Goal: Task Accomplishment & Management: Use online tool/utility

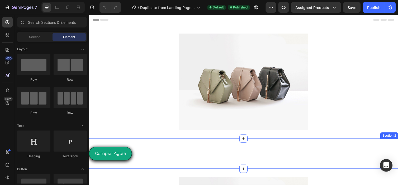
scroll to position [6, 0]
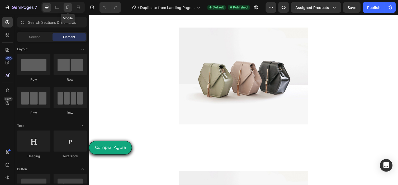
click at [65, 7] on icon at bounding box center [67, 7] width 5 height 5
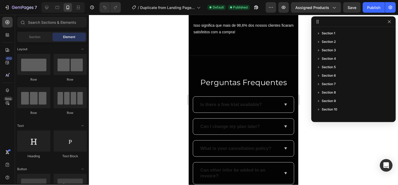
scroll to position [1876, 0]
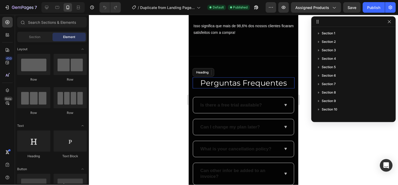
click at [225, 82] on h2 "Perguntas Frequentes" at bounding box center [244, 82] width 98 height 11
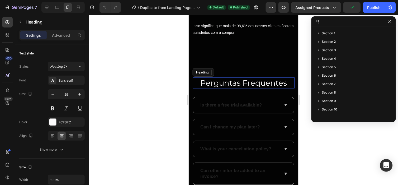
scroll to position [107, 0]
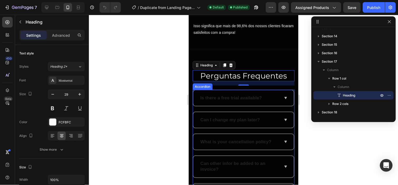
click at [227, 95] on div "Is there a free trial available?" at bounding box center [230, 97] width 63 height 7
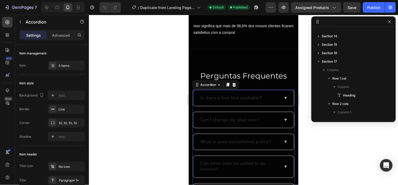
scroll to position [141, 0]
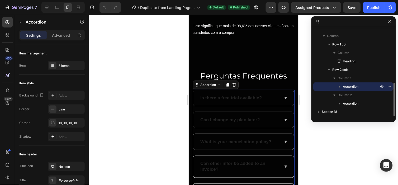
click at [227, 95] on div "Is there a free trial available?" at bounding box center [230, 97] width 63 height 7
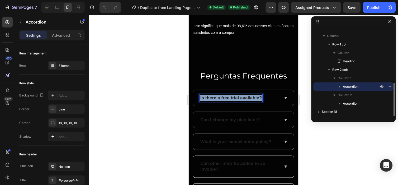
click at [227, 95] on p "Is there a free trial available?" at bounding box center [230, 98] width 61 height 6
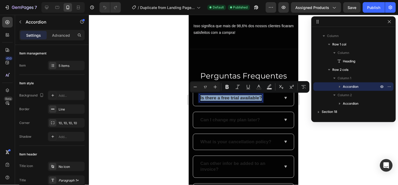
type input "11"
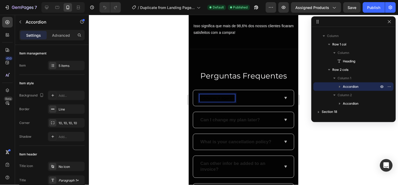
click at [228, 97] on span "Comprei, e agora?" at bounding box center [217, 98] width 34 height 4
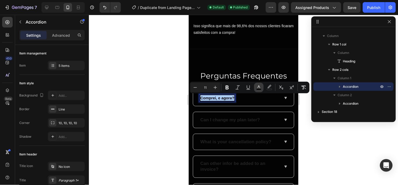
click at [259, 85] on icon "Editor contextual toolbar" at bounding box center [258, 87] width 5 height 5
type input "000000"
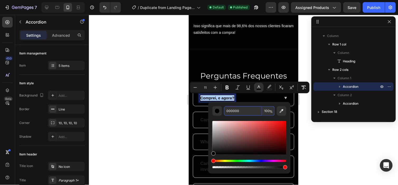
click at [238, 113] on input "000000" at bounding box center [243, 111] width 38 height 10
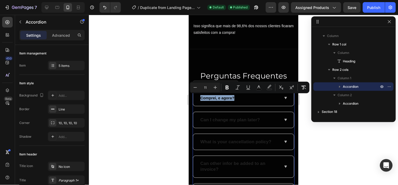
click at [226, 98] on span "Comprei, e agora?" at bounding box center [217, 98] width 34 height 4
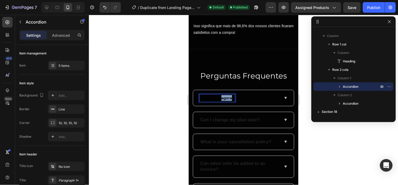
click at [226, 98] on span "Comprei, e agora?" at bounding box center [217, 98] width 34 height 4
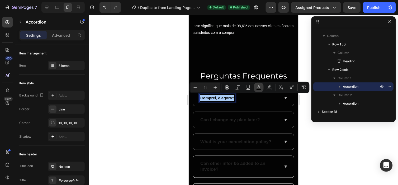
click at [257, 88] on icon "Editor contextual toolbar" at bounding box center [258, 87] width 5 height 5
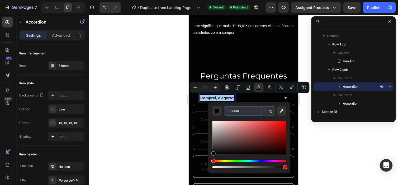
click at [248, 107] on input "000000" at bounding box center [243, 111] width 38 height 10
paste input "FDAC2B"
type input "FDAC2B"
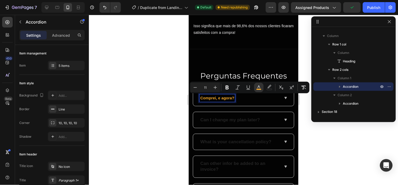
click at [223, 96] on span "Comprei, e agora?" at bounding box center [217, 98] width 34 height 4
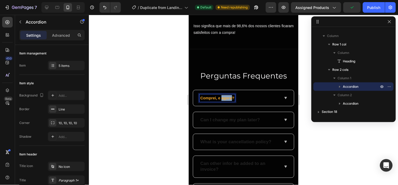
click at [223, 96] on span "Comprei, e agora?" at bounding box center [217, 98] width 34 height 4
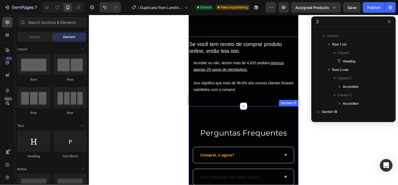
scroll to position [1819, 0]
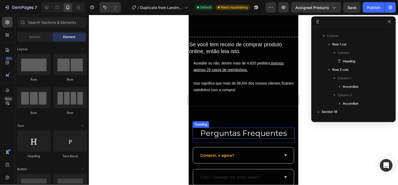
click at [236, 131] on h2 "Perguntas Frequentes" at bounding box center [244, 132] width 98 height 11
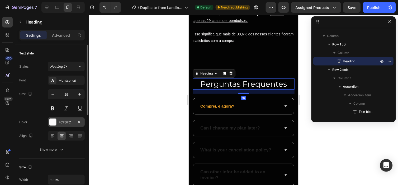
click at [70, 122] on div "FCFBFC" at bounding box center [66, 122] width 15 height 5
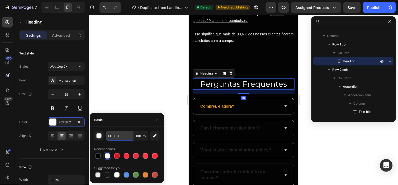
click at [124, 138] on input "FCFBFC" at bounding box center [119, 136] width 27 height 10
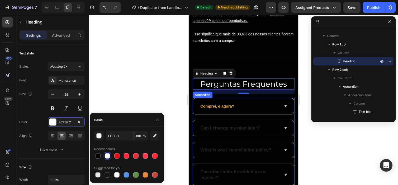
click at [209, 109] on p "Comprei, e agora?" at bounding box center [217, 106] width 34 height 6
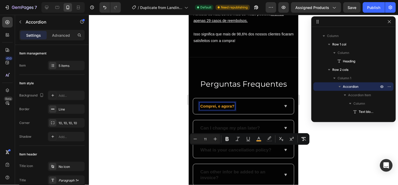
click at [214, 110] on div "Comprei, e agora?" at bounding box center [217, 105] width 36 height 7
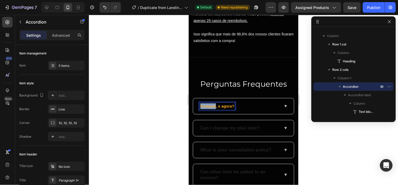
click at [214, 110] on div "Comprei, e agora?" at bounding box center [217, 105] width 36 height 7
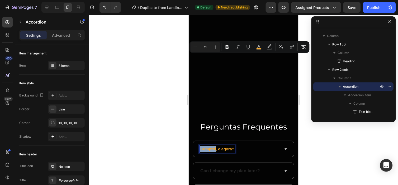
scroll to position [1912, 0]
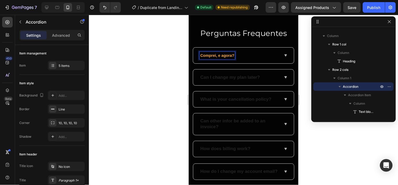
click at [219, 55] on span "Comprei, e agora?" at bounding box center [217, 55] width 34 height 4
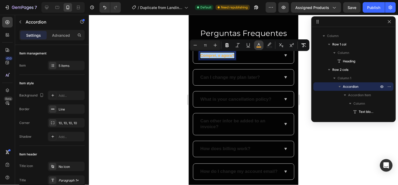
click at [257, 46] on rect "Editor contextual toolbar" at bounding box center [259, 46] width 5 height 1
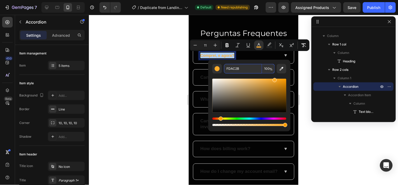
click at [253, 67] on input "FDAC2B" at bounding box center [243, 69] width 38 height 10
paste input "CFBFC"
type input "FCFBFC"
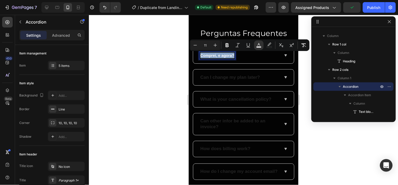
click at [208, 78] on p "Can I change my plan later?" at bounding box center [230, 77] width 60 height 6
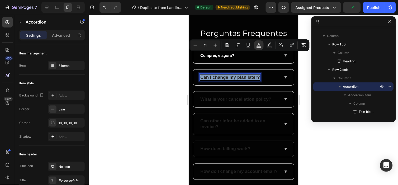
click at [216, 75] on p "Can I change my plan later?" at bounding box center [230, 77] width 60 height 6
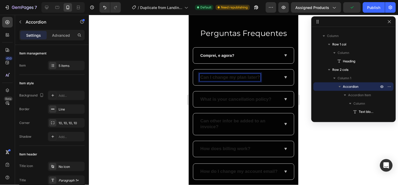
click at [216, 75] on p "Can I change my plan later?" at bounding box center [230, 77] width 60 height 6
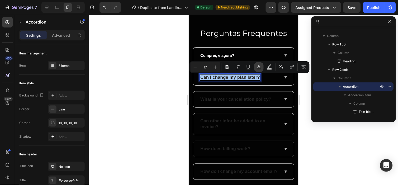
click at [258, 67] on icon "Editor contextual toolbar" at bounding box center [258, 66] width 5 height 5
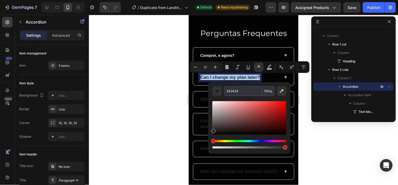
click at [240, 89] on input "242424" at bounding box center [243, 91] width 38 height 10
paste input "FCFBFC"
type input "FCFBFC"
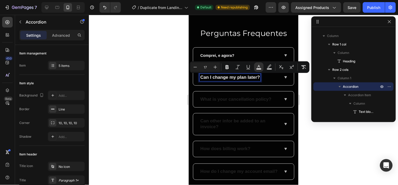
click at [214, 101] on p "What is your cancellation policy?" at bounding box center [235, 99] width 71 height 6
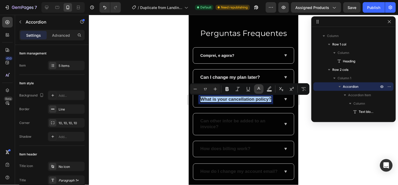
click at [260, 88] on icon "Editor contextual toolbar" at bounding box center [258, 88] width 5 height 5
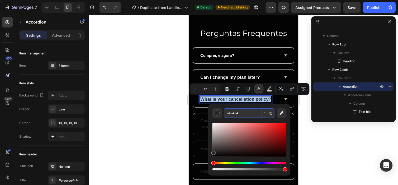
click at [248, 115] on input "242424" at bounding box center [243, 113] width 38 height 10
paste input "FCFBFC"
type input "FCFBFC"
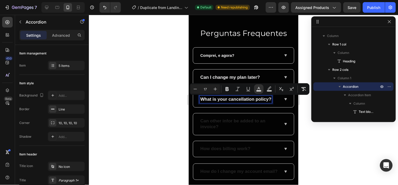
click at [218, 127] on p "Can other infor be added to an invoice?" at bounding box center [239, 124] width 78 height 12
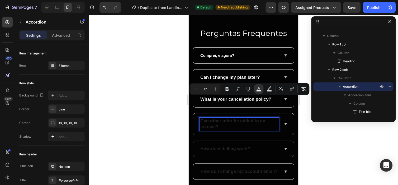
click at [218, 127] on p "Can other infor be added to an invoice?" at bounding box center [239, 124] width 78 height 12
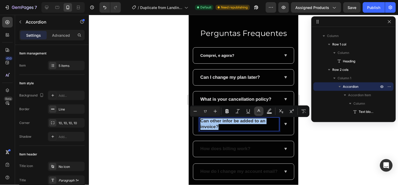
click at [257, 112] on icon "Editor contextual toolbar" at bounding box center [258, 110] width 5 height 5
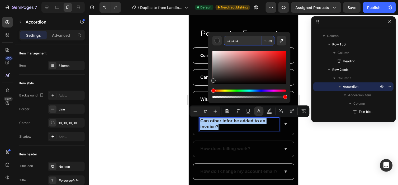
click at [244, 43] on input "242424" at bounding box center [243, 41] width 38 height 10
paste input "FCFBFC"
type input "FCFBFC"
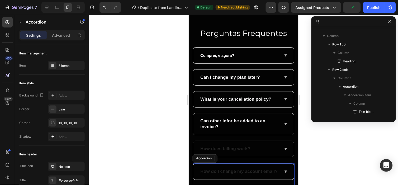
scroll to position [1959, 0]
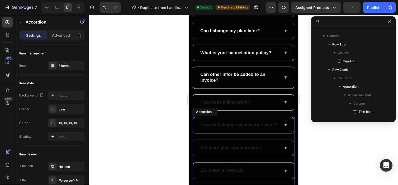
click at [226, 145] on div "How do I change my account email? What are your opening hours Do I need a refer…" at bounding box center [243, 176] width 102 height 119
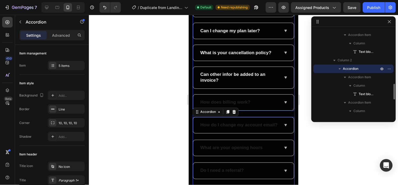
click at [221, 101] on p "How does billing work?" at bounding box center [225, 102] width 50 height 6
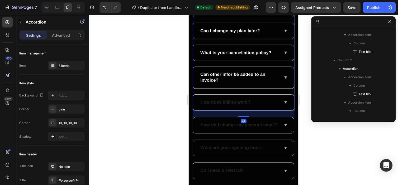
scroll to position [159, 0]
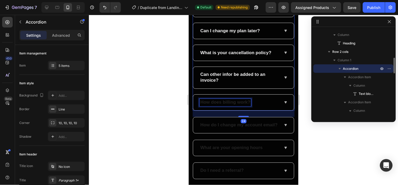
click at [221, 101] on p "How does billing work?" at bounding box center [225, 102] width 50 height 6
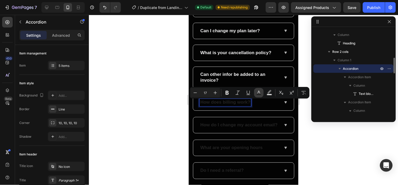
click at [256, 93] on icon "Editor contextual toolbar" at bounding box center [258, 92] width 5 height 5
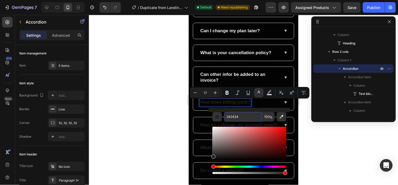
click at [240, 116] on input "242424" at bounding box center [243, 117] width 38 height 10
paste input "FCFBFC"
type input "FCFBFC"
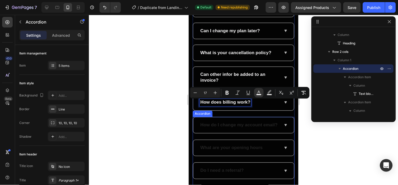
click at [210, 125] on div "How do I change my account email?" at bounding box center [238, 124] width 79 height 7
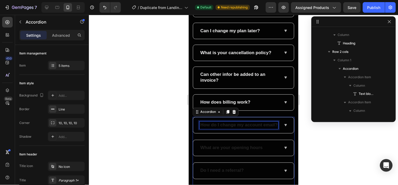
scroll to position [302, 0]
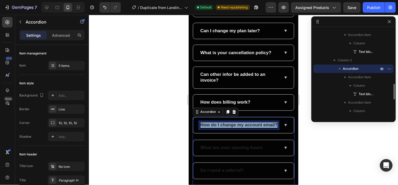
click at [210, 125] on p "How do I change my account email?" at bounding box center [238, 125] width 77 height 6
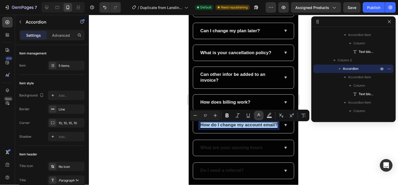
click at [257, 112] on button "Text Color" at bounding box center [259, 116] width 10 height 10
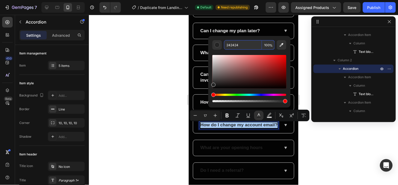
click at [236, 48] on input "242424" at bounding box center [243, 45] width 38 height 10
paste input "FCFBFC"
type input "FCFBFC"
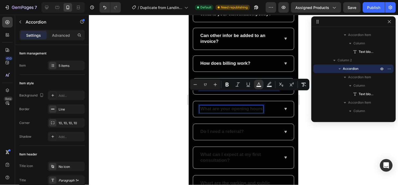
click at [234, 112] on p "What are your opening hours" at bounding box center [231, 109] width 62 height 6
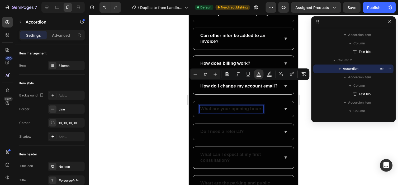
scroll to position [2001, 0]
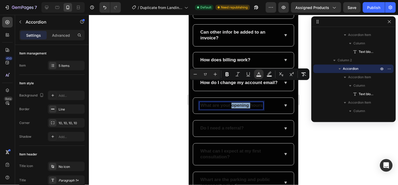
click at [234, 108] on p "What are your opening hours" at bounding box center [231, 105] width 62 height 6
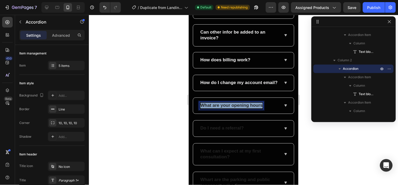
click at [234, 108] on p "What are your opening hours" at bounding box center [231, 105] width 62 height 6
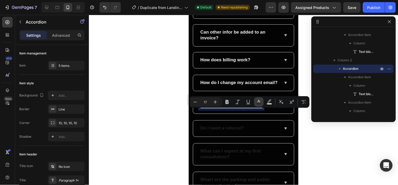
click at [258, 105] on button "Text Color" at bounding box center [259, 102] width 10 height 10
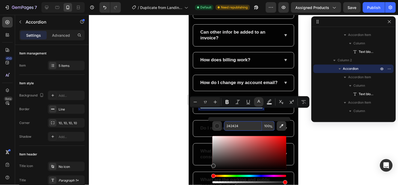
click at [254, 128] on input "242424" at bounding box center [243, 126] width 38 height 10
paste input "FCFBFC"
type input "FCFBFC"
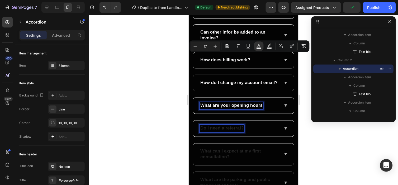
click at [229, 125] on p "Do I need a referral?" at bounding box center [221, 128] width 43 height 6
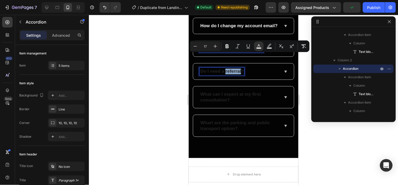
click at [229, 74] on p "Do I need a referral?" at bounding box center [221, 71] width 43 height 6
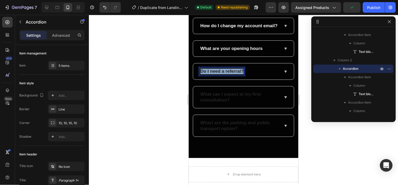
click at [229, 74] on p "Do I need a referral?" at bounding box center [221, 71] width 43 height 6
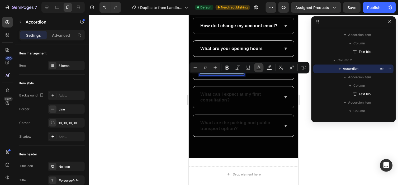
click at [257, 67] on icon "Editor contextual toolbar" at bounding box center [258, 67] width 5 height 5
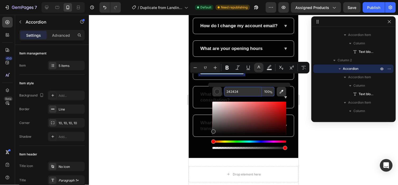
click at [232, 96] on input "242424" at bounding box center [243, 92] width 38 height 10
paste input "FCFBFC"
type input "FCFBFC"
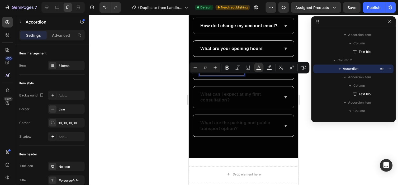
click at [226, 101] on p "What can I expect at my first consultation?" at bounding box center [239, 97] width 78 height 12
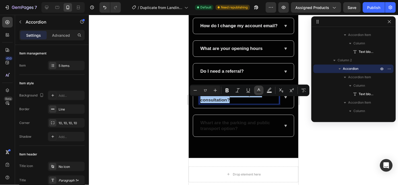
click at [262, 89] on button "Text Color" at bounding box center [259, 91] width 10 height 10
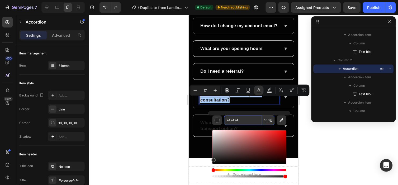
click at [249, 118] on input "242424" at bounding box center [243, 120] width 38 height 10
paste input "FCFBFC"
type input "FCFBFC"
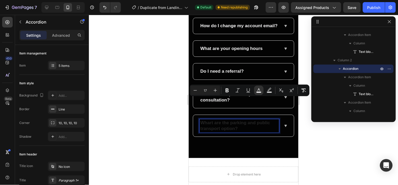
click at [229, 131] on p "Whart are the parking and public transport option?" at bounding box center [239, 126] width 78 height 12
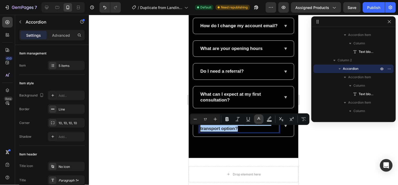
click at [258, 120] on icon "Editor contextual toolbar" at bounding box center [258, 118] width 5 height 5
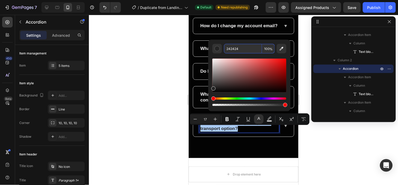
click at [240, 48] on input "242424" at bounding box center [243, 49] width 38 height 10
paste input "FCFBFC"
type input "FCFBFC"
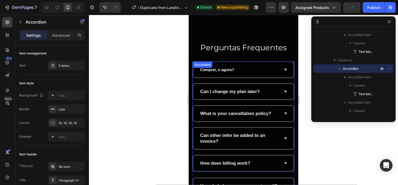
scroll to position [1898, 0]
click at [284, 69] on icon at bounding box center [285, 70] width 2 height 2
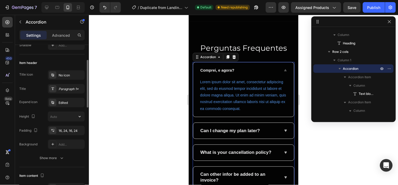
scroll to position [92, 0]
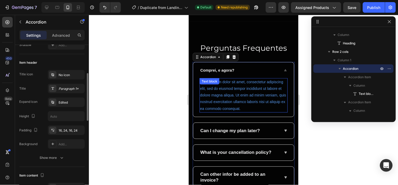
click at [229, 102] on div "Lorem ipsum dolor sit amet, consectetur adipiscing elit, sed do eiusmod tempor …" at bounding box center [243, 95] width 88 height 34
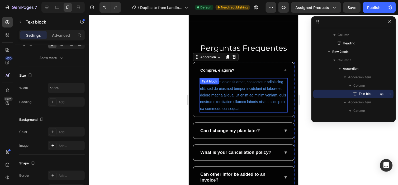
click at [229, 102] on div "Lorem ipsum dolor sit amet, consectetur adipiscing elit, sed do eiusmod tempor …" at bounding box center [243, 95] width 88 height 34
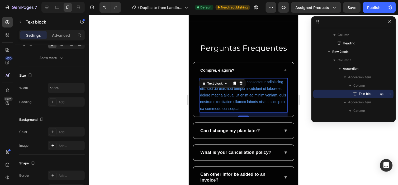
scroll to position [0, 0]
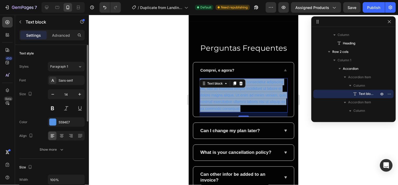
click at [229, 102] on p "Lorem ipsum dolor sit amet, consectetur adipiscing elit, sed do eiusmod tempor …" at bounding box center [243, 94] width 87 height 33
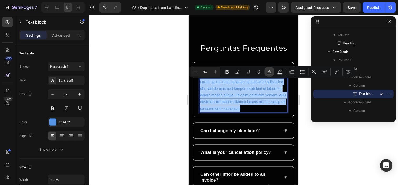
click at [270, 70] on icon "Editor contextual toolbar" at bounding box center [269, 71] width 3 height 3
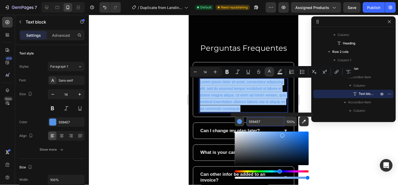
click at [263, 120] on input "5594E7" at bounding box center [266, 122] width 38 height 10
paste input "FCFBFC"
type input "FCFBFC"
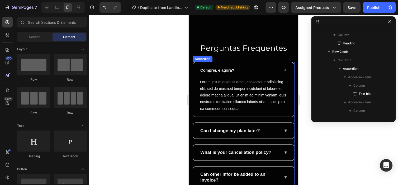
click at [219, 67] on p "Comprei, e agora?" at bounding box center [217, 70] width 34 height 6
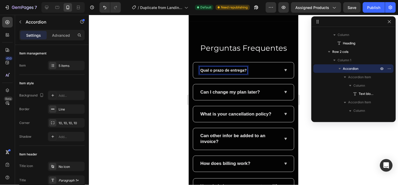
click at [239, 94] on span "Can I change my plan later?" at bounding box center [230, 91] width 60 height 5
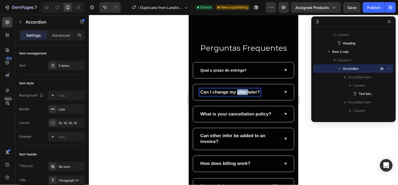
click at [239, 94] on span "Can I change my plan later?" at bounding box center [230, 91] width 60 height 5
click at [229, 94] on span "Comprei, e agora?" at bounding box center [217, 92] width 34 height 4
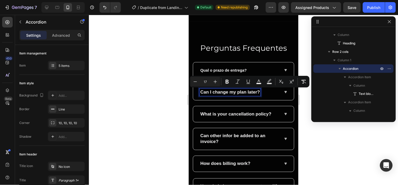
click at [287, 98] on div "Can I change my plan later?" at bounding box center [243, 92] width 101 height 16
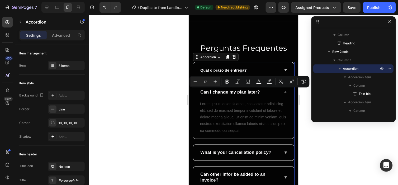
click at [246, 88] on div "Can I change my plan later?" at bounding box center [229, 91] width 61 height 7
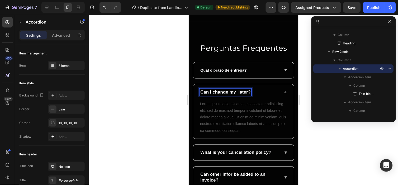
click at [250, 91] on span "Can I change my later?" at bounding box center [225, 91] width 50 height 5
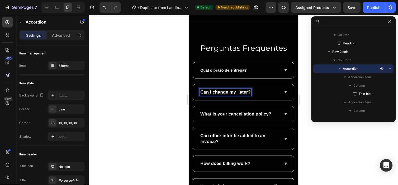
click at [250, 91] on span "Can I change my later?" at bounding box center [225, 91] width 50 height 5
click at [243, 92] on span "Can I change my later?" at bounding box center [225, 91] width 50 height 5
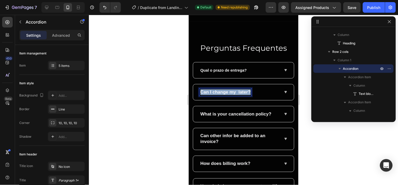
click at [243, 92] on span "Can I change my later?" at bounding box center [225, 91] width 50 height 5
click at [255, 93] on div "Comprei, e agora?" at bounding box center [239, 91] width 80 height 7
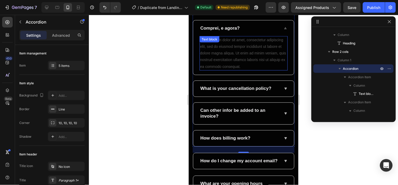
scroll to position [1963, 0]
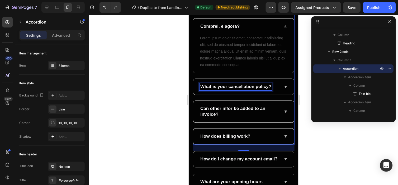
click at [226, 86] on span "What is your cancellation policy?" at bounding box center [235, 86] width 71 height 5
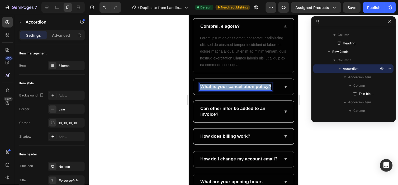
click at [226, 86] on span "What is your cancellation policy?" at bounding box center [235, 86] width 71 height 5
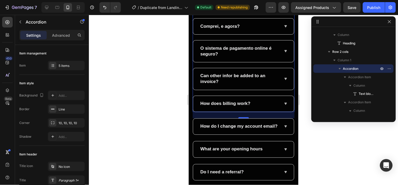
scroll to position [1925, 0]
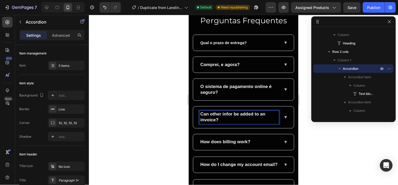
click at [228, 114] on span "Can other infor be added to an invoice?" at bounding box center [232, 116] width 65 height 11
click at [229, 119] on span "Já comprei! Como faço para saber onde meu produto está?" at bounding box center [237, 116] width 74 height 11
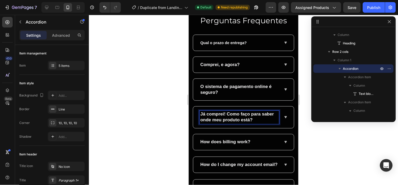
click at [229, 119] on span "Já comprei! Como faço para saber onde meu produto está?" at bounding box center [237, 116] width 74 height 11
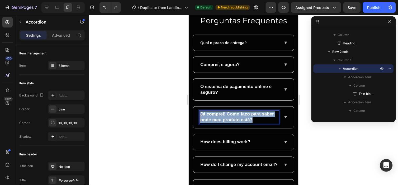
copy span "Já comprei! Como faço para saber onde meu produto está?"
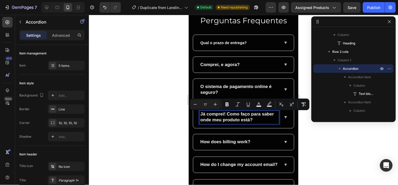
click at [233, 63] on span "Comprei, e agora?" at bounding box center [219, 64] width 39 height 5
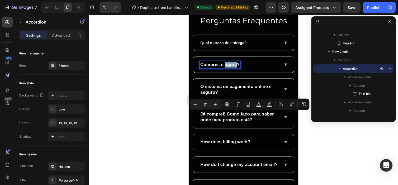
click at [233, 63] on span "Comprei, e agora?" at bounding box center [219, 64] width 39 height 5
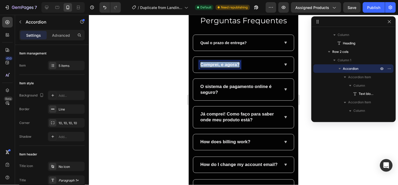
click at [233, 63] on span "Comprei, e agora?" at bounding box center [219, 64] width 39 height 5
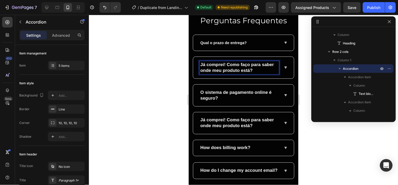
click at [308, 128] on div at bounding box center [243, 100] width 309 height 170
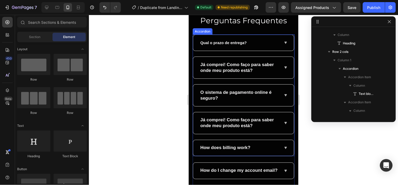
click at [246, 120] on span "Já comprei! Como faço para saber onde meu produto está?" at bounding box center [237, 122] width 74 height 11
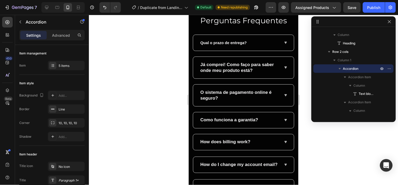
click at [231, 137] on div "How does billing work?" at bounding box center [243, 142] width 101 height 16
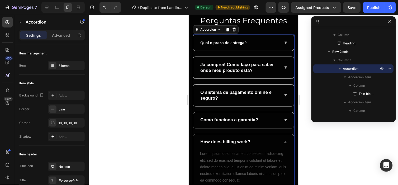
click at [229, 144] on span "How does billing work?" at bounding box center [225, 141] width 50 height 5
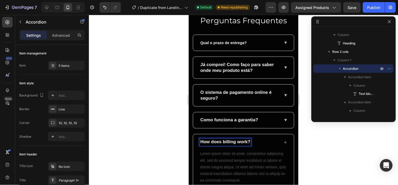
click at [229, 144] on span "How does billing work?" at bounding box center [225, 141] width 50 height 5
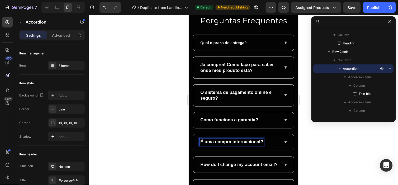
scroll to position [1941, 0]
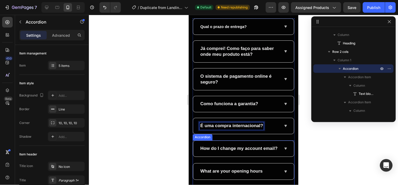
click at [224, 151] on p "How do I change my account email?" at bounding box center [238, 148] width 77 height 6
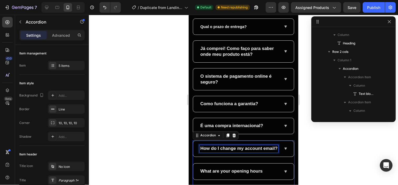
click at [224, 151] on p "How do I change my account email?" at bounding box center [238, 148] width 77 height 6
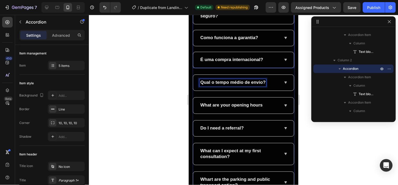
scroll to position [2007, 0]
click at [234, 106] on span "What are your opening hours" at bounding box center [231, 104] width 62 height 5
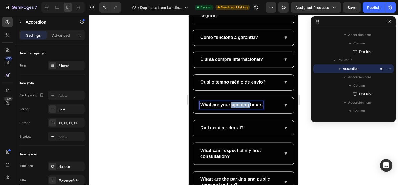
click at [234, 106] on span "What are your opening hours" at bounding box center [231, 104] width 62 height 5
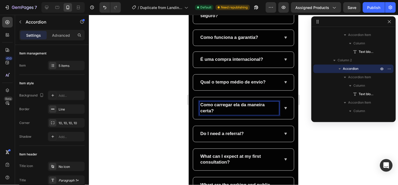
click at [218, 137] on div "Do I need a referral?" at bounding box center [221, 133] width 45 height 7
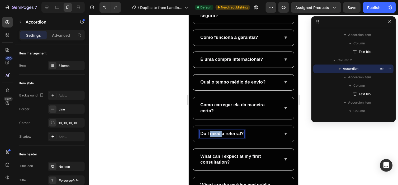
click at [218, 137] on div "Do I need a referral?" at bounding box center [221, 133] width 45 height 7
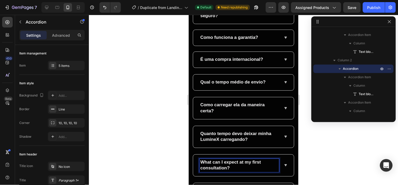
click at [214, 167] on span "What can I expect at my first consultation?" at bounding box center [230, 164] width 61 height 11
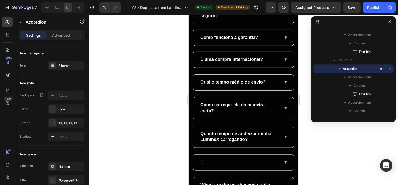
scroll to position [2006, 0]
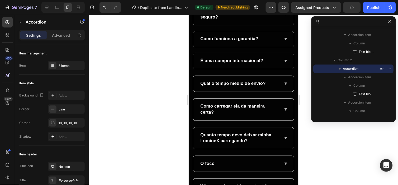
click at [212, 163] on span "O foco" at bounding box center [207, 163] width 14 height 5
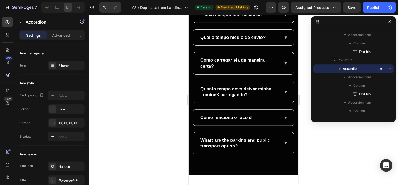
scroll to position [2054, 0]
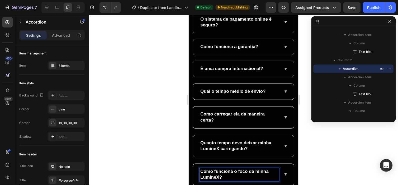
click at [196, 155] on div "Quanto tempo devo deixar minha LumineX carregando?" at bounding box center [243, 146] width 101 height 22
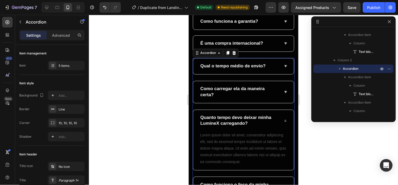
click at [200, 123] on div "Quanto tempo devo deixar minha LumineX carregando?" at bounding box center [239, 120] width 80 height 13
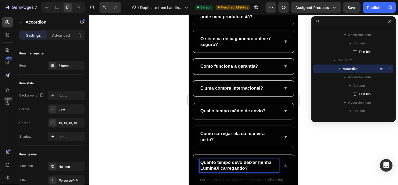
scroll to position [1977, 0]
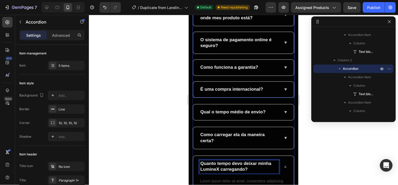
click at [199, 89] on div "É uma compra internacional?" at bounding box center [243, 89] width 101 height 16
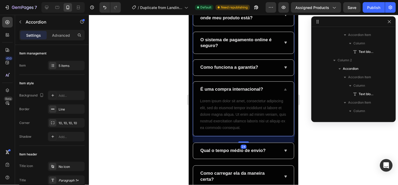
scroll to position [159, 0]
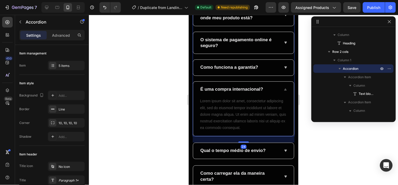
click at [191, 86] on div "Perguntas Frequentes Heading Row Qual o prazo de entrega? Já comprei! Como faço…" at bounding box center [243, 136] width 110 height 391
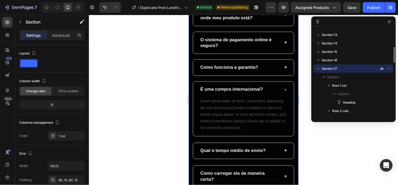
click at [196, 85] on div "É uma compra internacional?" at bounding box center [243, 89] width 101 height 16
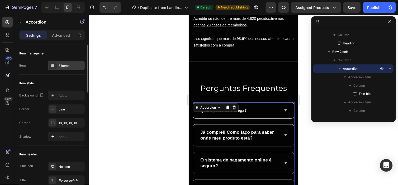
scroll to position [1857, 0]
click at [59, 62] on div "5 items" at bounding box center [66, 66] width 37 height 10
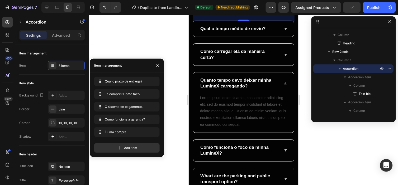
scroll to position [2067, 0]
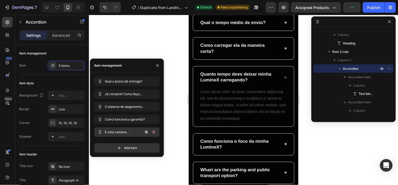
click at [130, 129] on div "É uma compra internacional? É uma compra internacional?" at bounding box center [119, 131] width 46 height 7
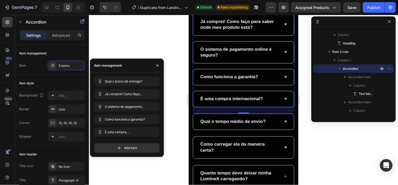
scroll to position [1954, 0]
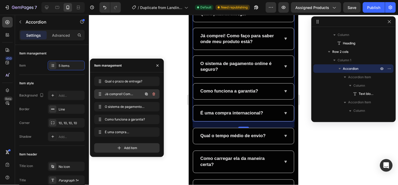
click at [117, 94] on span "Já comprei! Como faço para saber onde meu produto está?" at bounding box center [120, 94] width 30 height 5
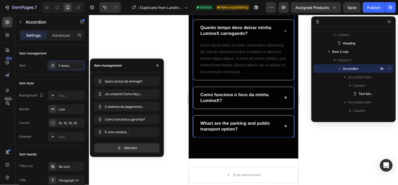
scroll to position [2113, 0]
click at [200, 119] on div "Whart are the parking and public transport option?" at bounding box center [243, 126] width 101 height 22
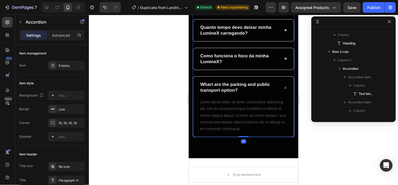
scroll to position [302, 0]
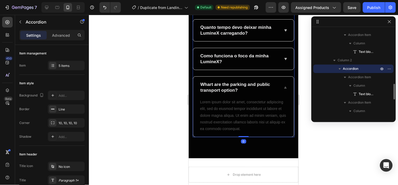
click at [185, 90] on div at bounding box center [243, 100] width 309 height 170
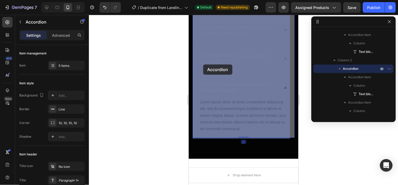
drag, startPoint x: 195, startPoint y: 84, endPoint x: 203, endPoint y: 64, distance: 21.1
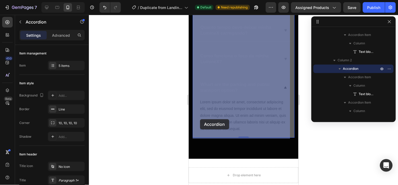
drag, startPoint x: 198, startPoint y: 64, endPoint x: 200, endPoint y: 119, distance: 55.2
drag, startPoint x: 197, startPoint y: 91, endPoint x: 204, endPoint y: 38, distance: 53.5
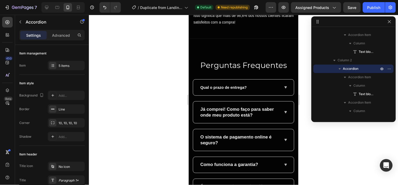
scroll to position [1880, 0]
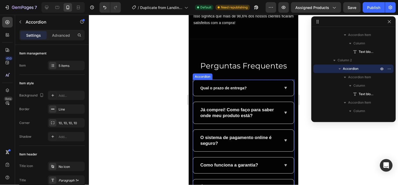
click at [209, 89] on span "Qual o prazo de entrega?" at bounding box center [223, 88] width 46 height 4
click at [247, 88] on div "Qual o prazo de entrega?" at bounding box center [223, 87] width 48 height 7
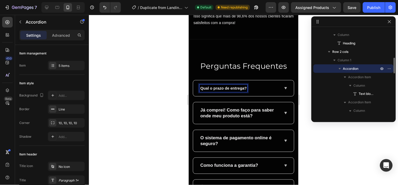
click at [259, 88] on div "Qual o prazo de entrega?" at bounding box center [239, 87] width 80 height 7
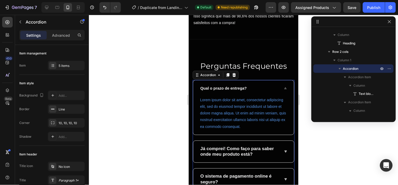
drag, startPoint x: 199, startPoint y: 75, endPoint x: 215, endPoint y: 149, distance: 76.5
click at [215, 149] on div "Qual o prazo de entrega? Lorem ipsum dolor sit amet, consectetur adipiscing eli…" at bounding box center [243, 157] width 102 height 154
drag, startPoint x: 196, startPoint y: 75, endPoint x: 202, endPoint y: 112, distance: 37.3
click at [206, 145] on div "Qual o prazo de entrega? Lorem ipsum dolor sit amet, consectetur adipiscing eli…" at bounding box center [243, 157] width 102 height 154
drag, startPoint x: 197, startPoint y: 74, endPoint x: 228, endPoint y: 59, distance: 34.2
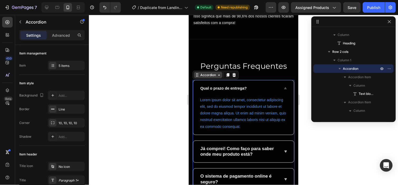
click at [214, 75] on div "Accordion" at bounding box center [208, 74] width 18 height 5
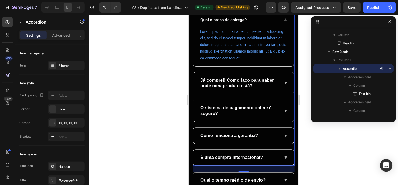
click at [236, 70] on div "Qual o prazo de entrega? Lorem ipsum dolor sit amet, consectetur adipiscing eli…" at bounding box center [243, 88] width 102 height 154
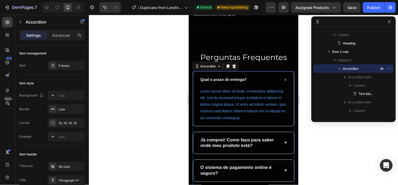
scroll to position [1887, 0]
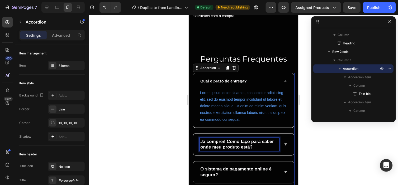
click at [267, 138] on div "Já comprei! Como faço para saber onde meu produto está?" at bounding box center [239, 144] width 80 height 13
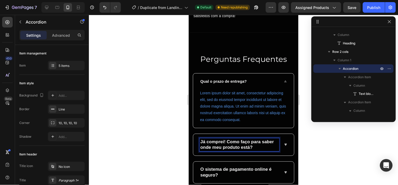
click at [277, 139] on div "Já comprei! Como faço para saber onde meu produto está?" at bounding box center [243, 145] width 101 height 22
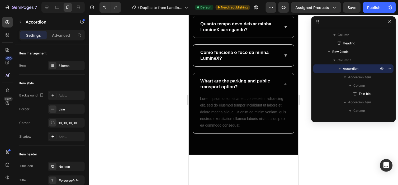
scroll to position [2168, 0]
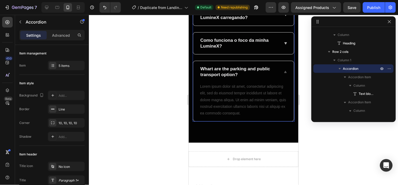
click at [192, 107] on div "Qual o tempo médio de envio? Como carregar ela da maneira certa? Quanto tempo d…" at bounding box center [243, 36] width 102 height 169
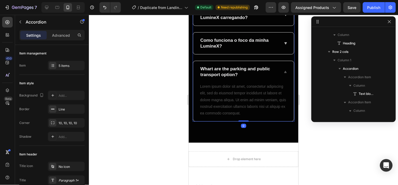
scroll to position [302, 0]
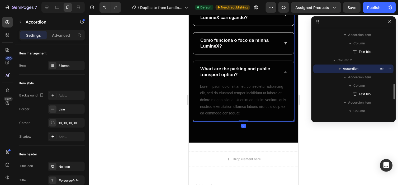
click at [197, 105] on div "Lorem ipsum dolor sit amet, consectetur adipiscing elit, sed do eiusmod tempor …" at bounding box center [243, 101] width 101 height 39
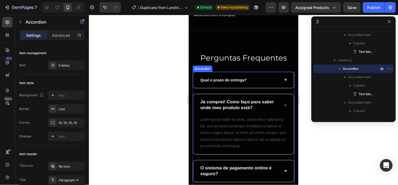
scroll to position [1888, 0]
click at [228, 80] on span "Qual o prazo de entrega?" at bounding box center [223, 79] width 46 height 4
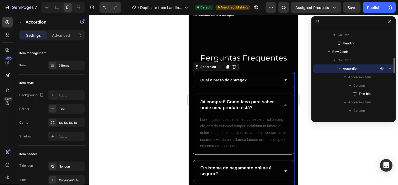
click at [254, 78] on div "Qual o prazo de entrega?" at bounding box center [239, 79] width 80 height 7
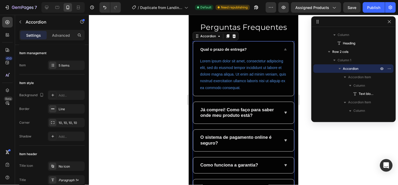
scroll to position [1919, 0]
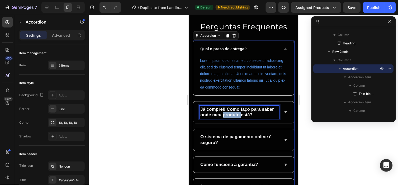
click at [239, 114] on span "Já comprei! Como faço para saber onde meu produto está?" at bounding box center [237, 111] width 74 height 11
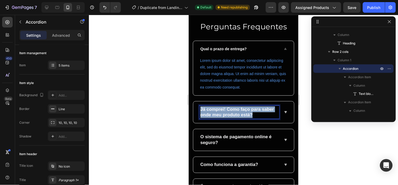
click at [239, 114] on span "Já comprei! Como faço para saber onde meu produto está?" at bounding box center [237, 111] width 74 height 11
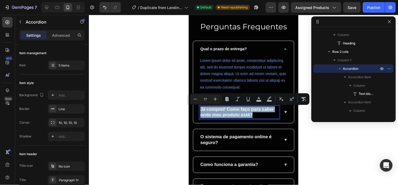
copy span "Já comprei! Como faço para saber onde meu produto está?"
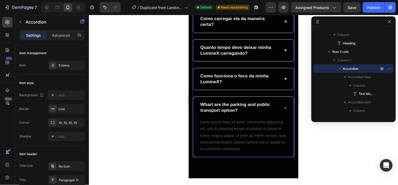
scroll to position [2087, 0]
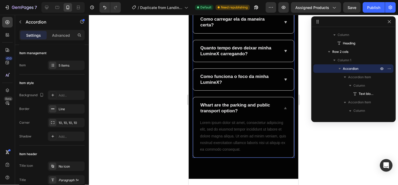
click at [232, 106] on span "Whart are the parking and public transport option?" at bounding box center [235, 107] width 70 height 11
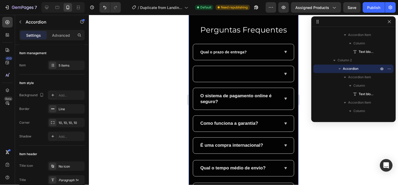
scroll to position [1914, 0]
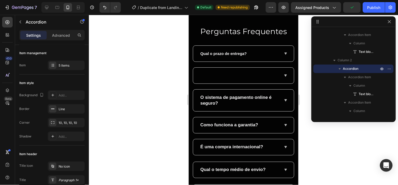
click at [251, 170] on span "Qual o tempo médio de envio?" at bounding box center [232, 169] width 65 height 5
copy span "Qual o tempo médio de envio?"
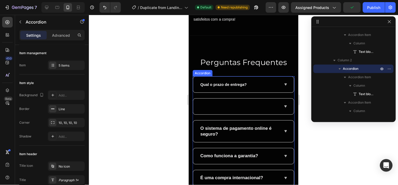
scroll to position [1883, 0]
click at [230, 109] on div at bounding box center [239, 106] width 80 height 7
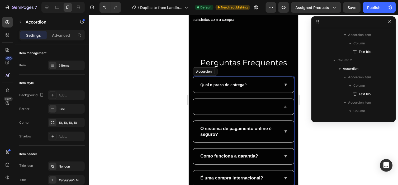
click at [230, 109] on div at bounding box center [239, 106] width 80 height 7
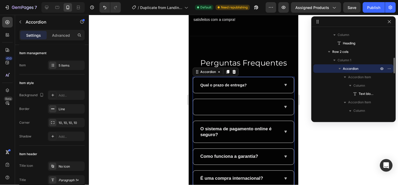
click at [226, 106] on div at bounding box center [239, 106] width 80 height 7
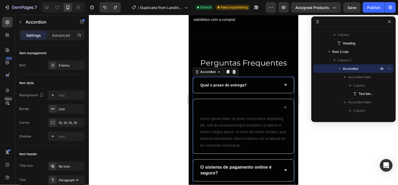
click at [212, 104] on div at bounding box center [239, 106] width 80 height 7
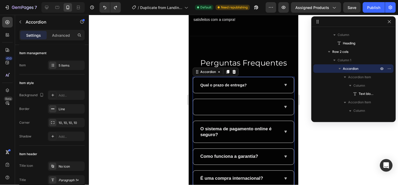
click at [212, 104] on div at bounding box center [239, 106] width 80 height 7
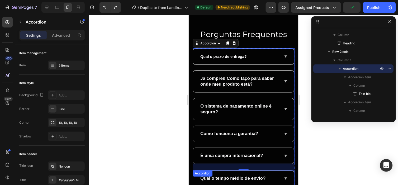
scroll to position [1910, 0]
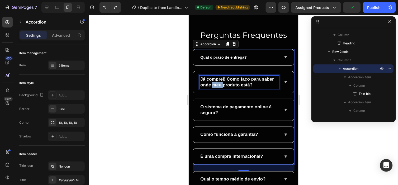
click at [225, 82] on span "Já comprei! Como faço para saber onde meu produto está?" at bounding box center [237, 81] width 74 height 11
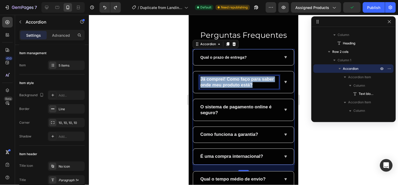
click at [225, 82] on span "Já comprei! Como faço para saber onde meu produto está?" at bounding box center [237, 81] width 74 height 11
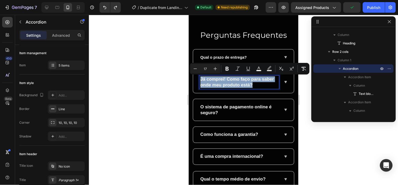
copy span "Já comprei! Como faço para saber onde meu produto está?"
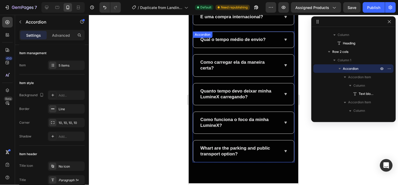
scroll to position [2054, 0]
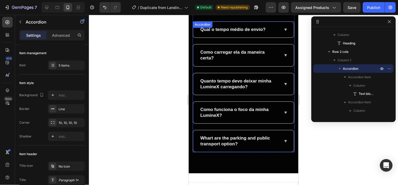
click at [223, 151] on div "Whart are the parking and public transport option?" at bounding box center [243, 141] width 101 height 22
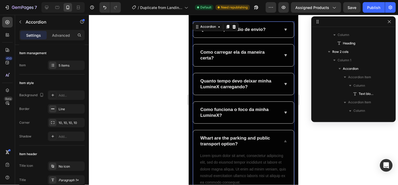
click at [223, 151] on div "Whart are the parking and public transport option?" at bounding box center [243, 141] width 101 height 22
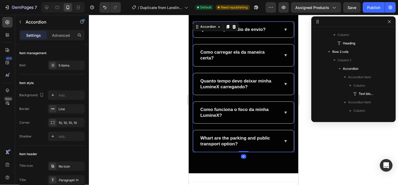
scroll to position [302, 0]
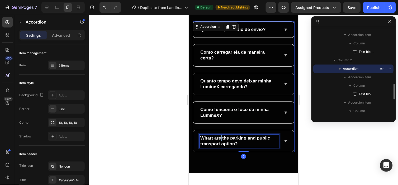
click at [220, 139] on span "Whart are the parking and public transport option?" at bounding box center [235, 140] width 70 height 11
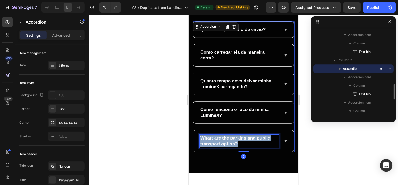
click at [220, 139] on span "Whart are the parking and public transport option?" at bounding box center [235, 140] width 70 height 11
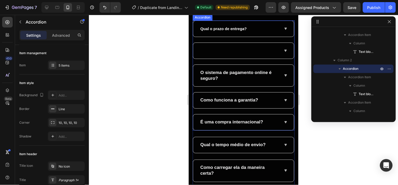
scroll to position [1939, 0]
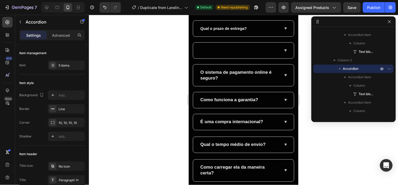
click at [264, 144] on span "Qual o tempo médio de envio?" at bounding box center [232, 144] width 65 height 5
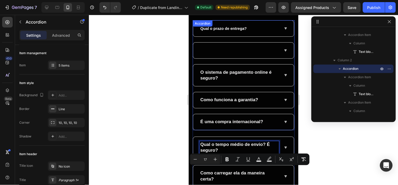
scroll to position [1915, 0]
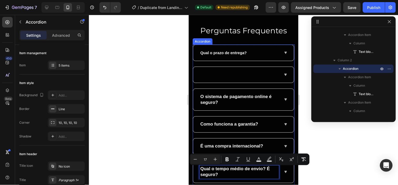
click at [224, 70] on div at bounding box center [243, 75] width 101 height 16
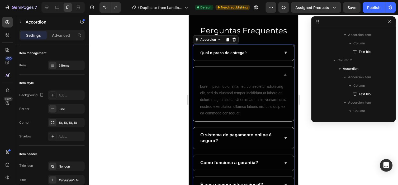
scroll to position [159, 0]
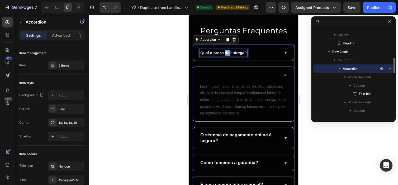
click at [225, 53] on span "Qual o prazo de entrega?" at bounding box center [223, 52] width 46 height 4
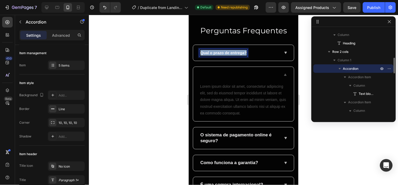
click at [225, 53] on span "Qual o prazo de entrega?" at bounding box center [223, 52] width 46 height 4
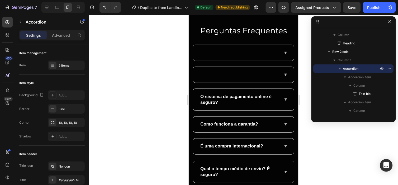
scroll to position [1914, 0]
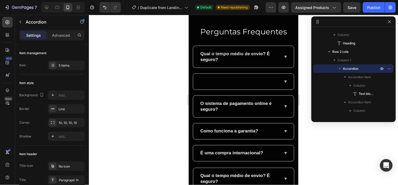
click at [233, 77] on div at bounding box center [243, 81] width 101 height 16
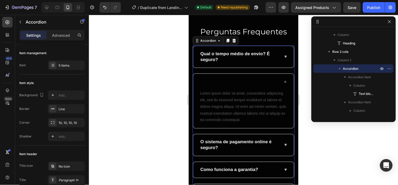
click at [226, 82] on div at bounding box center [239, 81] width 80 height 7
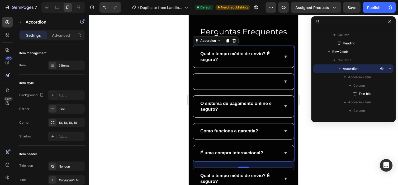
click at [226, 82] on div at bounding box center [239, 81] width 80 height 7
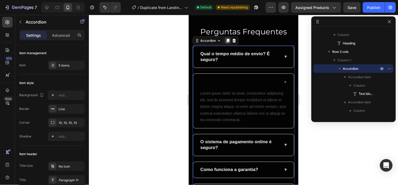
click at [226, 40] on icon at bounding box center [227, 40] width 4 height 4
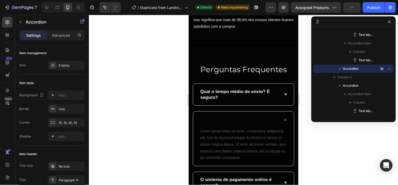
scroll to position [1876, 0]
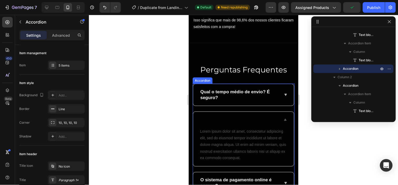
click at [265, 117] on div at bounding box center [239, 119] width 80 height 7
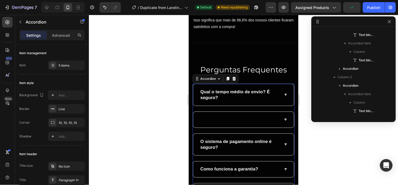
scroll to position [159, 0]
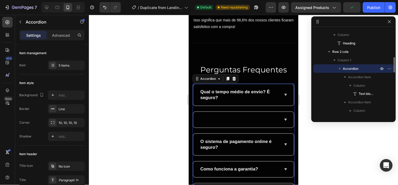
click at [274, 117] on div at bounding box center [243, 119] width 101 height 16
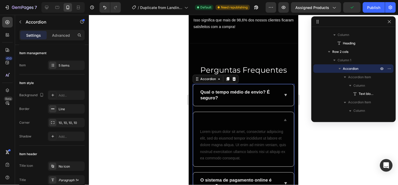
click at [284, 118] on div at bounding box center [243, 120] width 101 height 16
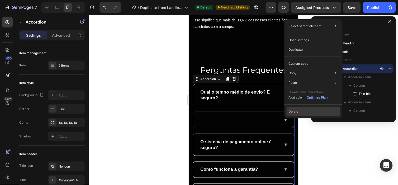
click at [297, 110] on button "Delete" at bounding box center [314, 112] width 54 height 10
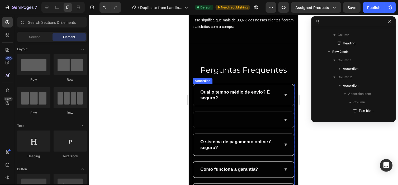
click at [246, 119] on div at bounding box center [239, 119] width 80 height 7
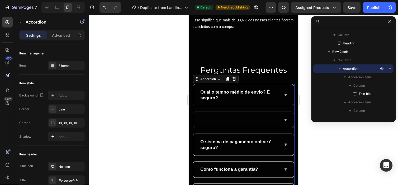
click at [246, 119] on div at bounding box center [239, 119] width 80 height 7
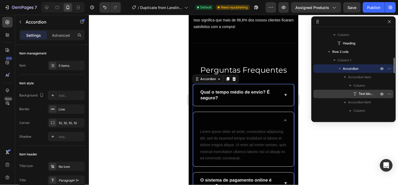
click at [359, 92] on span "Text block" at bounding box center [366, 93] width 15 height 5
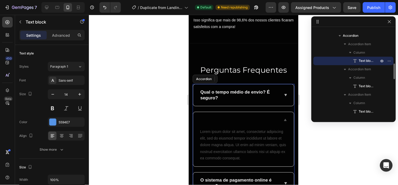
scroll to position [192, 0]
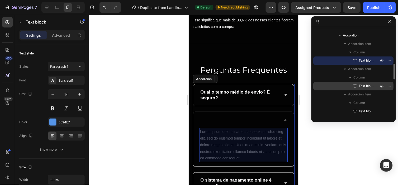
click at [358, 87] on p "Text block" at bounding box center [363, 85] width 21 height 5
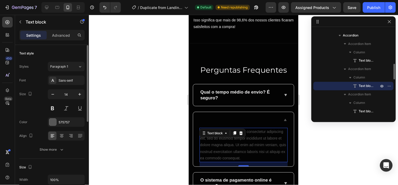
scroll to position [0, 0]
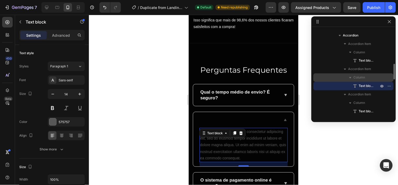
click at [369, 75] on p "Column" at bounding box center [367, 77] width 26 height 5
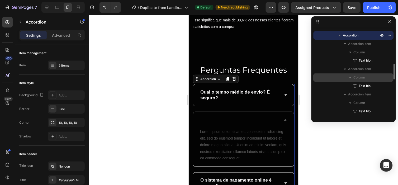
scroll to position [0, 0]
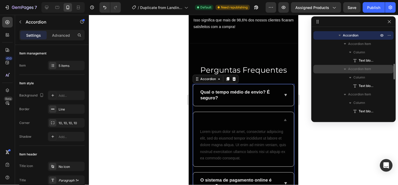
click at [362, 67] on span "Accordion Item" at bounding box center [359, 69] width 23 height 5
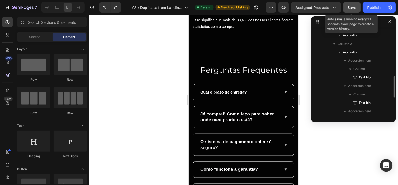
click at [356, 10] on div "Save" at bounding box center [352, 8] width 9 height 6
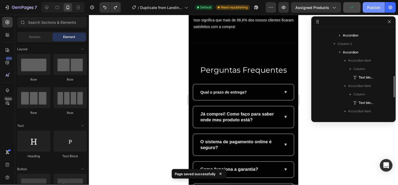
click at [373, 9] on div "Publish" at bounding box center [373, 8] width 13 height 6
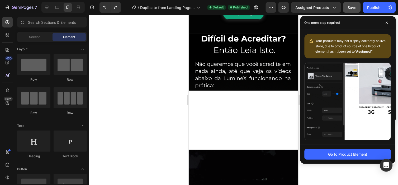
scroll to position [347, 0]
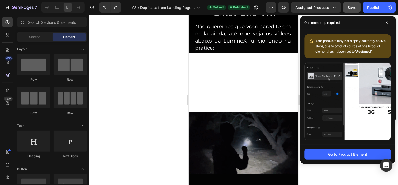
click at [235, 85] on div "Image" at bounding box center [243, 54] width 110 height 116
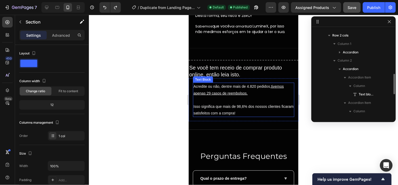
scroll to position [1456, 0]
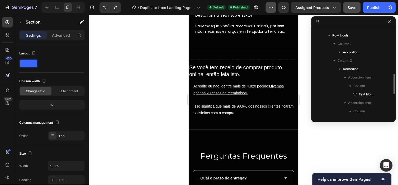
click at [272, 11] on button "button" at bounding box center [271, 7] width 11 height 11
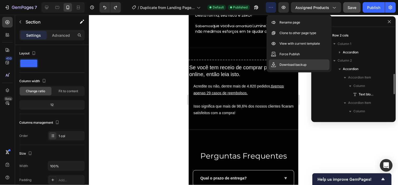
click at [290, 61] on div "Download backup" at bounding box center [299, 64] width 61 height 11
click at [305, 87] on div at bounding box center [243, 100] width 309 height 170
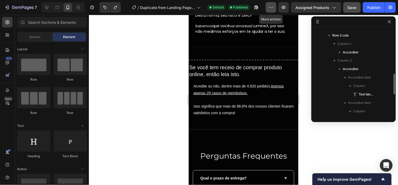
click at [271, 7] on icon "button" at bounding box center [270, 7] width 5 height 5
click at [377, 6] on div "Publish" at bounding box center [373, 8] width 13 height 6
click at [357, 13] on div "7 / Duplicate from Landing Page - Sep 22, 20:57:17 Default Published Preview As…" at bounding box center [199, 7] width 398 height 15
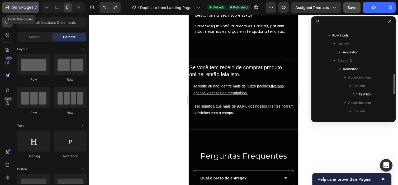
click at [25, 9] on icon "button" at bounding box center [23, 8] width 22 height 4
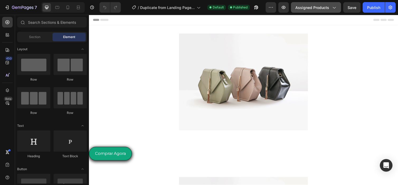
click at [332, 10] on button "Assigned Products" at bounding box center [316, 7] width 50 height 11
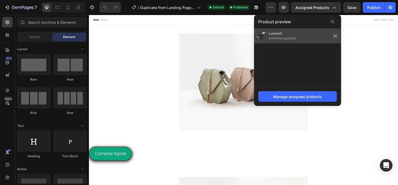
click at [315, 38] on div "LumineX Unlimited quantity" at bounding box center [297, 36] width 87 height 15
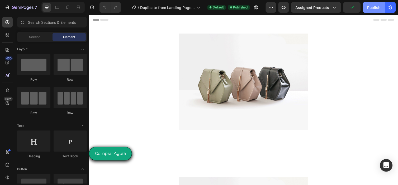
click at [373, 10] on div "Publish" at bounding box center [373, 8] width 13 height 6
click at [270, 12] on button "button" at bounding box center [271, 7] width 11 height 11
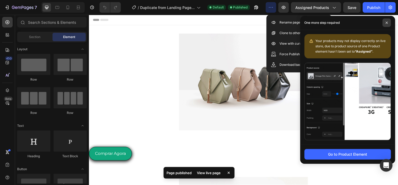
click at [389, 22] on span at bounding box center [387, 22] width 8 height 8
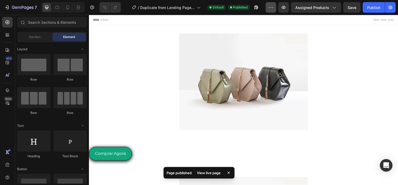
click at [273, 7] on icon "button" at bounding box center [270, 7] width 5 height 5
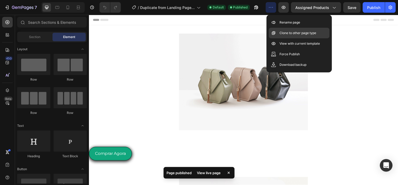
click at [297, 30] on div "Clone to other page type" at bounding box center [299, 33] width 61 height 11
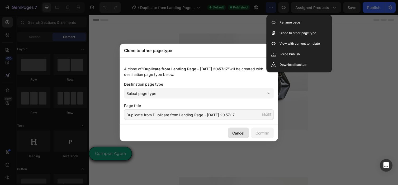
click at [239, 131] on div "Cancel" at bounding box center [239, 133] width 12 height 6
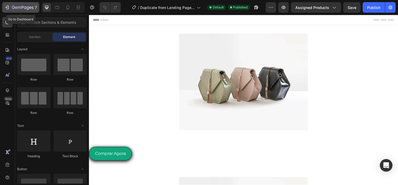
click at [18, 7] on icon "button" at bounding box center [19, 8] width 3 height 2
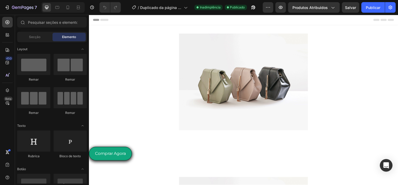
click at [365, 71] on div at bounding box center [247, 83] width 317 height 99
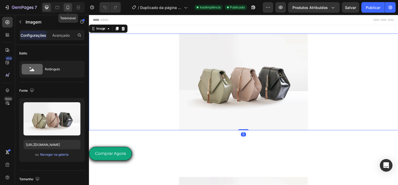
click at [69, 7] on icon at bounding box center [67, 7] width 5 height 5
type input "https://cdn.shopify.com/s/files/1/0959/8638/5189/files/gempages_585618638606697…"
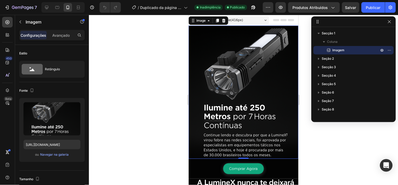
click at [274, 13] on div "7 / Duplicado da página de destino - 22 de setembro, 20:57:17 Inadimplência Pub…" at bounding box center [199, 7] width 398 height 15
click at [273, 10] on button "button" at bounding box center [268, 7] width 11 height 11
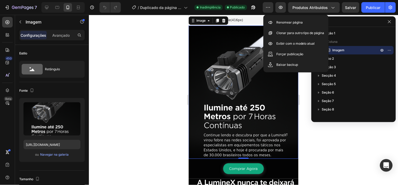
click at [305, 94] on div at bounding box center [243, 100] width 309 height 170
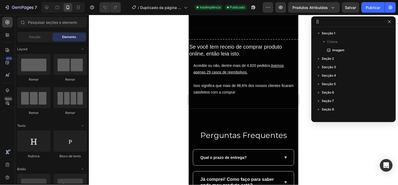
scroll to position [1749, 0]
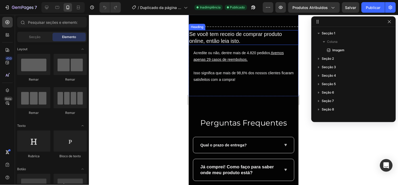
click at [256, 45] on h2 "Se você tem receio de comprar produto online, então leia isto." at bounding box center [243, 37] width 110 height 15
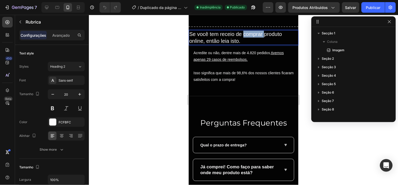
scroll to position [115, 0]
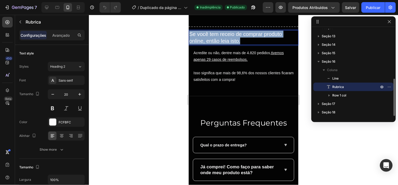
click at [256, 44] on p "Se você tem receio de comprar produto online, então leia isto." at bounding box center [243, 37] width 109 height 14
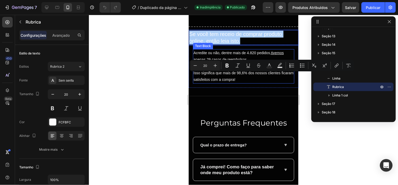
click at [263, 83] on div "Acredite ou não, dentre mais de 4.820 pedidos, tivemos apenas 29 casos de reemb…" at bounding box center [243, 66] width 101 height 34
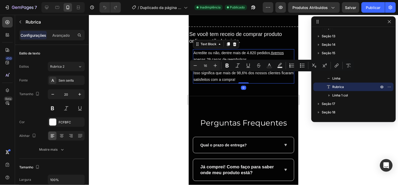
scroll to position [132, 0]
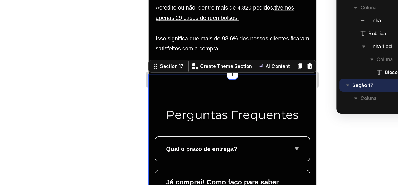
click at [211, 18] on p "Isso significa que mais de 98,6% dos nossos clientes ficaram satisfeitos com a …" at bounding box center [203, 10] width 100 height 13
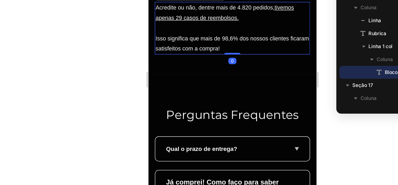
click at [211, 18] on p "Isso significa que mais de 98,6% dos nossos clientes ficaram satisfeitos com a …" at bounding box center [203, 10] width 100 height 13
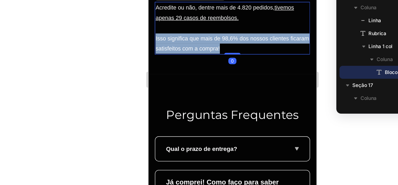
click at [211, 18] on p "Isso significa que mais de 98,6% dos nossos clientes ficaram satisfeitos com a …" at bounding box center [203, 10] width 100 height 13
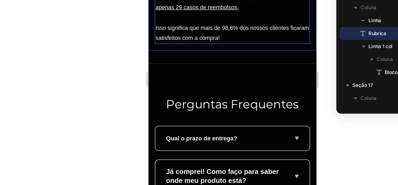
click at [182, 11] on p "Isso significa que mais de 98,6% dos nossos clientes ficaram satisfeitos com a …" at bounding box center [203, 4] width 100 height 13
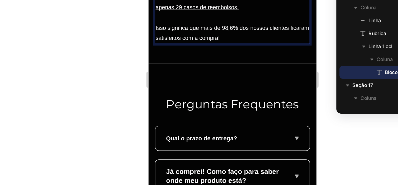
click at [186, 11] on p "Isso significa que mais de 98,6% dos nossos clientes ficaram satisfeitos com a …" at bounding box center [203, 4] width 100 height 13
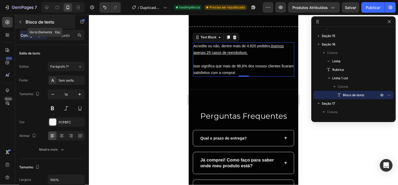
click at [20, 24] on button "button" at bounding box center [20, 22] width 8 height 8
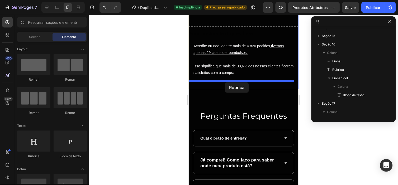
drag, startPoint x: 225, startPoint y: 156, endPoint x: 225, endPoint y: 83, distance: 73.1
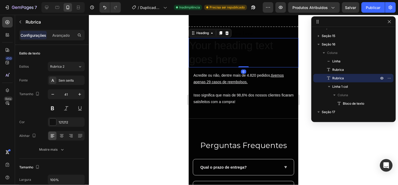
click at [240, 67] on h2 "Your heading text goes here" at bounding box center [243, 52] width 110 height 29
click at [240, 67] on p "Your heading text goes here" at bounding box center [243, 52] width 109 height 28
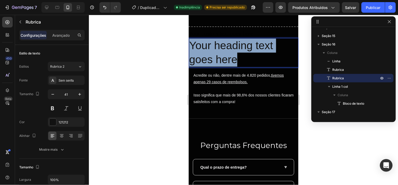
click at [240, 67] on p "Your heading text goes here" at bounding box center [243, 52] width 109 height 28
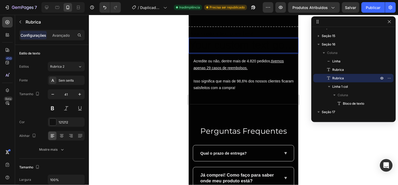
click at [240, 53] on h2 "Rich Text Editor. Editing area: main" at bounding box center [243, 45] width 110 height 15
click at [69, 123] on div "121212" at bounding box center [66, 122] width 15 height 5
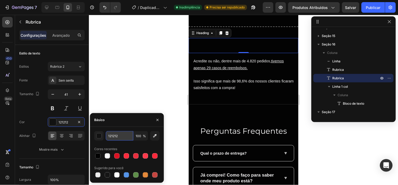
click at [120, 138] on input "121212" at bounding box center [119, 136] width 27 height 10
paste input "FCFBFC"
type input "FCFBFC"
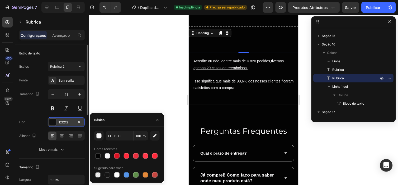
click at [65, 126] on div "121212" at bounding box center [66, 122] width 37 height 10
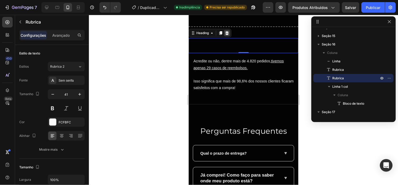
click at [228, 36] on div at bounding box center [227, 33] width 6 height 6
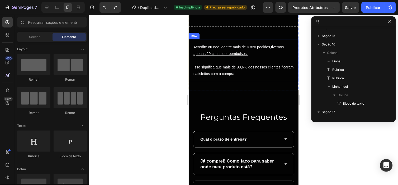
click at [219, 37] on p "Rich Text Editor. Editing area: main" at bounding box center [243, 33] width 109 height 7
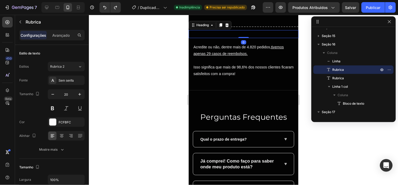
click at [213, 38] on h2 "Rich Text Editor. Editing area: main" at bounding box center [243, 34] width 110 height 8
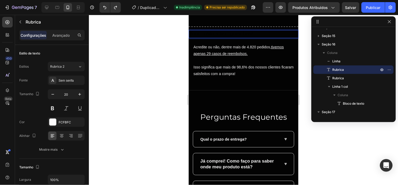
click at [213, 38] on h2 "Rich Text Editor. Editing area: main" at bounding box center [243, 34] width 110 height 8
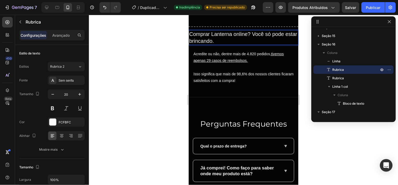
click at [253, 44] on p "Comprar Lanterna online? Você só pode estar brincando." at bounding box center [243, 37] width 109 height 14
click at [252, 44] on p "Comprar Lanterna online? Você só pode estar brincando." at bounding box center [243, 37] width 109 height 14
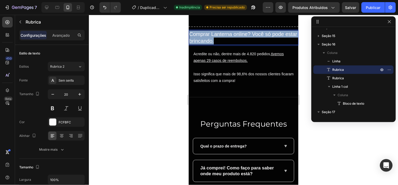
drag, startPoint x: 237, startPoint y: 86, endPoint x: 186, endPoint y: 75, distance: 52.4
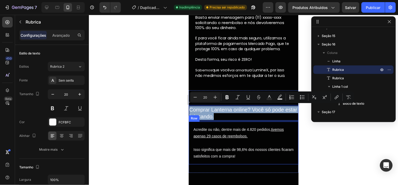
scroll to position [1717, 0]
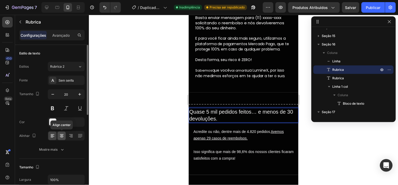
click at [63, 136] on icon at bounding box center [62, 136] width 4 height 1
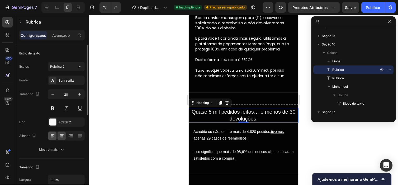
click at [55, 136] on div at bounding box center [52, 135] width 8 height 8
click at [78, 93] on icon "button" at bounding box center [79, 94] width 5 height 5
type input "21"
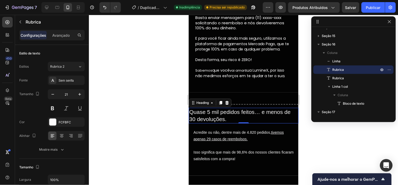
click at [260, 109] on p "Quase 5 mil pedidos feitos… e menos de 30 devoluções." at bounding box center [243, 115] width 109 height 15
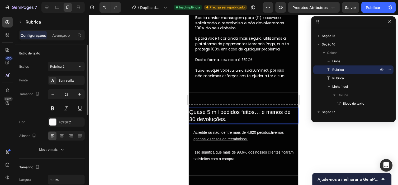
click at [62, 131] on div at bounding box center [66, 136] width 37 height 10
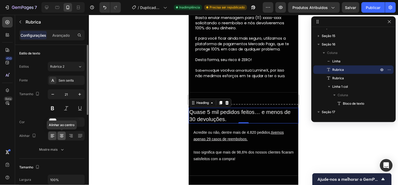
click at [62, 133] on icon at bounding box center [61, 135] width 5 height 5
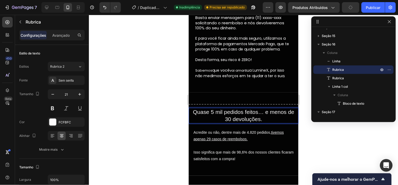
click at [220, 111] on p "Quase 5 mil pedidos feitos… e menos de 30 devoluções." at bounding box center [243, 115] width 109 height 15
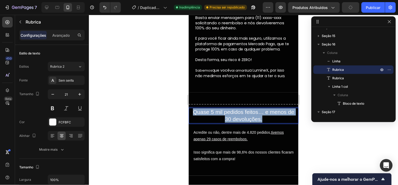
click at [220, 111] on p "Quase 5 mil pedidos feitos… e menos de 30 devoluções." at bounding box center [243, 115] width 109 height 15
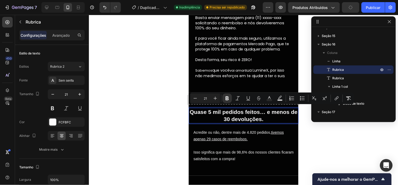
click at [235, 118] on strong "Quase 5 mil pedidos feitos… e menos de 30 devoluções." at bounding box center [243, 114] width 108 height 13
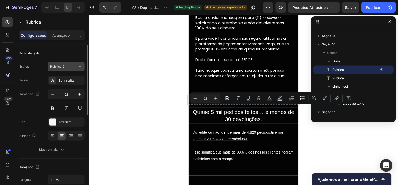
click at [75, 68] on div "Rubrica 2" at bounding box center [64, 66] width 28 height 5
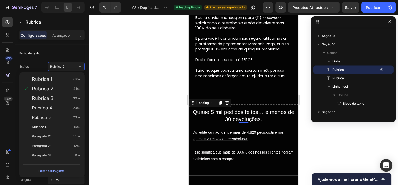
click at [119, 72] on div at bounding box center [243, 100] width 309 height 170
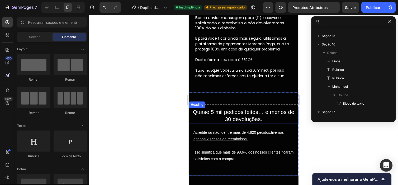
click at [232, 114] on p "Quase 5 mil pedidos feitos… e menos de 30 devoluções." at bounding box center [243, 115] width 109 height 15
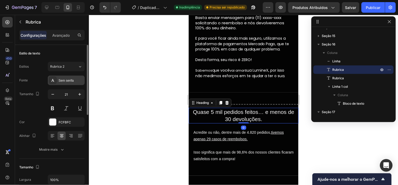
click at [73, 79] on div "Sem serifa" at bounding box center [71, 80] width 25 height 5
click at [75, 69] on div "Rubrica 2" at bounding box center [64, 66] width 28 height 5
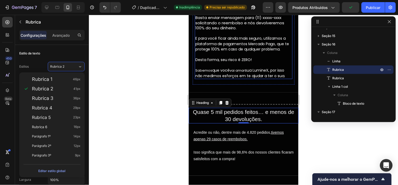
scroll to position [1682, 0]
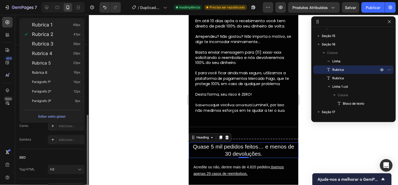
click at [144, 96] on div at bounding box center [243, 100] width 309 height 170
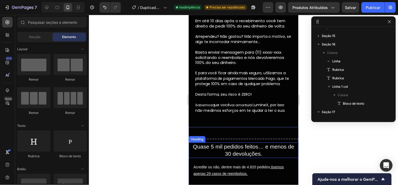
click at [219, 145] on p "Quase 5 mil pedidos feitos… e menos de 30 devoluções." at bounding box center [243, 150] width 109 height 15
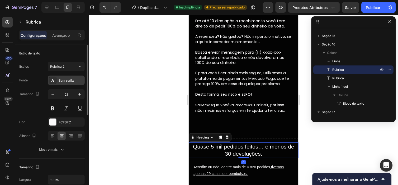
click at [75, 83] on div "Sem serifa" at bounding box center [66, 80] width 37 height 10
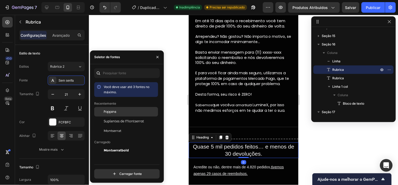
click at [126, 109] on div "Poppins" at bounding box center [130, 111] width 53 height 5
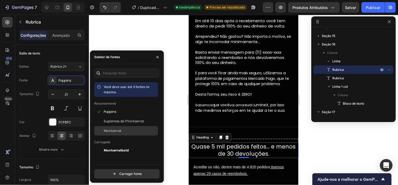
click at [127, 131] on div "Montserrat" at bounding box center [130, 130] width 53 height 5
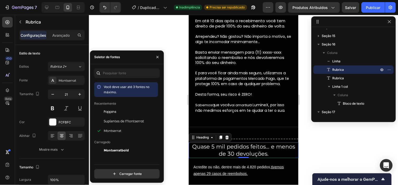
click at [182, 97] on div at bounding box center [243, 100] width 309 height 170
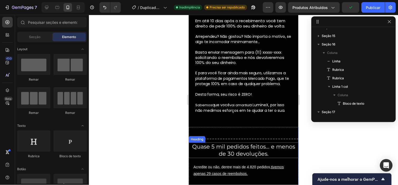
click at [246, 149] on p "Quase 5 mil pedidos feitos… e menos de 30 devoluções." at bounding box center [243, 150] width 109 height 15
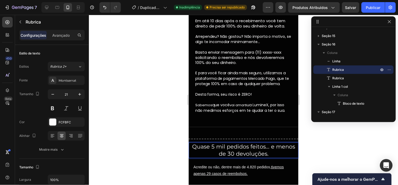
click at [264, 144] on p "Quase 5 mil pedidos feitos… e menos de 30 devoluções." at bounding box center [243, 150] width 109 height 15
click at [268, 145] on p "Quase 5 mil pedidos feitos… e menos de 30 devoluções." at bounding box center [243, 150] width 109 height 15
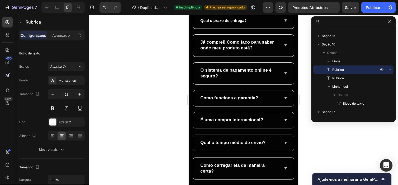
scroll to position [1403, 0]
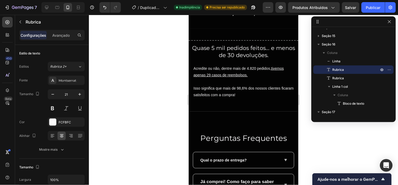
click at [233, 46] on h2 "Quase 5 mil pedidos feitos… e menos de 30 devoluções." at bounding box center [243, 52] width 110 height 16
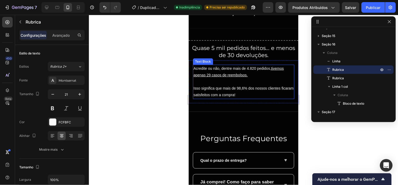
click at [219, 102] on div "Acredite ou não, dentre mais de 4.820 pedidos, tivemos apenas 29 casos de reemb…" at bounding box center [243, 81] width 110 height 43
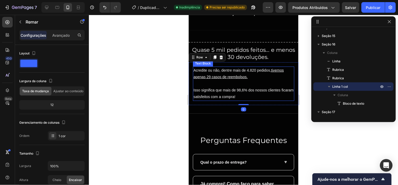
click at [234, 51] on p "Quase 5 mil pedidos feitos… e menos de 30 devoluções." at bounding box center [243, 53] width 109 height 15
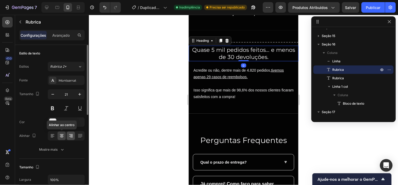
click at [71, 135] on icon at bounding box center [71, 135] width 3 height 1
drag, startPoint x: 78, startPoint y: 135, endPoint x: 71, endPoint y: 135, distance: 7.1
click at [71, 135] on icon at bounding box center [71, 135] width 3 height 1
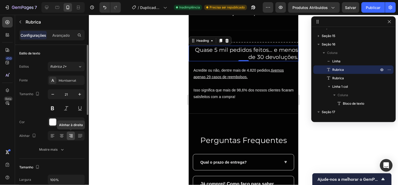
click at [70, 136] on icon at bounding box center [70, 135] width 5 height 5
click at [78, 136] on icon at bounding box center [80, 135] width 5 height 5
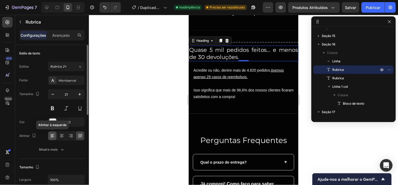
click at [54, 136] on icon at bounding box center [53, 136] width 4 height 1
click at [83, 136] on div at bounding box center [80, 135] width 8 height 8
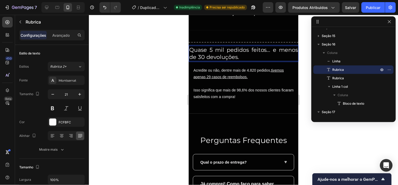
click at [230, 49] on p "Quase 5 mil pedidos feitos… e menos de 30 devoluções." at bounding box center [243, 53] width 109 height 15
click at [255, 46] on p "Quase 5 mil Pedidos Feitos… e Menos de 30 Devoluções." at bounding box center [243, 53] width 109 height 15
click at [268, 47] on p "Quase 5 mil Pedidos Feitos… e Menos de 30 Devoluções." at bounding box center [243, 53] width 109 height 15
click at [62, 133] on icon at bounding box center [61, 135] width 5 height 5
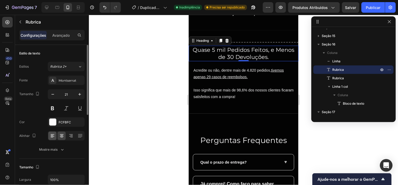
click at [53, 136] on icon at bounding box center [52, 135] width 5 height 5
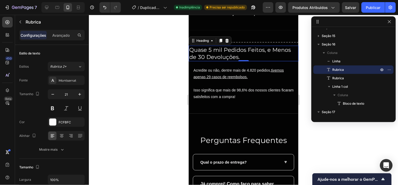
click at [261, 49] on p "Quase 5 mil Pedidos Feitos, e Menos de 30 Devoluções." at bounding box center [243, 53] width 109 height 15
click at [271, 46] on p "Quase 5 mil Pedidos Feitos, e Menos de 30 Devoluções." at bounding box center [243, 53] width 109 height 15
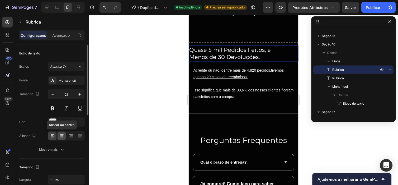
click at [60, 136] on icon at bounding box center [61, 135] width 5 height 5
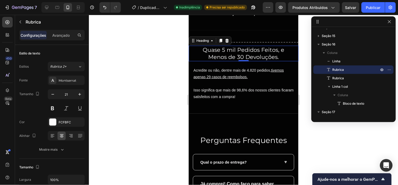
click at [278, 54] on p "Quase 5 mil Pedidos Feitos, e Menos de 30 Devoluções." at bounding box center [243, 53] width 109 height 15
click at [257, 48] on p "Quase 5 mil Pedidos Feitos, e Menos de 30 Devoluções." at bounding box center [243, 53] width 109 height 15
click at [206, 54] on p "Quase 5 mil Pedidos Feitos, e Menos de 30 Devoluções." at bounding box center [243, 53] width 109 height 15
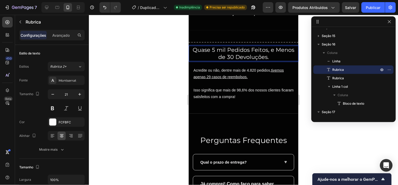
click at [269, 48] on p "Quase 5 mil Pedidos Feitos, e Menos de 30 Devoluções." at bounding box center [243, 53] width 109 height 15
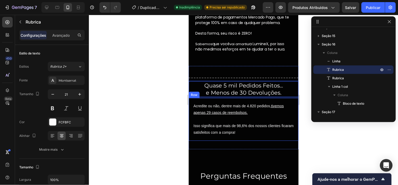
scroll to position [1367, 0]
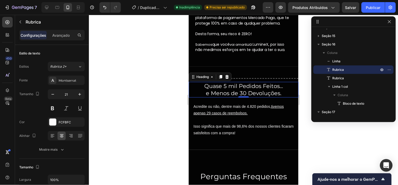
click at [310, 141] on div at bounding box center [243, 100] width 309 height 170
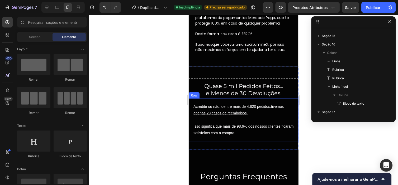
click at [233, 87] on p "Quase 5 mil Pedidos Feitos... e Menos de 30 Devoluções." at bounding box center [243, 89] width 109 height 15
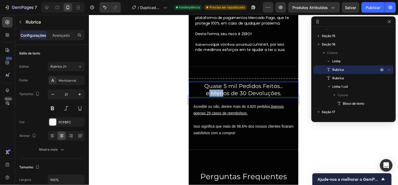
drag, startPoint x: 207, startPoint y: 91, endPoint x: 240, endPoint y: 88, distance: 34.0
click at [246, 88] on p "Quase 5 mil Pedidos Feitos... e Menos de 30 Devoluções." at bounding box center [243, 89] width 109 height 15
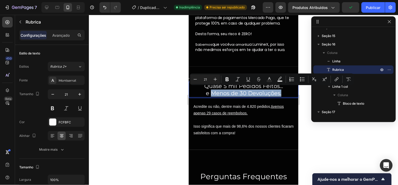
drag, startPoint x: 209, startPoint y: 91, endPoint x: 293, endPoint y: 91, distance: 83.4
click at [293, 91] on p "Quase 5 mil Pedidos Feitos... e Menos de 30 Devoluções." at bounding box center [243, 89] width 109 height 15
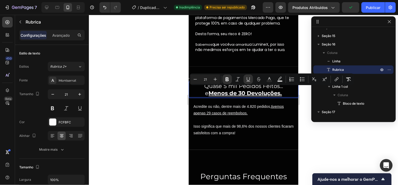
click at [319, 131] on div at bounding box center [243, 100] width 309 height 170
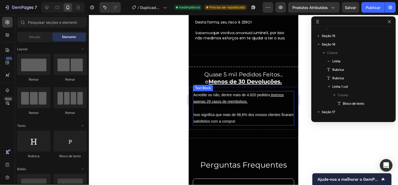
scroll to position [1378, 0]
click at [272, 87] on div "Acredite ou não, dentre mais de 4.820 pedidos, tivemos apenas 29 casos de reemb…" at bounding box center [243, 107] width 110 height 43
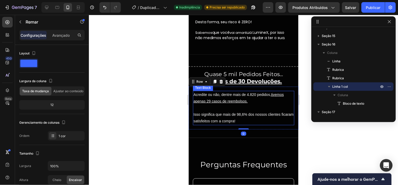
click at [273, 107] on p at bounding box center [243, 107] width 100 height 7
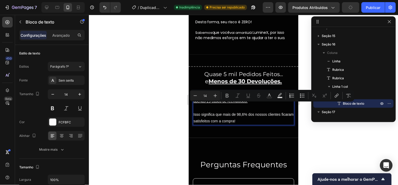
click at [275, 111] on p "Isso significa que mais de 98,6% dos nossos clientes ficaram satisfeitos com a …" at bounding box center [243, 117] width 100 height 13
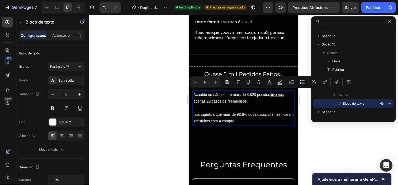
click at [311, 137] on div at bounding box center [243, 100] width 309 height 170
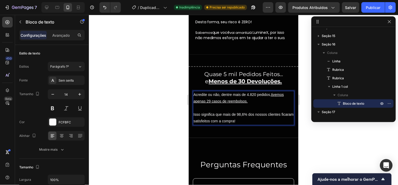
click at [257, 114] on p "Isso significa que mais de 98,6% dos nossos clientes ficaram satisfeitos com a …" at bounding box center [243, 117] width 100 height 13
click at [249, 121] on p "Isso significa que mais de 98,6% dos nossos clientes ficaram satisfeitos com a …" at bounding box center [243, 117] width 100 height 13
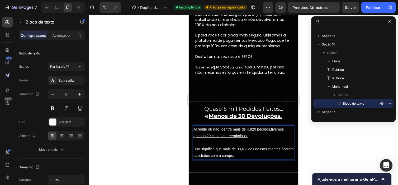
scroll to position [1344, 0]
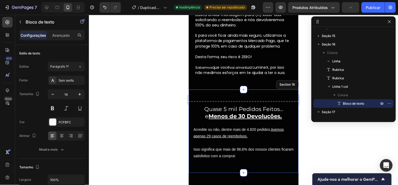
click at [271, 92] on div "Title Line Quase 5 mil Pedidos Feitos... e Menos de 30 Devoluções. Heading Head…" at bounding box center [243, 130] width 110 height 83
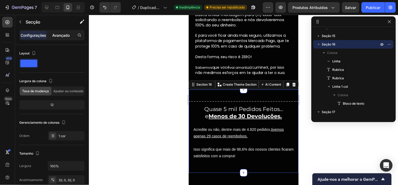
click at [67, 36] on p "Avançado" at bounding box center [60, 35] width 17 height 6
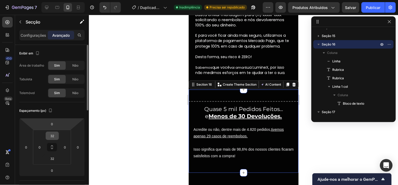
click at [54, 136] on input "32" at bounding box center [52, 136] width 11 height 8
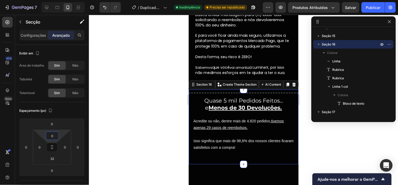
type input "0"
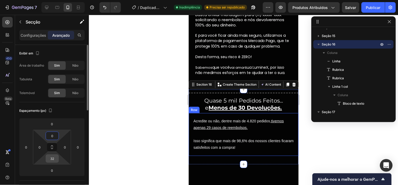
click at [51, 162] on div "32" at bounding box center [52, 158] width 13 height 8
click at [53, 157] on input "32" at bounding box center [52, 158] width 11 height 8
type input "0"
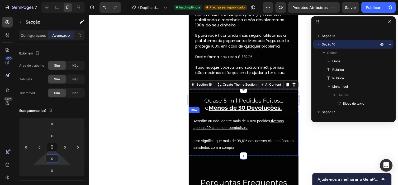
click at [137, 142] on div at bounding box center [243, 100] width 309 height 170
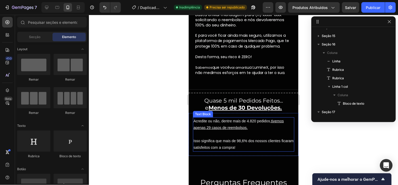
click at [194, 152] on div "Acredite ou não, dentre mais de 4.820 pedidos, tivemos apenas 29 casos de reemb…" at bounding box center [243, 134] width 110 height 43
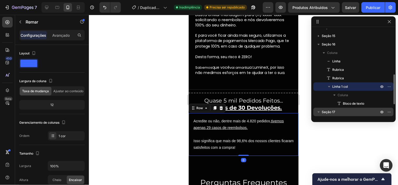
click at [354, 109] on div "Seção 17" at bounding box center [354, 112] width 76 height 8
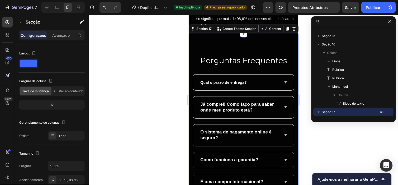
click at [335, 141] on div at bounding box center [243, 100] width 309 height 170
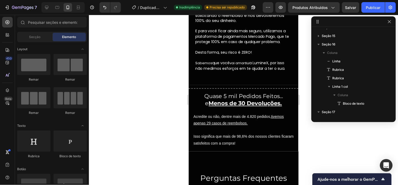
scroll to position [1714, 0]
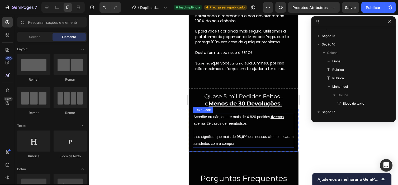
click at [238, 122] on u "tivemos apenas 29 casos de reembolsos." at bounding box center [238, 119] width 90 height 11
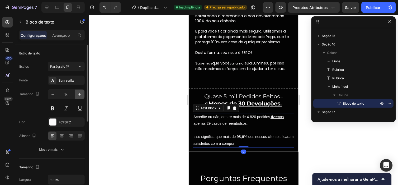
click at [80, 95] on icon "button" at bounding box center [79, 94] width 5 height 5
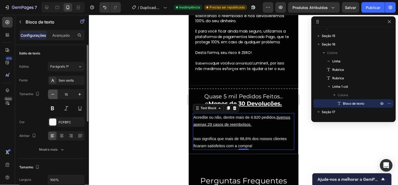
click at [49, 94] on button "button" at bounding box center [53, 94] width 10 height 10
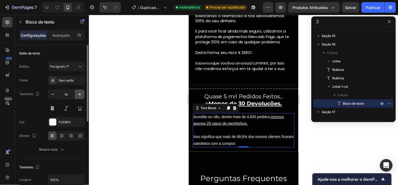
click at [78, 94] on icon "button" at bounding box center [79, 94] width 3 height 3
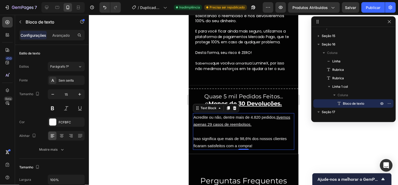
click at [249, 122] on u "tivemos apenas 29 casos de reembolsos." at bounding box center [241, 121] width 97 height 12
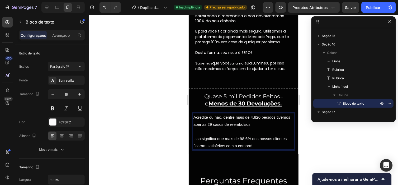
click at [239, 114] on p "Acredite ou não, dentre mais de 4.820 pedidos, tivemos apenas 29 casos de reemb…" at bounding box center [243, 120] width 100 height 14
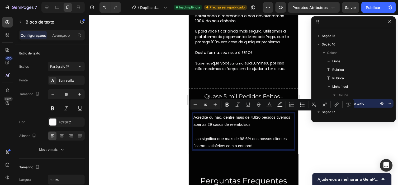
click at [257, 122] on u "tivemos apenas 29 casos de reembolsos." at bounding box center [241, 121] width 97 height 12
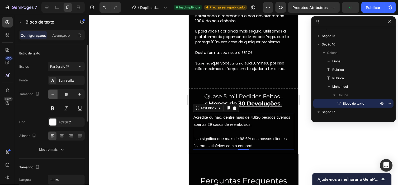
click at [53, 93] on icon "button" at bounding box center [52, 94] width 5 height 5
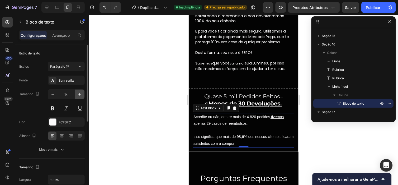
click at [80, 93] on icon "button" at bounding box center [79, 94] width 5 height 5
type input "15"
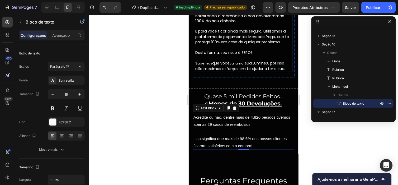
click at [242, 64] on span "sua LumineX, por isso não medimos esforços em te ajudar a ter o sua." at bounding box center [240, 65] width 90 height 11
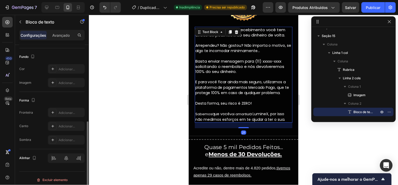
scroll to position [1662, 0]
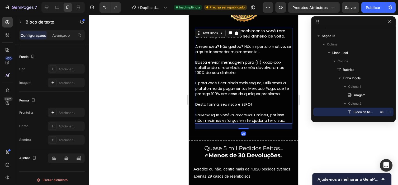
click at [234, 84] on span "E para você ficar ainda mais seguro, utilizamos a plataforma de pagamentos Merc…" at bounding box center [242, 88] width 94 height 16
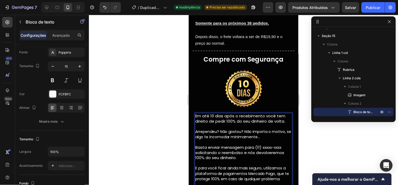
scroll to position [1573, 0]
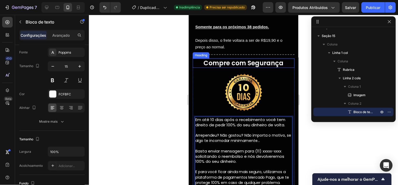
click at [220, 61] on strong "Compre com Segurança" at bounding box center [243, 63] width 80 height 9
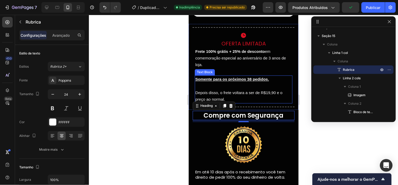
scroll to position [1493, 0]
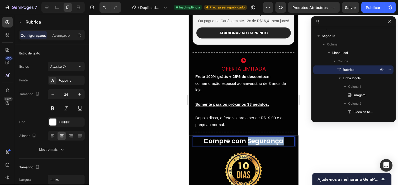
click at [251, 141] on strong "Compre com Segurança" at bounding box center [243, 140] width 80 height 9
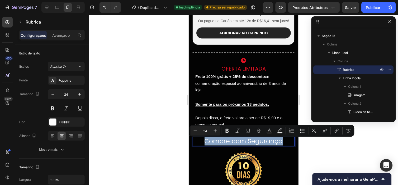
click at [264, 161] on div at bounding box center [243, 170] width 102 height 45
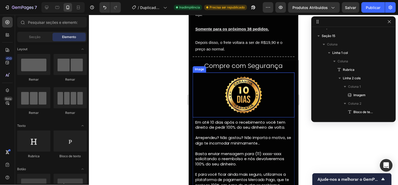
scroll to position [1520, 0]
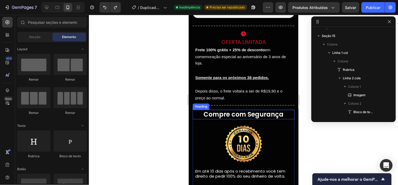
click at [302, 134] on div at bounding box center [243, 100] width 309 height 170
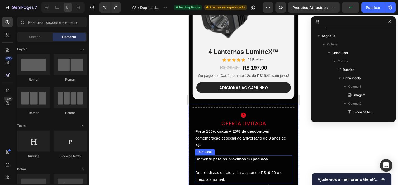
scroll to position [1453, 0]
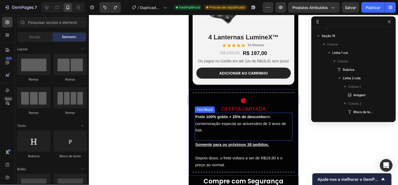
click at [254, 124] on span "Frete 100% grátis + 25% de desconto em comemoração especial ao aniversário de 3…" at bounding box center [240, 123] width 91 height 18
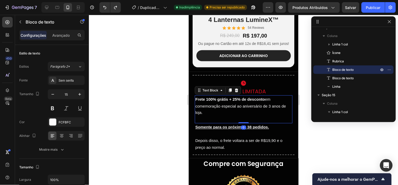
scroll to position [1471, 0]
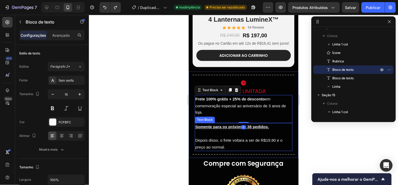
click at [231, 128] on u "Somente para os próximos 38 pedidos." at bounding box center [232, 126] width 74 height 4
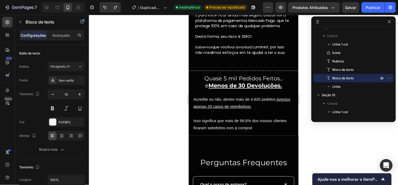
scroll to position [1730, 0]
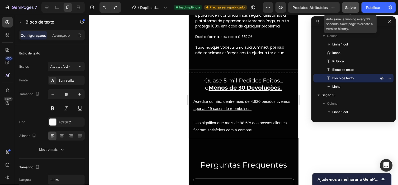
click at [355, 7] on span "Salvar" at bounding box center [350, 7] width 11 height 4
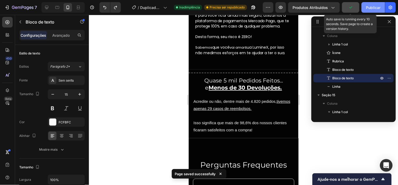
click at [372, 6] on font "Publicar" at bounding box center [373, 8] width 15 height 6
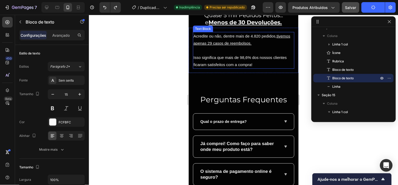
scroll to position [1793, 0]
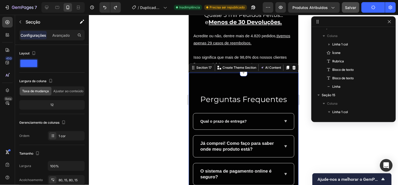
scroll to position [311, 0]
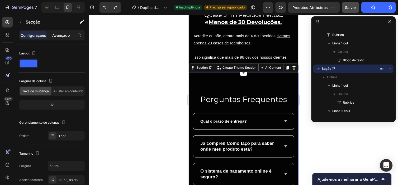
click at [61, 37] on p "Avançado" at bounding box center [60, 35] width 17 height 6
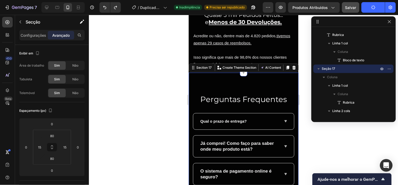
click at [144, 93] on div at bounding box center [243, 100] width 309 height 170
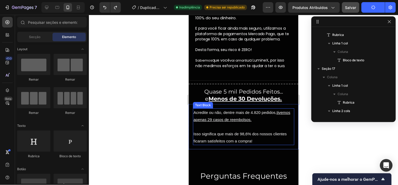
scroll to position [1717, 0]
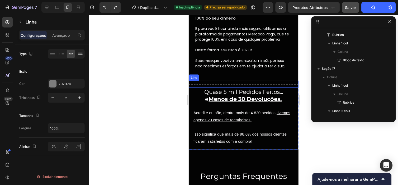
click at [244, 83] on div "Title Line" at bounding box center [243, 83] width 110 height 7
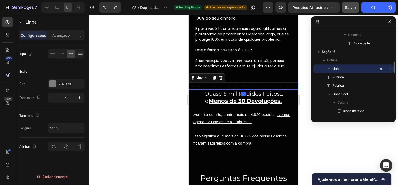
click at [215, 76] on icon at bounding box center [214, 77] width 3 height 4
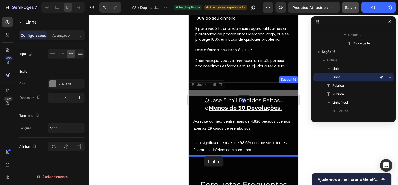
drag, startPoint x: 194, startPoint y: 82, endPoint x: 204, endPoint y: 156, distance: 75.0
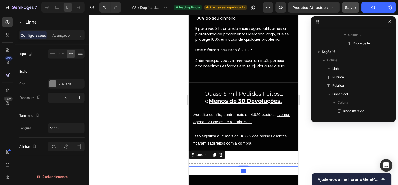
click at [306, 139] on div at bounding box center [243, 100] width 309 height 170
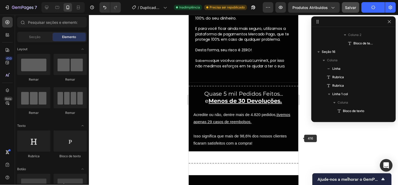
click at [263, 154] on div "Title Line Section 17" at bounding box center [243, 163] width 110 height 24
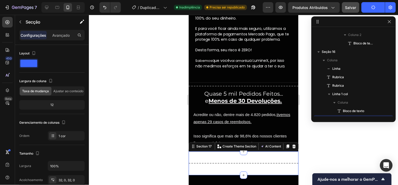
scroll to position [301, 0]
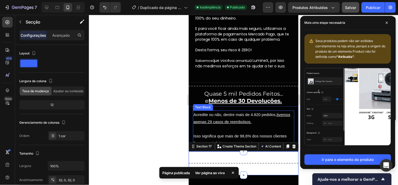
click at [190, 122] on div "Acredite ou não, dentre mais de 4.820 pedidos, tivemos apenas 29 casos de reemb…" at bounding box center [243, 128] width 110 height 45
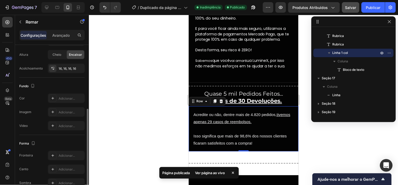
scroll to position [125, 0]
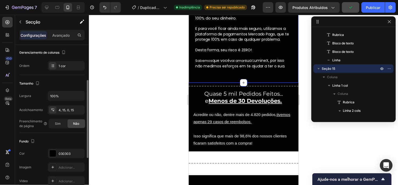
scroll to position [70, 0]
click at [62, 158] on div "030303" at bounding box center [66, 153] width 37 height 10
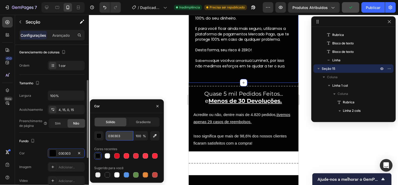
click at [126, 135] on input "030303" at bounding box center [119, 136] width 27 height 10
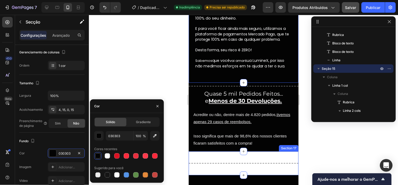
click at [196, 156] on div "Title Line Section 17" at bounding box center [243, 163] width 110 height 24
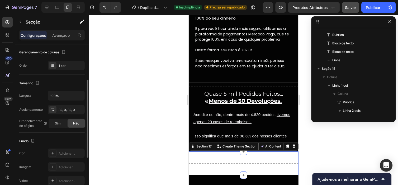
scroll to position [301, 0]
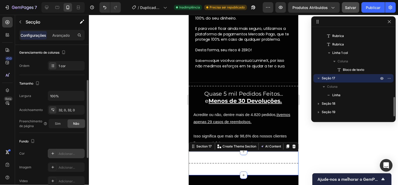
click at [63, 158] on div "Adicionar..." at bounding box center [66, 154] width 37 height 10
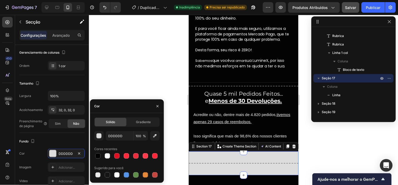
click at [124, 141] on div "DDDDDD 100 % Cores recentes Sugerido para você" at bounding box center [126, 155] width 65 height 48
click at [122, 136] on input "DDDDDD" at bounding box center [119, 136] width 27 height 10
paste input "030303"
type input "030303"
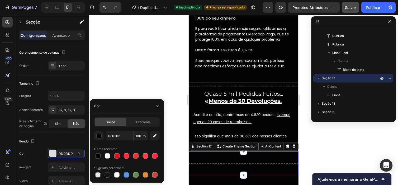
click at [311, 141] on div at bounding box center [243, 100] width 309 height 170
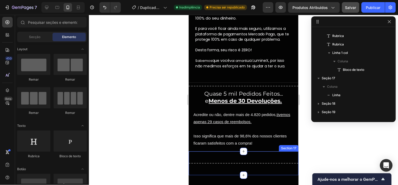
click at [265, 153] on div "Title Line Section 17" at bounding box center [243, 163] width 110 height 24
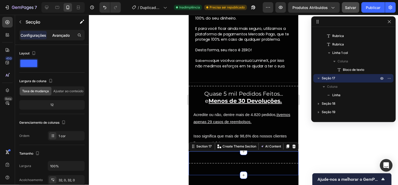
click at [64, 36] on p "Avançado" at bounding box center [60, 35] width 17 height 6
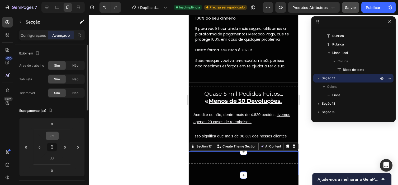
click at [54, 132] on input "32" at bounding box center [52, 136] width 11 height 8
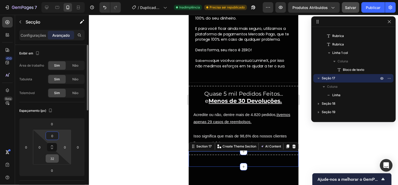
type input "0"
click at [56, 159] on input "32" at bounding box center [52, 158] width 11 height 8
type input "0"
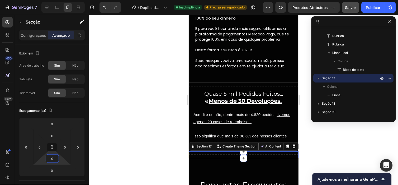
click at [144, 125] on div at bounding box center [243, 100] width 309 height 170
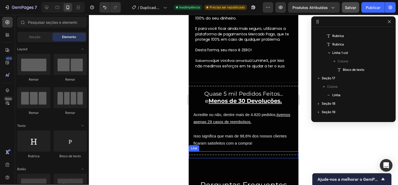
click at [216, 151] on div "Title Line" at bounding box center [243, 154] width 110 height 7
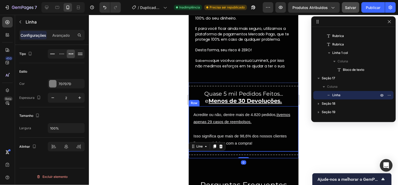
click at [231, 146] on div "Acredite ou não, dentre mais de 4.820 pedidos, tivemos apenas 29 casos de reemb…" at bounding box center [243, 128] width 110 height 45
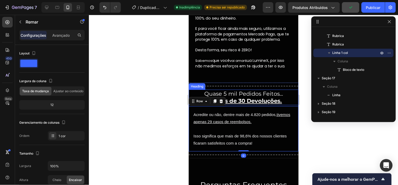
scroll to position [1713, 0]
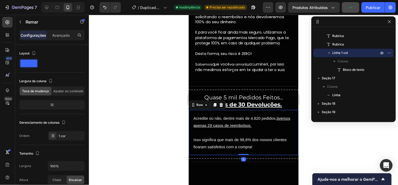
click at [307, 80] on div at bounding box center [243, 100] width 309 height 170
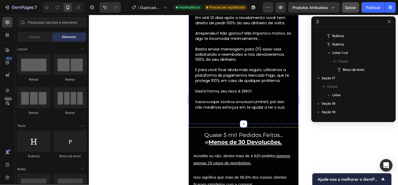
scroll to position [1675, 0]
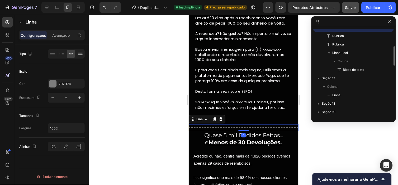
click at [223, 124] on div "Title Line 0" at bounding box center [243, 127] width 110 height 7
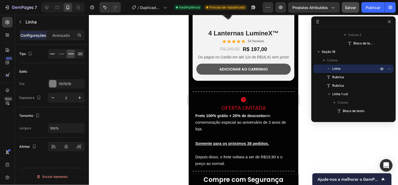
scroll to position [1452, 0]
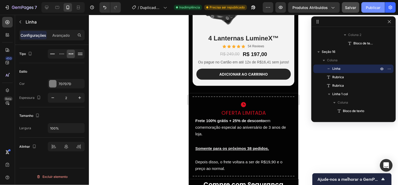
click at [371, 7] on font "Publicar" at bounding box center [373, 8] width 15 height 6
click at [355, 7] on span "Salvar" at bounding box center [350, 7] width 11 height 4
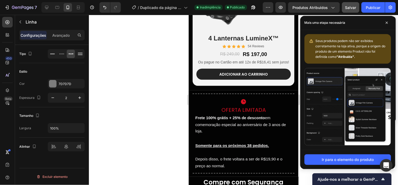
click at [357, 11] on button "Salvar" at bounding box center [350, 7] width 17 height 11
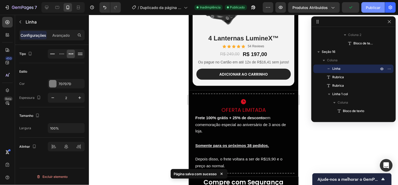
click at [371, 9] on font "Publicar" at bounding box center [373, 8] width 15 height 6
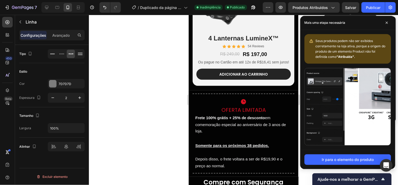
click at [347, 6] on span "Salvar" at bounding box center [350, 7] width 11 height 4
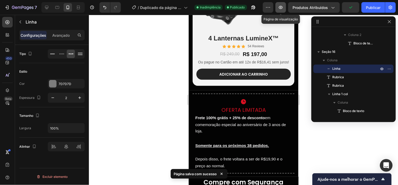
click at [281, 4] on button "button" at bounding box center [281, 7] width 11 height 11
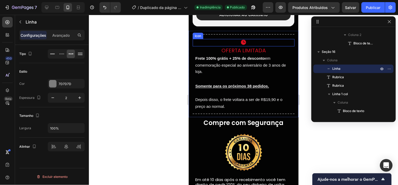
scroll to position [1515, 0]
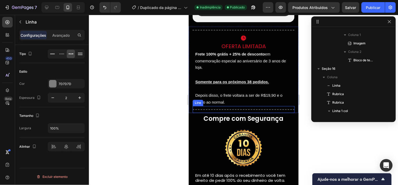
click at [234, 112] on div "Title Line" at bounding box center [243, 109] width 102 height 7
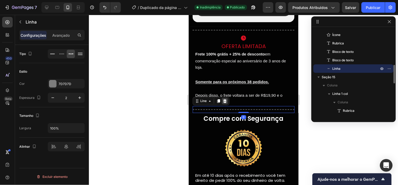
click at [224, 103] on icon at bounding box center [224, 101] width 4 height 4
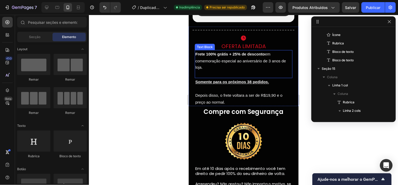
click at [235, 63] on span "Frete 100% grátis + 25% de desconto em comemoração especial ao aniversário de 3…" at bounding box center [240, 60] width 91 height 18
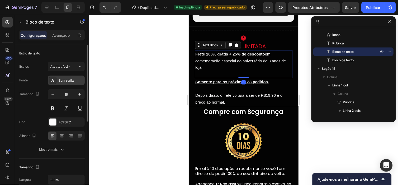
click at [75, 75] on div "Sem serifa" at bounding box center [66, 80] width 37 height 10
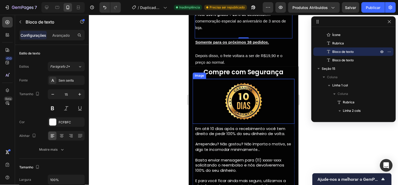
scroll to position [1558, 0]
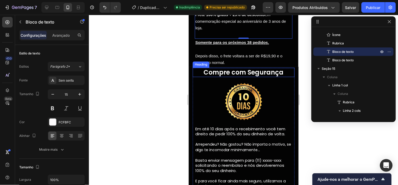
click at [233, 68] on strong "Compre com Segurança" at bounding box center [243, 72] width 80 height 9
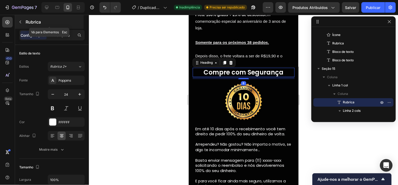
click at [18, 20] on button "button" at bounding box center [20, 22] width 8 height 8
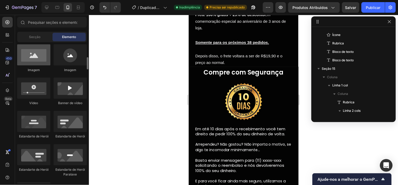
scroll to position [173, 0]
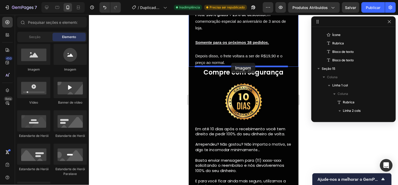
drag, startPoint x: 232, startPoint y: 71, endPoint x: 231, endPoint y: 63, distance: 8.2
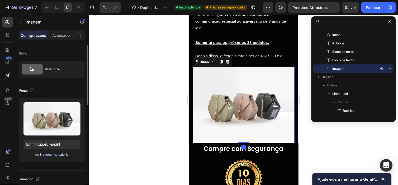
click at [45, 152] on font "Navegar na galeria" at bounding box center [54, 154] width 29 height 5
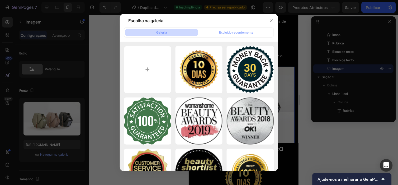
type input "C:\fakepath\Design sem nome (3).png"
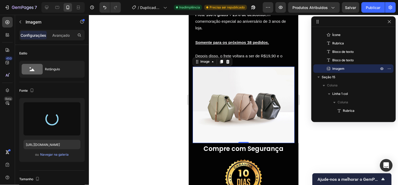
type input "https://cdn.shopify.com/s/files/1/0959/8638/5189/files/gempages_585618638606697…"
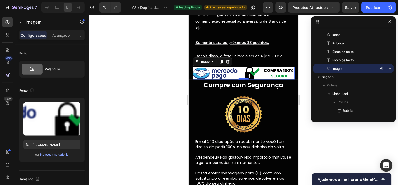
click at [321, 135] on div at bounding box center [243, 100] width 309 height 170
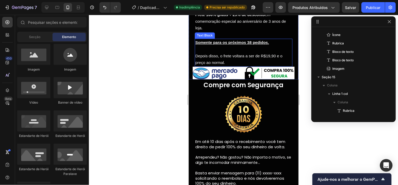
click at [228, 70] on img at bounding box center [243, 73] width 102 height 13
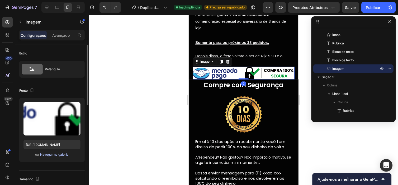
click at [63, 156] on font "Navegar na galeria" at bounding box center [54, 154] width 29 height 5
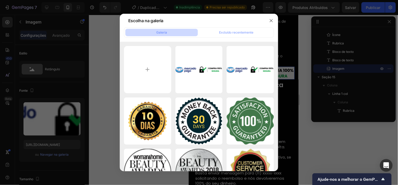
type input "C:\fakepath\Design_sem_nome__3_-removebg-preview.png"
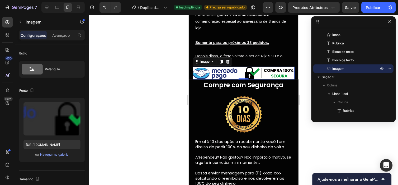
type input "https://cdn.shopify.com/s/files/1/0959/8638/5189/files/gempages_585618638606697…"
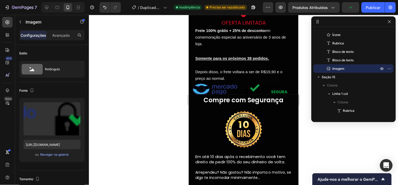
scroll to position [1559, 0]
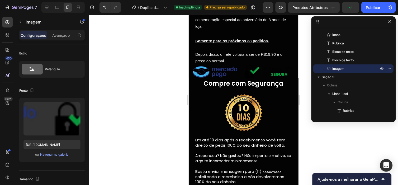
click at [226, 70] on img at bounding box center [243, 71] width 102 height 13
click at [214, 65] on img at bounding box center [243, 71] width 102 height 13
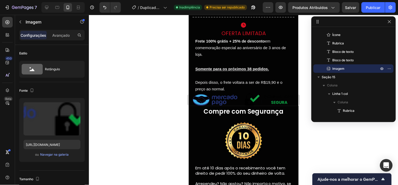
scroll to position [1527, 0]
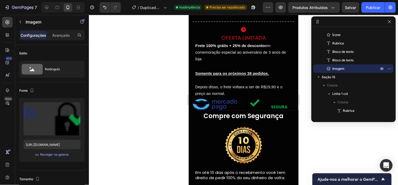
click at [353, 6] on span "Salvar" at bounding box center [350, 7] width 11 height 4
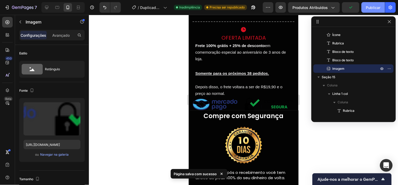
click at [373, 6] on font "Publicar" at bounding box center [373, 8] width 15 height 6
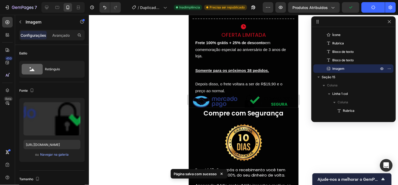
click at [236, 102] on img at bounding box center [243, 100] width 102 height 13
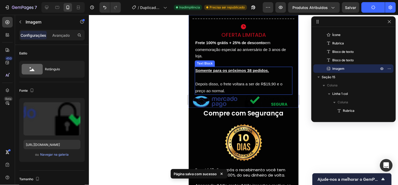
click at [225, 76] on p "Depois disso, o frete voltara a ser de R$19,90 e o preço ao normal." at bounding box center [243, 84] width 97 height 20
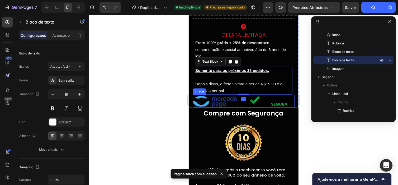
click at [222, 103] on img at bounding box center [243, 100] width 102 height 13
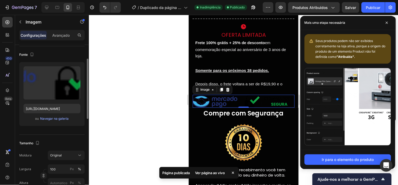
scroll to position [0, 0]
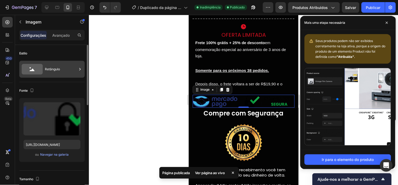
click at [68, 68] on div "Retângulo" at bounding box center [61, 69] width 32 height 12
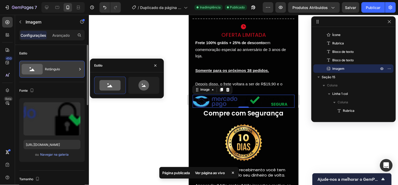
click at [69, 69] on div "Retângulo" at bounding box center [61, 69] width 32 height 12
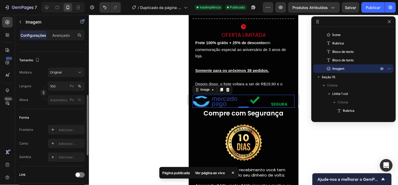
scroll to position [122, 0]
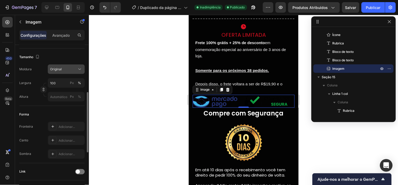
click at [77, 72] on button "Original" at bounding box center [66, 69] width 37 height 10
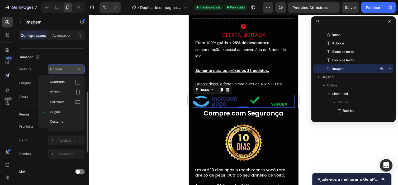
click at [79, 69] on icon at bounding box center [79, 69] width 3 height 1
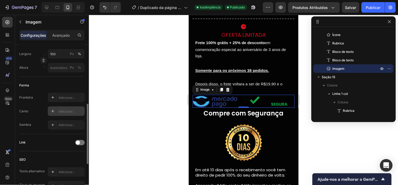
scroll to position [151, 0]
click at [73, 102] on div "Adicionar..." at bounding box center [66, 97] width 37 height 10
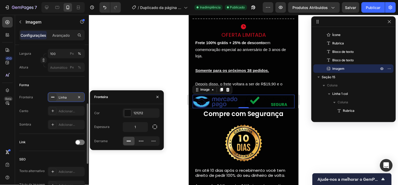
click at [73, 98] on div "Linha" at bounding box center [66, 97] width 15 height 5
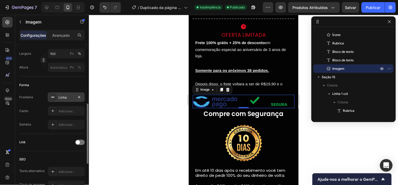
click at [73, 97] on div "Linha" at bounding box center [66, 97] width 15 height 5
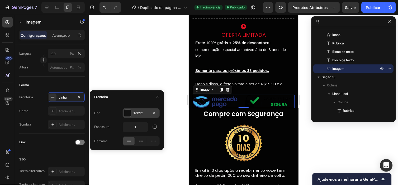
click at [134, 110] on div "121212" at bounding box center [141, 113] width 37 height 10
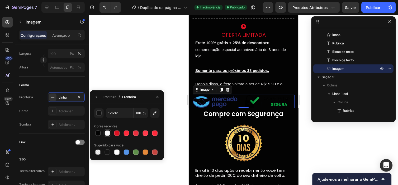
click at [106, 133] on div at bounding box center [107, 132] width 5 height 5
type input "FCFBFC"
click at [77, 109] on div "Adicionar..." at bounding box center [71, 111] width 25 height 5
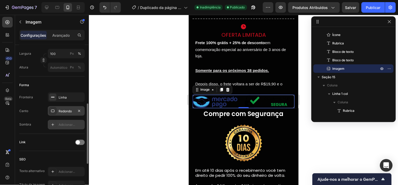
click at [70, 126] on div "Adicionar..." at bounding box center [71, 124] width 25 height 5
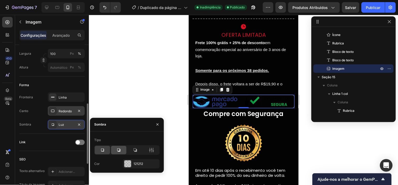
click at [117, 151] on icon at bounding box center [118, 149] width 5 height 5
click at [130, 150] on div at bounding box center [134, 150] width 15 height 8
click at [43, 140] on div "Link" at bounding box center [51, 142] width 65 height 8
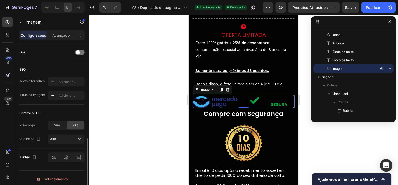
scroll to position [244, 0]
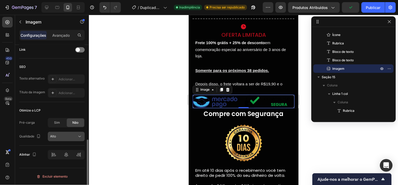
click at [65, 137] on div "Alto" at bounding box center [63, 136] width 27 height 5
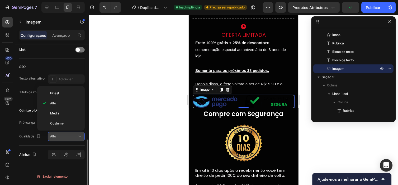
click at [65, 137] on div "Alto" at bounding box center [63, 136] width 27 height 5
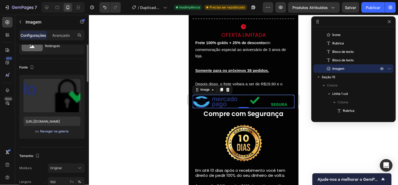
scroll to position [0, 0]
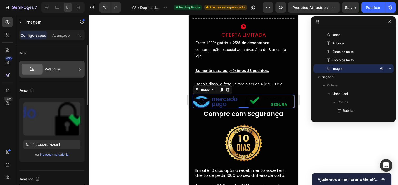
click at [66, 68] on div "Retângulo" at bounding box center [61, 69] width 32 height 12
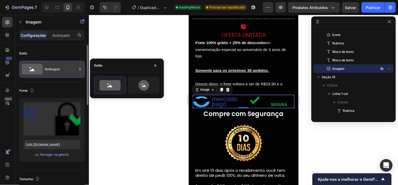
click at [64, 67] on div "Retângulo" at bounding box center [61, 69] width 32 height 12
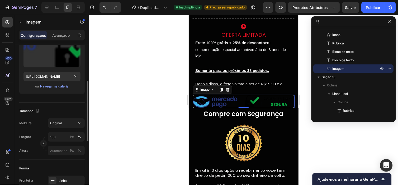
scroll to position [76, 0]
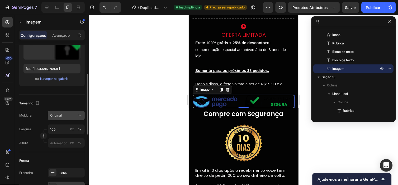
click at [62, 114] on div "Original" at bounding box center [63, 115] width 26 height 5
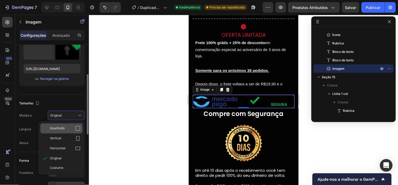
click at [74, 127] on div "Quadrado" at bounding box center [65, 128] width 31 height 5
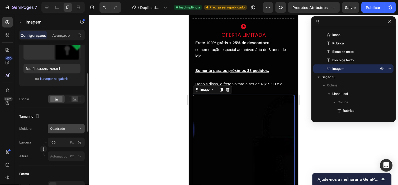
click at [59, 124] on button "Quadrado" at bounding box center [66, 129] width 37 height 10
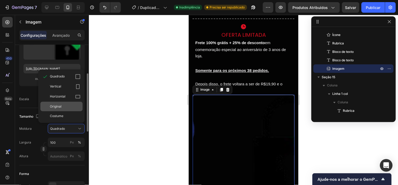
click at [65, 105] on div "Original" at bounding box center [65, 106] width 31 height 5
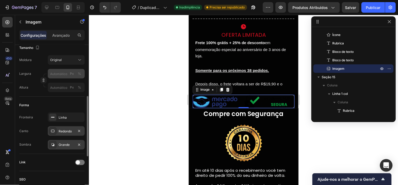
scroll to position [131, 0]
click at [65, 112] on div "Linha" at bounding box center [66, 117] width 37 height 10
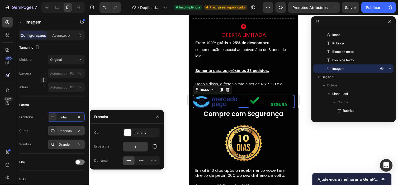
click at [141, 150] on input "1" at bounding box center [135, 147] width 25 height 10
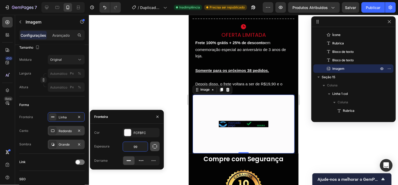
type input "9"
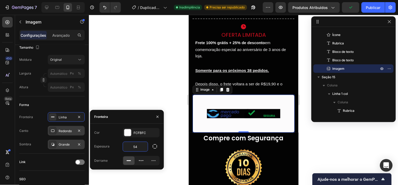
type input "5"
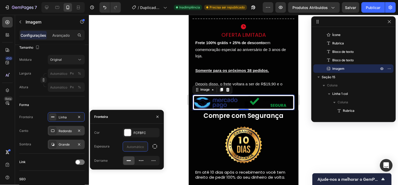
type input "4"
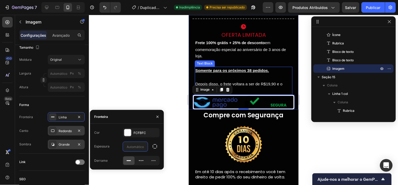
type input "3"
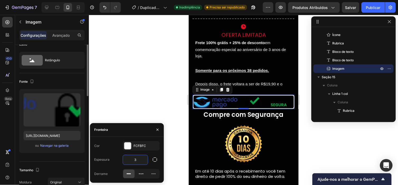
scroll to position [0, 0]
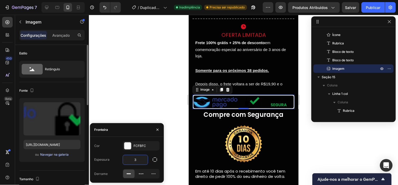
click at [54, 156] on font "Navegar na galeria" at bounding box center [54, 154] width 29 height 5
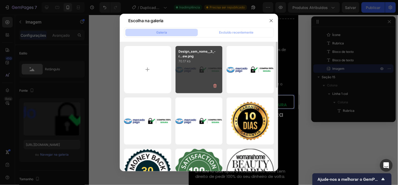
click at [197, 83] on div "Design_sem_nome__3_-r...ew.png 70.17 kb" at bounding box center [199, 69] width 47 height 47
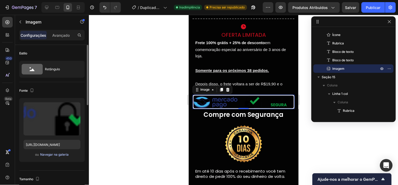
click at [65, 154] on font "Navegar na galeria" at bounding box center [54, 154] width 29 height 5
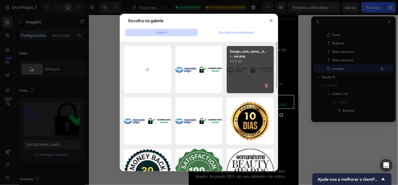
click at [268, 63] on p "70.17 kb" at bounding box center [250, 61] width 41 height 5
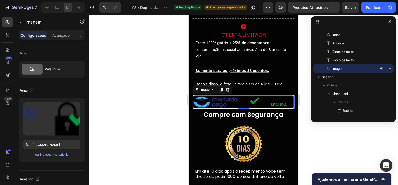
click at [313, 134] on div at bounding box center [243, 100] width 309 height 170
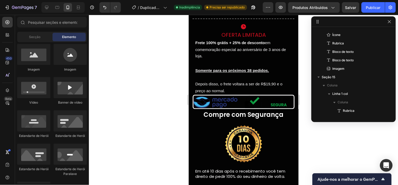
click at [327, 133] on div at bounding box center [243, 100] width 309 height 170
click at [238, 128] on img at bounding box center [243, 143] width 45 height 45
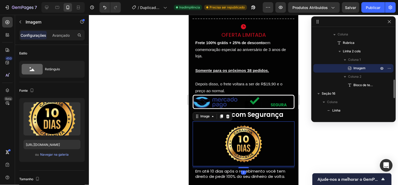
scroll to position [1497, 0]
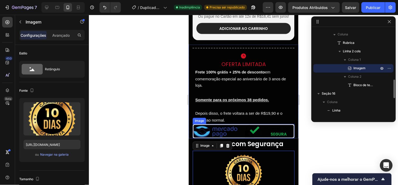
click at [231, 129] on img at bounding box center [243, 131] width 102 height 14
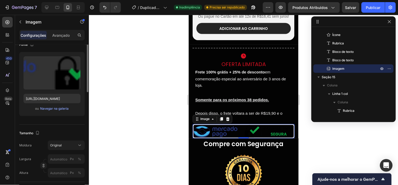
scroll to position [24, 0]
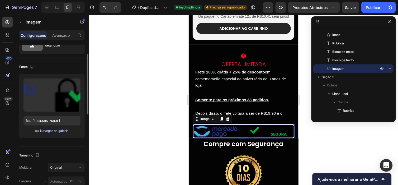
click at [56, 132] on font "Navegar na galeria" at bounding box center [54, 130] width 29 height 5
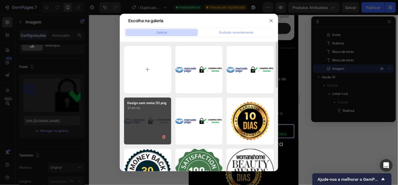
click at [155, 115] on div "Design sem nome (3).png 37.40 kb" at bounding box center [147, 120] width 47 height 47
type input "https://cdn.shopify.com/s/files/1/0959/8638/5189/files/gempages_585618638606697…"
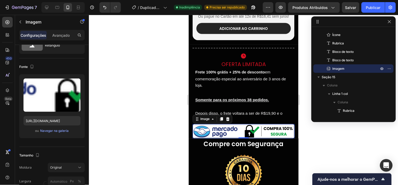
click at [159, 112] on div at bounding box center [243, 100] width 309 height 170
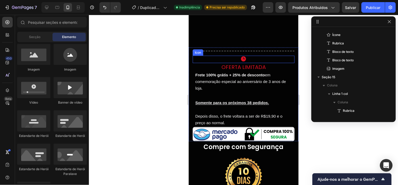
scroll to position [1536, 0]
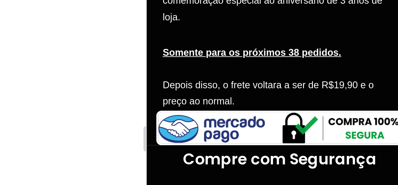
click at [172, 67] on div at bounding box center [243, 100] width 309 height 170
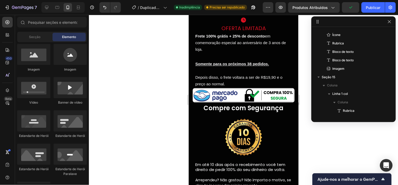
click at [116, 89] on div at bounding box center [243, 100] width 309 height 170
click at [200, 93] on img at bounding box center [243, 95] width 102 height 14
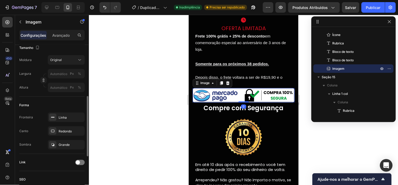
scroll to position [131, 0]
click at [68, 119] on div "Linha" at bounding box center [66, 117] width 37 height 10
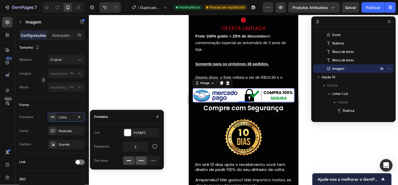
click at [145, 161] on div at bounding box center [141, 160] width 11 height 8
click at [157, 92] on div at bounding box center [243, 100] width 309 height 170
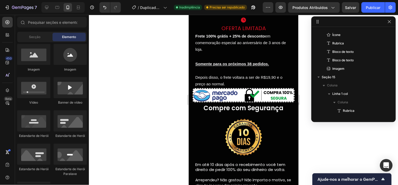
click at [195, 93] on img at bounding box center [243, 95] width 102 height 14
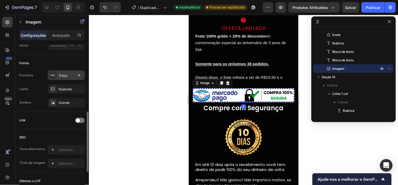
scroll to position [173, 0]
click at [63, 75] on div "Traço" at bounding box center [66, 75] width 15 height 5
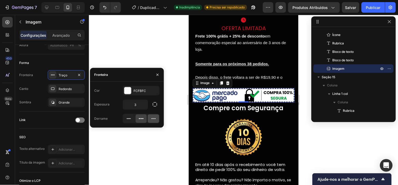
click at [151, 120] on icon at bounding box center [153, 118] width 5 height 5
click at [127, 121] on icon at bounding box center [128, 118] width 5 height 5
click at [136, 106] on input "3" at bounding box center [135, 105] width 25 height 10
type input "2"
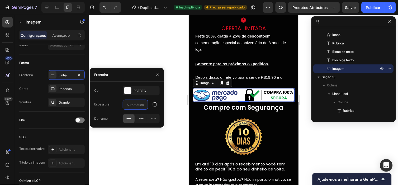
type input "7"
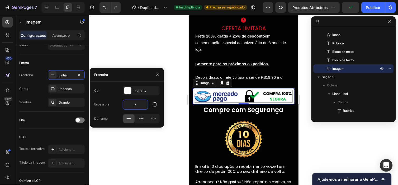
click at [160, 153] on div at bounding box center [243, 100] width 309 height 170
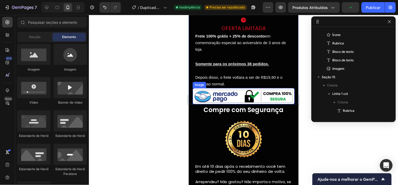
click at [208, 93] on img at bounding box center [243, 96] width 102 height 16
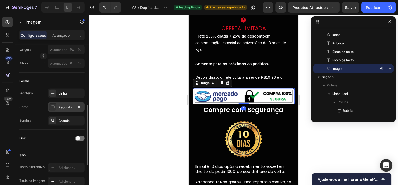
scroll to position [155, 0]
click at [65, 106] on div "Redondo" at bounding box center [66, 107] width 15 height 5
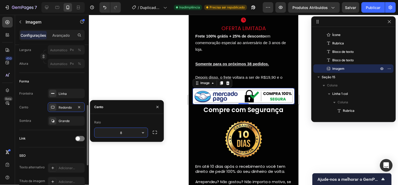
click at [130, 130] on input "8" at bounding box center [120, 133] width 53 height 10
type input "888"
click at [69, 123] on div "Grande" at bounding box center [66, 121] width 15 height 5
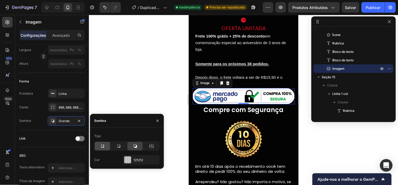
click at [105, 145] on icon at bounding box center [102, 145] width 5 height 5
click at [115, 144] on div at bounding box center [118, 146] width 15 height 8
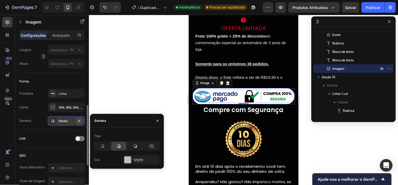
click at [80, 122] on icon "button" at bounding box center [79, 121] width 4 height 4
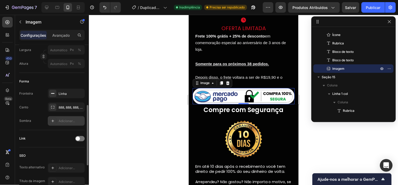
click at [72, 87] on div "Forma Fronteira Linha Canto 888, 888, 888, 888 Sombra Adicionar..." at bounding box center [51, 101] width 65 height 57
click at [69, 91] on div "Linha" at bounding box center [66, 93] width 15 height 5
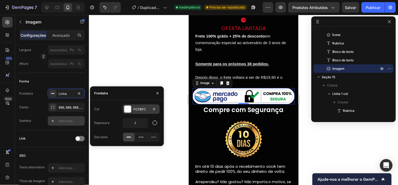
click at [143, 112] on div "FCFBFC" at bounding box center [141, 109] width 37 height 10
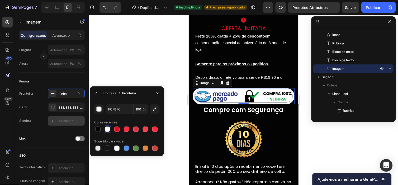
click at [151, 69] on div at bounding box center [243, 100] width 309 height 170
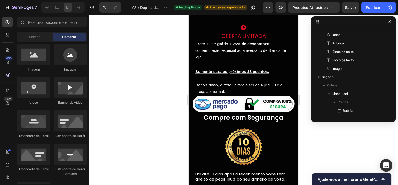
scroll to position [1533, 0]
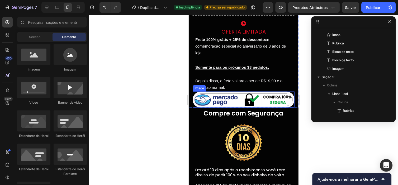
click at [272, 98] on img at bounding box center [243, 99] width 102 height 16
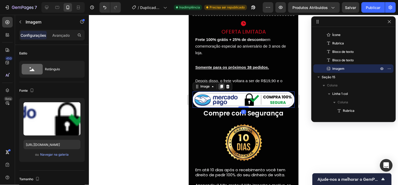
click at [220, 86] on icon at bounding box center [221, 86] width 4 height 4
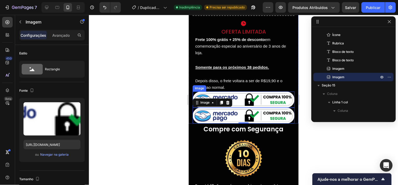
scroll to position [155, 0]
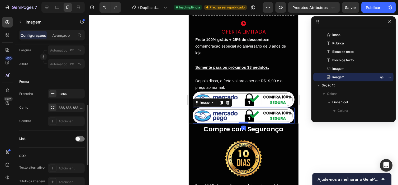
click at [219, 110] on img at bounding box center [243, 115] width 102 height 16
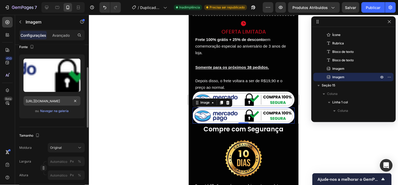
scroll to position [43, 0]
click at [59, 112] on font "Navegar na galeria" at bounding box center [54, 111] width 29 height 5
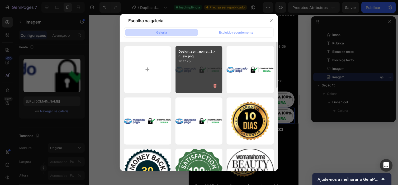
click at [181, 73] on div "Design_sem_nome__3_-r...ew.png 70.17 kb" at bounding box center [199, 69] width 47 height 47
type input "https://cdn.shopify.com/s/files/1/0959/8638/5189/files/gempages_585618638606697…"
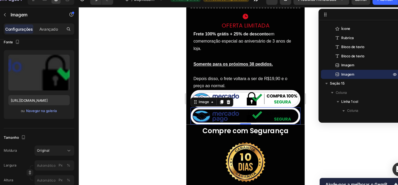
drag, startPoint x: 181, startPoint y: 73, endPoint x: 168, endPoint y: 116, distance: 44.5
click at [168, 116] on div at bounding box center [243, 100] width 309 height 170
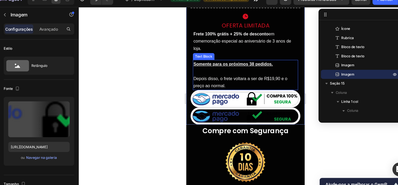
click at [248, 109] on img at bounding box center [241, 108] width 102 height 16
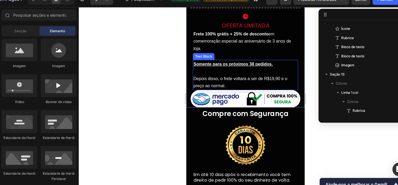
click at [271, 88] on img at bounding box center [241, 92] width 102 height 16
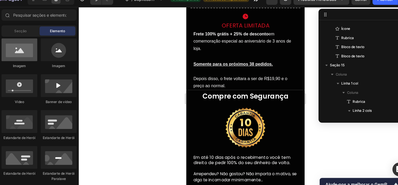
click at [43, 61] on div at bounding box center [33, 54] width 33 height 21
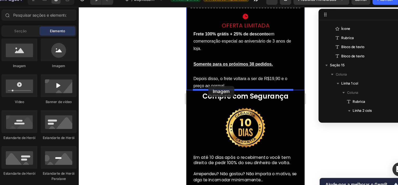
drag, startPoint x: 229, startPoint y: 68, endPoint x: 207, endPoint y: 80, distance: 25.2
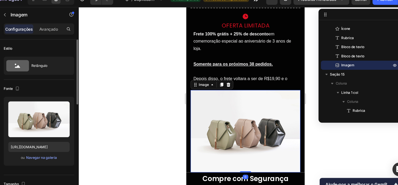
click at [60, 151] on div "Carregar imagem https://cdn.shopify.com/s/files/1/2005/9307/files/image_demo.jp…" at bounding box center [51, 130] width 65 height 64
click at [66, 151] on div "ou Navegar na galeria" at bounding box center [51, 154] width 57 height 6
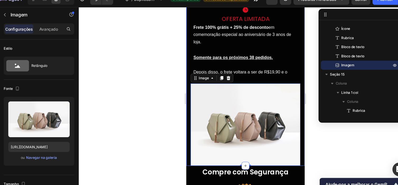
scroll to position [1539, 0]
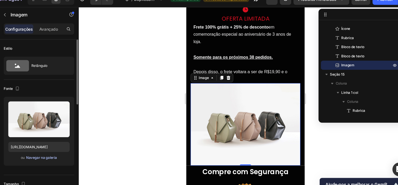
click at [61, 153] on font "Navegar na galeria" at bounding box center [54, 154] width 29 height 5
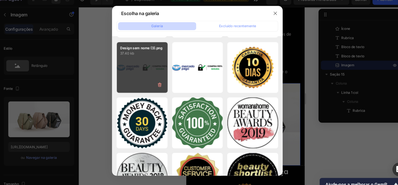
scroll to position [0, 0]
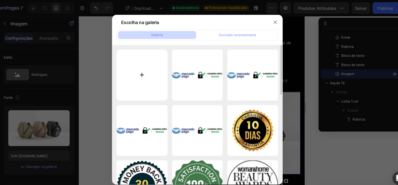
click at [151, 66] on input "file" at bounding box center [147, 69] width 47 height 47
type input "C:\fakepath\image-removebg-preview (2).png"
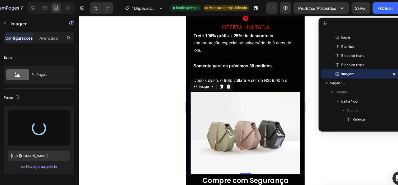
type input "https://cdn.shopify.com/s/files/1/0959/8638/5189/files/gempages_585618638606697…"
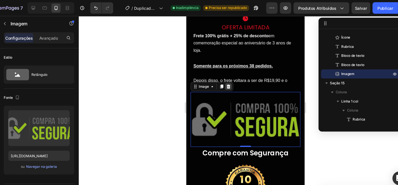
click at [225, 80] on icon at bounding box center [225, 81] width 3 height 4
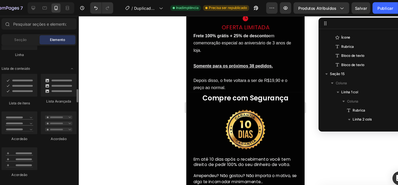
scroll to position [419, 0]
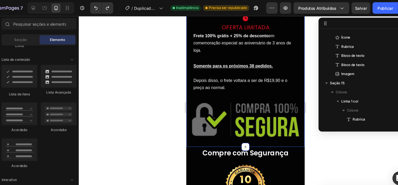
click at [189, 103] on div "Title Line Row Icon Oferta Limitada Heading Frete 100% grátis + 25% de desconto…" at bounding box center [241, 72] width 110 height 130
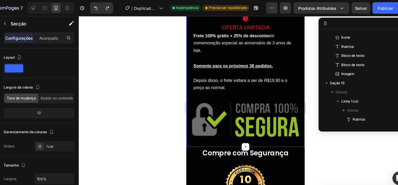
scroll to position [91, 0]
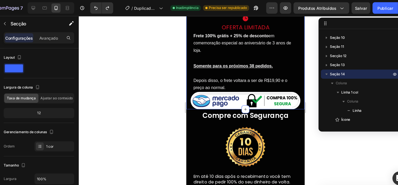
click at [306, 115] on div at bounding box center [243, 100] width 309 height 170
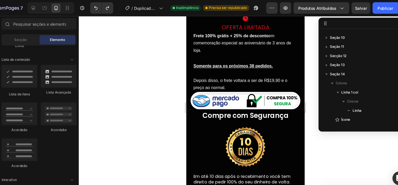
click at [305, 119] on div at bounding box center [243, 100] width 309 height 170
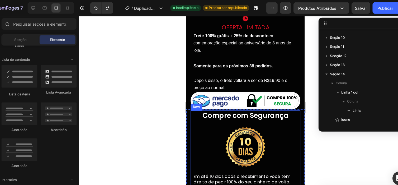
click at [254, 115] on img at bounding box center [241, 137] width 45 height 45
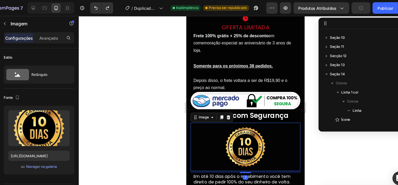
scroll to position [235, 0]
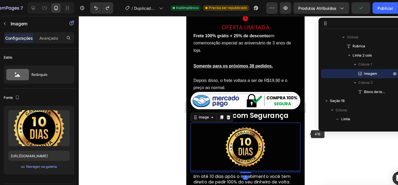
click at [306, 129] on div at bounding box center [243, 100] width 309 height 170
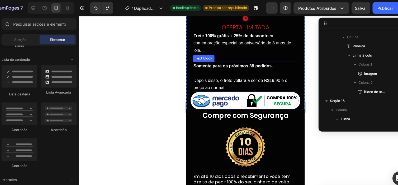
click at [218, 74] on p "Depois disso, o frete voltara a ser de R$19,90 e o preço ao normal." at bounding box center [241, 75] width 97 height 20
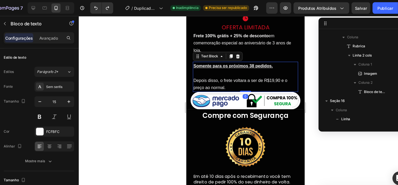
scroll to position [159, 0]
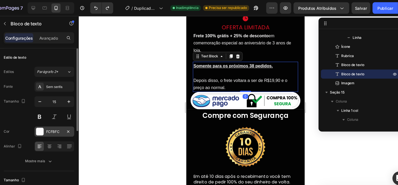
click at [72, 120] on div "FCFBFC" at bounding box center [66, 122] width 15 height 5
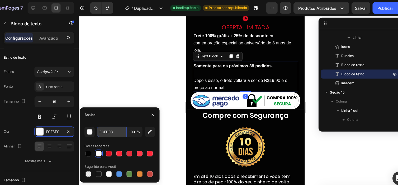
click at [118, 124] on input "FCFBFC" at bounding box center [119, 122] width 27 height 10
click at [235, 87] on img at bounding box center [241, 94] width 102 height 16
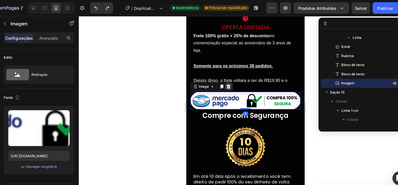
click at [224, 80] on icon at bounding box center [225, 81] width 3 height 4
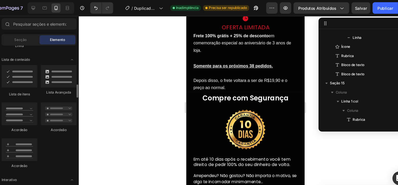
click at [33, 44] on div "Linha" at bounding box center [33, 42] width 33 height 5
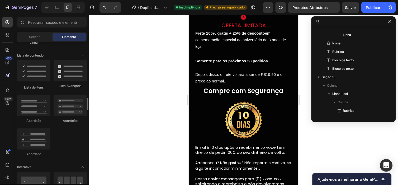
scroll to position [437, 0]
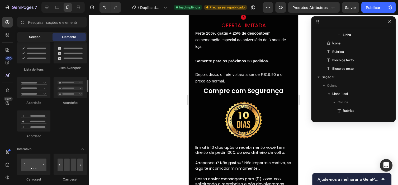
click at [29, 38] on div "Secção" at bounding box center [34, 37] width 33 height 8
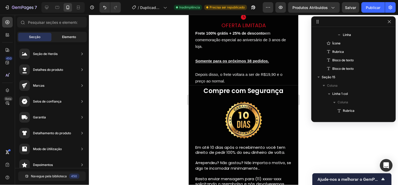
click at [71, 39] on span "Elemento" at bounding box center [69, 37] width 14 height 5
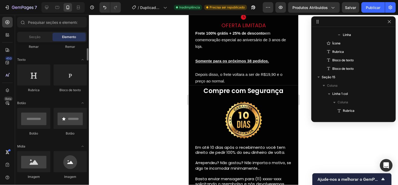
scroll to position [67, 0]
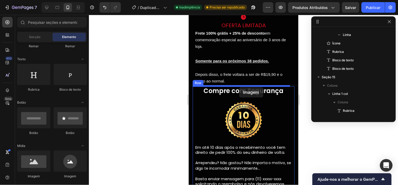
drag, startPoint x: 220, startPoint y: 185, endPoint x: 239, endPoint y: 87, distance: 99.7
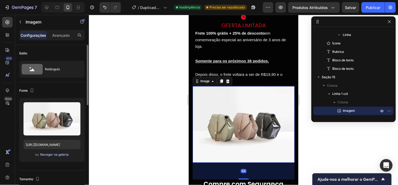
click at [61, 154] on font "Navegar na galeria" at bounding box center [54, 154] width 29 height 5
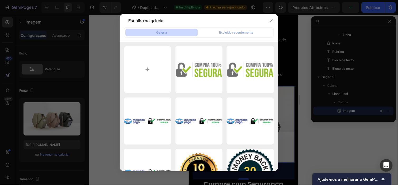
type input "C:\fakepath\COMPRA 100% SEGURA.png"
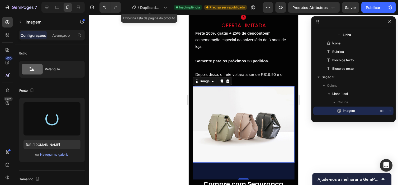
type input "https://cdn.shopify.com/s/files/1/0959/8638/5189/files/gempages_585618638606697…"
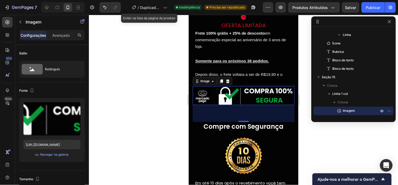
click at [152, 106] on div at bounding box center [243, 100] width 309 height 170
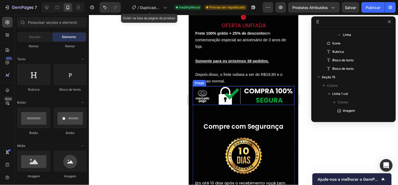
click at [207, 88] on img at bounding box center [243, 95] width 102 height 19
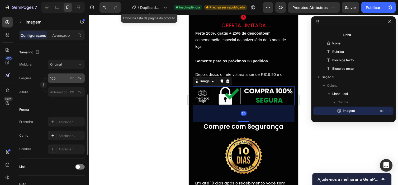
scroll to position [127, 0]
click at [64, 120] on div "Adicionar..." at bounding box center [71, 121] width 25 height 5
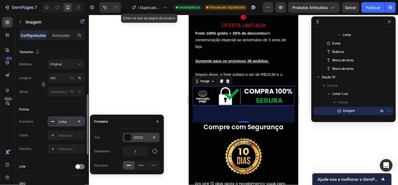
click at [136, 135] on div "121212" at bounding box center [141, 137] width 15 height 5
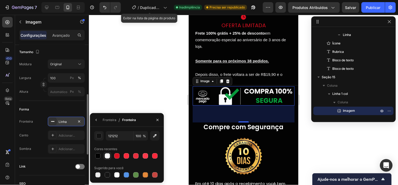
click at [106, 156] on div at bounding box center [107, 155] width 5 height 5
type input "FCFBFC"
click at [69, 124] on div "Linha" at bounding box center [66, 122] width 37 height 10
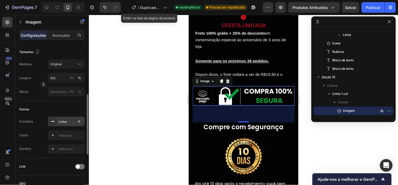
click at [70, 124] on div "Linha" at bounding box center [66, 122] width 37 height 10
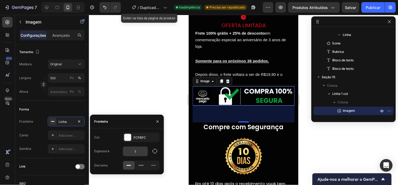
click at [145, 152] on input "1" at bounding box center [135, 151] width 25 height 10
type input "2"
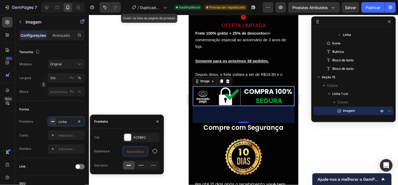
type input "5"
type input "2"
click at [156, 151] on icon "button" at bounding box center [154, 150] width 5 height 5
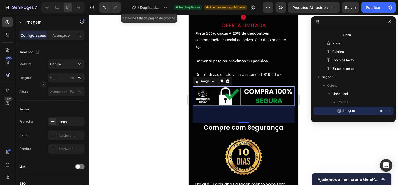
click at [180, 151] on div at bounding box center [243, 100] width 309 height 170
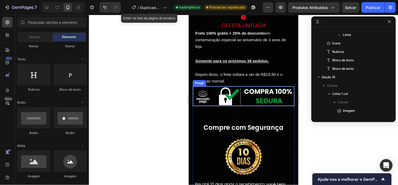
click at [228, 99] on img at bounding box center [243, 96] width 102 height 20
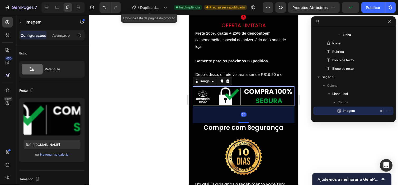
click at [214, 88] on img at bounding box center [243, 96] width 102 height 20
click at [130, 111] on div at bounding box center [243, 100] width 309 height 170
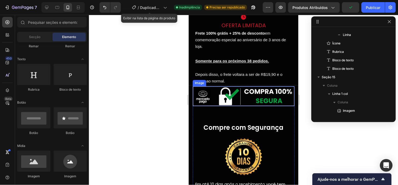
click at [209, 90] on img at bounding box center [243, 96] width 102 height 20
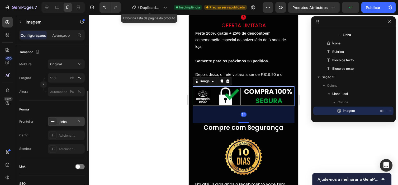
scroll to position [127, 0]
click at [64, 131] on div "Adicionar..." at bounding box center [66, 135] width 37 height 10
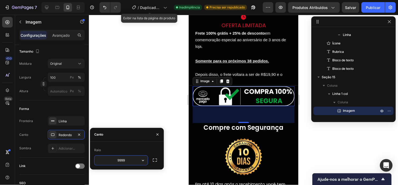
type input "99999"
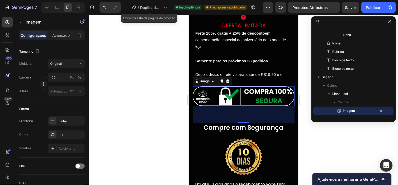
click at [146, 126] on div at bounding box center [243, 100] width 309 height 170
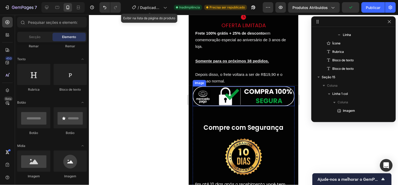
click at [210, 93] on img at bounding box center [243, 96] width 102 height 20
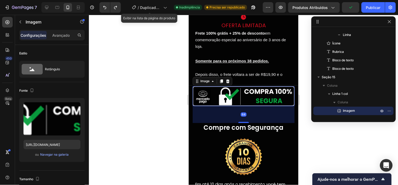
click at [147, 133] on div at bounding box center [243, 100] width 309 height 170
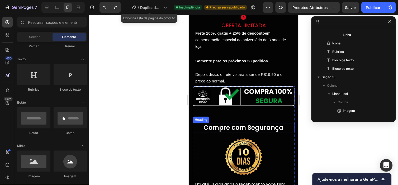
click at [210, 124] on strong "Compre com Segurança" at bounding box center [243, 127] width 80 height 9
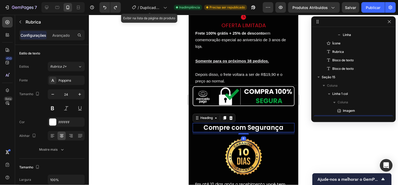
scroll to position [210, 0]
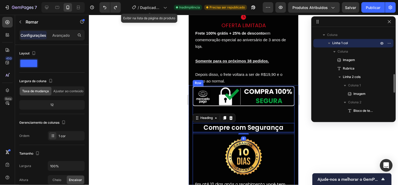
click at [236, 115] on div "Image Compre com Segurança Heading 8 Image Em até 10 dias após o recebimento vo…" at bounding box center [243, 186] width 102 height 200
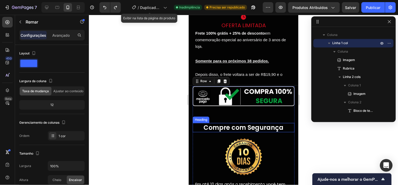
click at [248, 125] on strong "Compre com Segurança" at bounding box center [243, 127] width 80 height 9
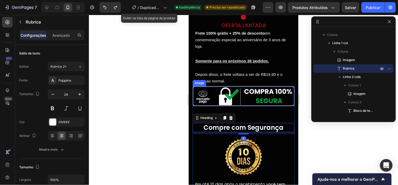
click at [258, 96] on img at bounding box center [243, 96] width 102 height 20
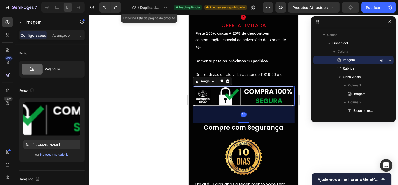
click at [244, 119] on div "64" at bounding box center [243, 114] width 102 height 17
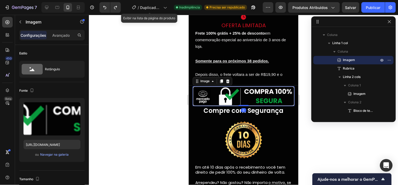
click at [243, 101] on div "Image 0" at bounding box center [243, 96] width 102 height 20
click at [330, 127] on div at bounding box center [243, 100] width 309 height 170
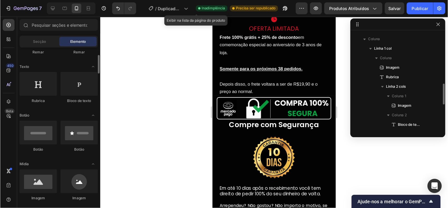
scroll to position [210, 0]
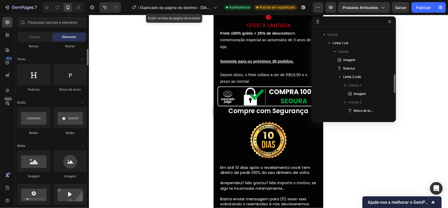
click at [342, 161] on div at bounding box center [268, 111] width 359 height 193
click at [398, 3] on button "Salvar" at bounding box center [400, 7] width 17 height 11
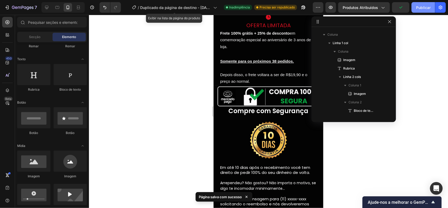
click at [398, 9] on font "Publicar" at bounding box center [423, 8] width 15 height 6
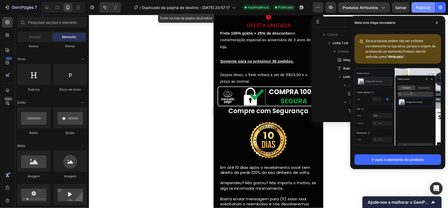
click at [398, 8] on font "Publicar" at bounding box center [423, 8] width 15 height 6
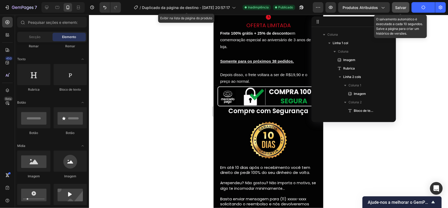
click at [398, 11] on button "Salvar" at bounding box center [400, 7] width 17 height 11
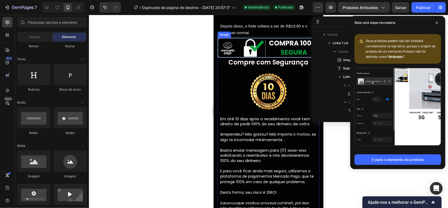
scroll to position [1589, 0]
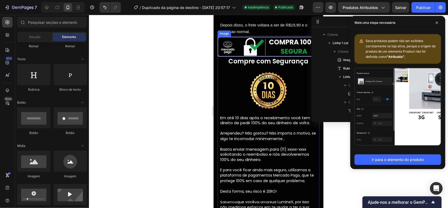
click at [230, 42] on img at bounding box center [268, 46] width 102 height 20
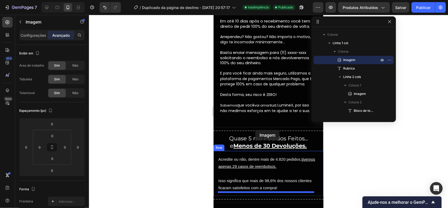
scroll to position [1702, 0]
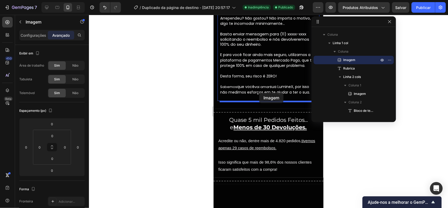
drag, startPoint x: 223, startPoint y: 32, endPoint x: 259, endPoint y: 92, distance: 70.2
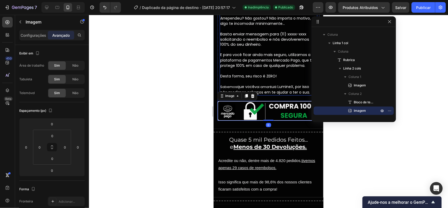
scroll to position [1641, 0]
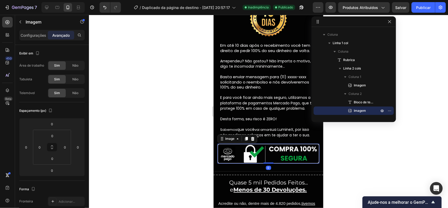
click at [335, 151] on div at bounding box center [268, 111] width 359 height 193
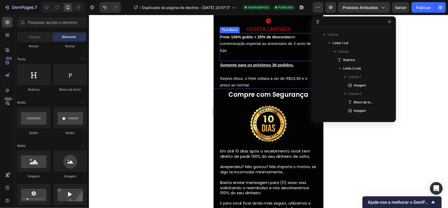
scroll to position [1503, 0]
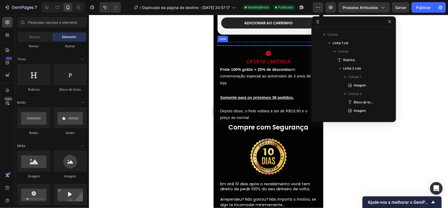
click at [274, 45] on div at bounding box center [268, 45] width 102 height 1
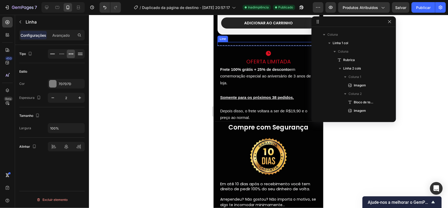
scroll to position [125, 0]
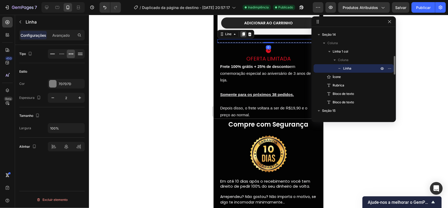
click at [245, 36] on icon at bounding box center [243, 34] width 4 height 4
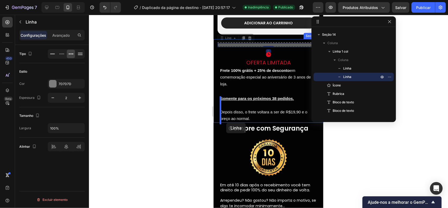
drag, startPoint x: 222, startPoint y: 40, endPoint x: 226, endPoint y: 122, distance: 82.5
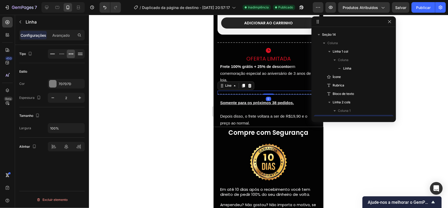
click at [337, 150] on div at bounding box center [268, 111] width 359 height 193
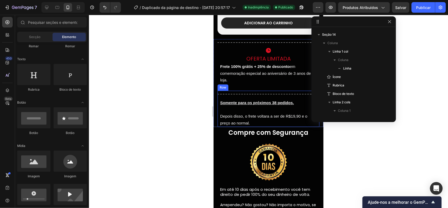
click at [276, 93] on div "Title Line" at bounding box center [268, 92] width 102 height 4
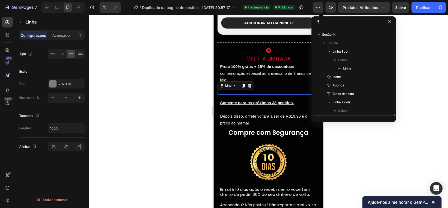
scroll to position [176, 0]
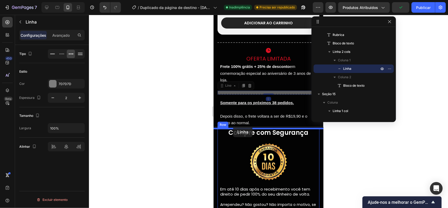
drag, startPoint x: 226, startPoint y: 88, endPoint x: 548, endPoint y: 164, distance: 330.0
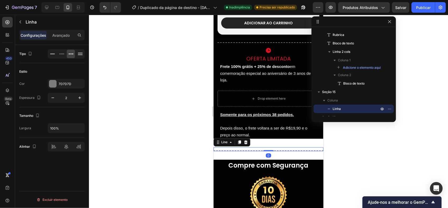
click at [340, 151] on div at bounding box center [268, 111] width 359 height 193
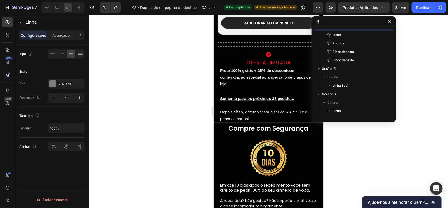
click at [247, 46] on div at bounding box center [268, 46] width 102 height 1
click at [241, 46] on div "Title Line" at bounding box center [268, 45] width 102 height 4
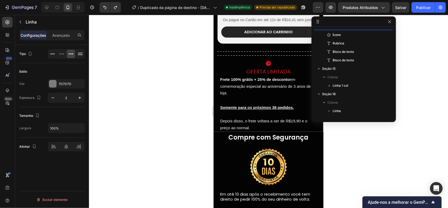
scroll to position [1494, 0]
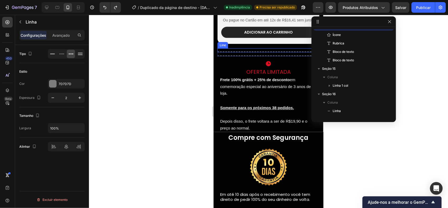
click at [230, 51] on div "Title Line" at bounding box center [268, 50] width 102 height 4
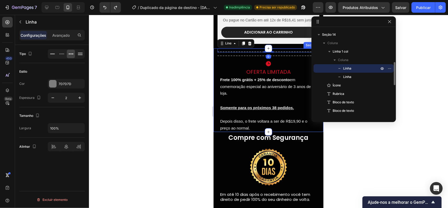
click at [229, 58] on div "Title Line 0 Title Line Row Icon Oferta Limitada Heading Frete 100% grátis + 25…" at bounding box center [268, 89] width 102 height 83
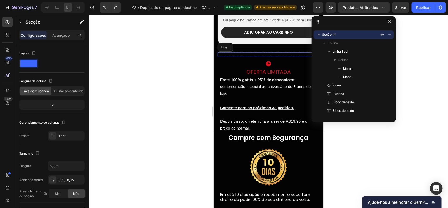
click at [228, 56] on div "Title Line" at bounding box center [268, 54] width 102 height 4
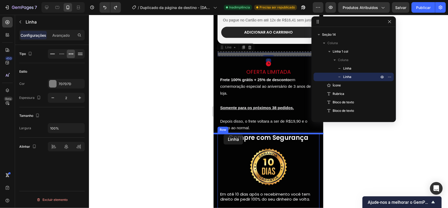
drag, startPoint x: 222, startPoint y: 50, endPoint x: 223, endPoint y: 134, distance: 83.9
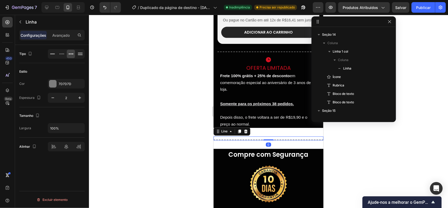
click at [338, 154] on div at bounding box center [268, 111] width 359 height 193
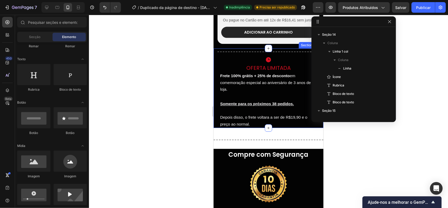
click at [314, 125] on div "Title Line Row Icon Oferta Limitada Heading Frete 100% grátis + 25% de desconto…" at bounding box center [268, 87] width 102 height 79
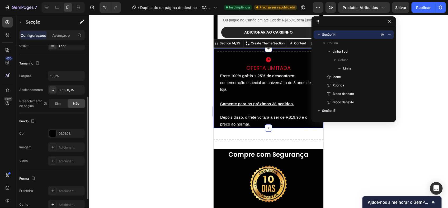
scroll to position [90, 0]
click at [67, 135] on div "030303" at bounding box center [66, 133] width 15 height 5
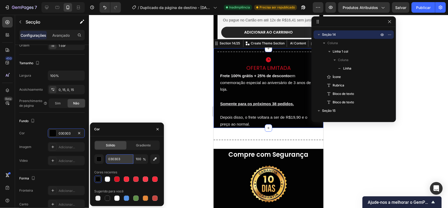
click at [129, 159] on input "030303" at bounding box center [119, 159] width 27 height 10
click at [219, 147] on div "Title Line Section 15/25" at bounding box center [268, 137] width 110 height 21
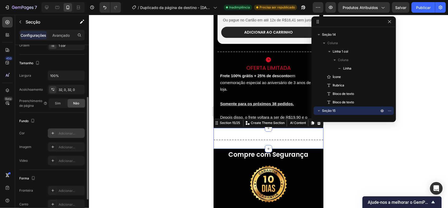
click at [72, 131] on div "Adicionar..." at bounding box center [71, 133] width 25 height 5
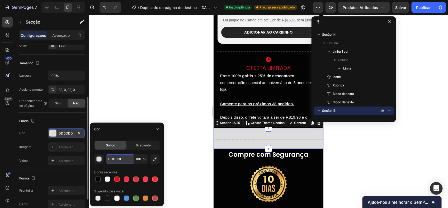
click at [120, 156] on input "DDDDDD" at bounding box center [119, 159] width 27 height 10
paste input "030303"
type input "030303"
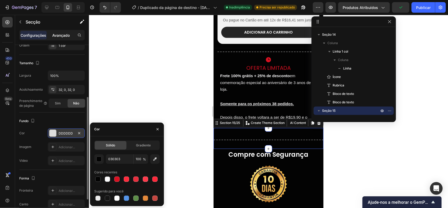
click at [60, 34] on p "Avançado" at bounding box center [60, 35] width 17 height 6
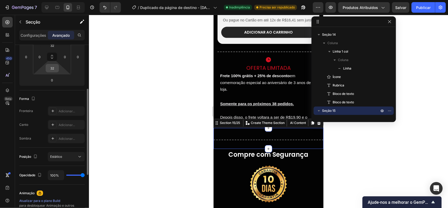
click at [56, 67] on input "32" at bounding box center [52, 68] width 11 height 8
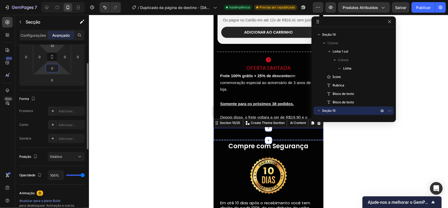
scroll to position [60, 0]
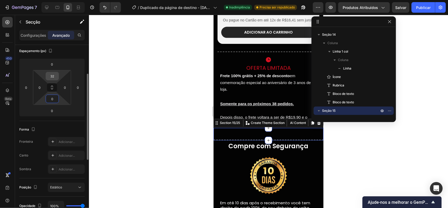
type input "0"
click at [55, 79] on input "32" at bounding box center [52, 76] width 11 height 8
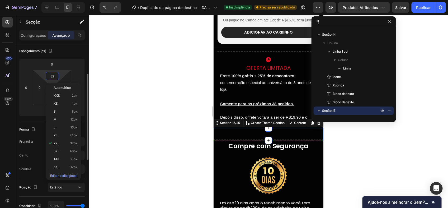
type input "0"
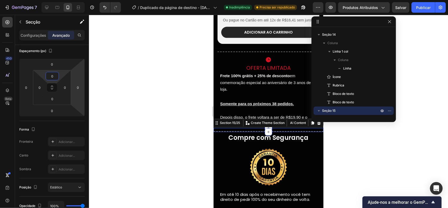
click at [142, 98] on div at bounding box center [268, 111] width 359 height 193
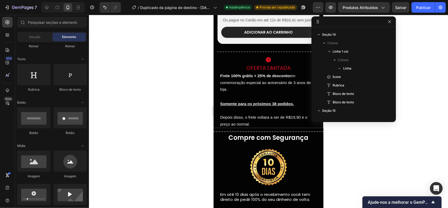
click at [142, 98] on div at bounding box center [268, 111] width 359 height 193
click at [354, 169] on div at bounding box center [268, 111] width 359 height 193
click at [398, 10] on div "Salvar" at bounding box center [400, 8] width 11 height 6
click at [398, 8] on font "Publicar" at bounding box center [423, 8] width 15 height 6
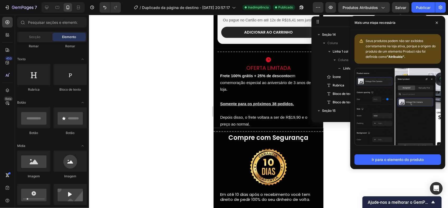
click at [398, 9] on span "Salvar" at bounding box center [400, 7] width 11 height 4
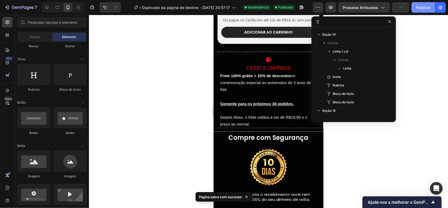
click at [398, 9] on font "Publicar" at bounding box center [423, 8] width 15 height 6
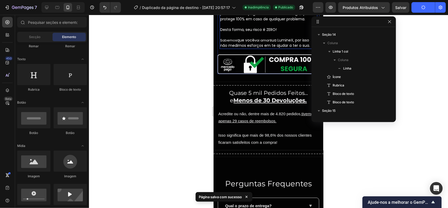
scroll to position [1733, 0]
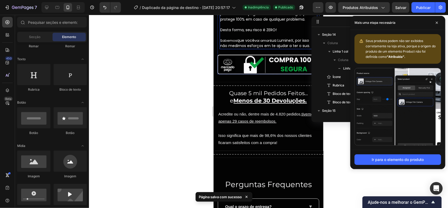
click at [286, 58] on img at bounding box center [268, 64] width 102 height 20
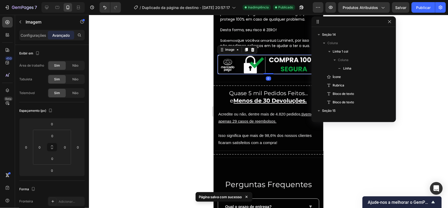
scroll to position [277, 0]
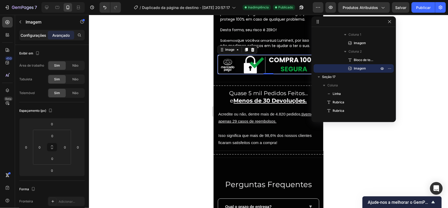
click at [35, 36] on p "Configurações" at bounding box center [34, 35] width 26 height 6
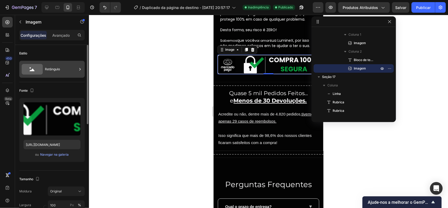
click at [57, 73] on div "Retângulo" at bounding box center [61, 69] width 32 height 12
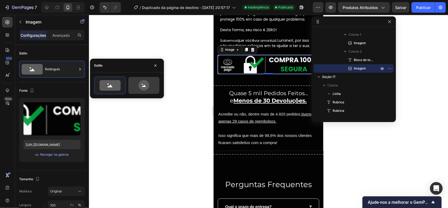
click at [146, 90] on icon at bounding box center [143, 85] width 25 height 11
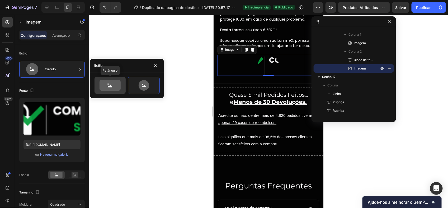
click at [124, 82] on div at bounding box center [109, 85] width 31 height 17
type input "100"
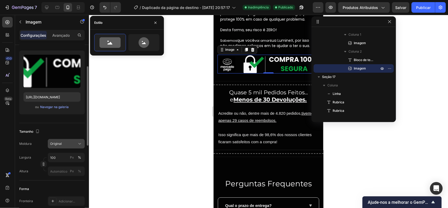
scroll to position [48, 0]
click at [68, 143] on div "Original" at bounding box center [63, 143] width 26 height 5
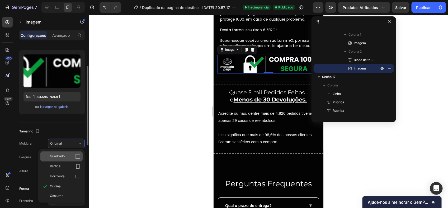
click at [72, 153] on div "Quadrado" at bounding box center [61, 156] width 42 height 10
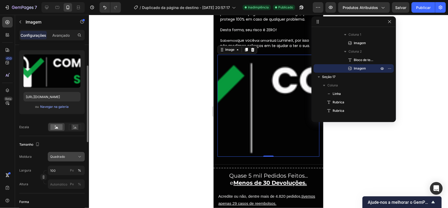
click at [66, 156] on div "Quadrado" at bounding box center [63, 156] width 26 height 5
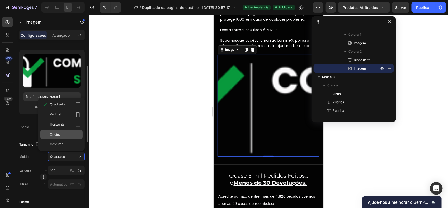
click at [70, 135] on div "Original" at bounding box center [65, 134] width 31 height 5
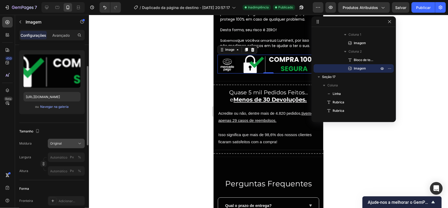
click at [75, 146] on button "Original" at bounding box center [66, 144] width 37 height 10
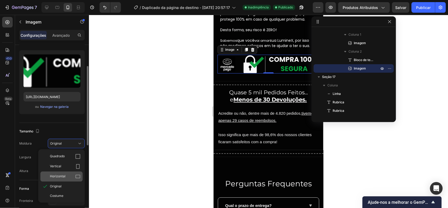
click at [71, 173] on div "Horizontal" at bounding box center [61, 176] width 42 height 10
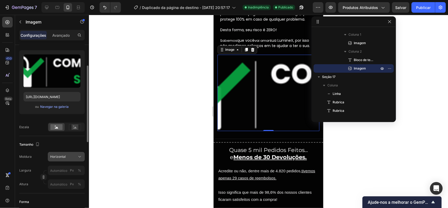
click at [78, 152] on button "Horizontal" at bounding box center [66, 157] width 37 height 10
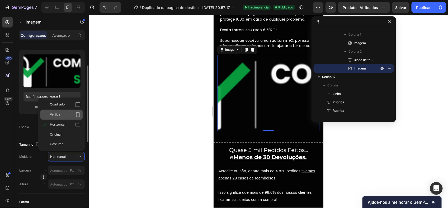
click at [73, 112] on div "Vertical" at bounding box center [65, 114] width 31 height 5
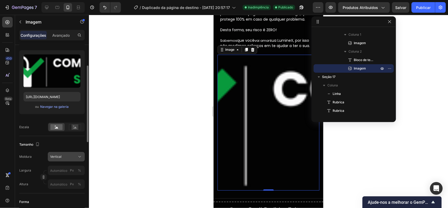
click at [67, 155] on div "Vertical" at bounding box center [63, 156] width 26 height 5
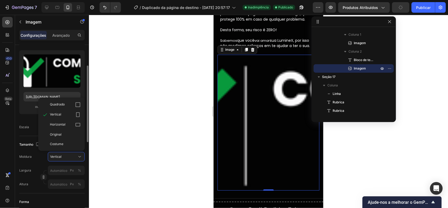
click at [73, 133] on div "Original" at bounding box center [65, 134] width 31 height 5
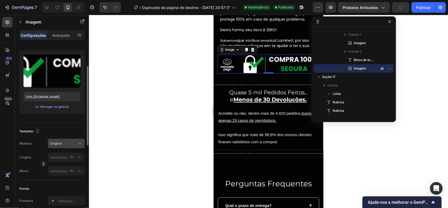
click at [75, 141] on div "Original" at bounding box center [63, 143] width 26 height 5
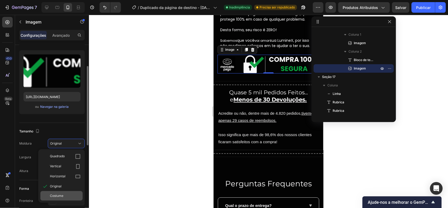
click at [58, 184] on span "Costume" at bounding box center [56, 195] width 13 height 5
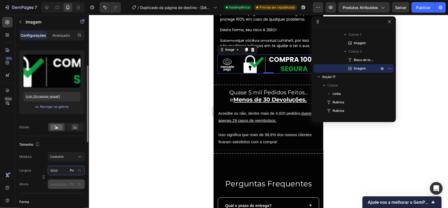
type input "1000"
click at [67, 182] on input "Px %" at bounding box center [66, 184] width 37 height 10
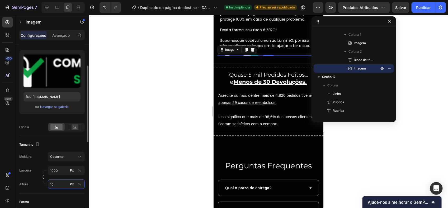
type input "1"
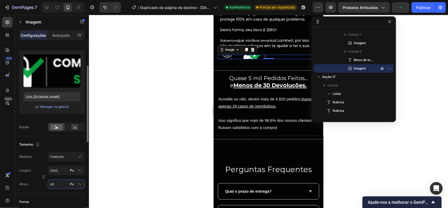
type input "4"
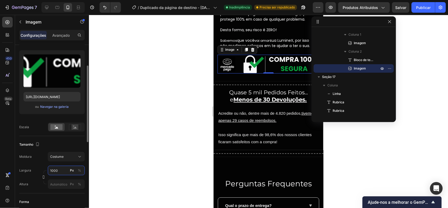
click at [58, 170] on input "1000" at bounding box center [66, 170] width 37 height 10
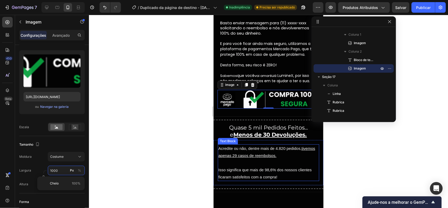
scroll to position [1689, 0]
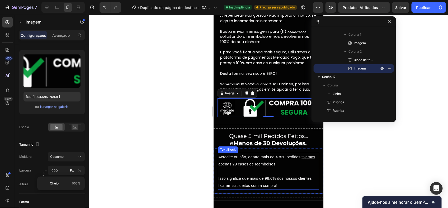
click at [308, 167] on p at bounding box center [268, 170] width 100 height 7
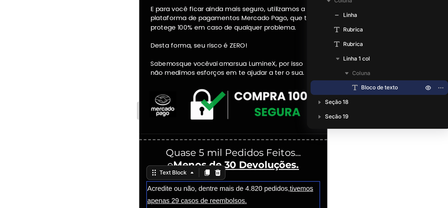
scroll to position [312, 0]
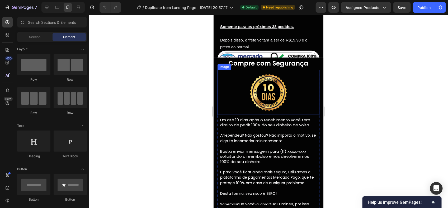
scroll to position [975, 0]
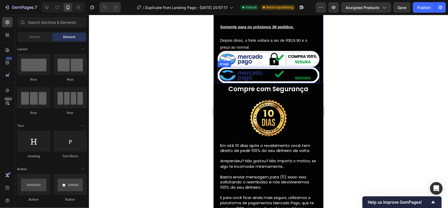
click at [257, 64] on img at bounding box center [268, 59] width 102 height 16
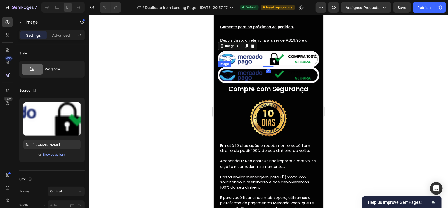
click at [266, 73] on img at bounding box center [268, 75] width 102 height 16
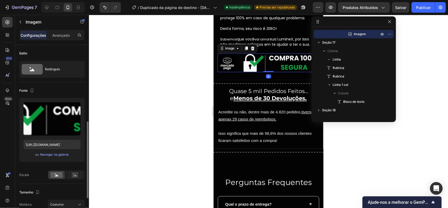
scroll to position [55, 0]
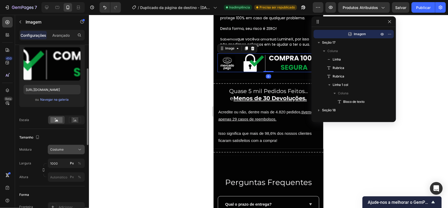
click at [73, 151] on div "Costume" at bounding box center [63, 149] width 26 height 5
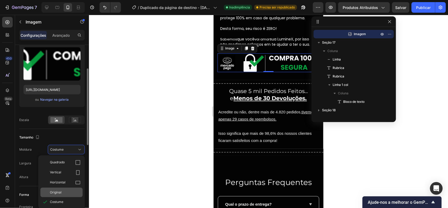
click at [64, 192] on div "Original" at bounding box center [65, 192] width 31 height 5
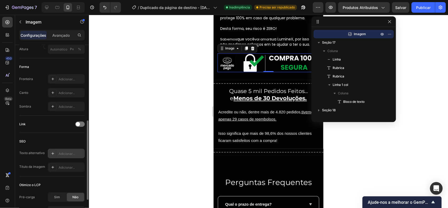
scroll to position [221, 0]
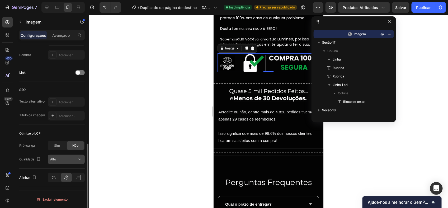
click at [70, 159] on div "Alto" at bounding box center [63, 159] width 27 height 5
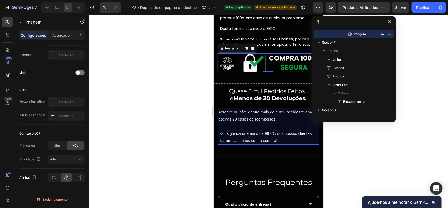
click at [361, 131] on div at bounding box center [268, 111] width 359 height 193
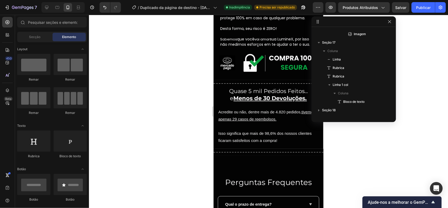
click at [272, 72] on img at bounding box center [268, 62] width 102 height 19
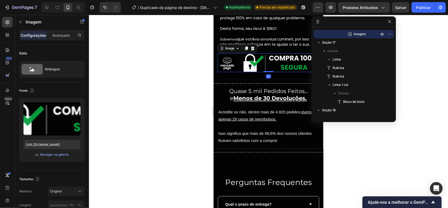
click at [347, 144] on div at bounding box center [268, 111] width 359 height 193
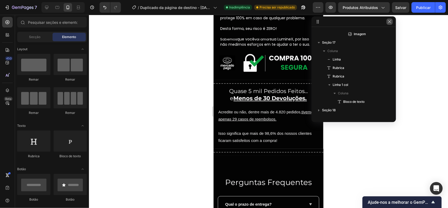
click at [389, 21] on icon "button" at bounding box center [389, 22] width 4 height 4
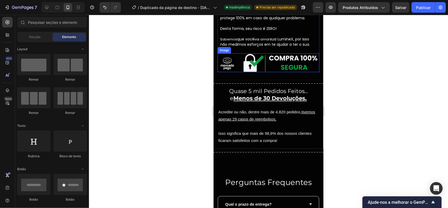
click at [298, 72] on img at bounding box center [268, 62] width 102 height 19
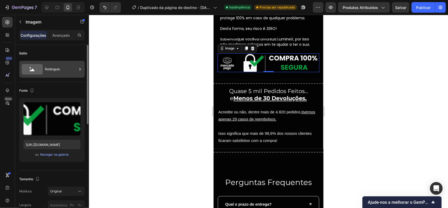
click at [41, 67] on icon at bounding box center [32, 69] width 21 height 11
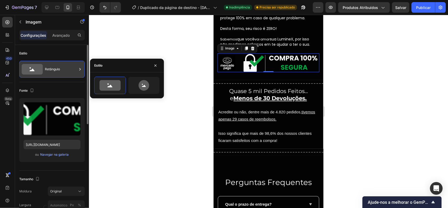
click at [45, 69] on div "Retângulo" at bounding box center [61, 69] width 32 height 12
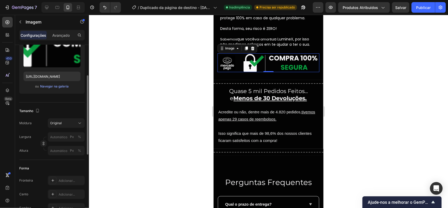
scroll to position [69, 0]
click at [271, 72] on img at bounding box center [268, 62] width 102 height 19
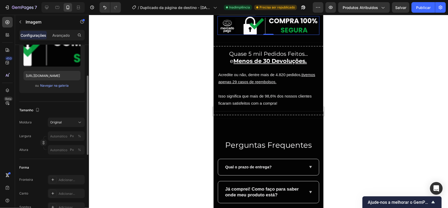
click at [58, 81] on div "Carregar imagem https://cdn.shopify.com/s/files/1/0959/8638/5189/files/gempages…" at bounding box center [51, 61] width 65 height 64
click at [54, 82] on div "Carregar imagem https://cdn.shopify.com/s/files/1/0959/8638/5189/files/gempages…" at bounding box center [51, 61] width 65 height 64
click at [59, 85] on font "Navegar na galeria" at bounding box center [54, 85] width 29 height 5
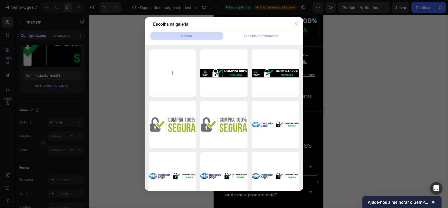
type input "C:\fakepath\COMPRA 100% SEGURA (1).png"
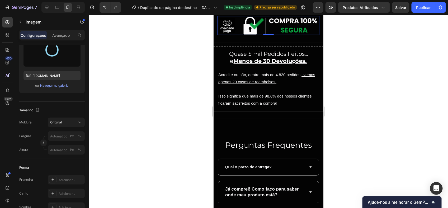
type input "https://cdn.shopify.com/s/files/1/0959/8638/5189/files/gempages_585618638606697…"
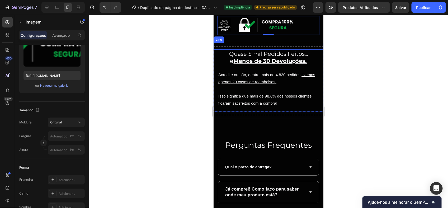
click at [342, 107] on div at bounding box center [268, 111] width 359 height 193
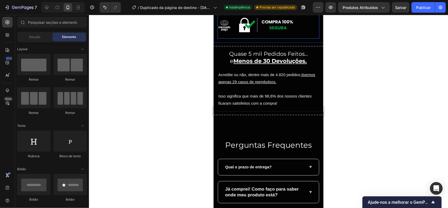
click at [273, 35] on img at bounding box center [268, 25] width 102 height 19
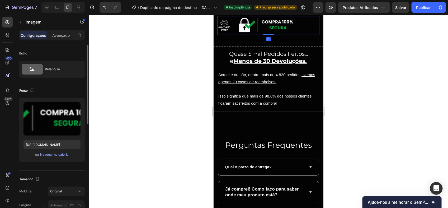
click at [61, 159] on div "Carregar imagem https://cdn.shopify.com/s/files/1/0959/8638/5189/files/gempages…" at bounding box center [51, 130] width 65 height 64
click at [57, 154] on font "Navegar na galeria" at bounding box center [54, 154] width 29 height 5
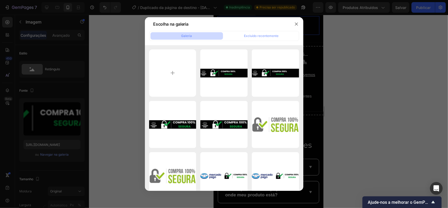
type input "C:\fakepath\Design sem nome (4).png"
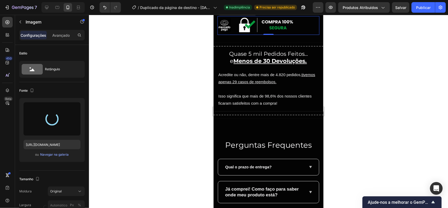
type input "https://cdn.shopify.com/s/files/1/0959/8638/5189/files/gempages_585618638606697…"
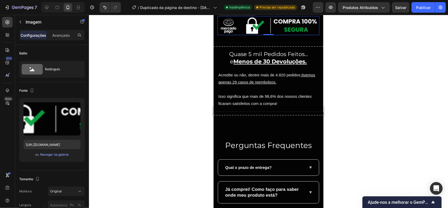
click at [377, 99] on div at bounding box center [268, 111] width 359 height 193
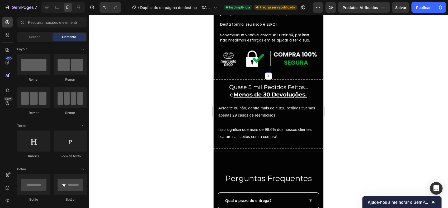
scroll to position [1692, 0]
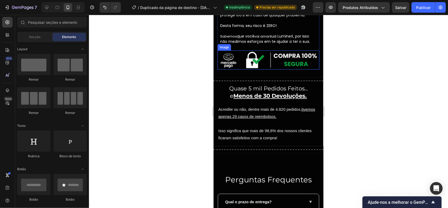
click at [262, 69] on img at bounding box center [268, 59] width 102 height 19
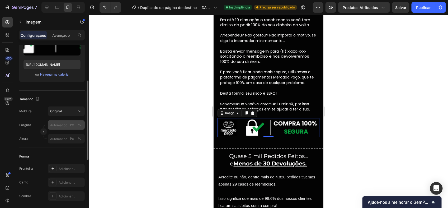
scroll to position [80, 0]
click at [66, 166] on div "Adicionar..." at bounding box center [71, 168] width 25 height 5
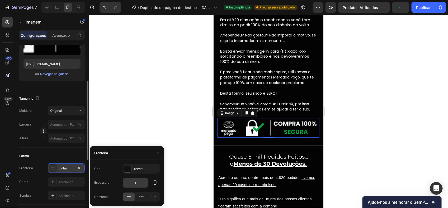
click at [137, 182] on input "1" at bounding box center [135, 183] width 25 height 10
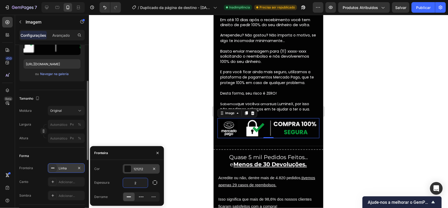
type input "2"
drag, startPoint x: 142, startPoint y: 168, endPoint x: 123, endPoint y: 171, distance: 19.0
click at [123, 171] on div "121212" at bounding box center [141, 169] width 37 height 10
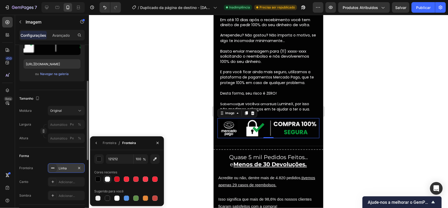
click at [107, 177] on div at bounding box center [107, 178] width 5 height 5
type input "FCFBFC"
click at [150, 100] on div at bounding box center [268, 111] width 359 height 193
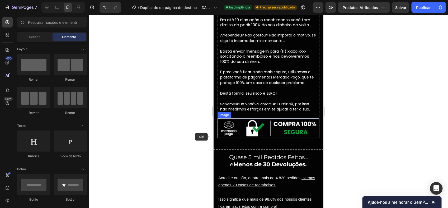
click at [230, 127] on img at bounding box center [268, 128] width 102 height 20
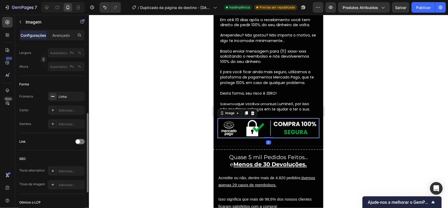
scroll to position [152, 0]
click at [73, 108] on div "Adicionar..." at bounding box center [71, 110] width 25 height 5
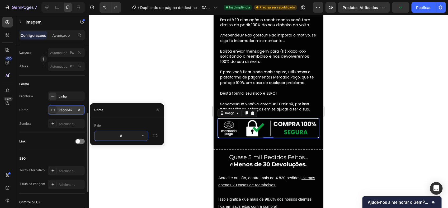
type input "9"
click at [155, 169] on div at bounding box center [268, 111] width 359 height 193
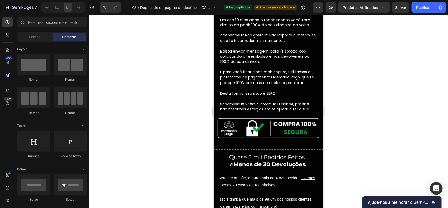
click at [195, 160] on div at bounding box center [268, 111] width 359 height 193
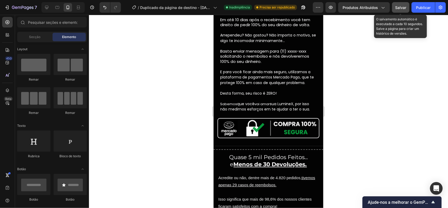
click at [396, 7] on span "Salvar" at bounding box center [400, 7] width 11 height 4
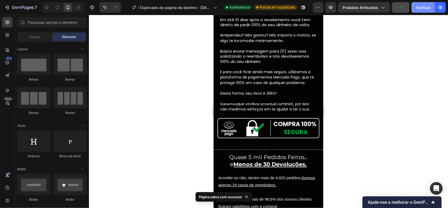
click at [413, 11] on button "Publicar" at bounding box center [422, 7] width 23 height 11
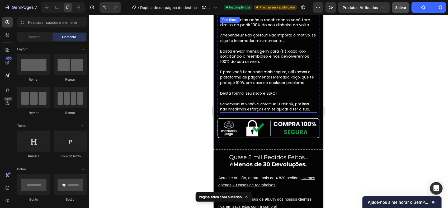
scroll to position [1665, 0]
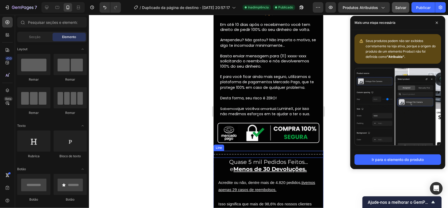
click at [286, 133] on img at bounding box center [268, 132] width 102 height 20
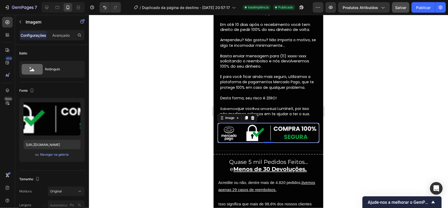
click at [277, 88] on span "E para você ficar ainda mais seguro, utilizamos a plataforma de pagamentos Merc…" at bounding box center [267, 82] width 94 height 16
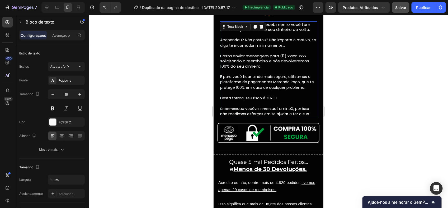
scroll to position [1646, 0]
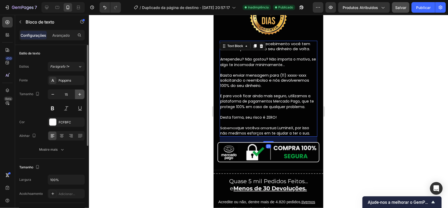
click at [78, 92] on icon "button" at bounding box center [79, 94] width 5 height 5
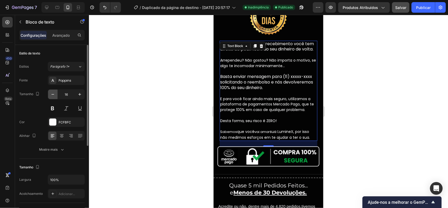
click at [51, 93] on icon "button" at bounding box center [52, 94] width 5 height 5
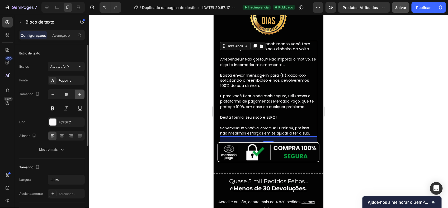
click at [79, 94] on icon "button" at bounding box center [79, 94] width 5 height 5
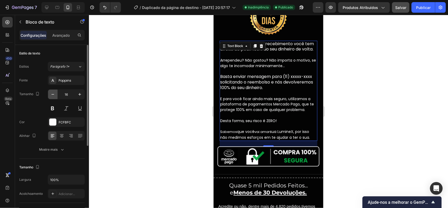
click at [51, 96] on icon "button" at bounding box center [52, 94] width 5 height 5
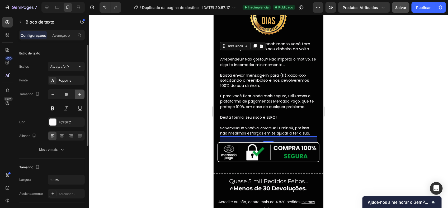
click at [80, 98] on button "button" at bounding box center [80, 94] width 10 height 10
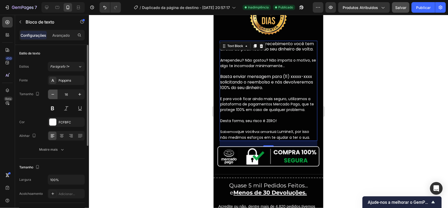
click at [51, 94] on icon "button" at bounding box center [52, 94] width 5 height 5
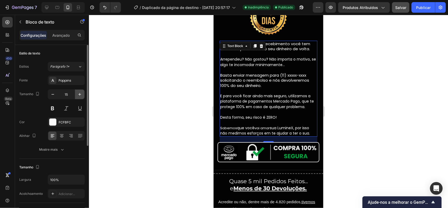
click at [77, 96] on button "button" at bounding box center [80, 94] width 10 height 10
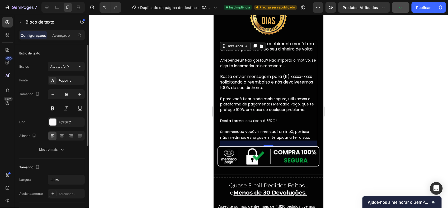
click at [59, 97] on input "16" at bounding box center [66, 94] width 17 height 10
click at [52, 94] on icon "button" at bounding box center [52, 94] width 5 height 5
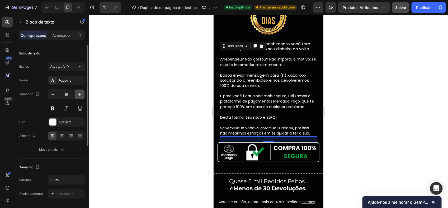
click at [80, 94] on icon "button" at bounding box center [79, 94] width 5 height 5
type input "16"
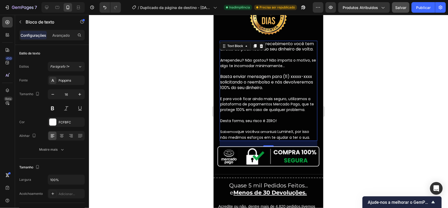
click at [162, 92] on div at bounding box center [268, 111] width 359 height 193
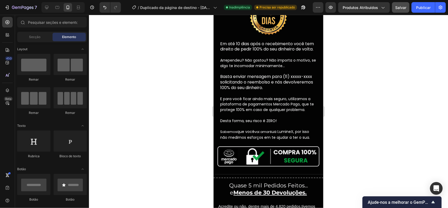
click at [260, 74] on p "Arrependeu? Não gostou? Não importa o motivo, se algo te incomodar minimamente……" at bounding box center [268, 98] width 97 height 83
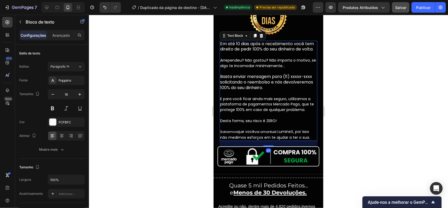
click at [263, 47] on p "Em até 10 dias após o recebimento você tem direito de pedir 100% do seu dinheir…" at bounding box center [268, 46] width 97 height 11
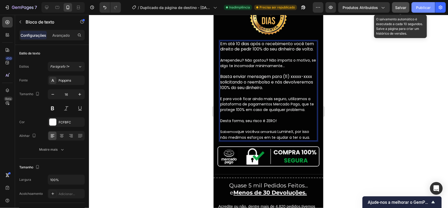
click at [402, 5] on div "Salvar" at bounding box center [400, 8] width 11 height 6
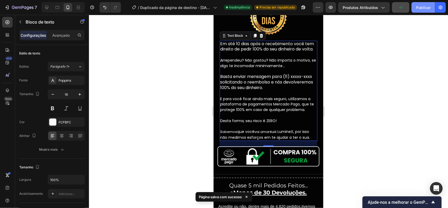
click at [415, 8] on button "Publicar" at bounding box center [422, 7] width 23 height 11
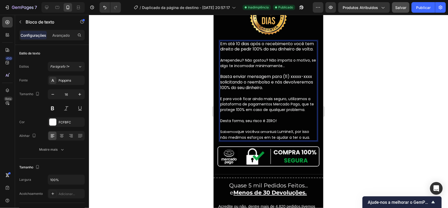
click at [236, 112] on span "E para você ficar ainda mais seguro, utilizamos a plataforma de pagamentos Merc…" at bounding box center [267, 104] width 94 height 16
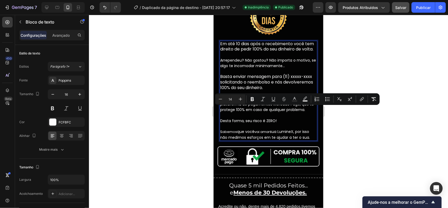
click at [249, 111] on span "E para você ficar ainda mais seguro, utilizamos a plataforma de pagamentos Merc…" at bounding box center [267, 104] width 94 height 16
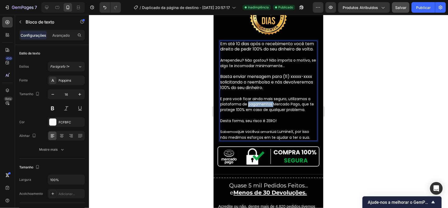
click at [249, 111] on span "E para você ficar ainda mais seguro, utilizamos a plataforma de pagamentos Merc…" at bounding box center [267, 104] width 94 height 16
click at [235, 48] on p "Em até 10 dias após o recebimento você tem direito de pedir 100% do seu dinheir…" at bounding box center [268, 46] width 97 height 11
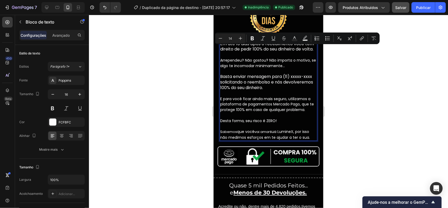
click at [244, 68] on span "Arrependeu? Não gostou? Não importa o motivo, se algo te incomodar minimamente…" at bounding box center [268, 62] width 96 height 11
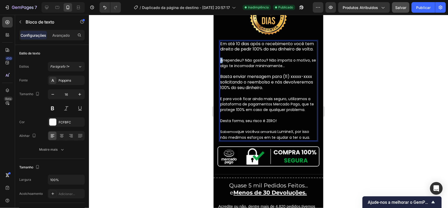
click at [221, 64] on span "Arrependeu? Não gostou? Não importa o motivo, se algo te incomodar minimamente…" at bounding box center [268, 62] width 96 height 11
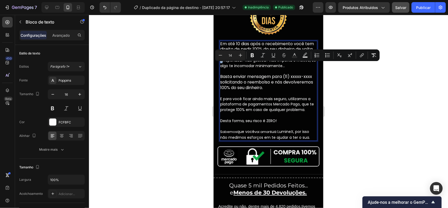
click at [221, 63] on span "Arrependeu? Não gostou? Não importa o motivo, se algo te incomodar minimamente…" at bounding box center [268, 62] width 96 height 11
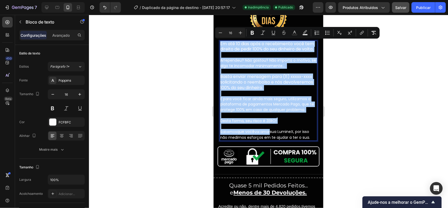
click at [231, 31] on input "16" at bounding box center [230, 33] width 11 height 6
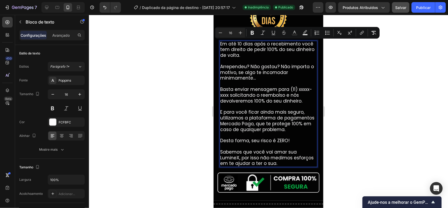
type input "16"
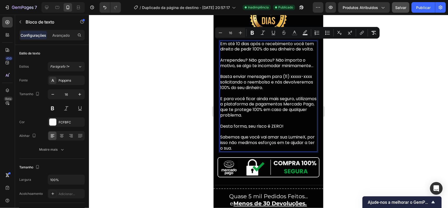
click at [268, 78] on p "Arrependeu? Não gostou? Não importa o motivo, se algo te incomodar minimamente……" at bounding box center [268, 103] width 97 height 93
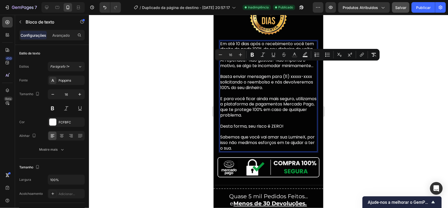
drag, startPoint x: 263, startPoint y: 78, endPoint x: 221, endPoint y: 66, distance: 43.5
click at [221, 66] on p "Arrependeu? Não gostou? Não importa o motivo, se algo te incomodar minimamente……" at bounding box center [268, 103] width 97 height 93
click at [237, 80] on p "Arrependeu? Não gostou? Não importa o motivo, se algo te incomodar minimamente……" at bounding box center [268, 103] width 97 height 93
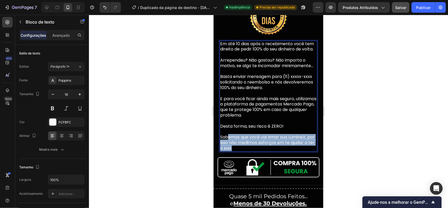
drag, startPoint x: 265, startPoint y: 158, endPoint x: 226, endPoint y: 149, distance: 40.0
click at [226, 149] on p "Arrependeu? Não gostou? Não importa o motivo, se algo te incomodar minimamente……" at bounding box center [268, 103] width 97 height 93
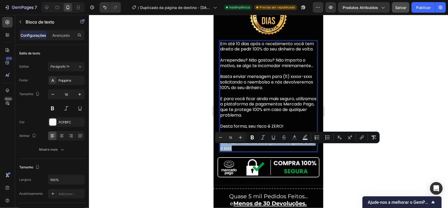
click at [266, 151] on span "Sabemos que você vai amar sua LumineX, por isso não medimos esforços em te ajud…" at bounding box center [267, 142] width 94 height 17
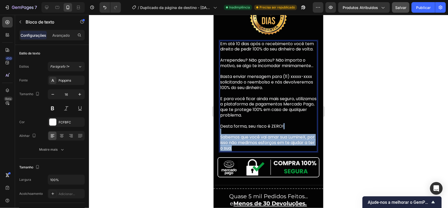
drag, startPoint x: 264, startPoint y: 158, endPoint x: 224, endPoint y: 144, distance: 42.6
click at [224, 144] on p "Arrependeu? Não gostou? Não importa o motivo, se algo te incomodar minimamente……" at bounding box center [268, 103] width 97 height 93
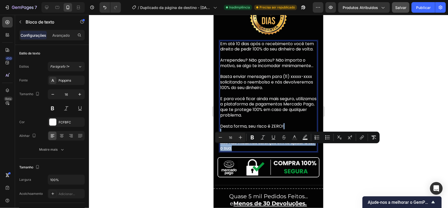
click at [241, 151] on span "Sabemos que você vai amar sua LumineX, por isso não medimos esforços em te ajud…" at bounding box center [267, 142] width 94 height 17
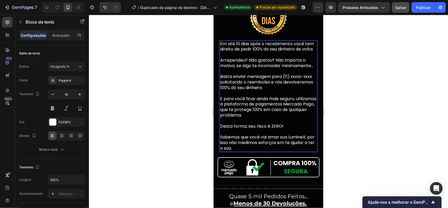
click at [274, 151] on span "Sabemos que você vai amar sua LumineX, por isso não medimos esforços em te ajud…" at bounding box center [267, 142] width 94 height 17
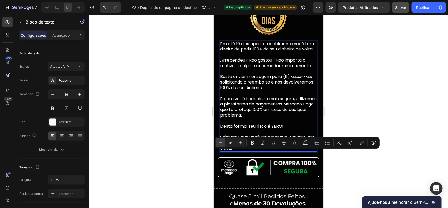
click at [218, 141] on icon "Barra de ferramentas contextual do editor" at bounding box center [220, 142] width 5 height 5
type input "16"
click at [246, 145] on span "Sabemos que você vai amar sua LumineX, por isso não medimos" at bounding box center [267, 140] width 94 height 12
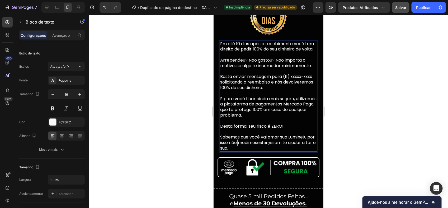
click at [246, 145] on span "Sabemos que você vai amar sua LumineX, por isso não medimos" at bounding box center [267, 140] width 94 height 12
click at [254, 145] on span "Sabemos que você vai amar sua LumineX, por isso não medimos" at bounding box center [267, 140] width 94 height 12
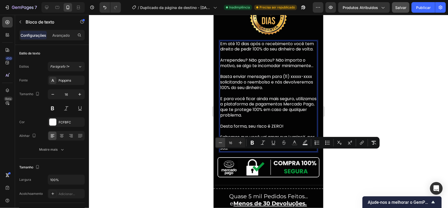
click at [220, 143] on icon "Barra de ferramentas contextual do editor" at bounding box center [220, 142] width 5 height 5
click at [238, 144] on icon "Barra de ferramentas contextual do editor" at bounding box center [240, 142] width 5 height 5
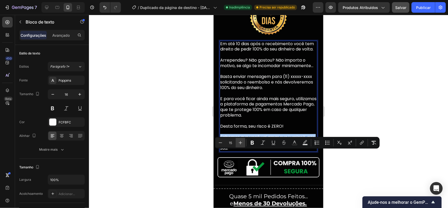
click at [242, 142] on icon "Barra de ferramentas contextual do editor" at bounding box center [240, 142] width 5 height 5
type input "16"
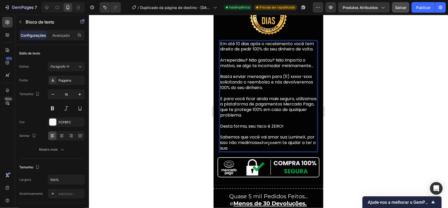
click at [279, 151] on p "Arrependeu? Não gostou? Não importa o motivo, se algo te incomodar minimamente……" at bounding box center [268, 103] width 97 height 93
click at [278, 145] on span "Sabemos que você vai amar sua LumineX, por isso não medimos" at bounding box center [267, 140] width 94 height 12
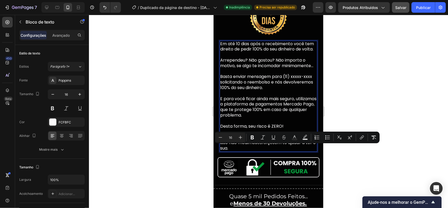
type input "15"
click at [274, 145] on span "esforços" at bounding box center [265, 142] width 17 height 6
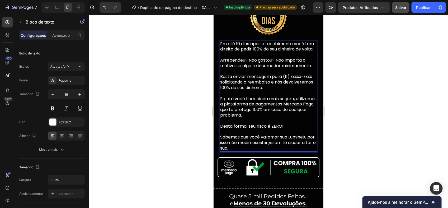
click at [274, 145] on span "esforços" at bounding box center [265, 142] width 17 height 6
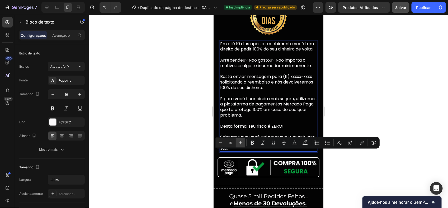
click at [238, 143] on icon "Barra de ferramentas contextual do editor" at bounding box center [240, 142] width 5 height 5
type input "16"
click at [270, 118] on span "E para você ficar ainda mais seguro, utilizamos a plataforma de pagamentos Merc…" at bounding box center [268, 106] width 96 height 22
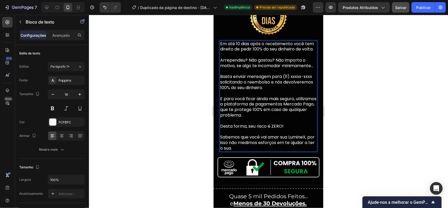
click at [260, 77] on p "Arrependeu? Não gostou? Não importa o motivo, se algo te incomodar minimamente……" at bounding box center [268, 103] width 97 height 93
click at [54, 95] on icon "button" at bounding box center [52, 94] width 5 height 5
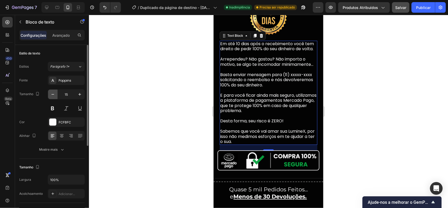
click at [54, 95] on icon "button" at bounding box center [52, 94] width 5 height 5
type input "14"
type input "16"
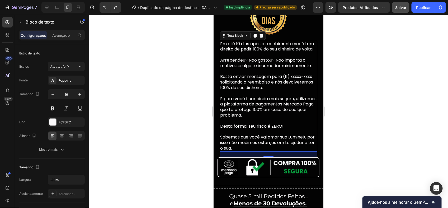
click at [154, 108] on div at bounding box center [268, 111] width 359 height 193
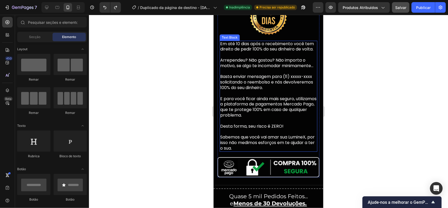
click at [239, 110] on span "E para você ficar ainda mais seguro, utilizamos a plataforma de pagamentos Merc…" at bounding box center [268, 106] width 96 height 22
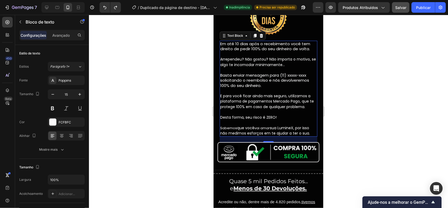
type input "16"
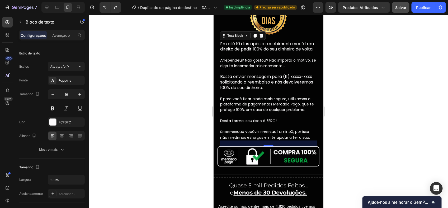
click at [399, 7] on span "Salvar" at bounding box center [400, 7] width 11 height 4
click at [416, 12] on button "Publicar" at bounding box center [422, 7] width 23 height 11
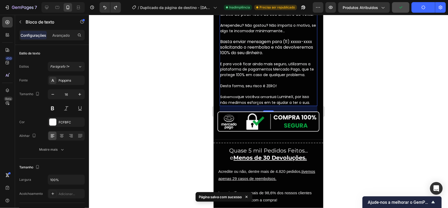
click at [248, 111] on img at bounding box center [268, 121] width 102 height 20
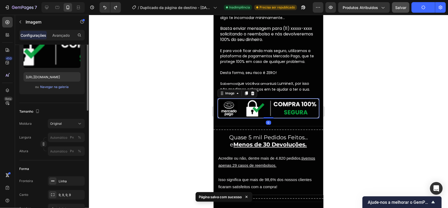
scroll to position [88, 0]
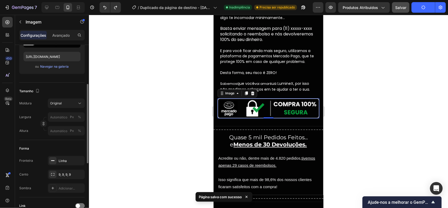
click at [81, 96] on div "Tamanho Moldura Original Largura Px % Altura Px %" at bounding box center [51, 111] width 65 height 57
click at [79, 98] on button "Original" at bounding box center [66, 103] width 37 height 10
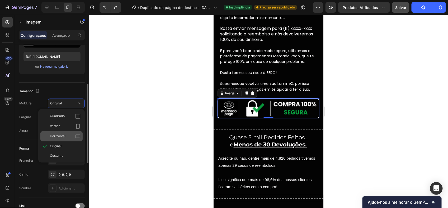
click at [69, 135] on div "Horizontal" at bounding box center [65, 136] width 31 height 5
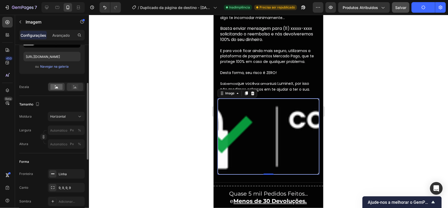
click at [75, 86] on rect at bounding box center [75, 86] width 7 height 5
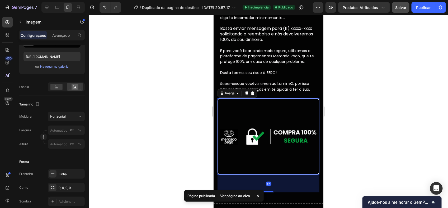
drag, startPoint x: 267, startPoint y: 175, endPoint x: 271, endPoint y: 122, distance: 53.7
click at [271, 122] on div "Image 67" at bounding box center [268, 136] width 102 height 77
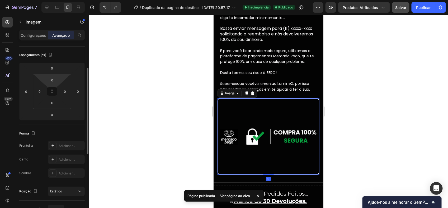
scroll to position [53, 0]
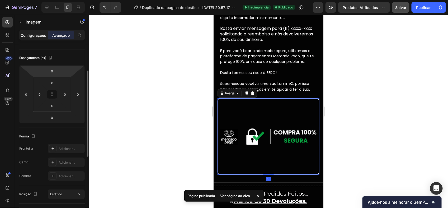
click at [45, 33] on p "Configurações" at bounding box center [34, 35] width 26 height 6
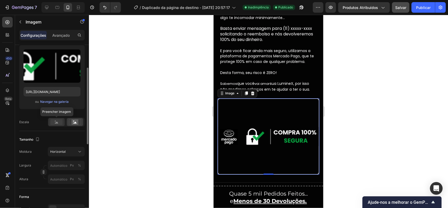
click at [57, 122] on icon at bounding box center [56, 122] width 3 height 2
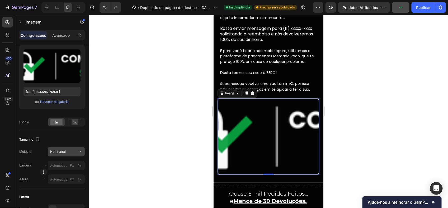
click at [63, 152] on span "Horizontal" at bounding box center [58, 151] width 16 height 5
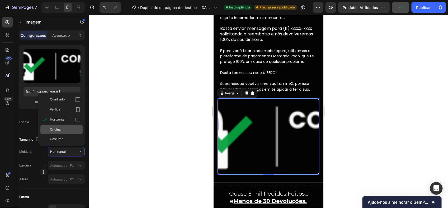
click at [63, 128] on div "Original" at bounding box center [65, 129] width 31 height 5
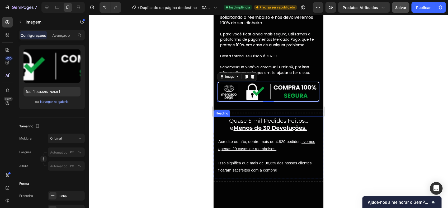
scroll to position [1699, 0]
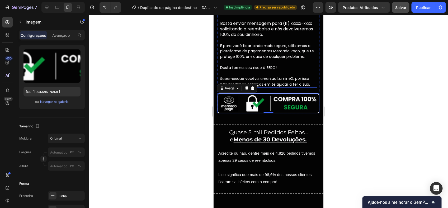
click at [278, 74] on p "Arrependeu? Não gostou? Não importa o motivo, se algo te incomodar minimamente……" at bounding box center [268, 45] width 97 height 83
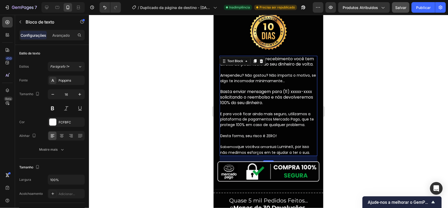
scroll to position [1631, 0]
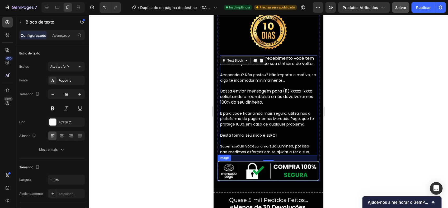
click at [254, 173] on img at bounding box center [268, 170] width 102 height 20
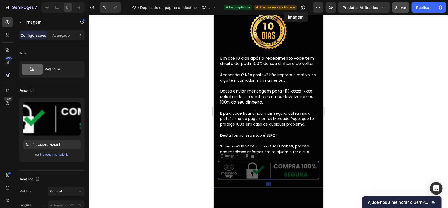
scroll to position [1545, 0]
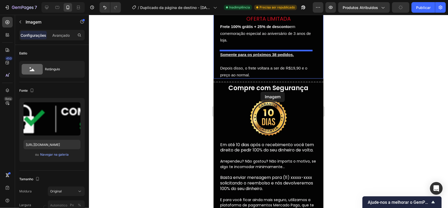
drag, startPoint x: 220, startPoint y: 162, endPoint x: 257, endPoint y: 104, distance: 68.2
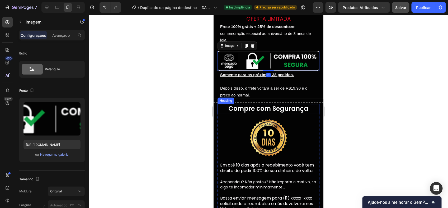
scroll to position [1527, 0]
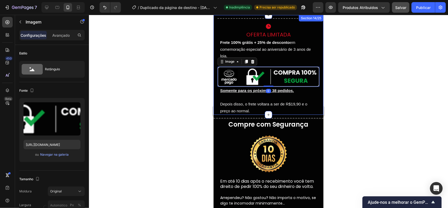
click at [339, 114] on div at bounding box center [268, 111] width 359 height 193
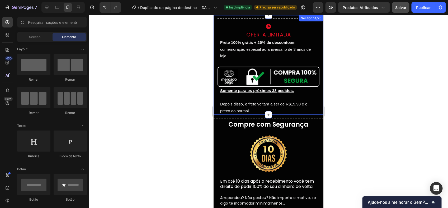
click at [274, 76] on img at bounding box center [268, 76] width 102 height 20
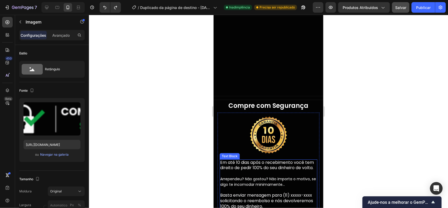
scroll to position [1642, 0]
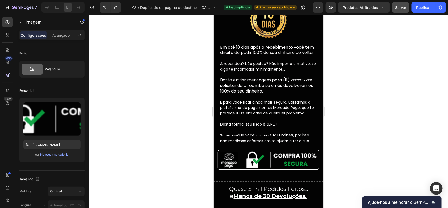
click at [253, 158] on img at bounding box center [268, 159] width 102 height 20
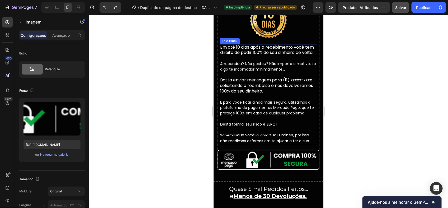
click at [267, 55] on p "Em até 10 dias após o recebimento você tem direito de pedir 100% do seu dinheir…" at bounding box center [268, 49] width 97 height 11
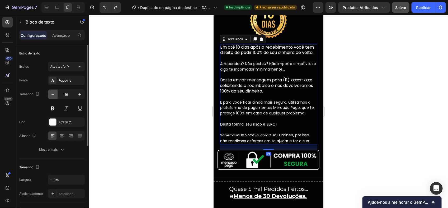
click at [50, 94] on icon "button" at bounding box center [52, 94] width 5 height 5
type input "15"
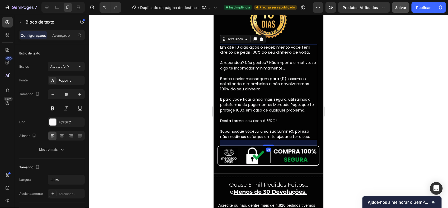
click at [149, 78] on div at bounding box center [268, 111] width 359 height 193
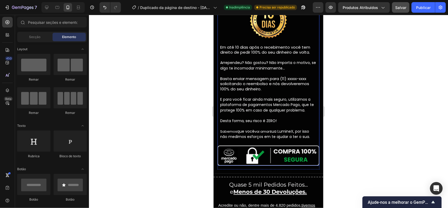
click at [231, 149] on img at bounding box center [268, 155] width 102 height 20
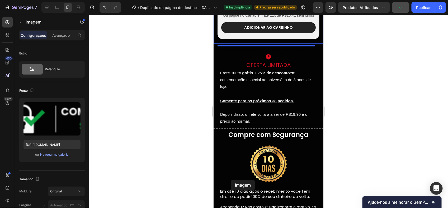
scroll to position [1479, 0]
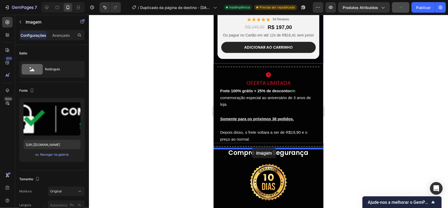
drag, startPoint x: 223, startPoint y: 138, endPoint x: 252, endPoint y: 148, distance: 30.2
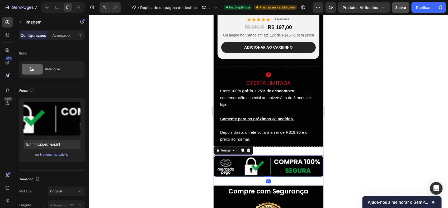
click at [299, 153] on div "Image 0 Section 16/25" at bounding box center [268, 165] width 110 height 39
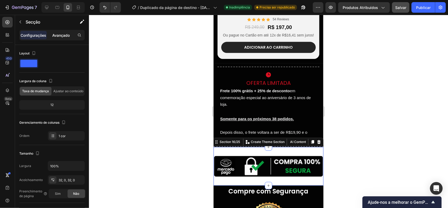
click at [58, 34] on p "Avançado" at bounding box center [60, 35] width 17 height 6
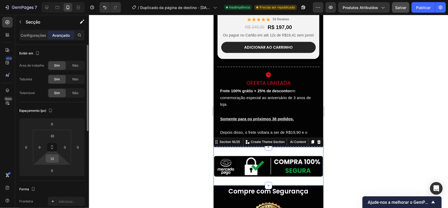
click at [55, 157] on input "32" at bounding box center [52, 158] width 11 height 8
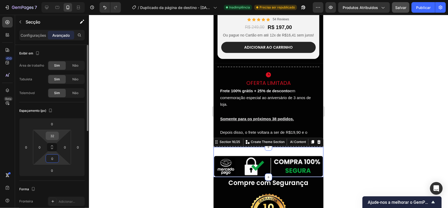
type input "0"
click at [54, 134] on input "32" at bounding box center [52, 136] width 11 height 8
type input "0"
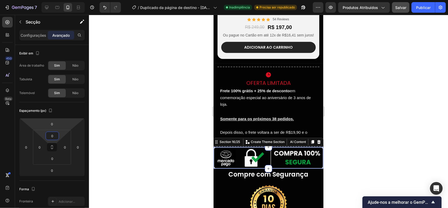
click at [124, 118] on div at bounding box center [268, 111] width 359 height 193
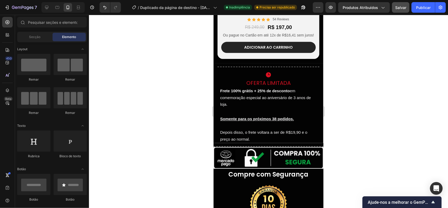
click at [396, 58] on div at bounding box center [268, 111] width 359 height 193
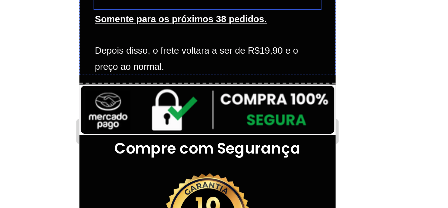
scroll to position [1536, 0]
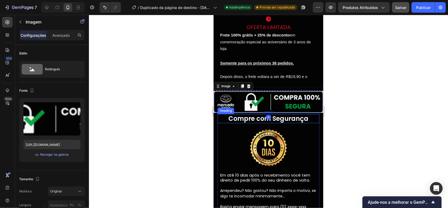
click at [383, 108] on div at bounding box center [268, 111] width 359 height 193
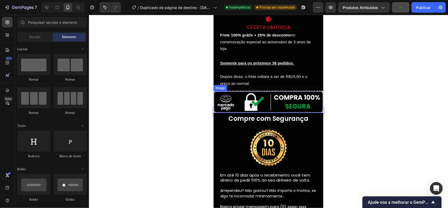
click at [296, 95] on img at bounding box center [268, 102] width 110 height 22
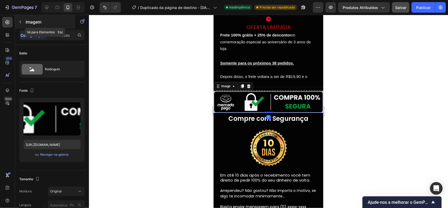
click at [26, 18] on div "Imagem" at bounding box center [45, 22] width 60 height 14
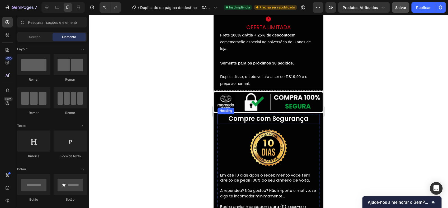
click at [272, 136] on img at bounding box center [268, 147] width 45 height 45
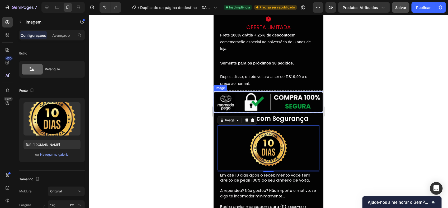
click at [216, 94] on img at bounding box center [268, 102] width 110 height 22
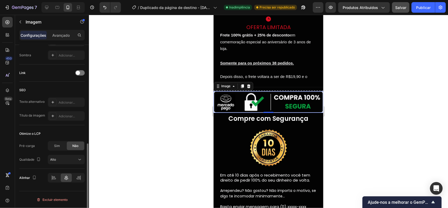
scroll to position [221, 0]
drag, startPoint x: 268, startPoint y: 108, endPoint x: 267, endPoint y: 113, distance: 5.0
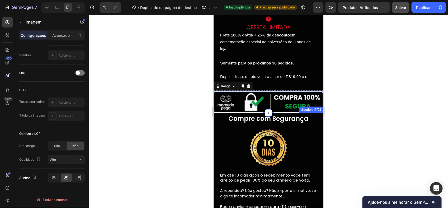
drag, startPoint x: 267, startPoint y: 110, endPoint x: 276, endPoint y: 110, distance: 9.5
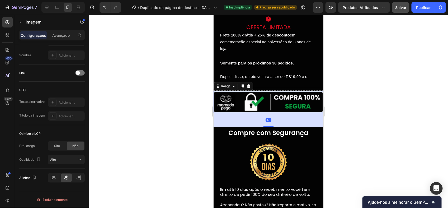
drag, startPoint x: 269, startPoint y: 110, endPoint x: 260, endPoint y: 116, distance: 11.1
click at [267, 126] on div at bounding box center [268, 126] width 11 height 1
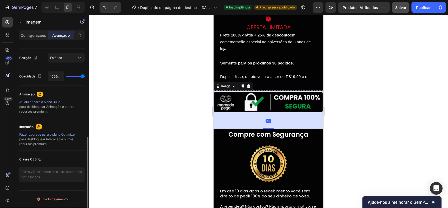
scroll to position [189, 0]
click at [248, 116] on div "60" at bounding box center [268, 120] width 110 height 16
click at [180, 171] on div at bounding box center [268, 111] width 359 height 193
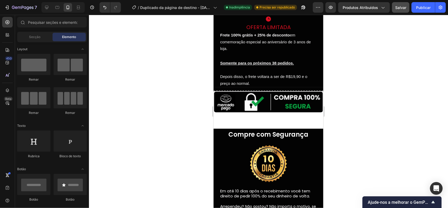
click at [246, 116] on div "Image" at bounding box center [268, 109] width 110 height 37
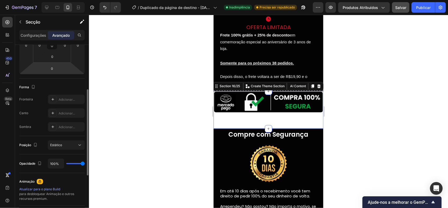
scroll to position [102, 0]
click at [41, 35] on p "Configurações" at bounding box center [34, 35] width 26 height 6
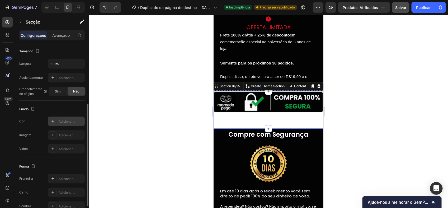
click at [61, 123] on div "Adicionar..." at bounding box center [71, 121] width 25 height 5
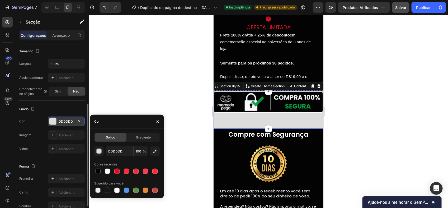
click at [64, 126] on div "DDDDDD" at bounding box center [66, 121] width 37 height 10
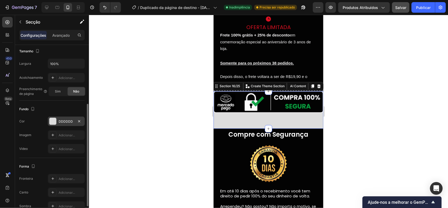
click at [68, 119] on div "DDDDDD" at bounding box center [66, 121] width 15 height 5
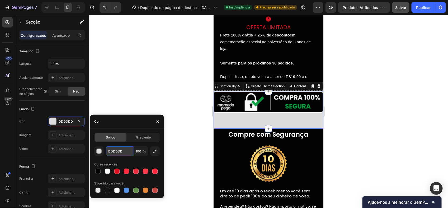
click at [120, 151] on input "DDDDDD" at bounding box center [119, 151] width 27 height 10
paste input "030303"
type input "030303"
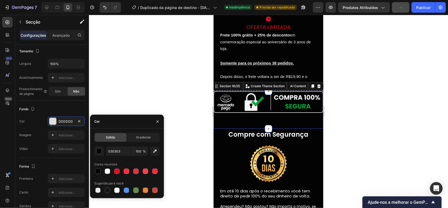
click at [266, 119] on div "Image" at bounding box center [268, 109] width 110 height 37
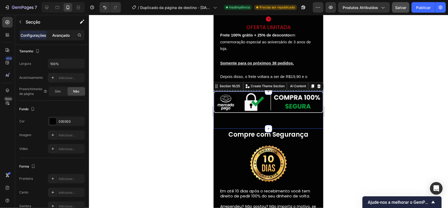
click at [71, 34] on div "Avançado" at bounding box center [61, 35] width 26 height 8
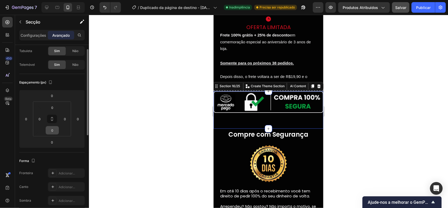
scroll to position [22, 0]
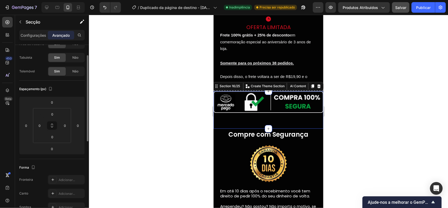
click at [239, 124] on div "Image" at bounding box center [268, 109] width 110 height 37
click at [239, 112] on div "Image" at bounding box center [268, 109] width 110 height 37
click at [244, 101] on img at bounding box center [268, 102] width 110 height 22
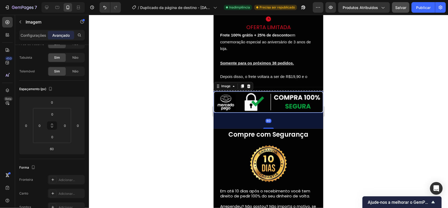
scroll to position [0, 0]
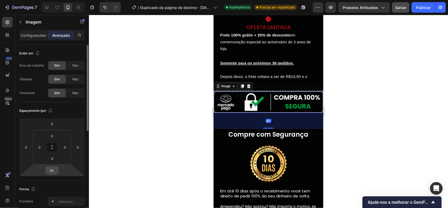
click at [54, 170] on input "60" at bounding box center [52, 170] width 11 height 8
type input "0"
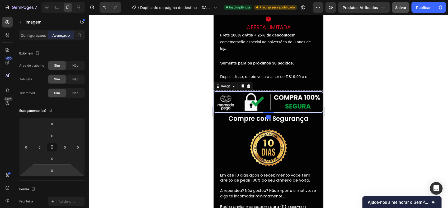
click at [99, 176] on div at bounding box center [268, 111] width 359 height 193
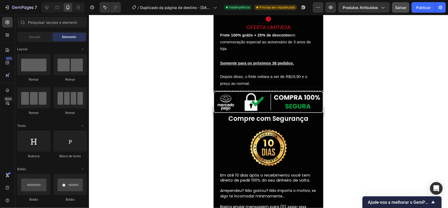
click at [144, 153] on div at bounding box center [268, 111] width 359 height 193
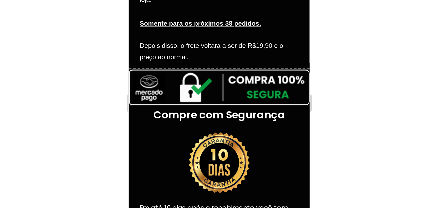
click at [344, 124] on div at bounding box center [268, 111] width 359 height 193
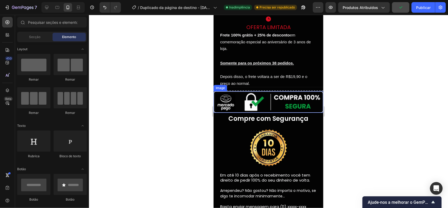
click at [242, 93] on img at bounding box center [268, 102] width 110 height 22
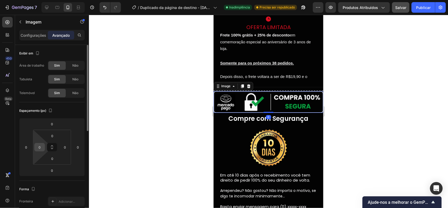
click at [35, 150] on div "0" at bounding box center [39, 147] width 11 height 8
click at [39, 148] on input "0" at bounding box center [40, 147] width 8 height 8
type input "8"
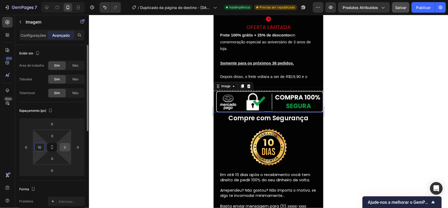
type input "10"
click at [67, 147] on input "0" at bounding box center [65, 147] width 8 height 8
type input "10"
click at [40, 149] on input "10" at bounding box center [40, 147] width 8 height 8
type input "1"
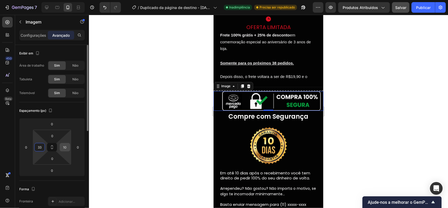
type input "33"
click at [65, 149] on input "10" at bounding box center [65, 147] width 8 height 8
type input "33"
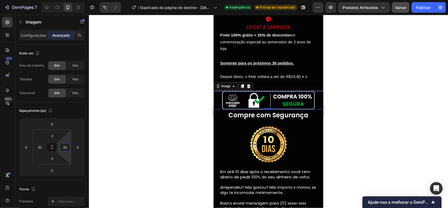
click at [171, 119] on div at bounding box center [268, 111] width 359 height 193
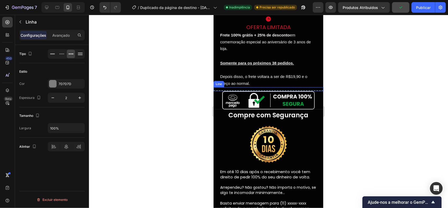
click at [311, 87] on div "Title Line" at bounding box center [268, 89] width 110 height 4
click at [244, 80] on icon at bounding box center [245, 82] width 4 height 4
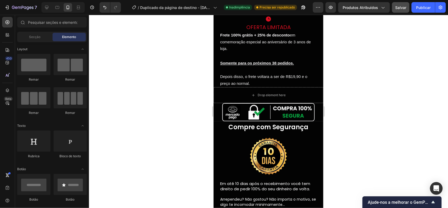
click at [367, 100] on div at bounding box center [268, 111] width 359 height 193
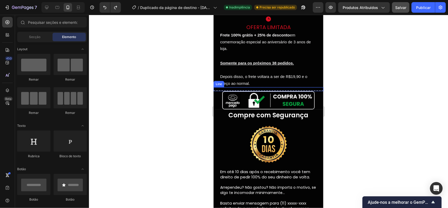
click at [314, 89] on div "Title Line" at bounding box center [268, 89] width 110 height 4
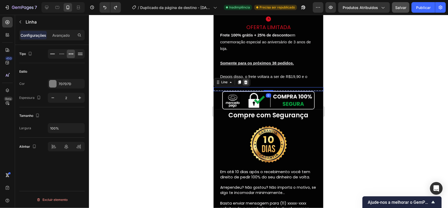
click at [243, 82] on icon at bounding box center [245, 82] width 4 height 4
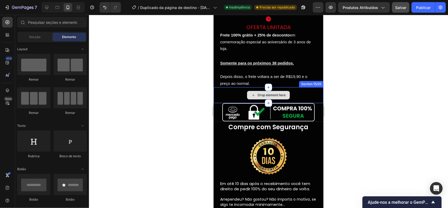
click at [241, 106] on img at bounding box center [268, 112] width 92 height 18
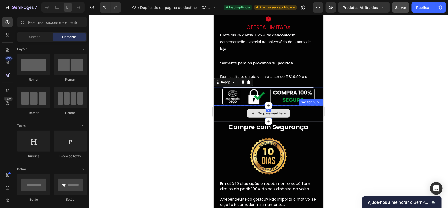
click at [250, 109] on div "Drop element here" at bounding box center [268, 113] width 43 height 8
click at [292, 112] on div "Drop element here" at bounding box center [268, 113] width 110 height 16
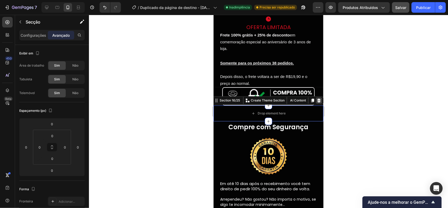
click at [315, 97] on div at bounding box center [318, 100] width 6 height 6
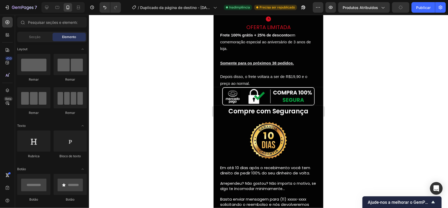
click at [340, 110] on div at bounding box center [268, 111] width 359 height 193
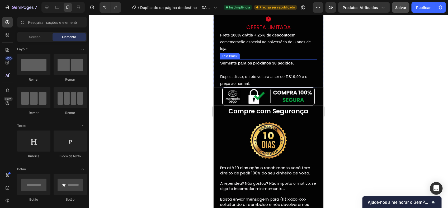
click at [265, 74] on p "Depois disso, o frete voltara a ser de R$19,90 e o preço ao normal." at bounding box center [268, 76] width 97 height 20
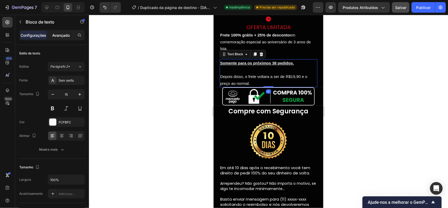
click at [64, 35] on p "Avançado" at bounding box center [60, 35] width 17 height 6
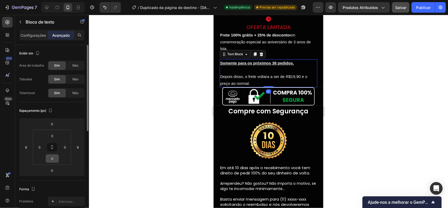
click at [54, 155] on input "0" at bounding box center [52, 158] width 11 height 8
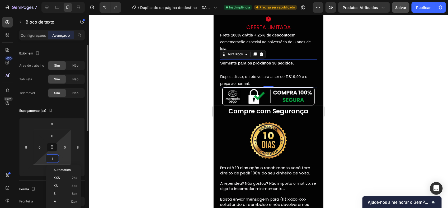
type input "10"
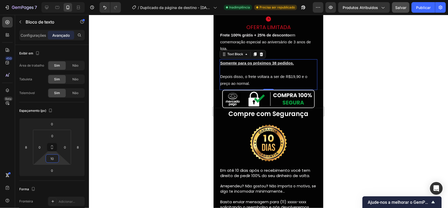
click at [144, 154] on div at bounding box center [268, 111] width 359 height 193
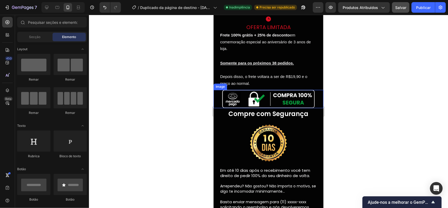
click at [259, 95] on img at bounding box center [268, 98] width 92 height 18
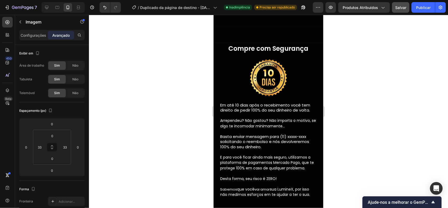
scroll to position [1662, 0]
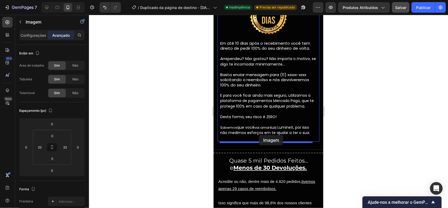
drag, startPoint x: 219, startPoint y: 86, endPoint x: 259, endPoint y: 135, distance: 63.2
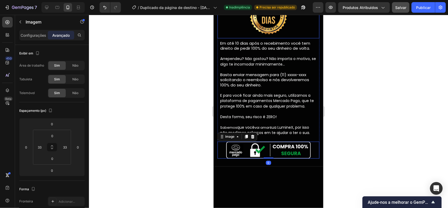
scroll to position [1562, 0]
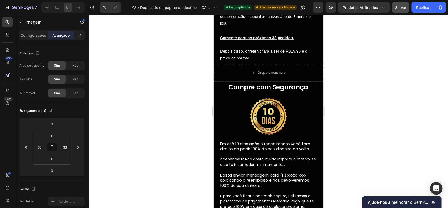
click at [399, 88] on div at bounding box center [268, 111] width 359 height 193
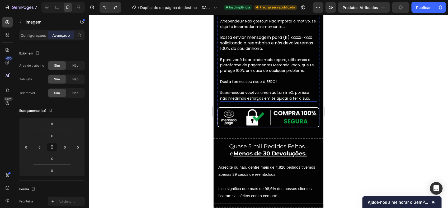
scroll to position [1685, 0]
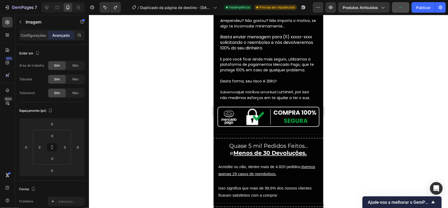
click at [253, 126] on img at bounding box center [268, 116] width 102 height 20
click at [231, 122] on img at bounding box center [268, 116] width 102 height 20
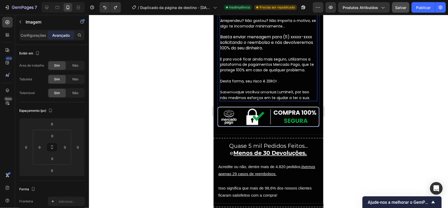
click at [259, 81] on p "Arrependeu? Não gostou? Não importa o motivo, se algo te incomodar minimamente……" at bounding box center [268, 59] width 97 height 83
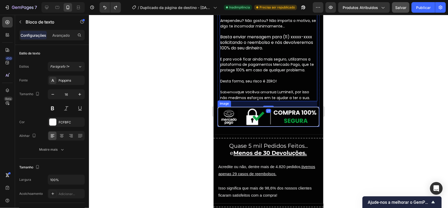
click at [251, 120] on img at bounding box center [268, 116] width 102 height 20
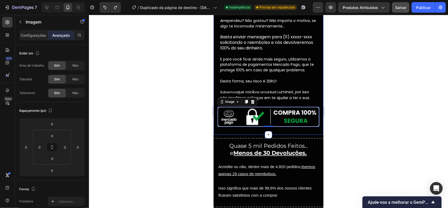
click at [213, 121] on div "Compre com Segurança Heading Image Em até 10 dias após o recebimento você tem d…" at bounding box center [268, 37] width 110 height 193
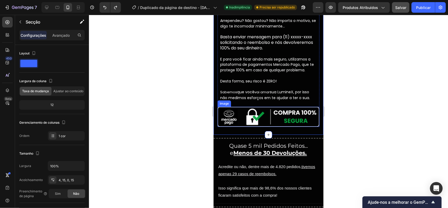
click at [231, 125] on img at bounding box center [268, 116] width 102 height 20
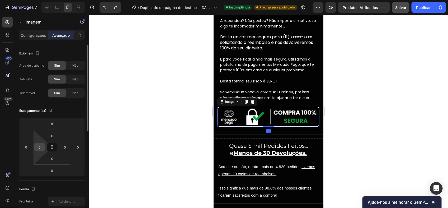
click at [42, 146] on input "0" at bounding box center [40, 147] width 8 height 8
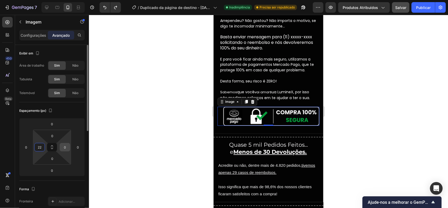
type input "22"
click at [61, 149] on input "0" at bounding box center [65, 147] width 8 height 8
type input "22"
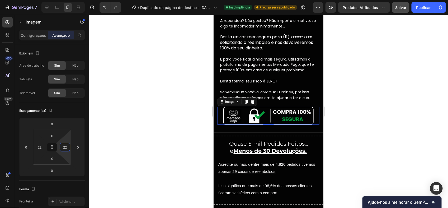
click at [330, 109] on div at bounding box center [268, 111] width 359 height 193
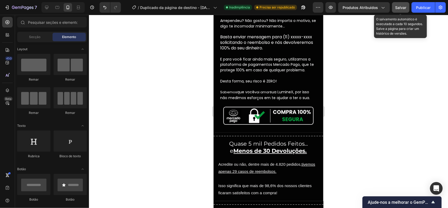
click at [397, 10] on span "Salvar" at bounding box center [400, 7] width 11 height 4
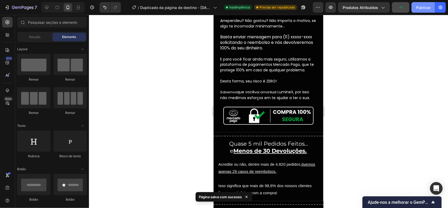
click at [424, 8] on font "Publicar" at bounding box center [423, 8] width 15 height 6
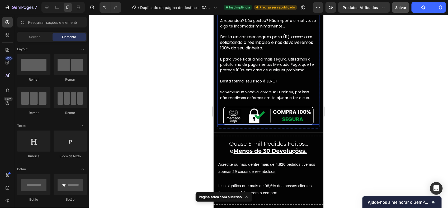
click at [261, 112] on img at bounding box center [268, 115] width 90 height 18
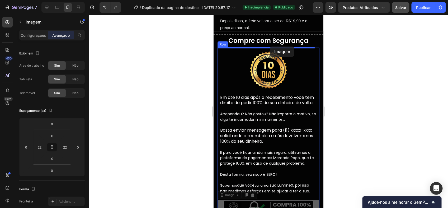
scroll to position [1574, 0]
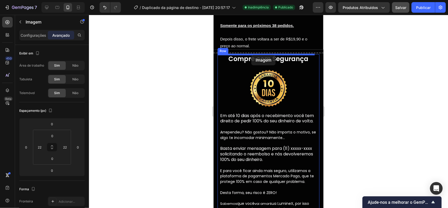
drag, startPoint x: 225, startPoint y: 173, endPoint x: 251, endPoint y: 55, distance: 121.1
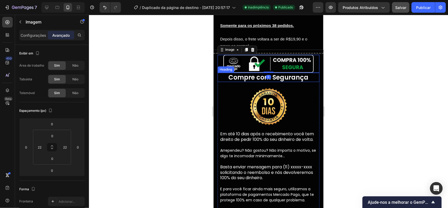
click at [349, 78] on div at bounding box center [268, 111] width 359 height 193
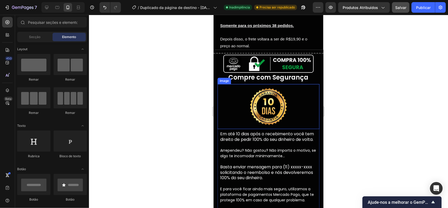
scroll to position [1557, 0]
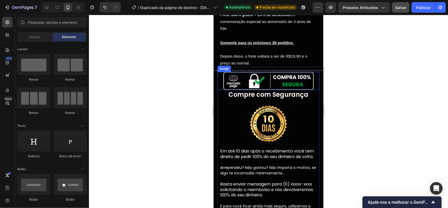
click at [278, 73] on img at bounding box center [268, 81] width 90 height 18
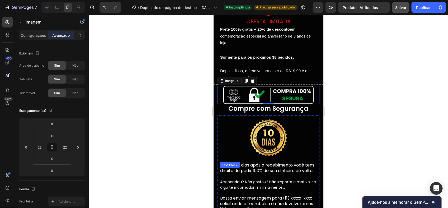
scroll to position [1542, 0]
click at [361, 110] on div at bounding box center [268, 111] width 359 height 193
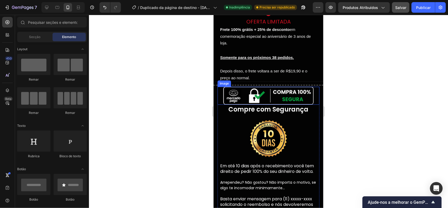
click at [238, 87] on img at bounding box center [268, 95] width 90 height 18
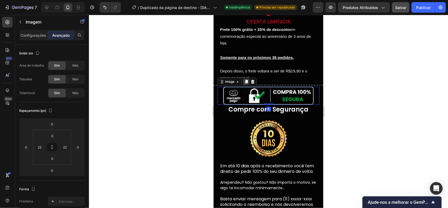
click at [246, 80] on icon at bounding box center [246, 81] width 3 height 4
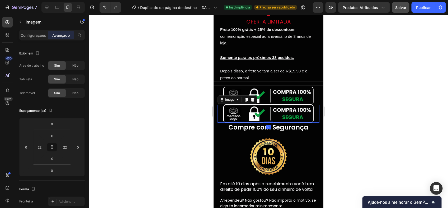
click at [259, 112] on img at bounding box center [268, 113] width 90 height 18
click at [41, 33] on p "Configurações" at bounding box center [34, 35] width 26 height 6
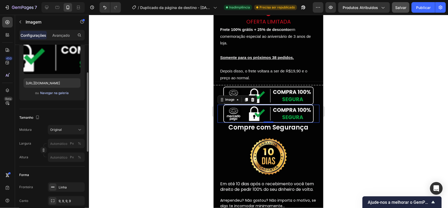
scroll to position [62, 0]
click at [58, 87] on div "Carregar imagem https://cdn.shopify.com/s/files/1/0959/8638/5189/files/gempages…" at bounding box center [51, 68] width 65 height 64
click at [61, 93] on font "Navegar na galeria" at bounding box center [54, 92] width 29 height 5
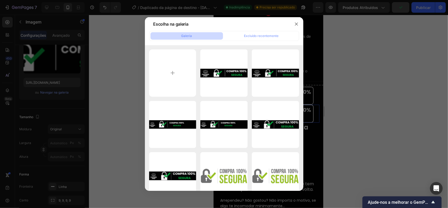
type input "C:\fakepath\a2816323-8201-4091-8e0f-63368213d1e9.png"
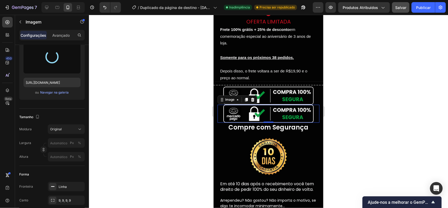
type input "https://cdn.shopify.com/s/files/1/0959/8638/5189/files/gempages_585618638606697…"
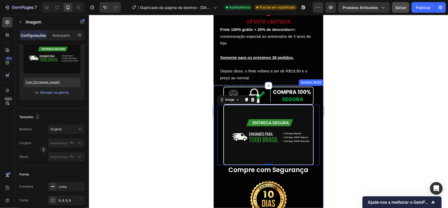
click at [368, 106] on div at bounding box center [268, 111] width 359 height 193
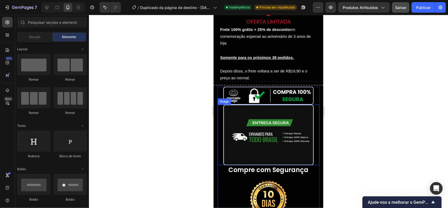
click at [254, 137] on img at bounding box center [268, 134] width 90 height 60
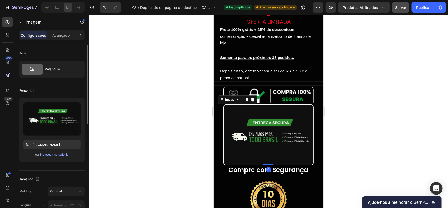
click at [56, 79] on div "Estilo Retângulo" at bounding box center [51, 63] width 65 height 37
click at [57, 69] on div "Retângulo" at bounding box center [61, 69] width 32 height 12
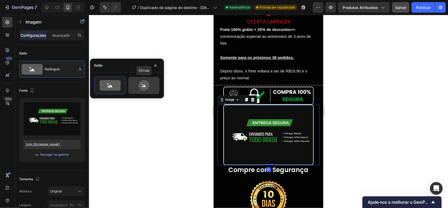
click at [139, 91] on div at bounding box center [143, 85] width 31 height 17
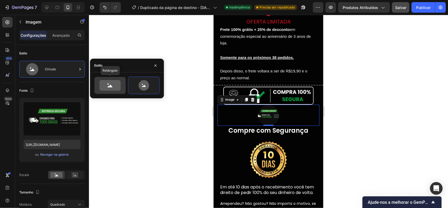
click at [107, 79] on div at bounding box center [109, 85] width 31 height 17
type input "100"
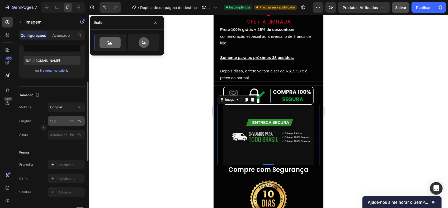
scroll to position [84, 0]
click at [72, 106] on div "Original" at bounding box center [63, 106] width 26 height 5
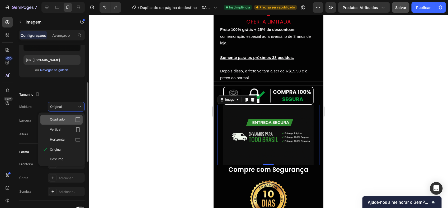
click at [72, 122] on div "Quadrado" at bounding box center [65, 119] width 31 height 5
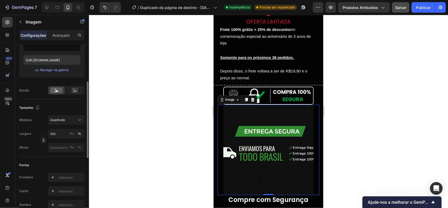
click at [74, 99] on div "Tamanho Moldura Quadrado Largura 100 Px % Altura Px %" at bounding box center [51, 127] width 65 height 57
click at [70, 120] on div "Quadrado" at bounding box center [63, 119] width 26 height 5
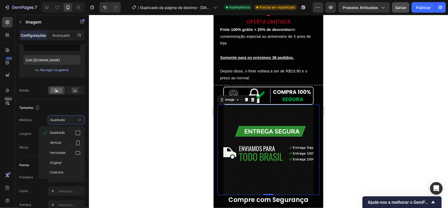
click at [83, 88] on div at bounding box center [66, 90] width 37 height 9
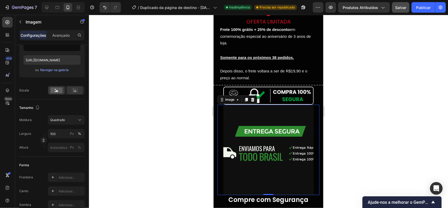
click at [79, 89] on icon at bounding box center [75, 90] width 12 height 6
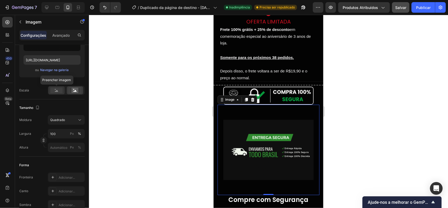
click at [61, 87] on div at bounding box center [56, 90] width 16 height 8
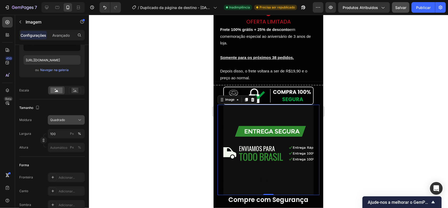
click at [75, 116] on button "Quadrado" at bounding box center [66, 120] width 37 height 10
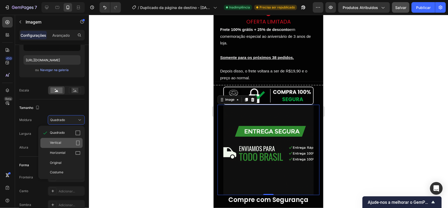
click at [79, 146] on div "Vertical" at bounding box center [61, 143] width 42 height 10
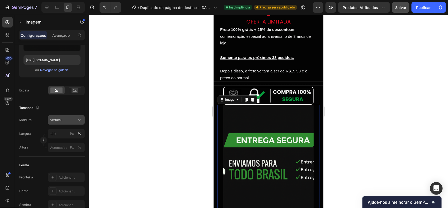
click at [75, 119] on div "Vertical" at bounding box center [63, 119] width 26 height 5
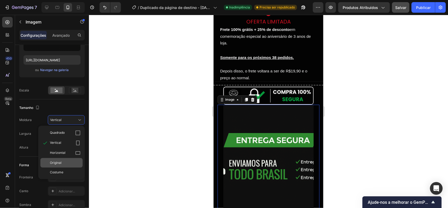
click at [72, 160] on div "Original" at bounding box center [65, 162] width 31 height 5
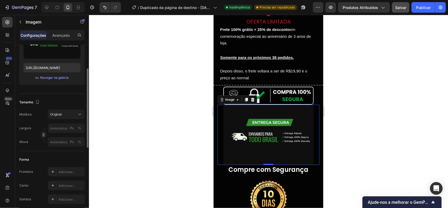
scroll to position [63, 0]
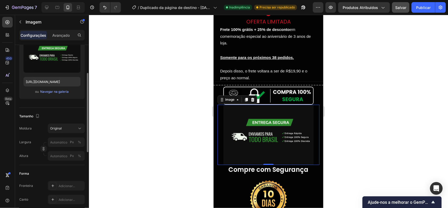
click at [57, 98] on div "Carregar imagem https://cdn.shopify.com/s/files/1/0959/8638/5189/files/gempages…" at bounding box center [51, 67] width 65 height 64
click at [57, 94] on font "Navegar na galeria" at bounding box center [54, 91] width 29 height 5
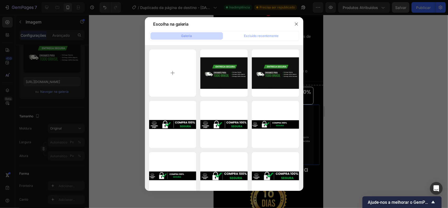
type input "C:\fakepath\Design sem nome (5).png"
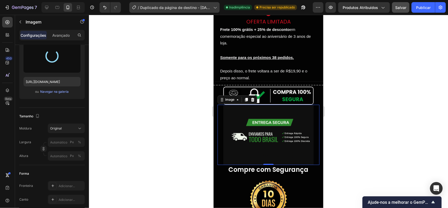
type input "https://cdn.shopify.com/s/files/1/0959/8638/5189/files/gempages_585618638606697…"
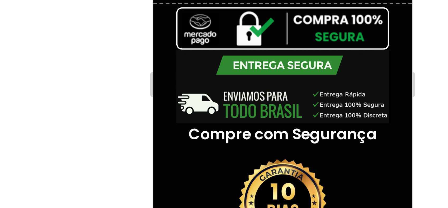
click at [334, 116] on div at bounding box center [268, 111] width 359 height 193
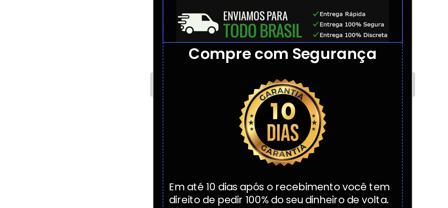
scroll to position [1562, 0]
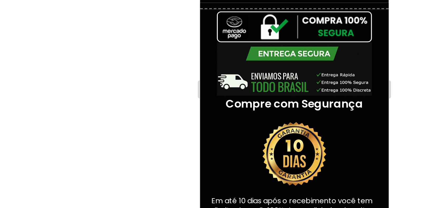
click at [344, 124] on div at bounding box center [268, 111] width 359 height 193
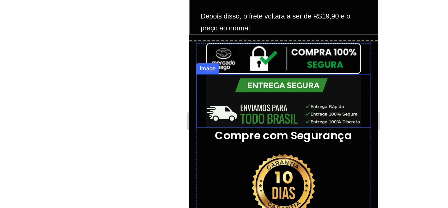
click at [272, 16] on img at bounding box center [244, 16] width 90 height 18
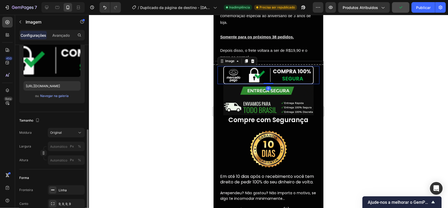
scroll to position [124, 0]
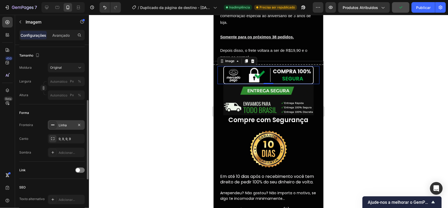
click at [61, 129] on div "Linha" at bounding box center [66, 125] width 37 height 10
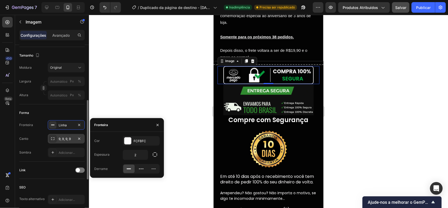
click at [68, 141] on div "9, 9, 9, 9" at bounding box center [66, 138] width 15 height 5
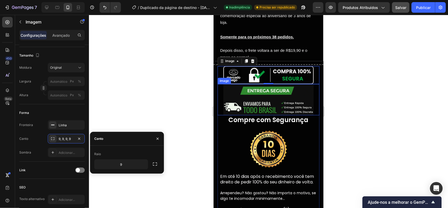
click at [282, 107] on img at bounding box center [268, 99] width 90 height 31
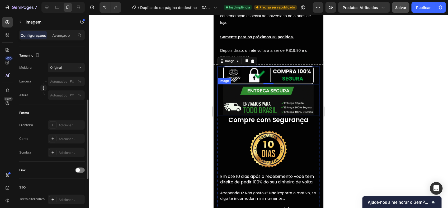
scroll to position [123, 0]
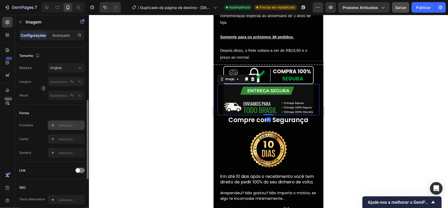
click at [59, 122] on div "Adicionar..." at bounding box center [66, 125] width 37 height 10
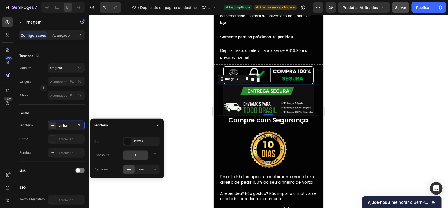
click at [138, 152] on input "1" at bounding box center [135, 155] width 25 height 10
type input "2"
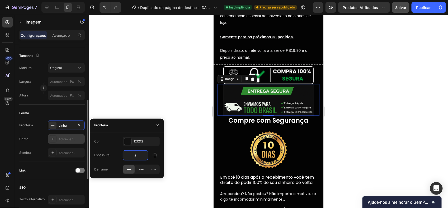
click at [66, 135] on div "Adicionar..." at bounding box center [66, 139] width 37 height 10
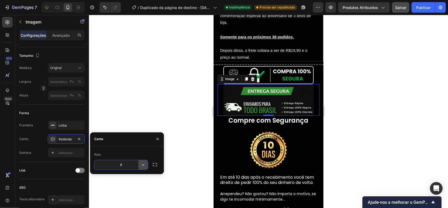
type input "9"
click at [340, 106] on div at bounding box center [268, 111] width 359 height 193
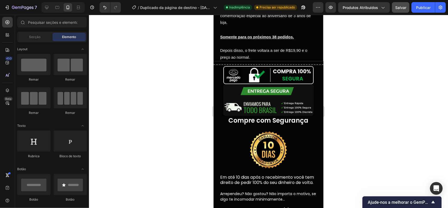
click at [287, 102] on img at bounding box center [268, 100] width 90 height 32
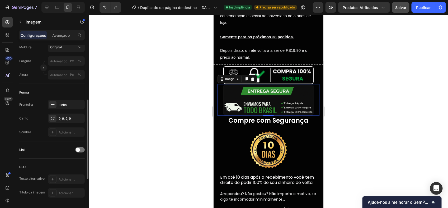
scroll to position [117, 0]
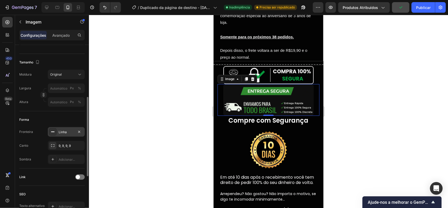
click at [66, 135] on div "Linha" at bounding box center [66, 132] width 37 height 10
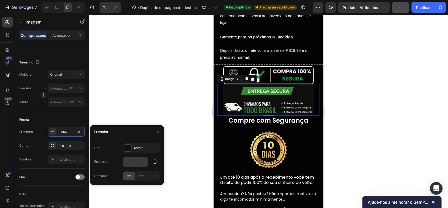
click at [138, 163] on input "2" at bounding box center [135, 162] width 25 height 10
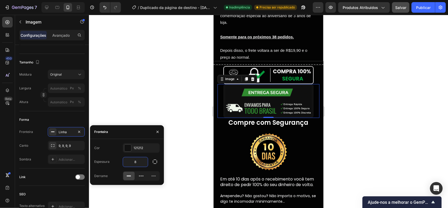
click at [146, 154] on div "Cor 121212 Espessura 8 Derrame" at bounding box center [127, 161] width 74 height 37
click at [139, 168] on div "Cor 121212 Espessura 8 Derrame" at bounding box center [127, 161] width 74 height 37
click at [139, 161] on input "8" at bounding box center [135, 162] width 25 height 10
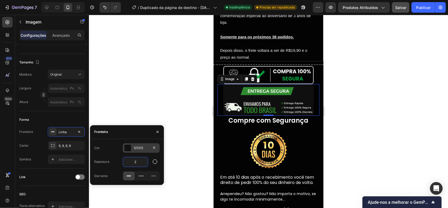
type input "2"
click at [145, 148] on div "121212" at bounding box center [141, 147] width 15 height 5
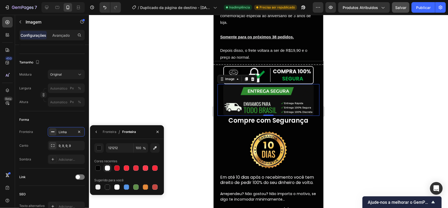
click at [107, 165] on div at bounding box center [107, 167] width 5 height 5
type input "FCFBFC"
click at [178, 75] on div at bounding box center [268, 111] width 359 height 193
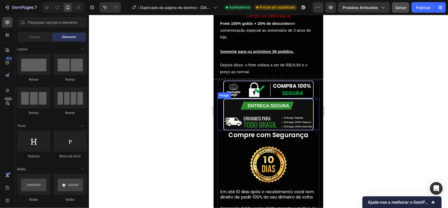
scroll to position [1547, 0]
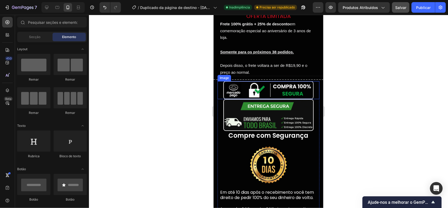
click at [312, 90] on div "Image" at bounding box center [268, 90] width 102 height 18
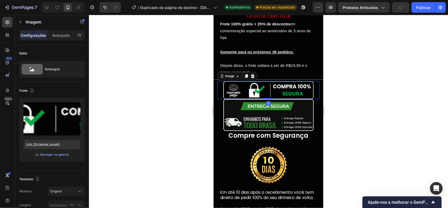
click at [311, 93] on div "Image 0" at bounding box center [268, 90] width 102 height 18
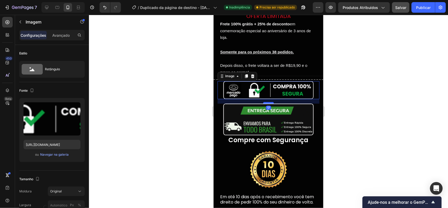
click at [267, 102] on div at bounding box center [268, 103] width 11 height 2
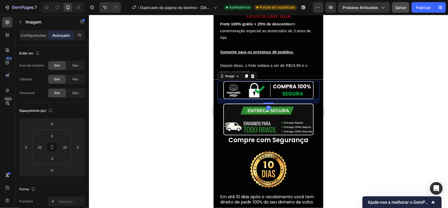
click at [359, 107] on div at bounding box center [268, 111] width 359 height 193
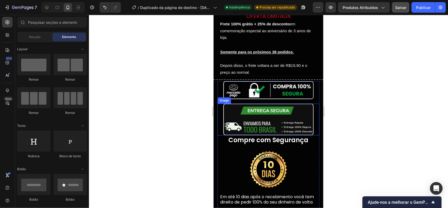
click at [298, 112] on img at bounding box center [268, 119] width 90 height 32
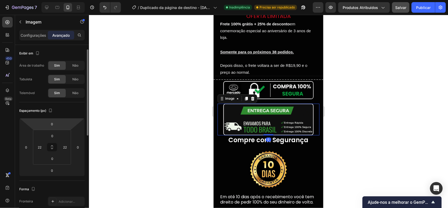
scroll to position [6, 0]
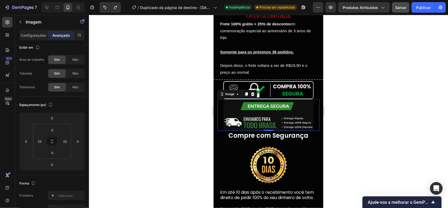
click at [167, 112] on div at bounding box center [268, 111] width 359 height 193
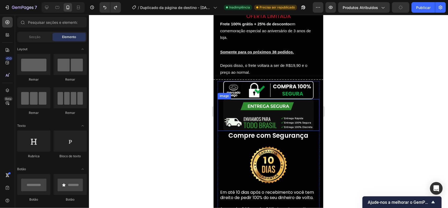
click at [257, 81] on img at bounding box center [268, 90] width 90 height 18
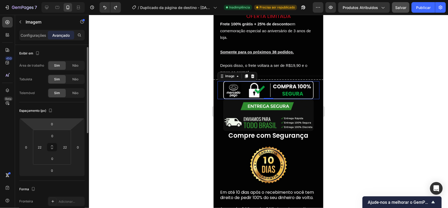
scroll to position [2, 0]
click at [34, 34] on p "Configurações" at bounding box center [34, 35] width 26 height 6
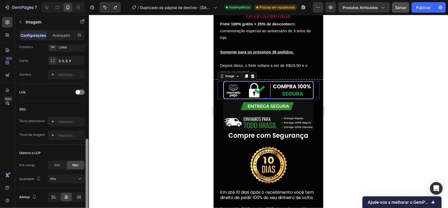
scroll to position [204, 0]
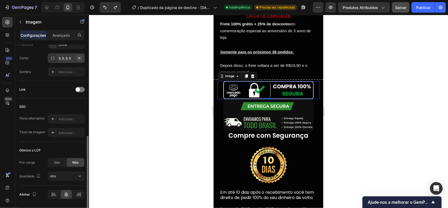
click at [80, 57] on icon "button" at bounding box center [79, 58] width 4 height 4
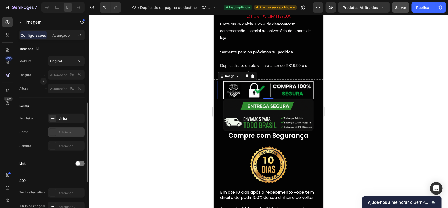
scroll to position [130, 0]
click at [80, 118] on icon "button" at bounding box center [79, 118] width 4 height 4
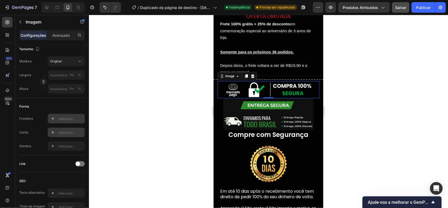
click at [173, 88] on div at bounding box center [268, 111] width 359 height 193
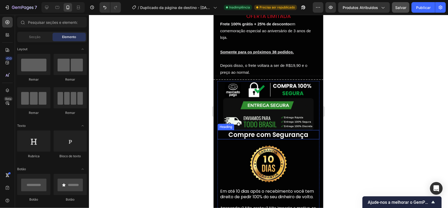
click at [407, 86] on div at bounding box center [268, 111] width 359 height 193
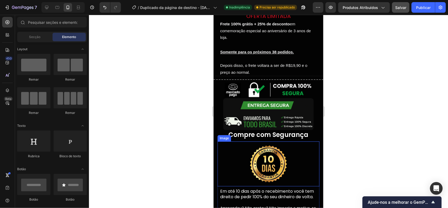
click at [288, 141] on div at bounding box center [268, 163] width 102 height 45
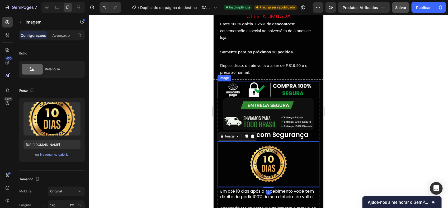
click at [298, 82] on img at bounding box center [268, 89] width 90 height 17
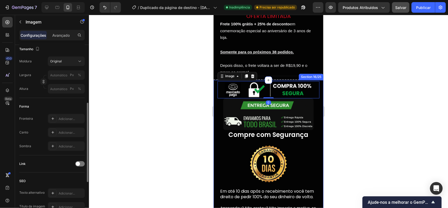
drag, startPoint x: 293, startPoint y: 78, endPoint x: 298, endPoint y: 82, distance: 5.9
click at [298, 82] on img at bounding box center [268, 89] width 90 height 17
click at [350, 108] on div at bounding box center [268, 111] width 359 height 193
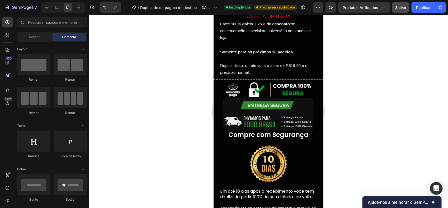
click at [303, 111] on img at bounding box center [268, 114] width 90 height 32
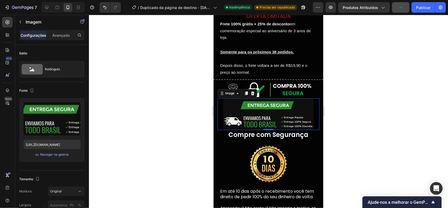
click at [348, 96] on div at bounding box center [268, 111] width 359 height 193
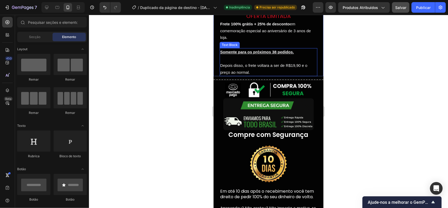
click at [270, 75] on div "Somente para os próximos 38 pedidos. Depois disso, o frete voltara a ser de R$1…" at bounding box center [268, 62] width 98 height 28
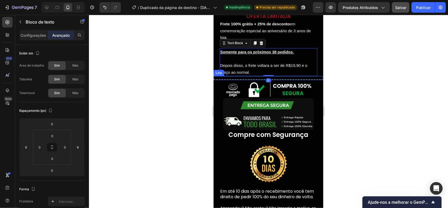
click at [271, 81] on img at bounding box center [268, 89] width 90 height 17
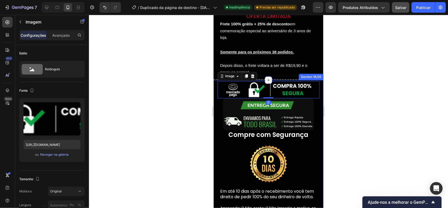
click at [267, 78] on icon at bounding box center [268, 80] width 4 height 4
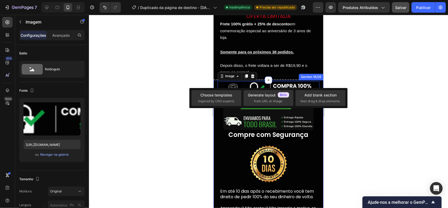
click at [277, 78] on div "Title Line" at bounding box center [268, 78] width 110 height 4
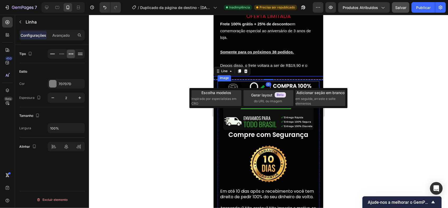
click at [279, 81] on img at bounding box center [268, 89] width 90 height 17
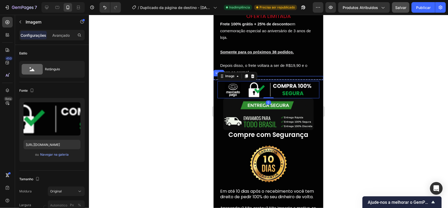
click at [279, 79] on div at bounding box center [268, 79] width 110 height 1
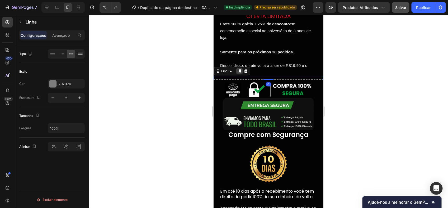
click at [240, 69] on icon at bounding box center [239, 71] width 3 height 4
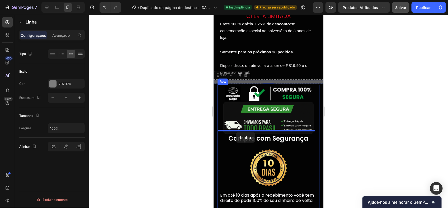
drag, startPoint x: 217, startPoint y: 73, endPoint x: 235, endPoint y: 132, distance: 61.6
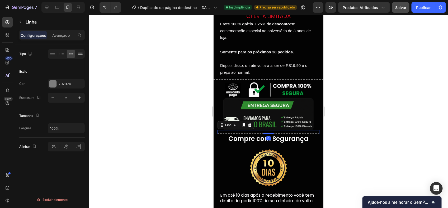
click at [401, 97] on div at bounding box center [268, 111] width 359 height 193
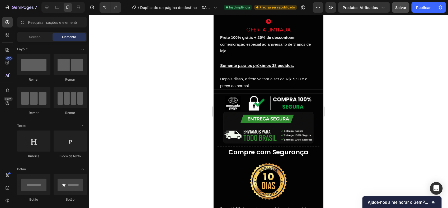
scroll to position [1533, 0]
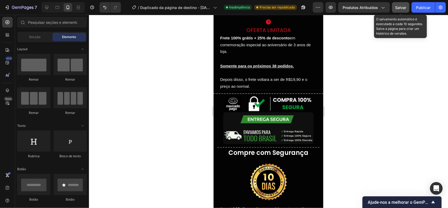
click at [397, 7] on span "Salvar" at bounding box center [400, 7] width 11 height 4
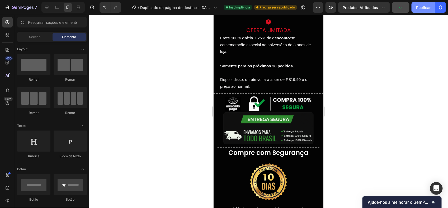
click at [422, 8] on font "Publicar" at bounding box center [423, 8] width 15 height 6
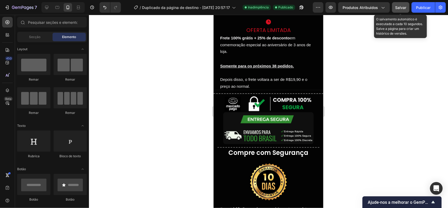
click at [401, 8] on span "Salvar" at bounding box center [400, 7] width 11 height 4
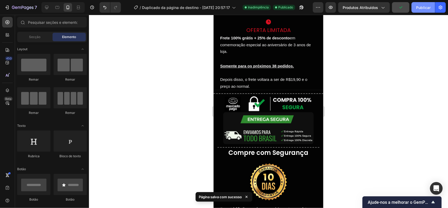
click at [417, 7] on font "Publicar" at bounding box center [423, 8] width 15 height 6
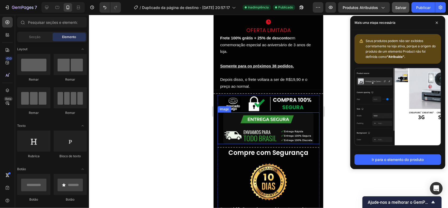
click at [264, 132] on img at bounding box center [268, 128] width 90 height 32
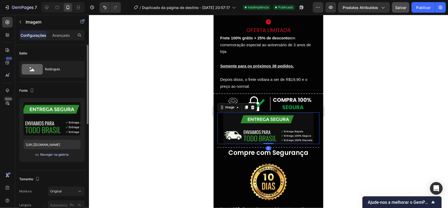
click at [56, 154] on font "Navegar na galeria" at bounding box center [54, 154] width 29 height 5
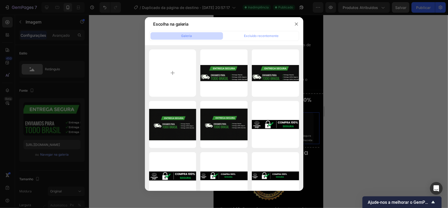
type input "C:\fakepath\Design_sem_nome__6_-removebg-preview.png"
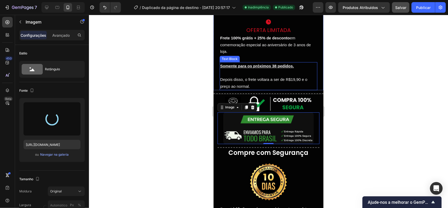
type input "https://cdn.shopify.com/s/files/1/0959/8638/5189/files/gempages_585618638606697…"
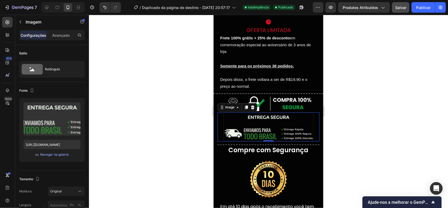
click at [399, 141] on div at bounding box center [268, 111] width 359 height 193
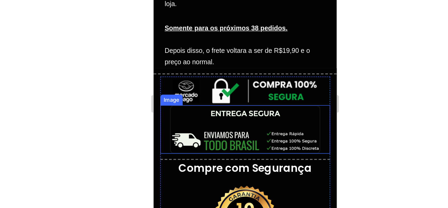
click at [243, 50] on img at bounding box center [208, 54] width 90 height 29
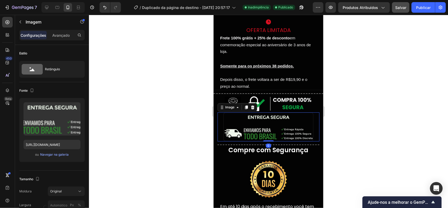
click at [77, 26] on div "Imagem" at bounding box center [52, 22] width 74 height 15
click at [72, 31] on div "Sections(18) Elements(84) Secção Elemento Seção de Heróis Detalhes do produto M…" at bounding box center [52, 111] width 74 height 193
drag, startPoint x: 72, startPoint y: 31, endPoint x: 68, endPoint y: 33, distance: 5.0
click at [68, 33] on p "Avançado" at bounding box center [60, 35] width 17 height 6
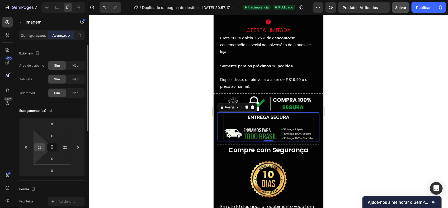
click at [41, 149] on input "22" at bounding box center [40, 147] width 8 height 8
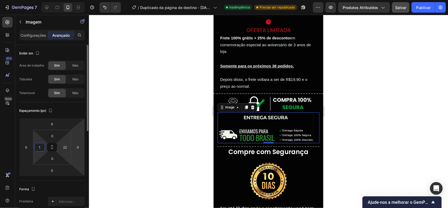
type input "1"
click at [70, 0] on html "7 / Duplicado da página de destino - 22 de setembro, 20:57:17 Inadimplência Pre…" at bounding box center [224, 0] width 448 height 0
click at [67, 148] on input "22" at bounding box center [65, 147] width 8 height 8
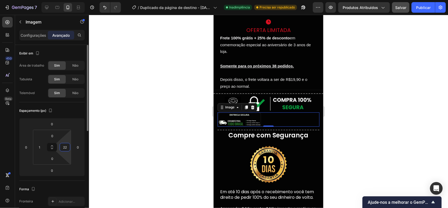
type input "2"
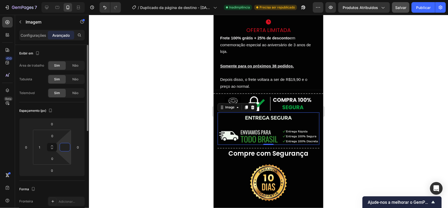
type input "1"
click at [138, 135] on div at bounding box center [268, 111] width 359 height 193
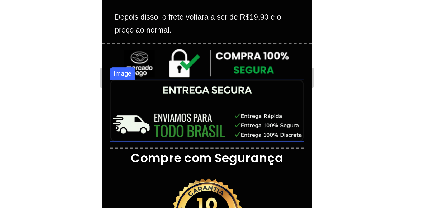
click at [353, 127] on div at bounding box center [268, 111] width 359 height 193
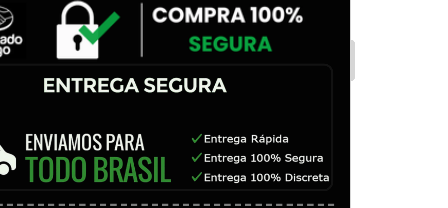
click at [345, 113] on div at bounding box center [268, 111] width 359 height 193
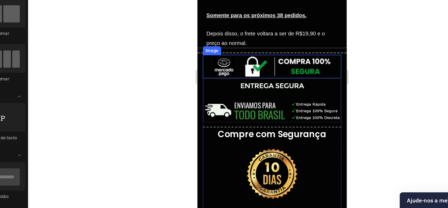
click at [271, 33] on img at bounding box center [252, 34] width 90 height 17
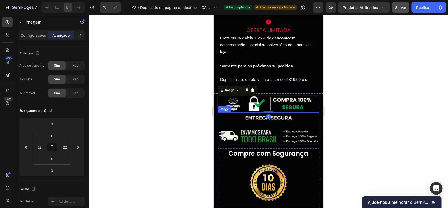
click at [250, 127] on img at bounding box center [267, 128] width 101 height 33
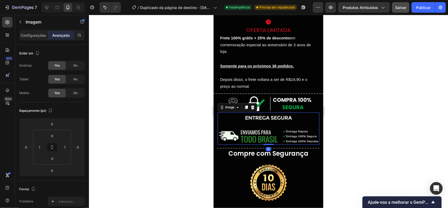
scroll to position [130, 0]
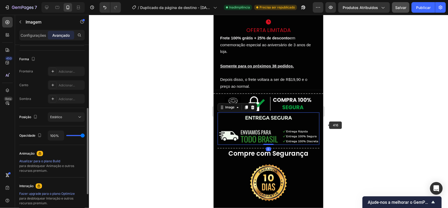
click at [340, 126] on div at bounding box center [268, 111] width 359 height 193
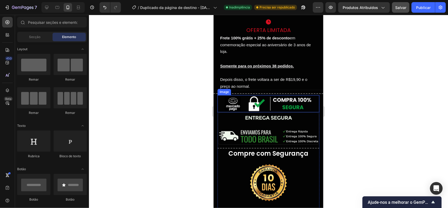
click at [250, 127] on img at bounding box center [267, 128] width 101 height 33
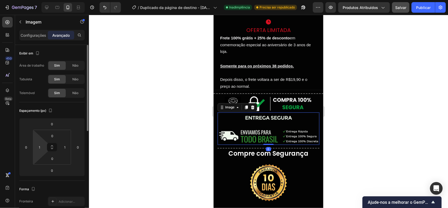
click at [40, 0] on html "7 / Duplicado da página de destino - 22 de setembro, 20:57:17 Inadimplência Pre…" at bounding box center [224, 0] width 448 height 0
click at [45, 148] on div "1" at bounding box center [39, 147] width 11 height 8
click at [40, 146] on input "1" at bounding box center [40, 147] width 8 height 8
click at [42, 146] on input "1" at bounding box center [40, 147] width 8 height 8
type input "0"
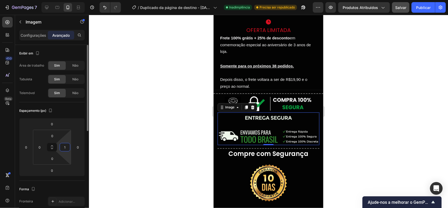
click at [63, 144] on input "1" at bounding box center [65, 147] width 8 height 8
click at [66, 145] on input "1" at bounding box center [65, 147] width 8 height 8
click at [160, 118] on div at bounding box center [268, 111] width 359 height 193
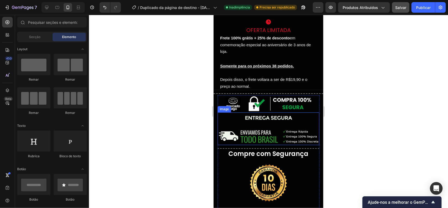
click at [294, 129] on img at bounding box center [268, 128] width 102 height 33
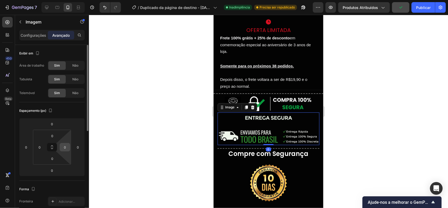
click at [68, 146] on input "0" at bounding box center [65, 147] width 8 height 8
type input "5"
click at [42, 149] on input "0" at bounding box center [40, 147] width 8 height 8
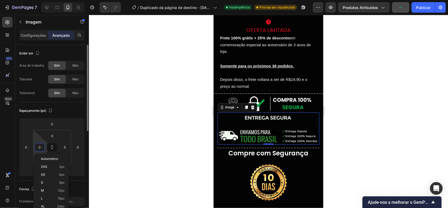
type input "5"
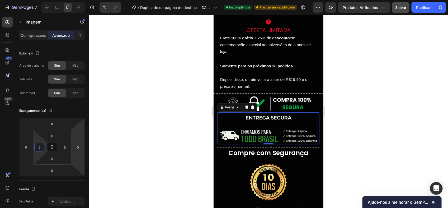
click at [143, 126] on div at bounding box center [268, 111] width 359 height 193
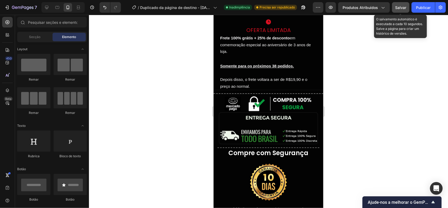
click at [401, 5] on span "Salvar" at bounding box center [400, 7] width 11 height 4
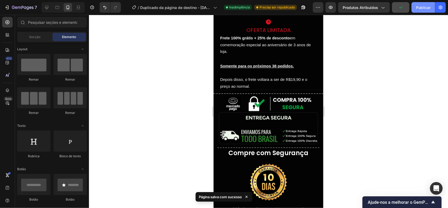
click at [421, 8] on font "Publicar" at bounding box center [423, 8] width 15 height 6
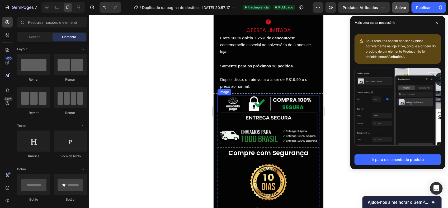
click at [253, 132] on img at bounding box center [268, 128] width 99 height 32
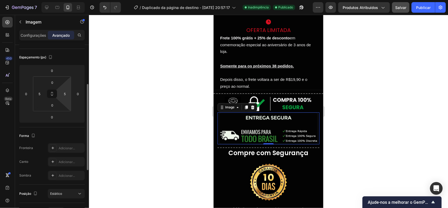
scroll to position [62, 0]
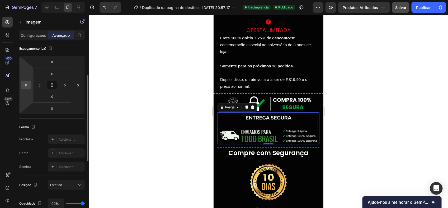
click at [29, 85] on input "0" at bounding box center [26, 85] width 8 height 8
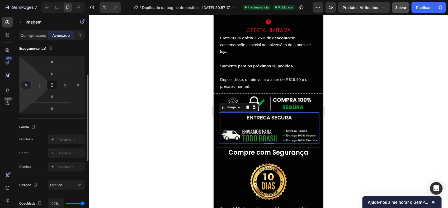
type input "5"
click at [43, 0] on html "7 / Duplicado da página de destino - 22 de setembro, 20:57:17 Inadimplência Pub…" at bounding box center [224, 0] width 448 height 0
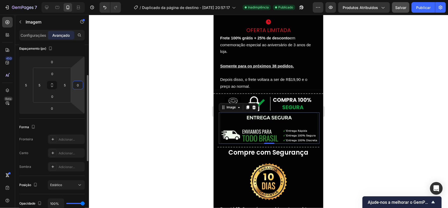
click at [77, 88] on input "0" at bounding box center [78, 85] width 8 height 8
type input "5"
click at [67, 83] on input "5" at bounding box center [65, 85] width 8 height 8
type input "0"
click at [41, 84] on input "5" at bounding box center [40, 85] width 8 height 8
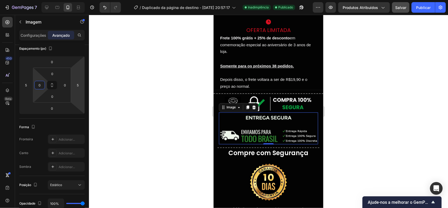
click at [143, 93] on div at bounding box center [268, 111] width 359 height 193
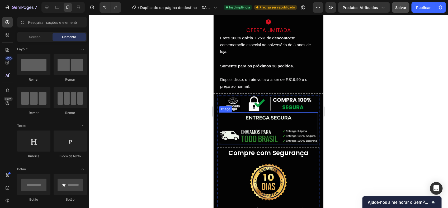
click at [164, 129] on div at bounding box center [268, 111] width 359 height 193
click at [234, 105] on img at bounding box center [268, 103] width 90 height 17
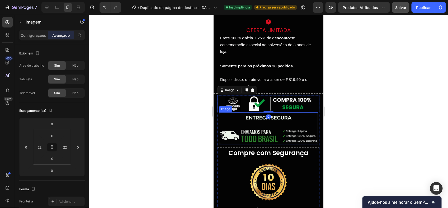
click at [241, 129] on img at bounding box center [268, 128] width 99 height 32
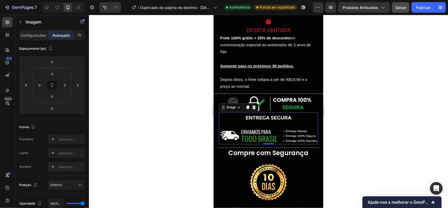
click at [247, 133] on img at bounding box center [268, 128] width 99 height 32
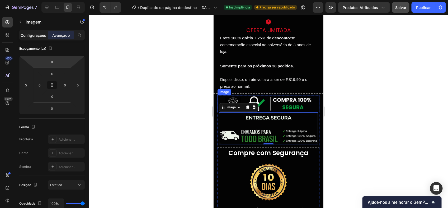
click at [34, 36] on p "Configurações" at bounding box center [34, 35] width 26 height 6
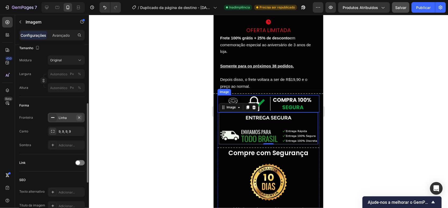
scroll to position [131, 0]
click at [80, 116] on icon "button" at bounding box center [79, 117] width 2 height 2
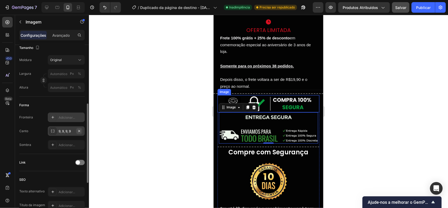
click at [80, 130] on icon "button" at bounding box center [79, 131] width 2 height 2
drag, startPoint x: 179, startPoint y: 109, endPoint x: 184, endPoint y: 111, distance: 5.6
click at [184, 111] on div at bounding box center [268, 111] width 359 height 193
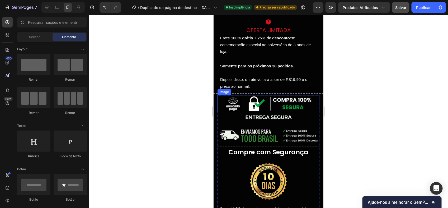
click at [216, 126] on div "Image Image Title Line Compre com Segurança Heading Image Em até 10 dias após o…" at bounding box center [268, 206] width 110 height 225
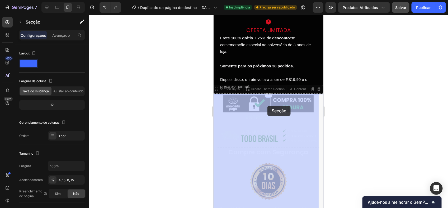
drag, startPoint x: 216, startPoint y: 126, endPoint x: 389, endPoint y: 91, distance: 176.3
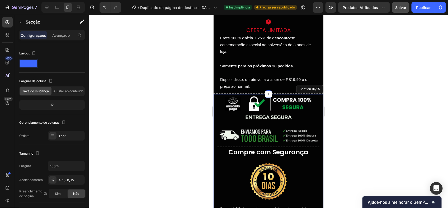
click at [378, 121] on div at bounding box center [268, 111] width 359 height 193
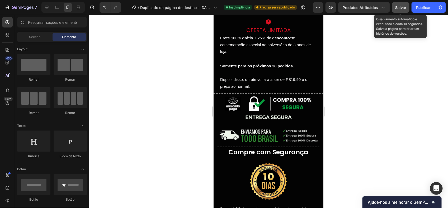
click at [405, 10] on button "Salvar" at bounding box center [400, 7] width 17 height 11
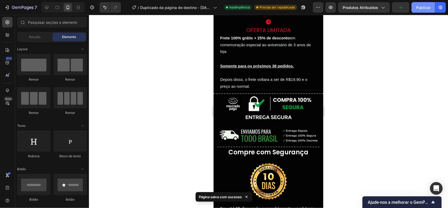
click at [424, 11] on button "Publicar" at bounding box center [422, 7] width 23 height 11
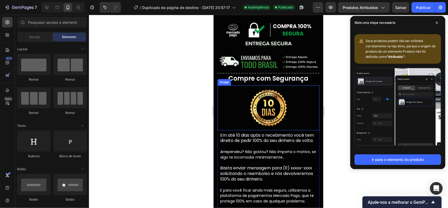
scroll to position [1700, 0]
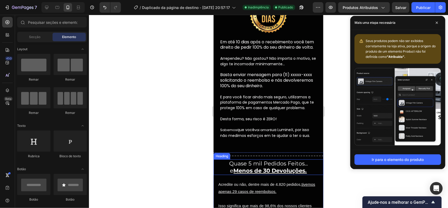
click at [238, 169] on h2 "Quase 5 mil Pedidos Feitos... e Menos de 30 Devoluções." at bounding box center [268, 167] width 110 height 16
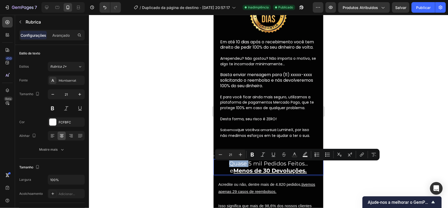
click at [230, 167] on p "Quase 5 mil Pedidos Feitos... e Menos de 30 Devoluções." at bounding box center [268, 166] width 109 height 15
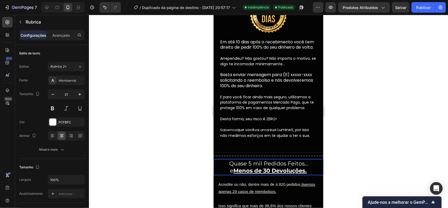
click at [226, 165] on p "Quase 5 mil Pedidos Feitos... e Menos de 30 Devoluções." at bounding box center [268, 166] width 109 height 15
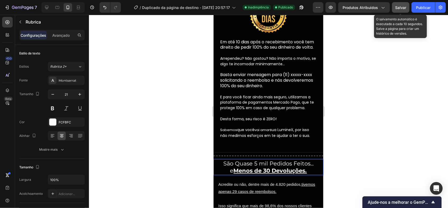
click at [408, 7] on button "Salvar" at bounding box center [400, 7] width 17 height 11
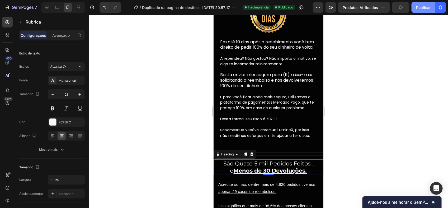
click at [416, 7] on font "Publicar" at bounding box center [423, 8] width 15 height 6
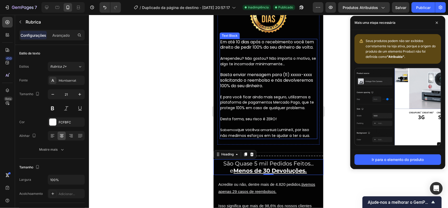
click at [248, 97] on span "E para você ficar ainda mais seguro, utilizamos a plataforma de pagamentos Merc…" at bounding box center [267, 102] width 94 height 16
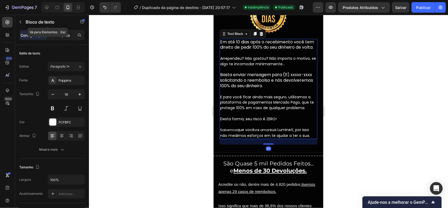
click at [68, 34] on p "Avançado" at bounding box center [60, 35] width 17 height 6
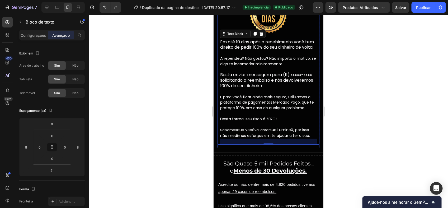
click at [217, 120] on div "Em até 10 dias após o recebimento você tem direito de pedir 100% do seu dinheir…" at bounding box center [268, 92] width 102 height 106
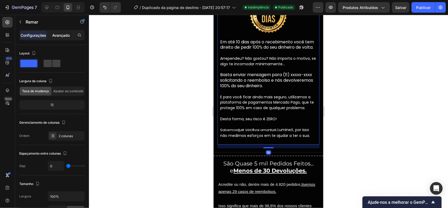
click at [64, 37] on p "Avançado" at bounding box center [60, 35] width 17 height 6
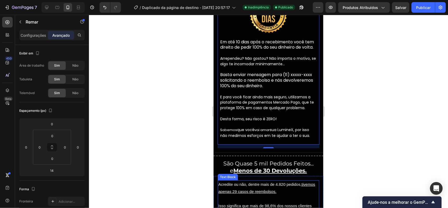
scroll to position [1780, 0]
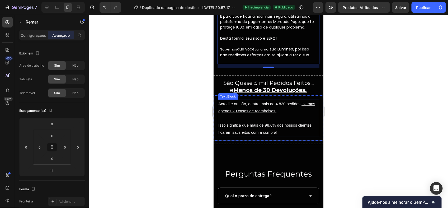
click at [247, 108] on p "Acredite ou não, dentre mais de 4.820 pedidos, tivemos apenas 29 casos de reemb…" at bounding box center [268, 107] width 100 height 14
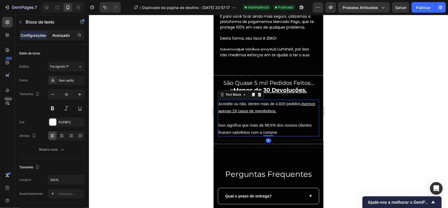
click at [57, 31] on div "Avançado" at bounding box center [61, 35] width 26 height 8
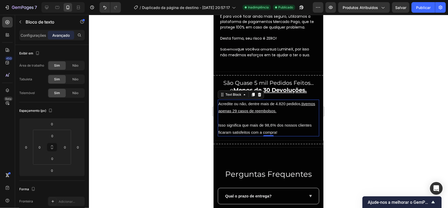
click at [228, 51] on span "Sabemos" at bounding box center [228, 48] width 17 height 5
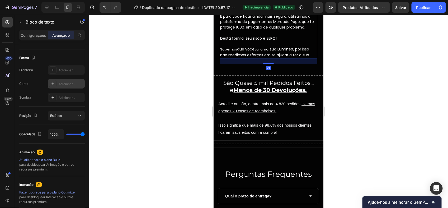
scroll to position [0, 0]
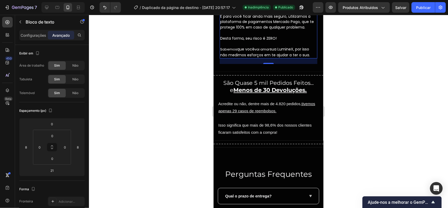
click at [251, 45] on p "Arrependeu? Não gostou? Não importa o motivo, se algo te incomodar minimamente……" at bounding box center [268, 16] width 97 height 83
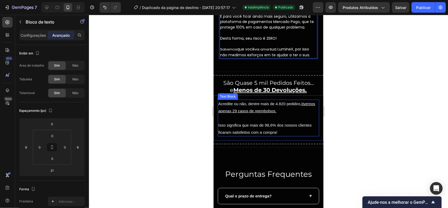
click at [263, 93] on u "Menos de 30 Devoluções." at bounding box center [269, 89] width 73 height 7
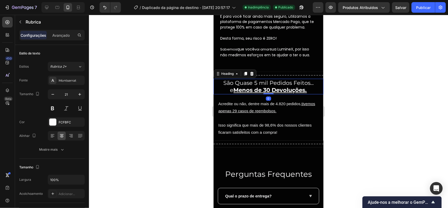
click at [240, 108] on p "Acredite ou não, dentre mais de 4.820 pedidos, tivemos apenas 29 casos de reemb…" at bounding box center [268, 107] width 100 height 14
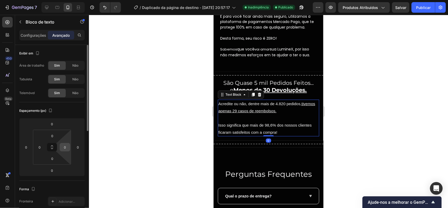
click at [65, 148] on input "0" at bounding box center [65, 147] width 8 height 8
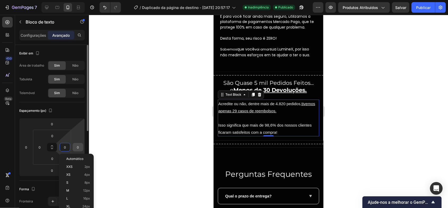
click at [80, 145] on input "0" at bounding box center [78, 147] width 8 height 8
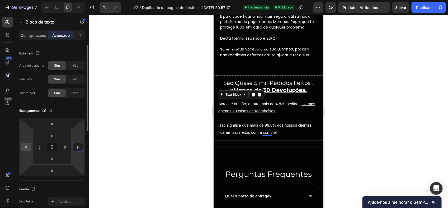
type input "8"
click at [28, 146] on input "0" at bounding box center [26, 147] width 8 height 8
type input "8"
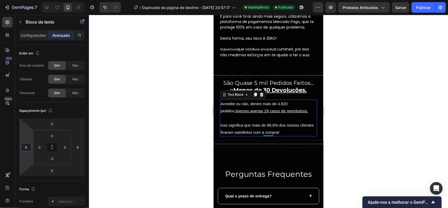
click at [186, 105] on div at bounding box center [268, 111] width 359 height 193
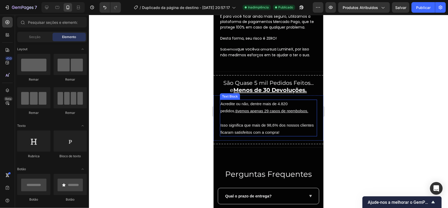
click at [258, 111] on u "tivemos apenas 29 casos de reembolsos." at bounding box center [271, 110] width 73 height 4
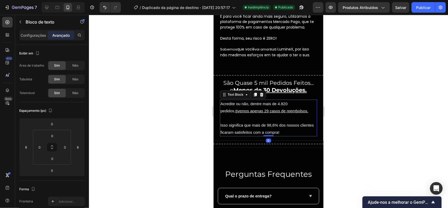
click at [274, 113] on u "tivemos apenas 29 casos de reembolsos." at bounding box center [271, 110] width 73 height 4
click at [280, 113] on u "tivemos apenas 29 casos de reembolsos." at bounding box center [271, 110] width 73 height 4
click at [235, 112] on u "tivemos apenas 29 casos de reembolsos." at bounding box center [271, 110] width 73 height 4
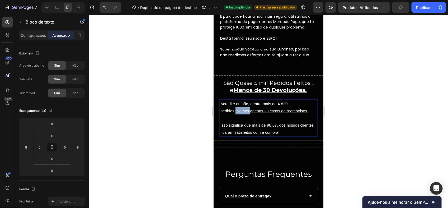
click at [235, 112] on u "tivemos apenas 29 casos de reembolsos." at bounding box center [271, 110] width 73 height 4
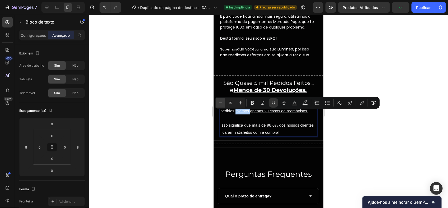
click at [218, 102] on icon "Barra de ferramentas contextual do editor" at bounding box center [220, 102] width 5 height 5
click at [240, 102] on icon "Barra de ferramentas contextual do editor" at bounding box center [240, 102] width 5 height 5
type input "15"
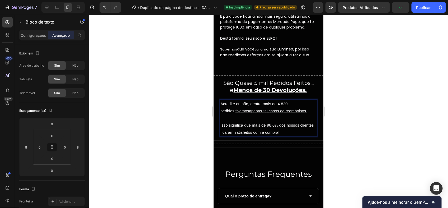
click at [249, 120] on p "Rich Text Editor. Editing area: main" at bounding box center [268, 117] width 96 height 7
click at [258, 107] on p "Acredite ou não, dentre mais de 4.820 pedidos, tivemos apenas 29 casos de reemb…" at bounding box center [268, 107] width 96 height 14
click at [41, 40] on div "Configurações Avançado" at bounding box center [51, 35] width 65 height 11
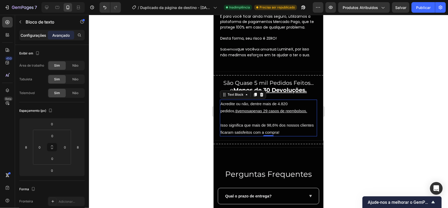
click at [35, 34] on p "Configurações" at bounding box center [34, 35] width 26 height 6
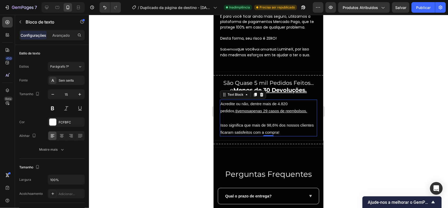
click at [139, 84] on div at bounding box center [268, 111] width 359 height 193
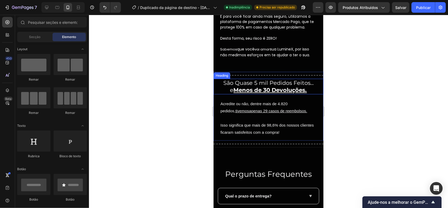
click at [276, 91] on u "Menos de 30 Devoluções." at bounding box center [269, 89] width 73 height 7
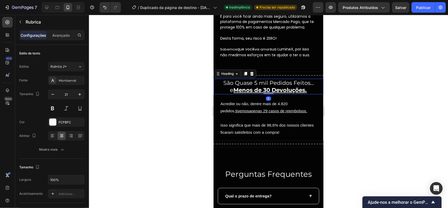
click at [58, 35] on p "Avançado" at bounding box center [60, 35] width 17 height 6
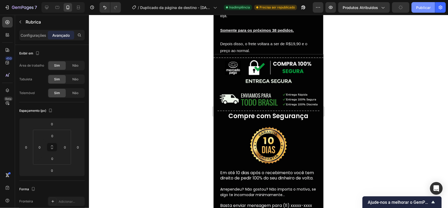
scroll to position [1626, 0]
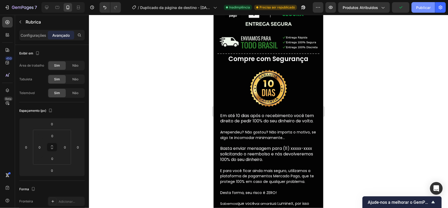
click at [424, 7] on font "Publicar" at bounding box center [423, 8] width 15 height 6
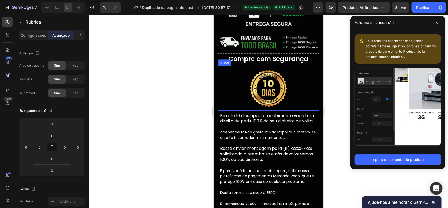
scroll to position [1581, 0]
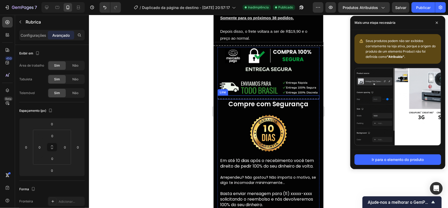
click at [245, 98] on div at bounding box center [268, 98] width 102 height 1
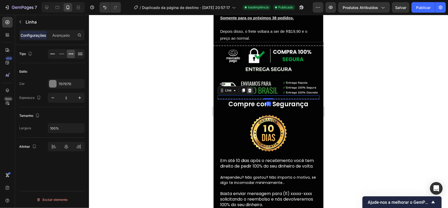
click at [250, 90] on div at bounding box center [249, 90] width 6 height 6
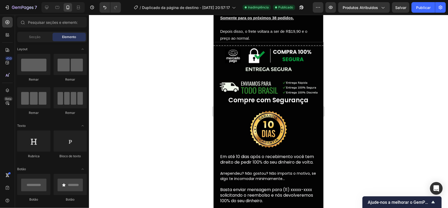
click at [344, 68] on div at bounding box center [268, 111] width 359 height 193
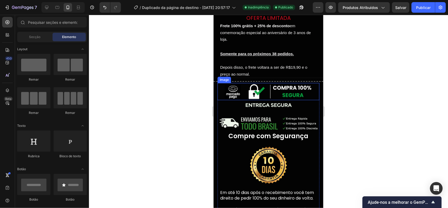
scroll to position [1545, 0]
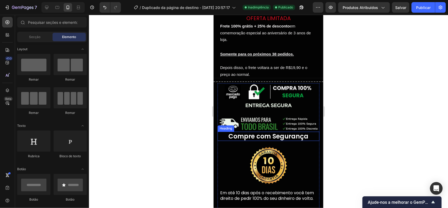
click at [275, 131] on strong "Compre com Segurança" at bounding box center [268, 135] width 80 height 9
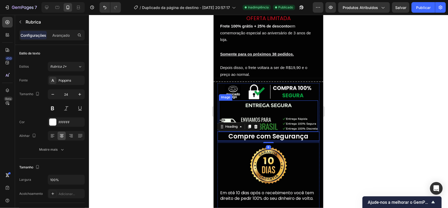
click at [287, 111] on img at bounding box center [268, 115] width 99 height 31
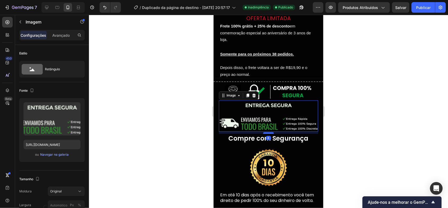
drag, startPoint x: 269, startPoint y: 128, endPoint x: 541, endPoint y: 139, distance: 272.3
click at [269, 132] on div at bounding box center [268, 133] width 11 height 2
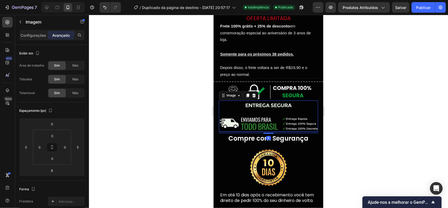
click at [352, 121] on div at bounding box center [268, 111] width 359 height 193
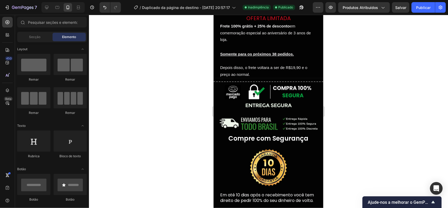
click at [397, 20] on div at bounding box center [268, 111] width 359 height 193
click at [401, 12] on button "Salvar" at bounding box center [400, 7] width 17 height 11
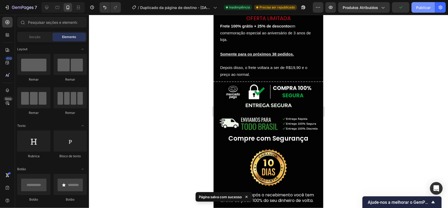
click at [429, 7] on font "Publicar" at bounding box center [423, 8] width 15 height 6
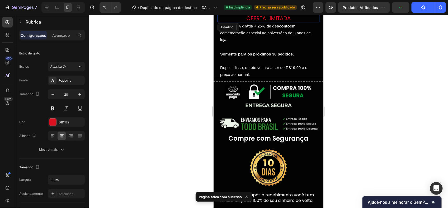
click at [280, 22] on h2 "Oferta Limitada" at bounding box center [268, 18] width 102 height 8
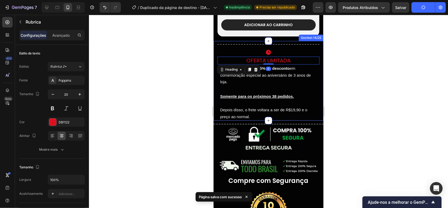
click at [230, 49] on div "Title Line Row Icon Oferta Limitada Heading 0 Frete 100% grátis + 25% de descon…" at bounding box center [268, 80] width 102 height 79
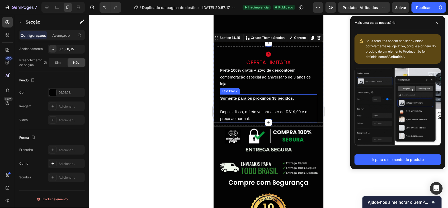
scroll to position [1562, 0]
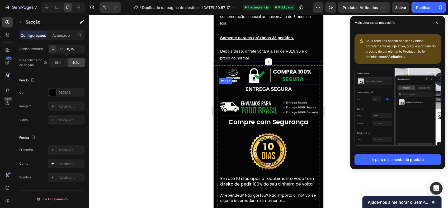
click at [260, 84] on img at bounding box center [268, 99] width 99 height 31
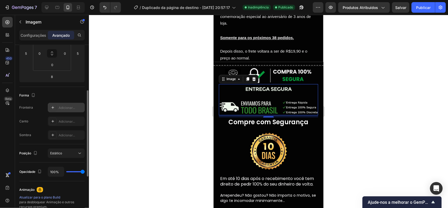
scroll to position [94, 0]
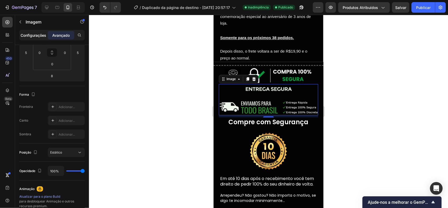
click at [42, 36] on p "Configurações" at bounding box center [34, 35] width 26 height 6
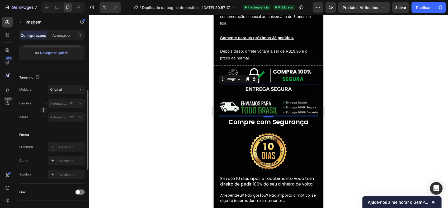
scroll to position [102, 0]
click at [252, 93] on img at bounding box center [268, 99] width 99 height 31
click at [276, 70] on img at bounding box center [268, 75] width 90 height 17
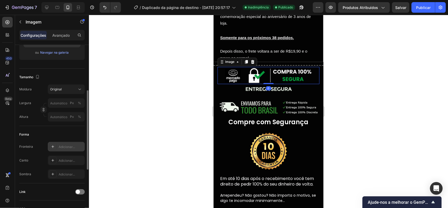
click at [63, 146] on div "Adicionar..." at bounding box center [71, 146] width 25 height 5
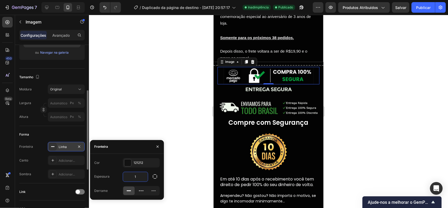
click at [135, 173] on input "1" at bounding box center [135, 177] width 25 height 10
type input "2"
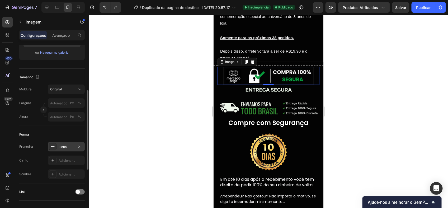
click at [69, 154] on div "Fronteira Linha Canto Adicionar... Sombra Adicionar..." at bounding box center [51, 160] width 65 height 37
click at [69, 158] on div "Adicionar..." at bounding box center [71, 160] width 25 height 5
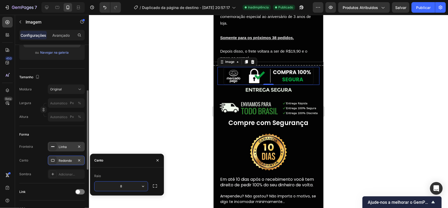
click at [150, 125] on div at bounding box center [268, 111] width 359 height 193
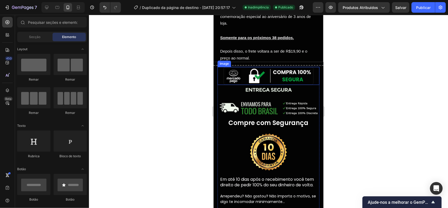
click at [248, 77] on img at bounding box center [268, 76] width 90 height 18
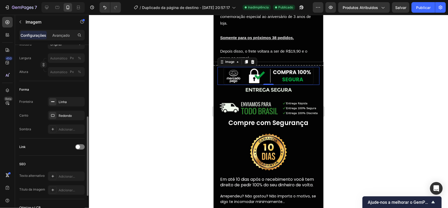
scroll to position [145, 0]
click at [69, 106] on div "Linha" at bounding box center [66, 103] width 15 height 5
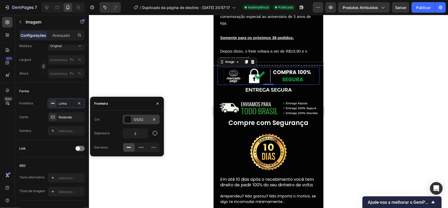
click at [129, 119] on div at bounding box center [127, 119] width 7 height 7
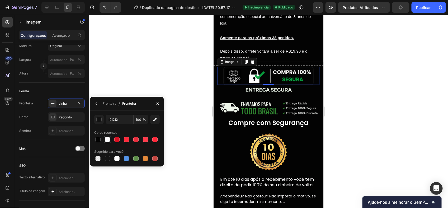
click at [105, 140] on div at bounding box center [107, 139] width 5 height 5
type input "FCFBFC"
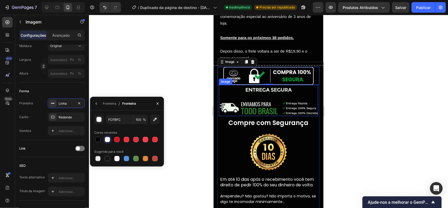
click at [256, 99] on img at bounding box center [268, 99] width 99 height 31
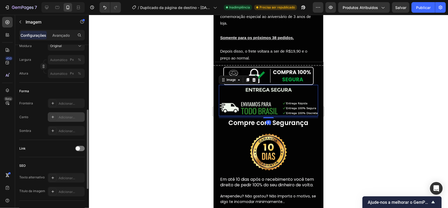
click at [72, 115] on div "Adicionar..." at bounding box center [71, 117] width 25 height 5
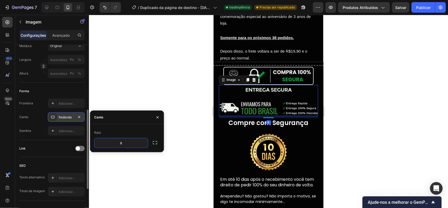
click at [63, 110] on div "Fronteira Adicionar... Canto Redondo Sombra Adicionar..." at bounding box center [51, 116] width 65 height 37
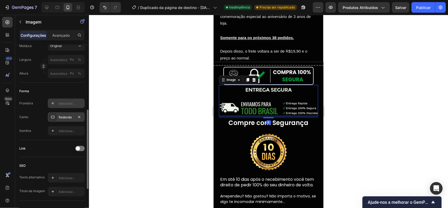
click at [65, 106] on div "Adicionar..." at bounding box center [66, 103] width 37 height 10
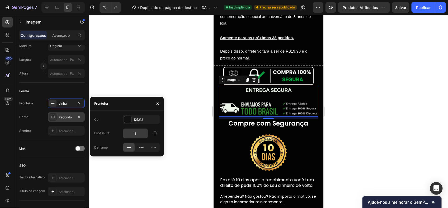
click at [135, 133] on input "1" at bounding box center [135, 134] width 25 height 10
type input "2"
click at [129, 116] on div at bounding box center [127, 119] width 7 height 7
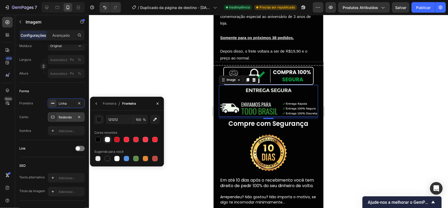
click at [110, 139] on div at bounding box center [107, 139] width 6 height 6
type input "FCFBFC"
click at [148, 72] on div at bounding box center [268, 111] width 359 height 193
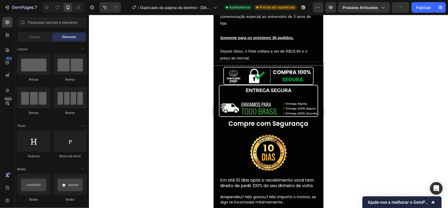
click at [175, 111] on div at bounding box center [268, 111] width 359 height 193
click at [342, 107] on div at bounding box center [268, 111] width 359 height 193
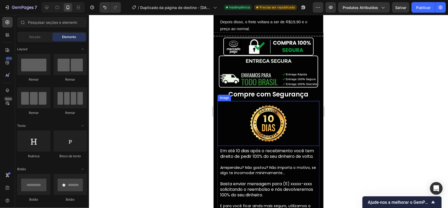
scroll to position [1592, 0]
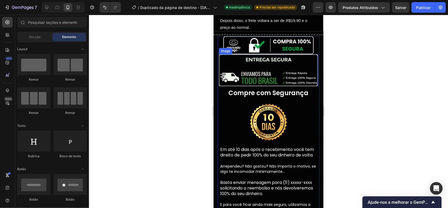
click at [247, 76] on img at bounding box center [268, 70] width 99 height 32
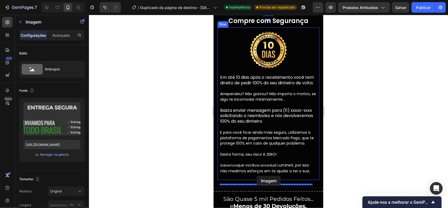
scroll to position [1688, 0]
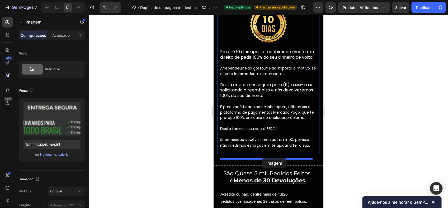
drag, startPoint x: 222, startPoint y: 47, endPoint x: 262, endPoint y: 158, distance: 117.1
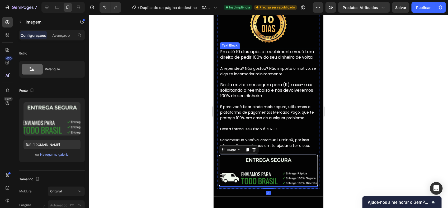
scroll to position [1588, 0]
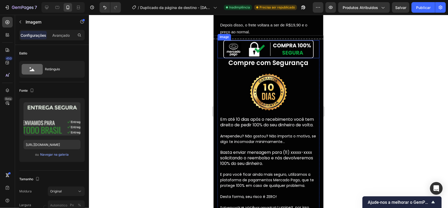
click at [277, 55] on img at bounding box center [268, 49] width 90 height 18
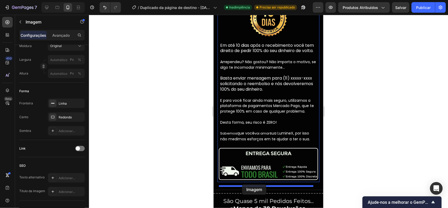
drag, startPoint x: 229, startPoint y: 36, endPoint x: 242, endPoint y: 184, distance: 148.7
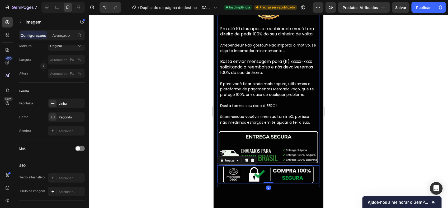
scroll to position [1644, 0]
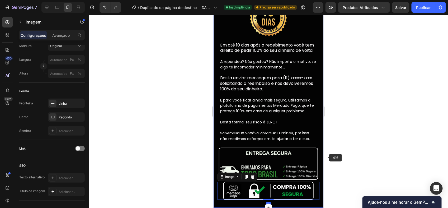
click at [331, 154] on div at bounding box center [268, 111] width 359 height 193
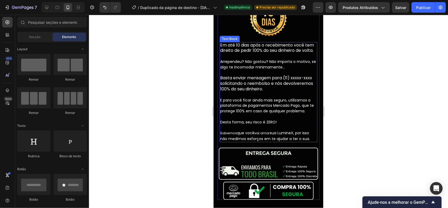
scroll to position [1703, 0]
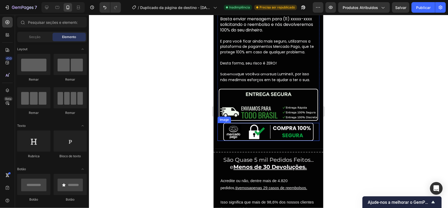
click at [271, 132] on img at bounding box center [268, 131] width 90 height 18
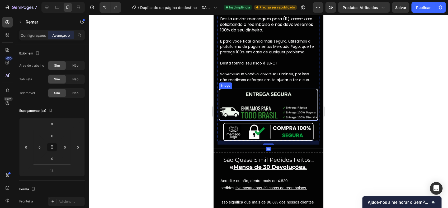
click at [230, 132] on img at bounding box center [268, 131] width 90 height 18
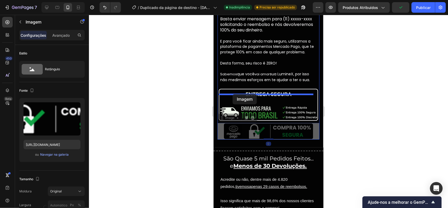
drag, startPoint x: 224, startPoint y: 122, endPoint x: 232, endPoint y: 94, distance: 30.0
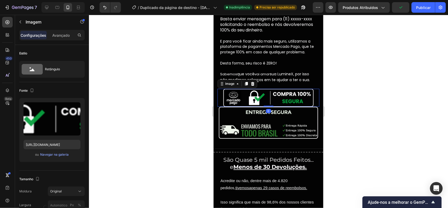
click at [348, 87] on div at bounding box center [268, 111] width 359 height 193
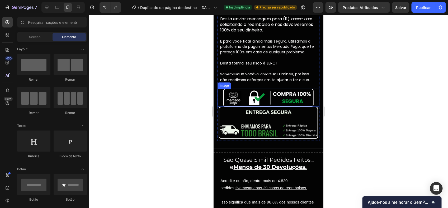
click at [272, 122] on img at bounding box center [268, 122] width 99 height 32
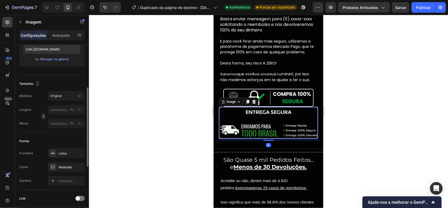
scroll to position [98, 0]
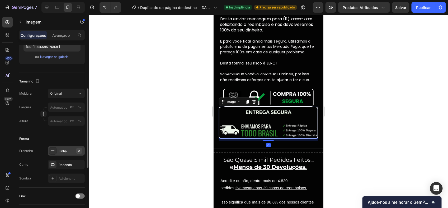
click at [76, 152] on button "button" at bounding box center [79, 151] width 6 height 6
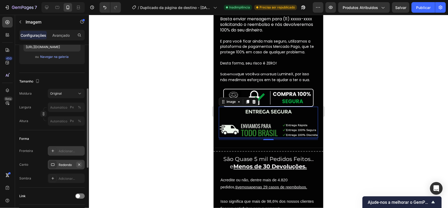
click at [82, 163] on button "button" at bounding box center [79, 164] width 6 height 6
click at [273, 100] on img at bounding box center [268, 97] width 90 height 18
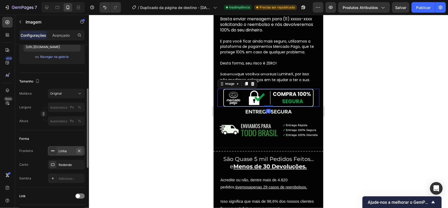
click at [79, 149] on icon "button" at bounding box center [79, 151] width 4 height 4
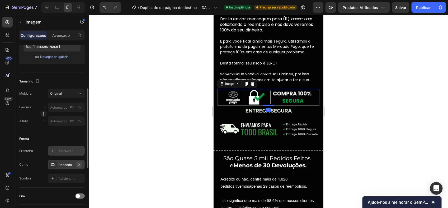
click at [79, 164] on icon "button" at bounding box center [79, 164] width 2 height 2
click at [134, 115] on div at bounding box center [268, 111] width 359 height 193
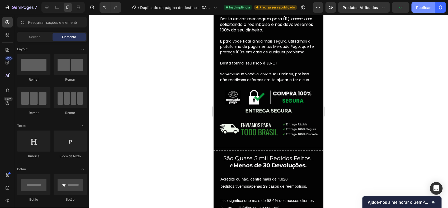
click at [425, 5] on font "Publicar" at bounding box center [423, 8] width 15 height 6
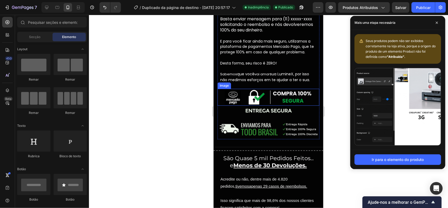
click at [254, 111] on img at bounding box center [268, 120] width 99 height 31
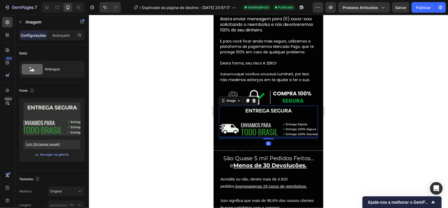
click at [267, 106] on img at bounding box center [268, 96] width 90 height 17
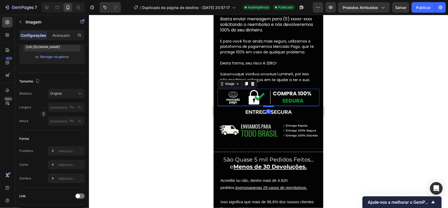
click at [267, 107] on div at bounding box center [268, 106] width 11 height 2
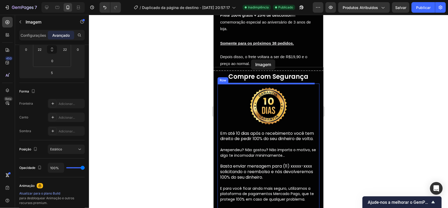
scroll to position [1546, 0]
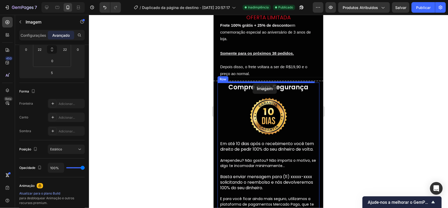
drag, startPoint x: 221, startPoint y: 141, endPoint x: 252, endPoint y: 83, distance: 66.2
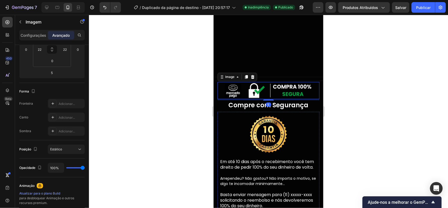
scroll to position [1704, 0]
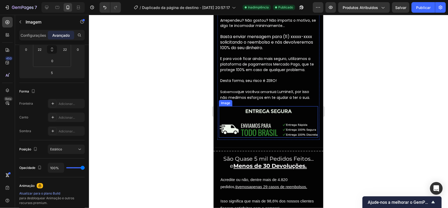
click at [253, 131] on img at bounding box center [268, 121] width 99 height 31
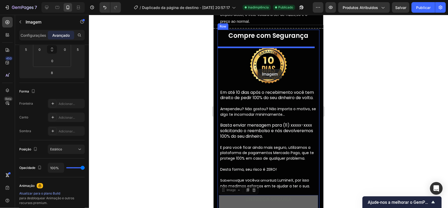
scroll to position [1595, 0]
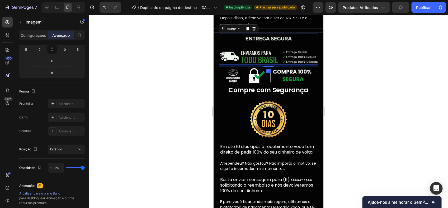
click at [334, 68] on div at bounding box center [268, 111] width 359 height 193
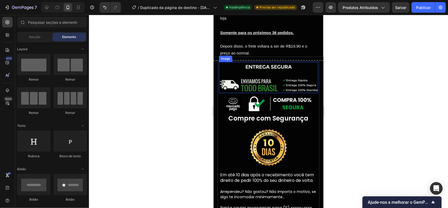
scroll to position [1566, 0]
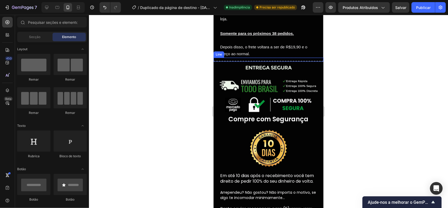
click at [265, 60] on div "Title Line" at bounding box center [268, 59] width 110 height 4
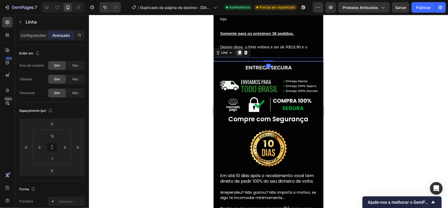
click at [239, 54] on icon at bounding box center [239, 52] width 4 height 4
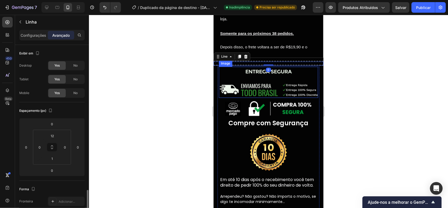
scroll to position [98, 0]
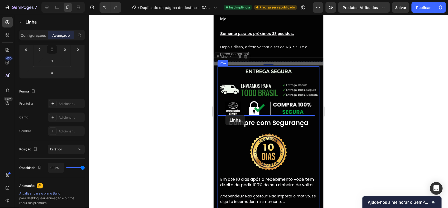
drag, startPoint x: 219, startPoint y: 57, endPoint x: 225, endPoint y: 115, distance: 57.8
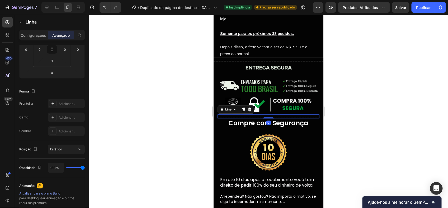
click at [331, 118] on div at bounding box center [268, 111] width 359 height 193
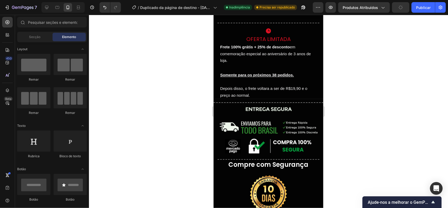
scroll to position [1513, 0]
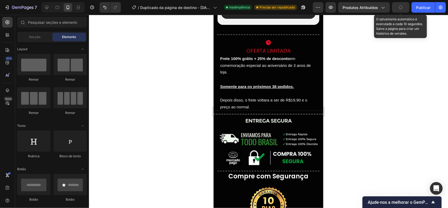
click at [395, 11] on button "button" at bounding box center [400, 7] width 17 height 11
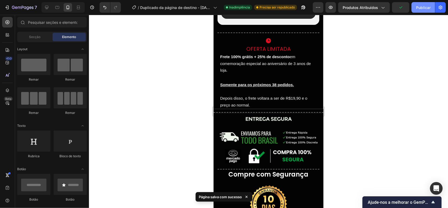
click at [421, 10] on font "Publicar" at bounding box center [423, 8] width 15 height 6
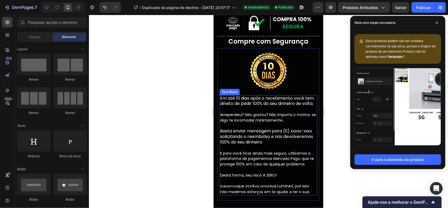
scroll to position [1698, 0]
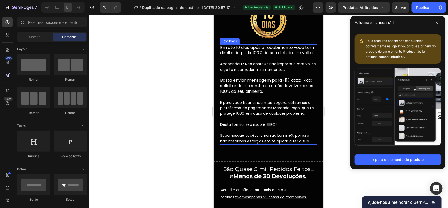
click at [267, 76] on p "Arrependeu? Não gostou? Não importa o motivo, se algo te incomodar minimamente……" at bounding box center [268, 102] width 97 height 83
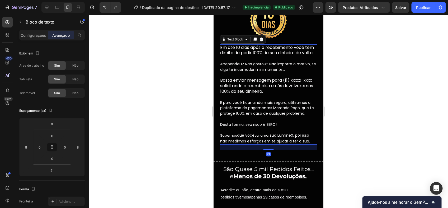
click at [241, 50] on p "Em até 10 dias após o recebimento você tem direito de pedir 100% do seu dinheir…" at bounding box center [268, 50] width 97 height 11
click at [45, 36] on p "Configurações" at bounding box center [34, 35] width 26 height 6
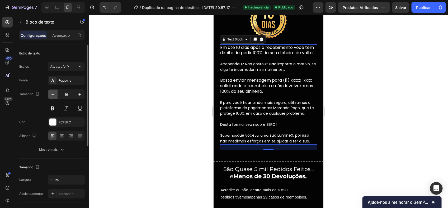
click at [53, 93] on icon "button" at bounding box center [52, 94] width 5 height 5
type input "15"
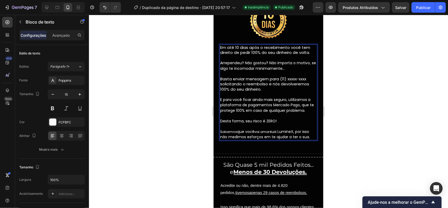
click at [239, 51] on p "Em até 10 dias após o recebimento você tem direito de pedir 100% do seu dinheir…" at bounding box center [268, 50] width 97 height 10
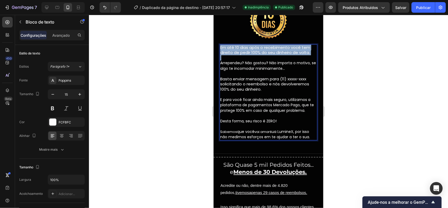
click at [239, 51] on p "Em até 10 dias após o recebimento você tem direito de pedir 100% do seu dinheir…" at bounding box center [268, 50] width 97 height 10
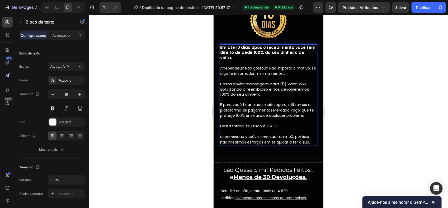
click at [255, 69] on span "Arrependeu? Não gostou? Não importa o motivo, se algo te incomodar minimamente…" at bounding box center [268, 70] width 96 height 11
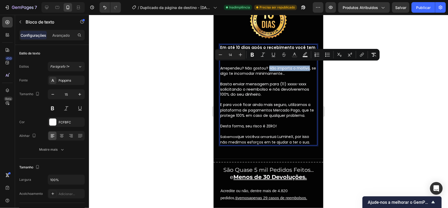
drag, startPoint x: 269, startPoint y: 64, endPoint x: 309, endPoint y: 67, distance: 39.7
click at [309, 67] on span "Arrependeu? Não gostou? Não importa o motivo, se algo te incomodar minimamente…" at bounding box center [268, 70] width 96 height 11
click at [248, 69] on span "Arrependeu? Não gostou? Não importa o motivo, se algo te incomodar minimamente…" at bounding box center [268, 70] width 96 height 11
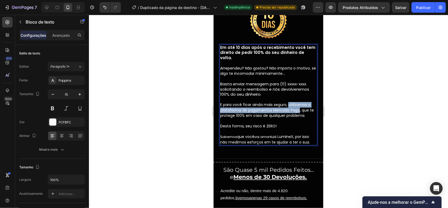
drag, startPoint x: 288, startPoint y: 101, endPoint x: 299, endPoint y: 108, distance: 13.5
click at [299, 108] on span "E para você ficar ainda mais seguro, utilizamos a plataforma de pagamentos Merc…" at bounding box center [267, 110] width 94 height 16
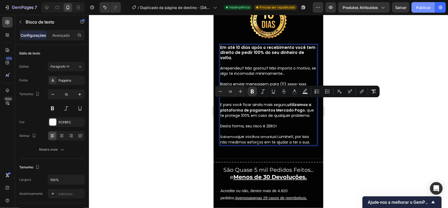
click at [420, 7] on font "Publicar" at bounding box center [423, 8] width 15 height 6
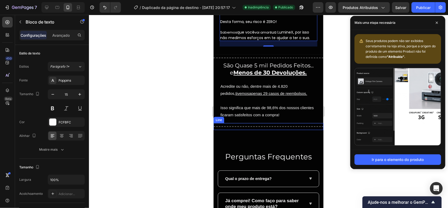
scroll to position [1793, 0]
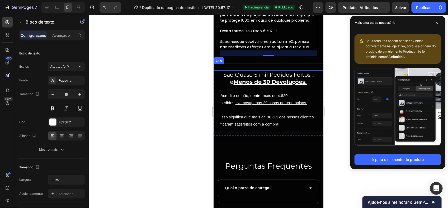
click at [266, 63] on div "Title Line" at bounding box center [268, 66] width 110 height 7
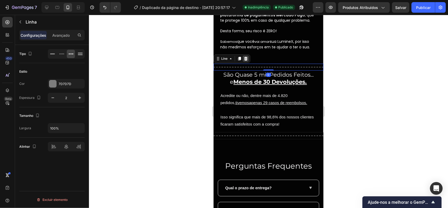
click at [243, 56] on icon at bounding box center [245, 58] width 4 height 4
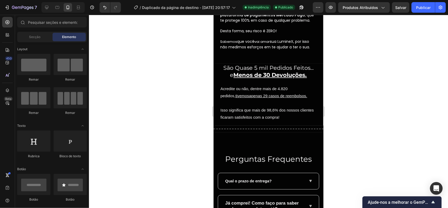
click at [269, 45] on span "sua LumineX, por isso não medimos esforços em te ajudar a ter o sua." at bounding box center [265, 44] width 90 height 11
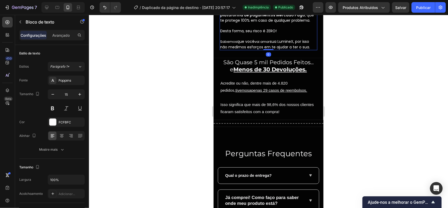
drag, startPoint x: 268, startPoint y: 52, endPoint x: 312, endPoint y: 62, distance: 45.3
click at [266, 44] on div "Em até 10 dias após o recebimento você tem direito de pedir 100% do seu dinheir…" at bounding box center [268, -1] width 98 height 101
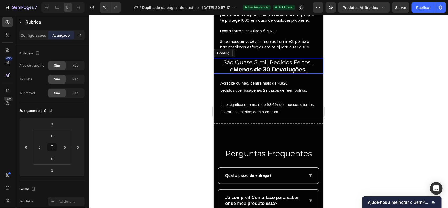
click at [312, 62] on h2 "São Quase 5 mil Pedidos Feitos... e Menos de 30 Devoluções." at bounding box center [268, 66] width 110 height 16
click at [364, 87] on div at bounding box center [268, 111] width 359 height 193
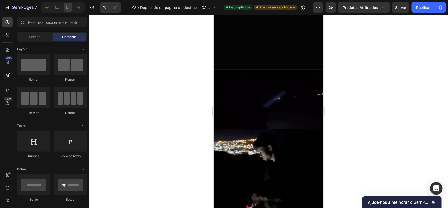
scroll to position [728, 0]
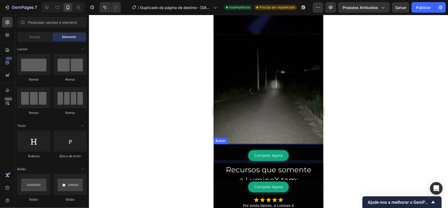
click at [292, 146] on div "Comprar Agora Button" at bounding box center [268, 152] width 110 height 17
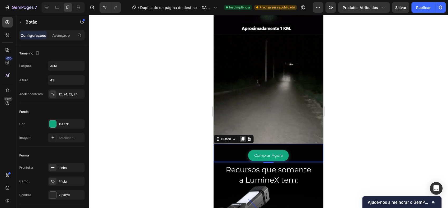
click at [241, 137] on icon at bounding box center [242, 139] width 3 height 4
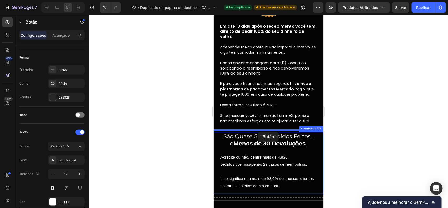
scroll to position [1859, 0]
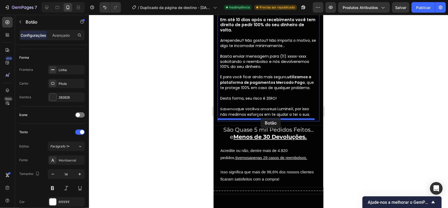
drag, startPoint x: 222, startPoint y: 149, endPoint x: 260, endPoint y: 118, distance: 49.3
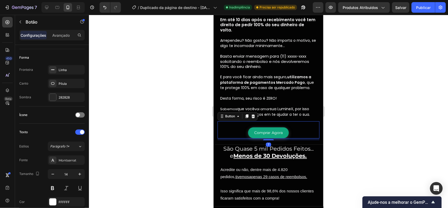
click at [345, 131] on div at bounding box center [268, 111] width 359 height 193
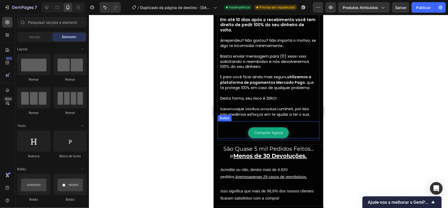
click at [289, 121] on div "Comprar Agora Button" at bounding box center [268, 129] width 102 height 17
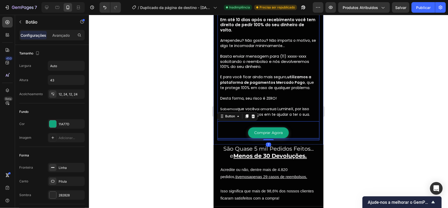
click at [286, 112] on span "sua LumineX, por isso não medimos esforços em te ajudar a ter o sua." at bounding box center [265, 111] width 90 height 11
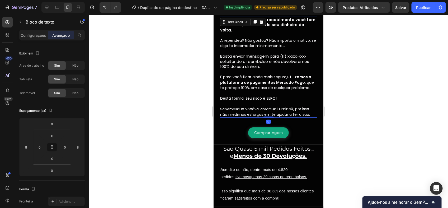
click at [273, 114] on p "Arrependeu? Não gostou? Não importa o motivo, se algo te incomodar minimamente……" at bounding box center [268, 76] width 97 height 79
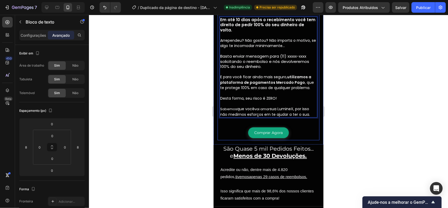
click at [272, 117] on div "Image Image Title Line Compre com Segurança Heading Image Em até 10 dias após o…" at bounding box center [268, 21] width 102 height 238
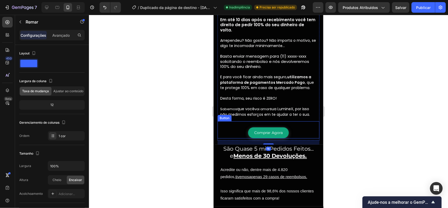
click at [285, 122] on div "Comprar Agora Button" at bounding box center [268, 129] width 102 height 17
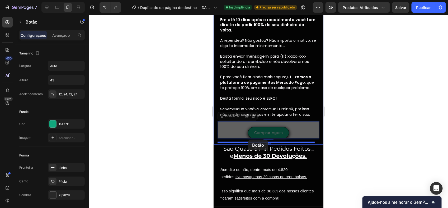
drag, startPoint x: 229, startPoint y: 113, endPoint x: 248, endPoint y: 140, distance: 32.2
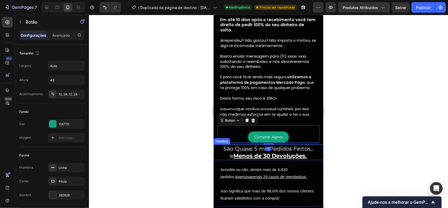
click at [349, 148] on div at bounding box center [268, 111] width 359 height 193
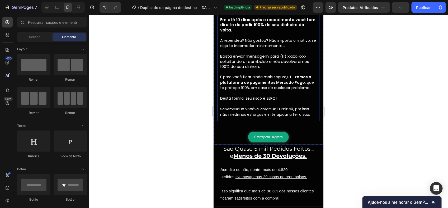
click at [303, 115] on div "Image Image Title Line Compre com Segurança Heading Image Em até 10 dias após o…" at bounding box center [268, 11] width 102 height 219
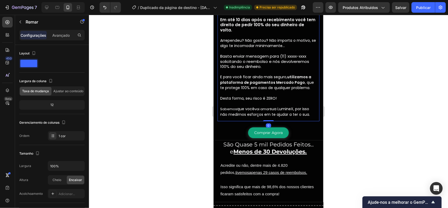
drag, startPoint x: 564, startPoint y: 135, endPoint x: 314, endPoint y: 116, distance: 251.4
click at [268, 110] on div "Image Image Title Line Compre com Segurança Heading Image Em até 10 dias após o…" at bounding box center [268, 11] width 102 height 219
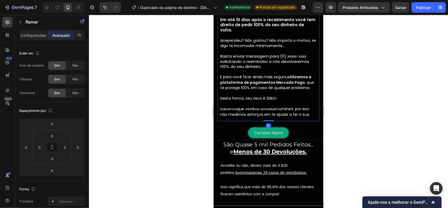
click at [351, 120] on div at bounding box center [268, 111] width 359 height 193
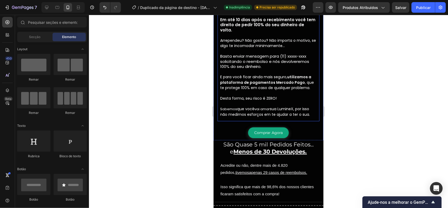
click at [305, 123] on div "Comprar Agora Button" at bounding box center [268, 129] width 102 height 17
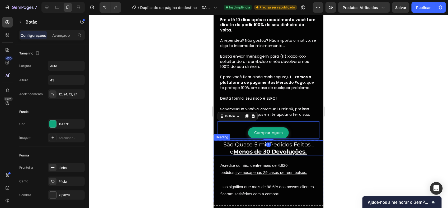
click at [297, 140] on h2 "São Quase 5 mil Pedidos Feitos... e Menos de 30 Devoluções." at bounding box center [268, 148] width 110 height 16
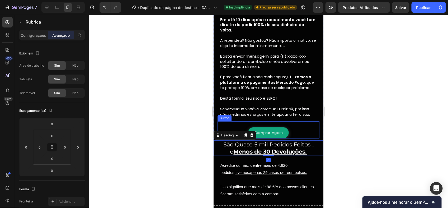
click at [291, 135] on div "Comprar Agora Button" at bounding box center [268, 129] width 102 height 17
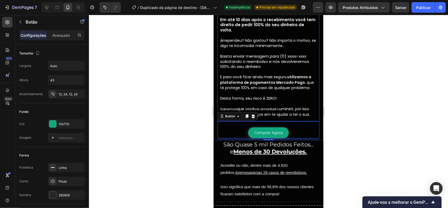
click at [281, 115] on div "Image Image Title Line Compre com Segurança Heading Image Em até 10 dias após o…" at bounding box center [268, 11] width 102 height 219
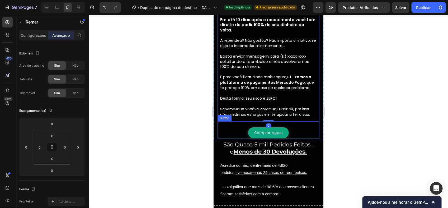
click at [280, 121] on div "Comprar Agora Button" at bounding box center [268, 129] width 102 height 17
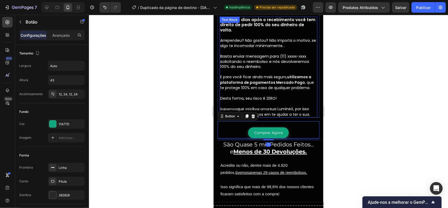
click at [273, 98] on p "Arrependeu? Não gostou? Não importa o motivo, se algo te incomodar minimamente……" at bounding box center [268, 76] width 97 height 79
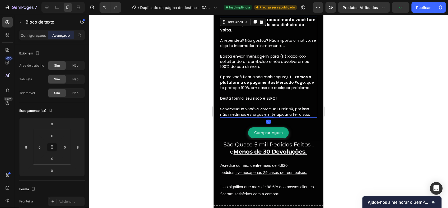
scroll to position [1791, 0]
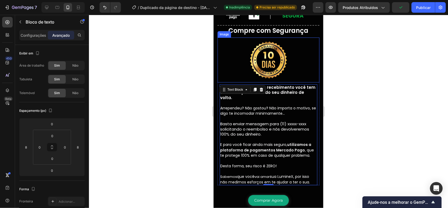
click at [258, 63] on img at bounding box center [268, 59] width 45 height 45
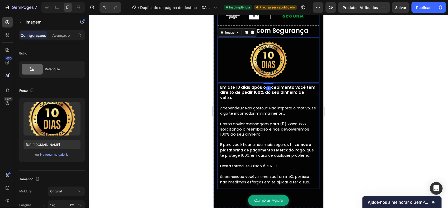
click at [244, 183] on div "Image Image Title Line Compre com Segurança Heading Image 7 Em até 10 dias após…" at bounding box center [268, 79] width 102 height 219
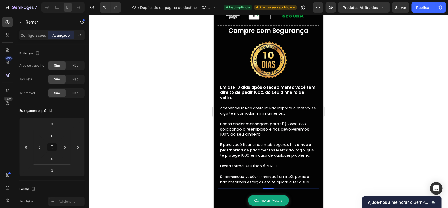
drag, startPoint x: 267, startPoint y: 185, endPoint x: 266, endPoint y: 174, distance: 11.4
click at [266, 174] on div "Image Image Title Line Compre com Segurança Heading Image Em até 10 dias após o…" at bounding box center [268, 79] width 102 height 219
click at [254, 189] on div "Comprar Agora Button" at bounding box center [268, 196] width 102 height 17
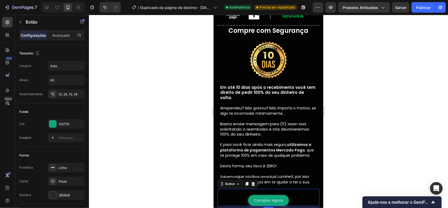
scroll to position [1823, 0]
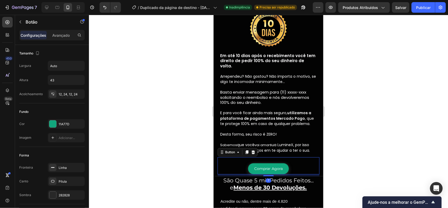
click at [358, 131] on div at bounding box center [268, 111] width 359 height 193
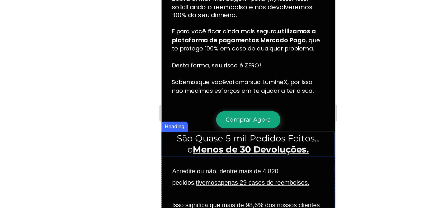
scroll to position [1876, 0]
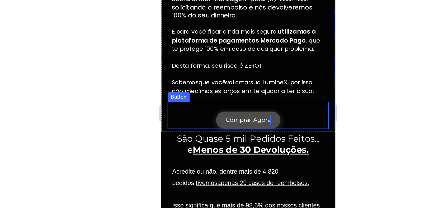
click at [221, 58] on p "Comprar Agora" at bounding box center [216, 61] width 29 height 7
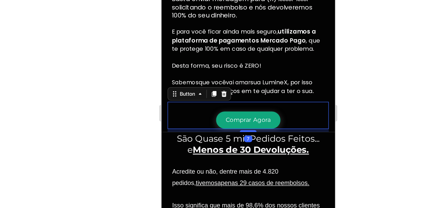
click at [347, 102] on div at bounding box center [268, 111] width 359 height 193
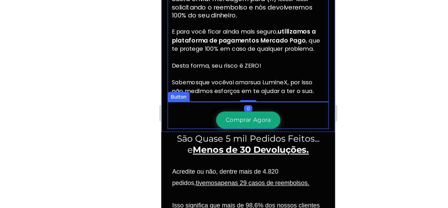
click at [188, 43] on span "sua LumineX, por isso não medimos esforços em te ajudar a ter o sua." at bounding box center [213, 40] width 90 height 11
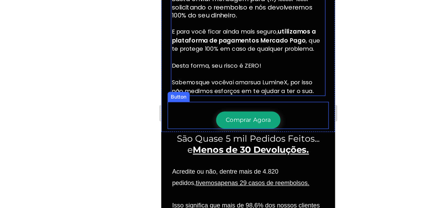
click at [178, 54] on div "Comprar Agora Button" at bounding box center [216, 58] width 102 height 17
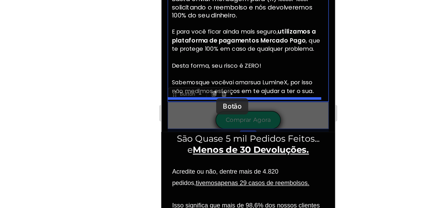
drag, startPoint x: 169, startPoint y: 45, endPoint x: 196, endPoint y: 48, distance: 26.6
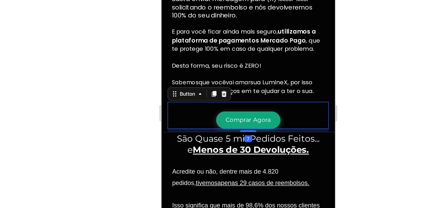
click at [333, 110] on div at bounding box center [268, 111] width 359 height 193
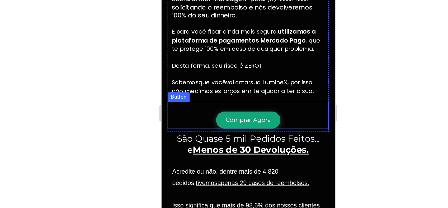
click at [191, 50] on div "Comprar Agora Button" at bounding box center [216, 58] width 102 height 17
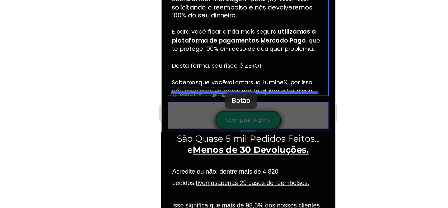
drag, startPoint x: 175, startPoint y: 44, endPoint x: 201, endPoint y: 44, distance: 26.1
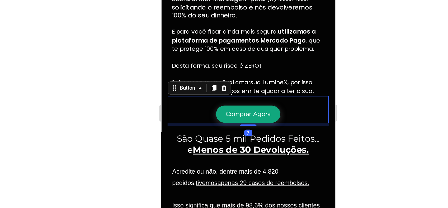
click at [334, 109] on div at bounding box center [268, 111] width 359 height 193
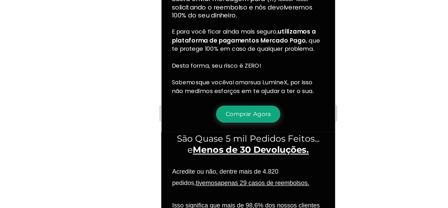
click at [341, 110] on div at bounding box center [268, 111] width 359 height 193
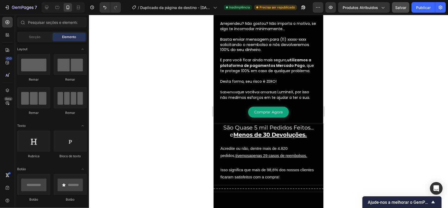
click at [403, 8] on span "Salvar" at bounding box center [400, 7] width 11 height 4
click at [430, 7] on font "Publicar" at bounding box center [423, 8] width 15 height 6
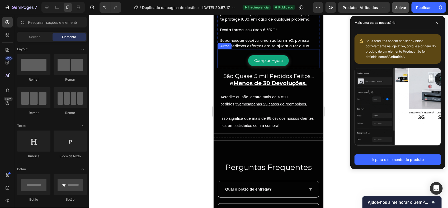
scroll to position [1927, 0]
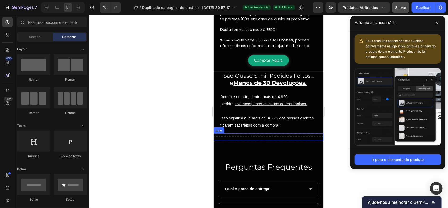
click at [266, 136] on div at bounding box center [268, 136] width 110 height 1
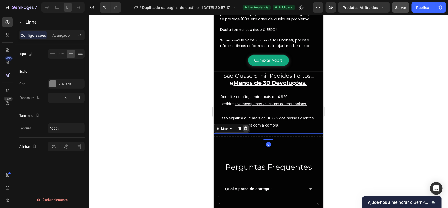
click at [245, 127] on icon at bounding box center [245, 128] width 3 height 4
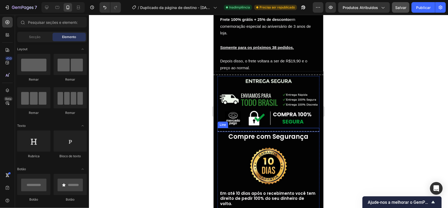
scroll to position [1681, 0]
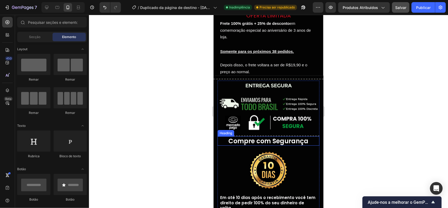
click at [279, 138] on strong "Compre com Segurança" at bounding box center [268, 140] width 80 height 9
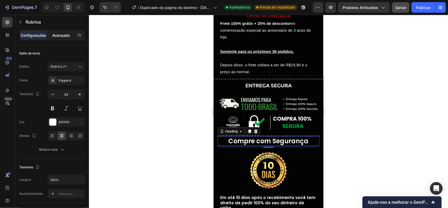
click at [69, 38] on div "Avançado" at bounding box center [61, 35] width 26 height 8
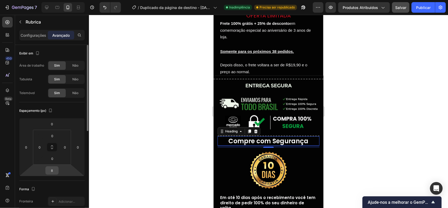
click at [53, 172] on input "8" at bounding box center [52, 170] width 11 height 8
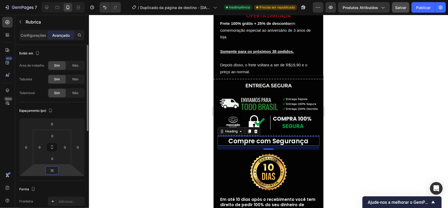
type input "8"
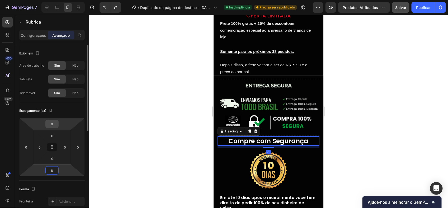
click at [55, 127] on input "0" at bounding box center [52, 124] width 11 height 8
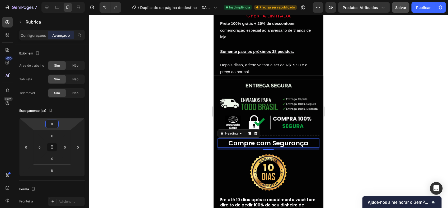
type input "8"
click at [352, 117] on div at bounding box center [268, 111] width 359 height 193
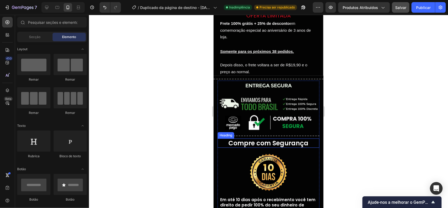
click at [292, 139] on strong "Compre com Segurança" at bounding box center [268, 142] width 80 height 9
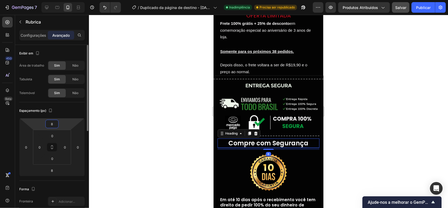
click at [57, 125] on input "8" at bounding box center [52, 124] width 11 height 8
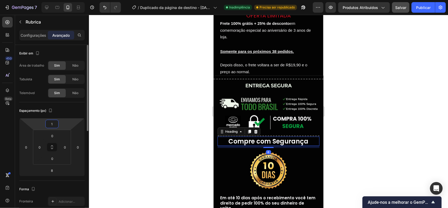
type input "10"
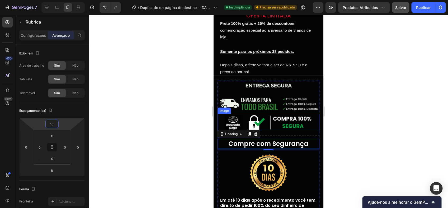
click at [352, 113] on div at bounding box center [268, 111] width 359 height 193
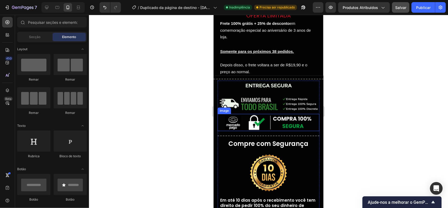
click at [369, 96] on div at bounding box center [268, 111] width 359 height 193
click at [344, 150] on div at bounding box center [268, 111] width 359 height 193
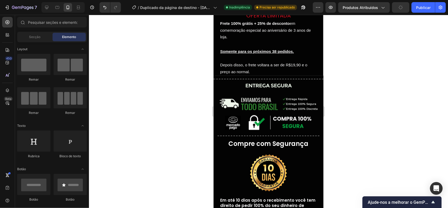
click at [352, 118] on div at bounding box center [268, 111] width 359 height 193
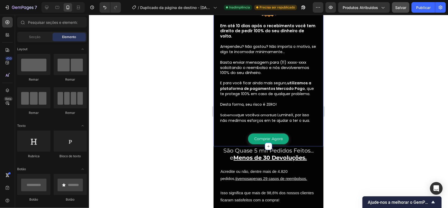
scroll to position [1887, 0]
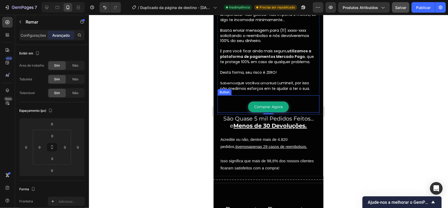
click at [255, 95] on div "Comprar Agora Button" at bounding box center [268, 103] width 102 height 17
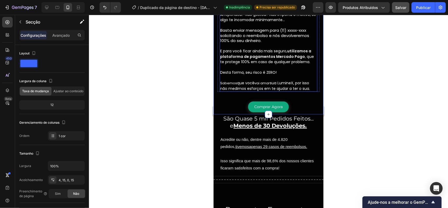
click at [248, 88] on span "sua LumineX, por isso não medimos esforços em te ajudar a ter o sua." at bounding box center [265, 85] width 90 height 11
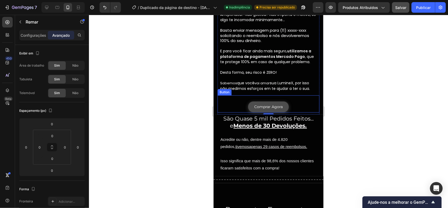
click at [281, 103] on link "Comprar Agora" at bounding box center [268, 106] width 41 height 11
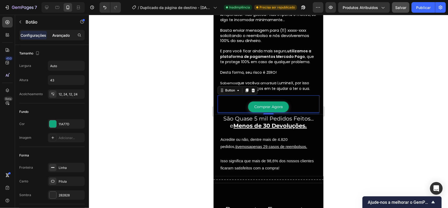
click at [57, 36] on p "Avançado" at bounding box center [60, 35] width 17 height 6
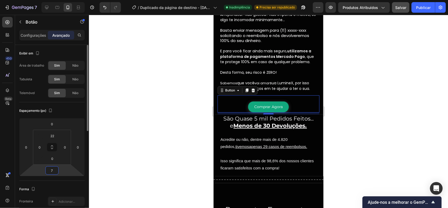
click at [49, 172] on input "7" at bounding box center [52, 170] width 11 height 8
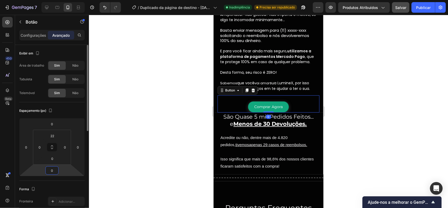
type input "7"
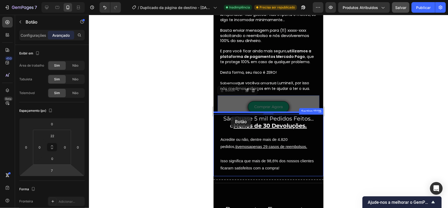
drag, startPoint x: 225, startPoint y: 88, endPoint x: 230, endPoint y: 116, distance: 28.3
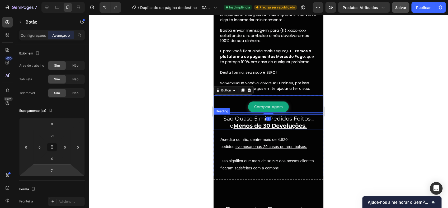
click at [342, 107] on div at bounding box center [268, 111] width 359 height 193
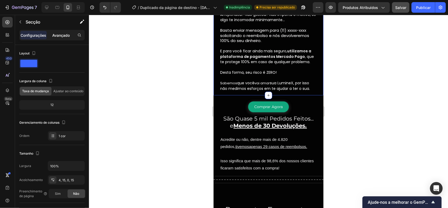
click at [62, 39] on div "Avançado" at bounding box center [61, 35] width 26 height 8
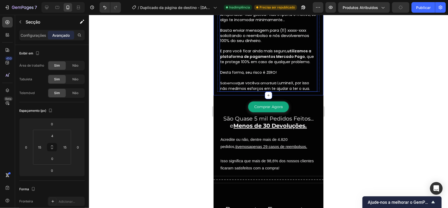
click at [304, 84] on span "sua LumineX, por isso não medimos esforços em te ajudar a ter o sua." at bounding box center [265, 85] width 90 height 11
click at [313, 86] on div "Em até 10 dias após o recebimento você tem direito de pedir 100% do seu dinheir…" at bounding box center [268, 40] width 102 height 101
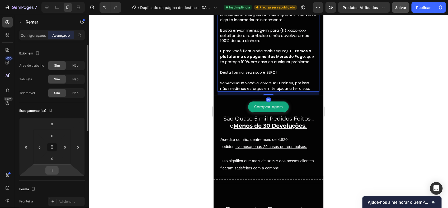
click at [55, 170] on input "14" at bounding box center [52, 170] width 11 height 8
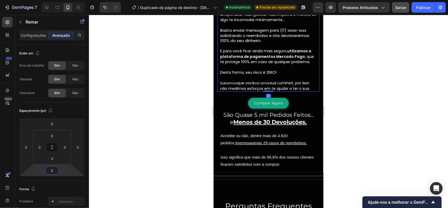
type input "0"
click at [177, 98] on div at bounding box center [268, 111] width 359 height 193
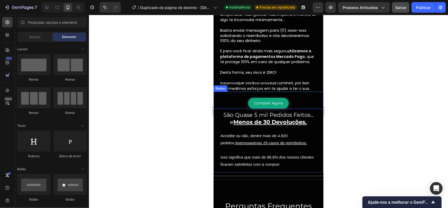
click at [236, 92] on div "Comprar Agora Button" at bounding box center [268, 99] width 110 height 17
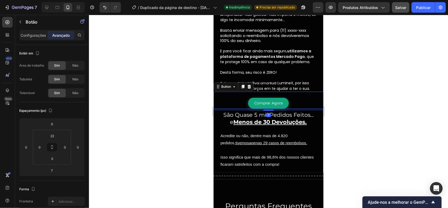
click at [330, 89] on div at bounding box center [268, 111] width 359 height 193
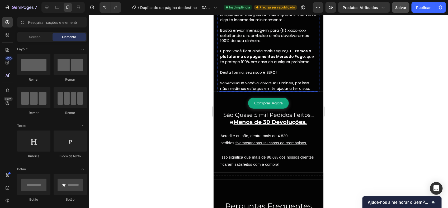
click at [288, 83] on span "sua LumineX, por isso não medimos esforços em te ajudar a ter o sua." at bounding box center [265, 85] width 90 height 11
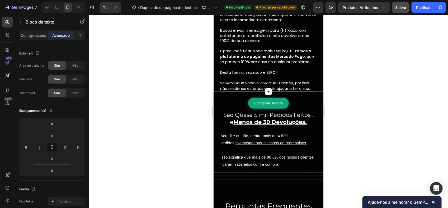
click at [314, 86] on div "Em até 10 dias após o recebimento você tem direito de pedir 100% do seu dinheir…" at bounding box center [268, 40] width 102 height 101
click at [311, 85] on p "Arrependeu? Não gostou? Não importa o motivo, se algo te incomodar minimamente……" at bounding box center [268, 51] width 97 height 79
click at [302, 91] on div "Comprar Agora Button" at bounding box center [268, 99] width 110 height 17
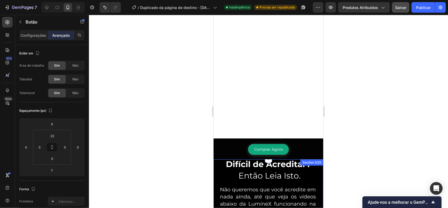
scroll to position [162, 0]
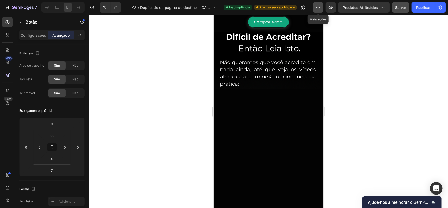
click at [315, 5] on button "button" at bounding box center [318, 7] width 11 height 11
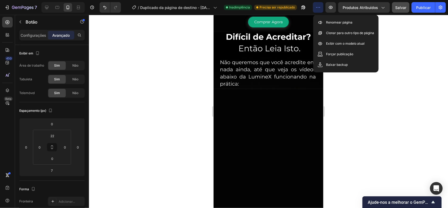
drag, startPoint x: 316, startPoint y: 6, endPoint x: 94, endPoint y: 7, distance: 222.0
click at [316, 6] on icon "button" at bounding box center [317, 7] width 5 height 5
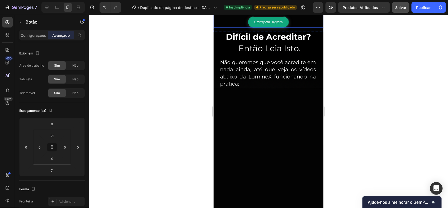
click at [287, 27] on div "Comprar Agora Button" at bounding box center [268, 19] width 110 height 17
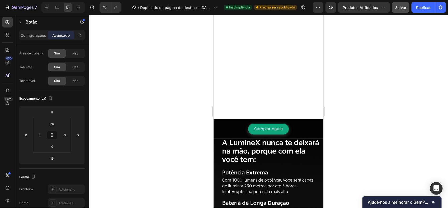
scroll to position [63, 0]
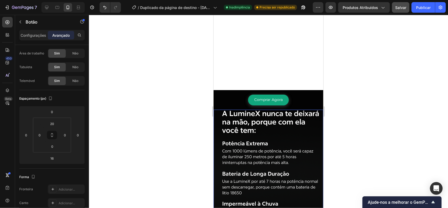
click at [243, 123] on img at bounding box center [268, 182] width 110 height 146
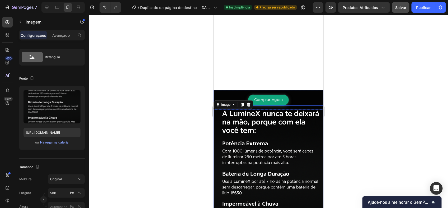
scroll to position [0, 0]
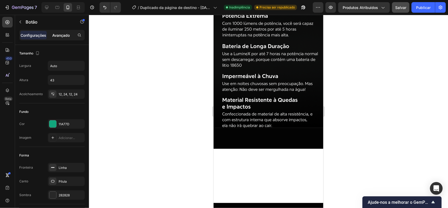
click at [58, 38] on div "Avançado" at bounding box center [61, 35] width 26 height 8
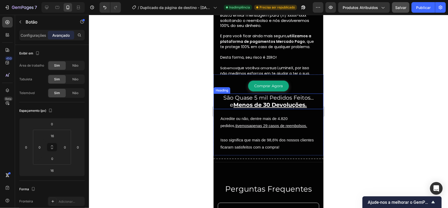
scroll to position [1790, 0]
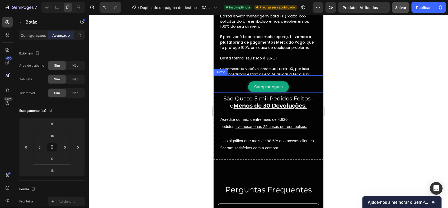
click at [297, 84] on div "Comprar Agora Button" at bounding box center [268, 83] width 110 height 17
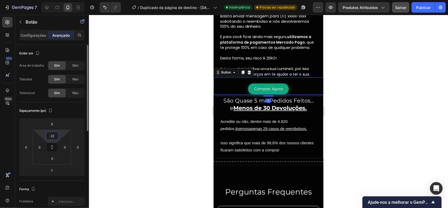
click at [57, 135] on input "22" at bounding box center [52, 136] width 11 height 8
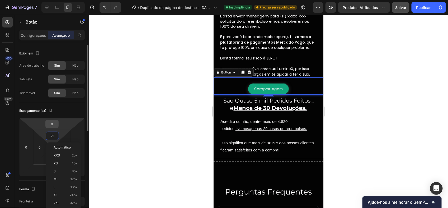
click at [56, 124] on input "0" at bounding box center [52, 124] width 11 height 8
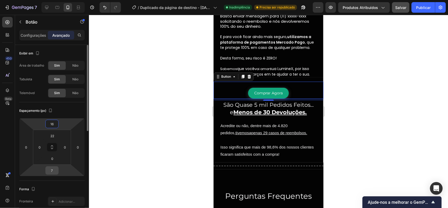
type input "16"
click at [55, 170] on input "7" at bounding box center [52, 170] width 11 height 8
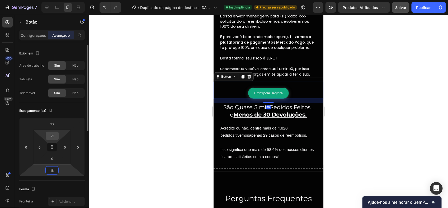
type input "16"
click at [58, 135] on div "22" at bounding box center [52, 135] width 13 height 8
click at [56, 135] on input "22" at bounding box center [52, 136] width 11 height 8
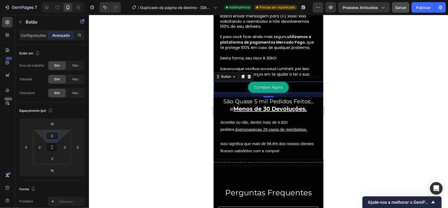
click at [190, 97] on div at bounding box center [268, 111] width 359 height 193
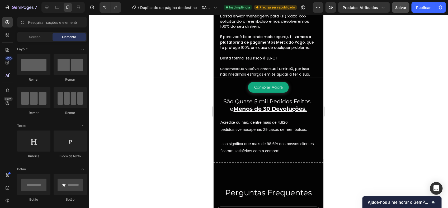
click at [401, 3] on button "Salvar" at bounding box center [400, 7] width 17 height 11
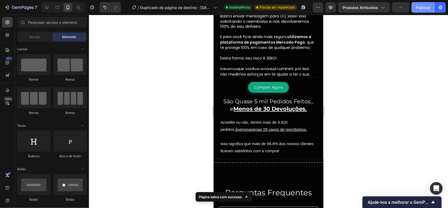
click at [433, 4] on button "Publicar" at bounding box center [422, 7] width 23 height 11
click at [321, 7] on button "button" at bounding box center [318, 7] width 11 height 11
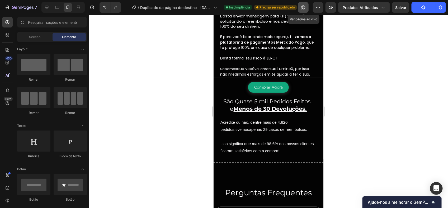
click at [304, 5] on icon "button" at bounding box center [303, 7] width 5 height 5
click at [189, 14] on div "7 / Duplicado da página de destino - [DATE] 20:57:17 Inadimplência Publicado Pr…" at bounding box center [224, 7] width 448 height 15
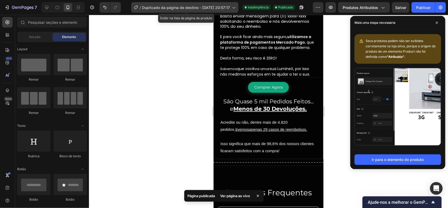
click at [202, 11] on div "/ Duplicado da página de destino - [DATE] 20:57:17" at bounding box center [184, 7] width 107 height 11
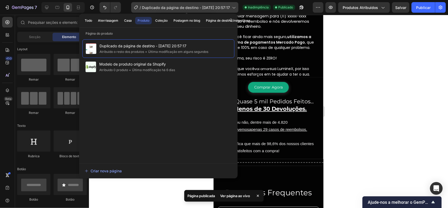
click at [202, 11] on div "/ Duplicado da página de destino - [DATE] 20:57:17" at bounding box center [184, 7] width 107 height 11
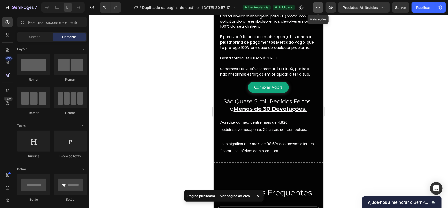
click at [319, 5] on icon "button" at bounding box center [317, 7] width 5 height 5
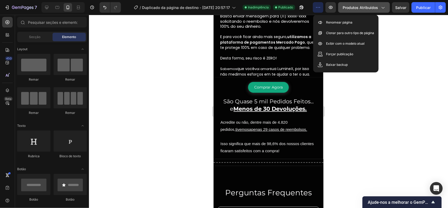
click at [374, 5] on span "Produtos atribuídos" at bounding box center [360, 8] width 35 height 6
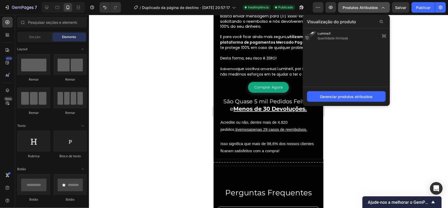
click at [374, 6] on span "Produtos atribuídos" at bounding box center [360, 8] width 35 height 6
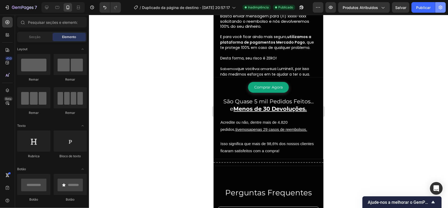
click at [444, 7] on button "button" at bounding box center [440, 7] width 11 height 11
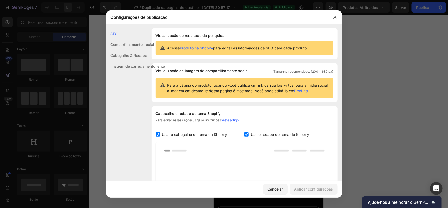
click at [377, 47] on div at bounding box center [224, 104] width 448 height 208
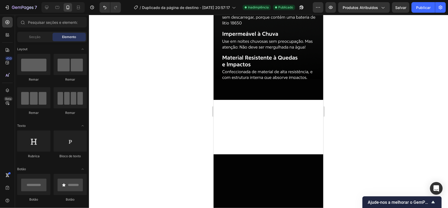
scroll to position [15, 0]
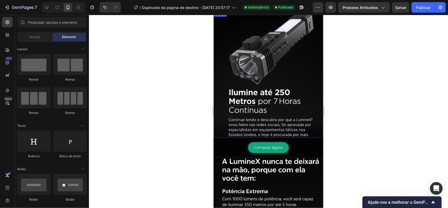
click at [315, 45] on img at bounding box center [268, 76] width 110 height 133
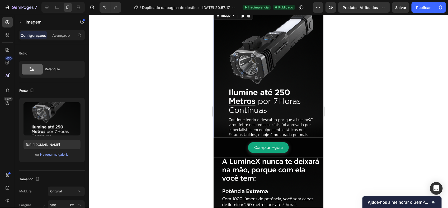
scroll to position [0, 0]
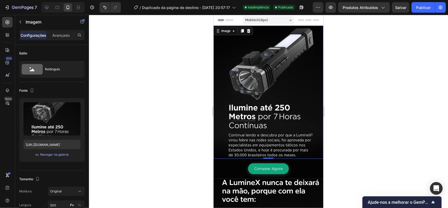
click at [317, 45] on img at bounding box center [268, 91] width 110 height 133
click at [380, 73] on div at bounding box center [268, 111] width 359 height 193
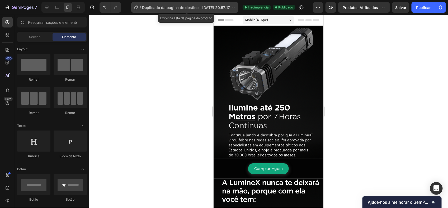
click at [232, 8] on div "/ Duplicado da página de destino - [DATE] 20:57:17" at bounding box center [184, 7] width 107 height 11
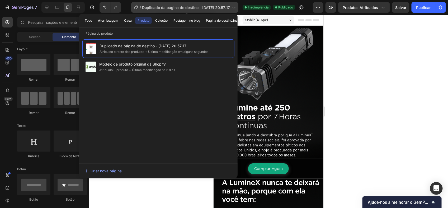
click at [234, 10] on div "/ Duplicado da página de destino - [DATE] 20:57:17" at bounding box center [184, 7] width 107 height 11
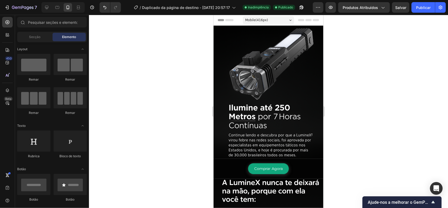
click at [251, 20] on span "Mobile ( 416 px)" at bounding box center [256, 19] width 23 height 5
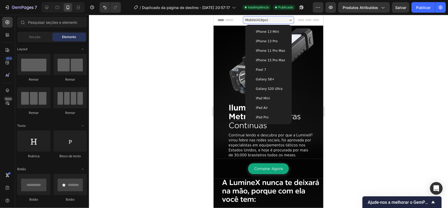
click at [253, 20] on span "Mobile ( 416 px)" at bounding box center [256, 19] width 23 height 5
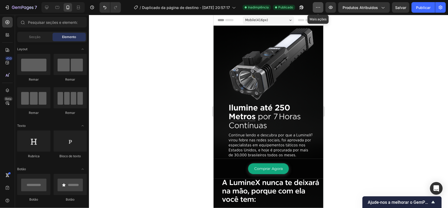
click at [315, 7] on icon "button" at bounding box center [317, 7] width 5 height 5
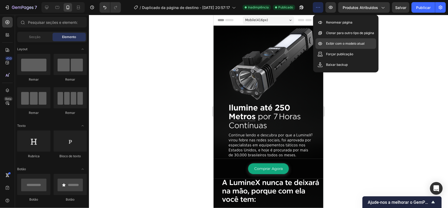
click at [358, 44] on p "Exibir com o modelo atual" at bounding box center [345, 43] width 39 height 5
click at [336, 8] on div at bounding box center [330, 7] width 11 height 11
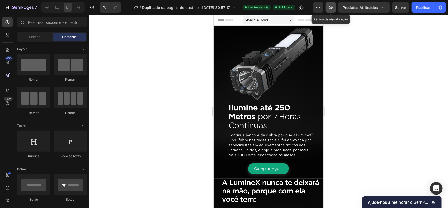
click at [334, 8] on button "button" at bounding box center [330, 7] width 11 height 11
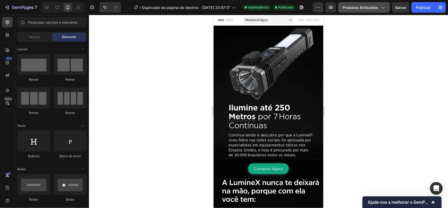
click at [377, 6] on span "Produtos atribuídos" at bounding box center [360, 8] width 35 height 6
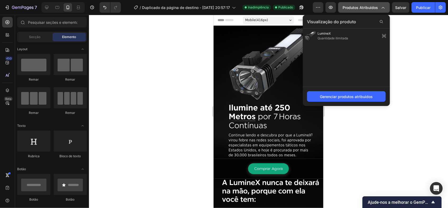
click at [377, 6] on span "Produtos atribuídos" at bounding box center [360, 8] width 35 height 6
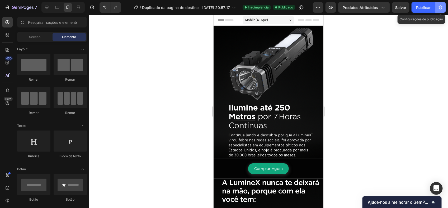
click at [442, 9] on icon "button" at bounding box center [440, 7] width 5 height 5
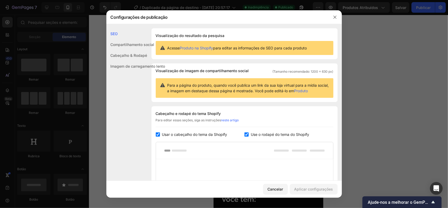
click at [392, 45] on div at bounding box center [224, 104] width 448 height 208
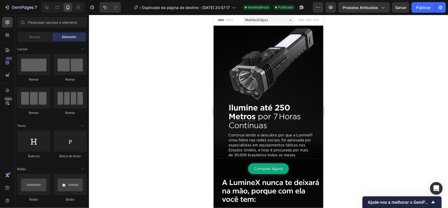
click at [209, 55] on div at bounding box center [268, 111] width 359 height 193
click at [227, 51] on img at bounding box center [268, 91] width 110 height 133
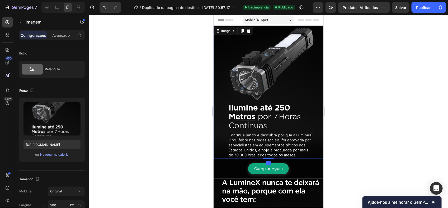
click at [147, 40] on div at bounding box center [268, 111] width 359 height 193
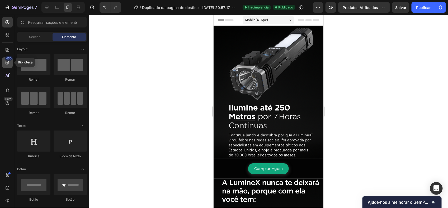
click at [7, 65] on div "450" at bounding box center [7, 62] width 11 height 11
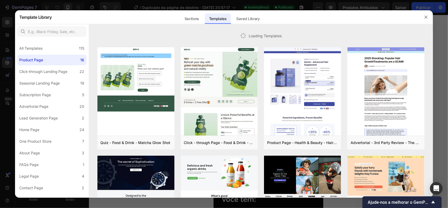
click at [7, 51] on div at bounding box center [224, 104] width 448 height 208
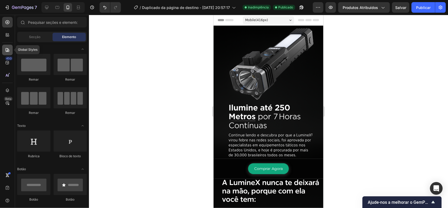
click at [7, 48] on icon at bounding box center [8, 50] width 4 height 4
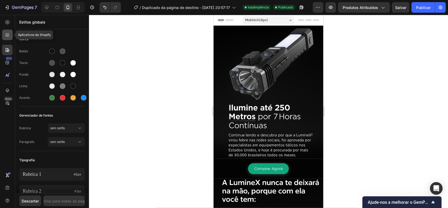
click at [8, 35] on icon at bounding box center [7, 34] width 5 height 5
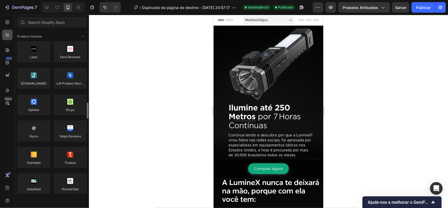
click at [8, 34] on icon at bounding box center [9, 34] width 2 height 2
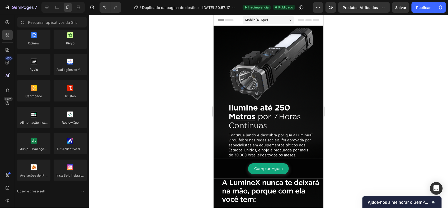
click at [6, 96] on div "450 Beta" at bounding box center [7, 93] width 11 height 153
click at [8, 91] on icon at bounding box center [7, 90] width 5 height 5
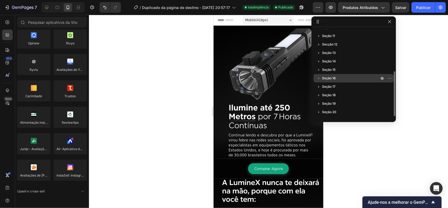
scroll to position [0, 0]
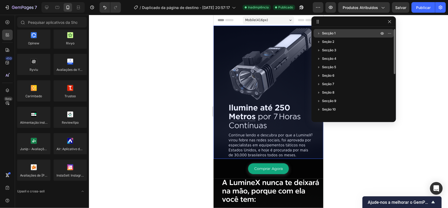
click at [345, 34] on p "Secção 1" at bounding box center [351, 33] width 58 height 5
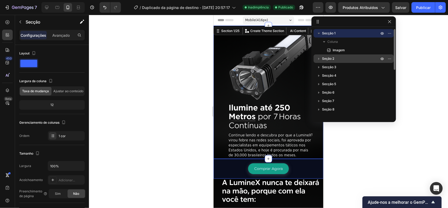
click at [337, 56] on p "Seção 2" at bounding box center [351, 58] width 58 height 5
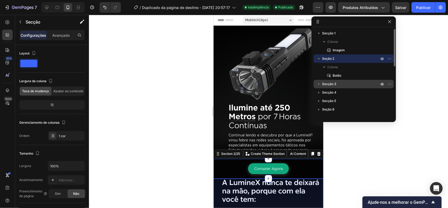
click at [337, 81] on p "Secção 3" at bounding box center [351, 83] width 58 height 5
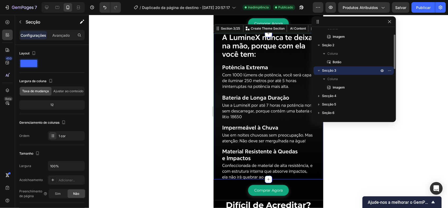
scroll to position [14, 0]
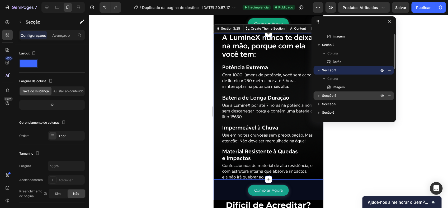
click at [341, 93] on p "Secção 4" at bounding box center [351, 95] width 58 height 5
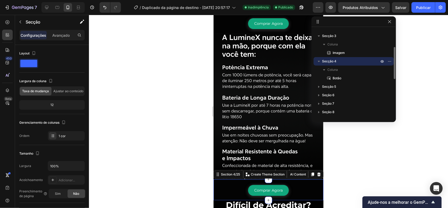
scroll to position [49, 0]
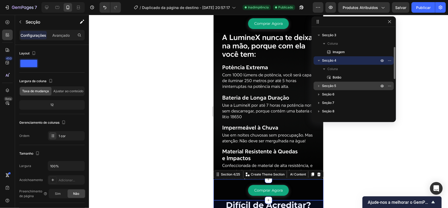
click at [337, 85] on p "Secção 5" at bounding box center [351, 85] width 58 height 5
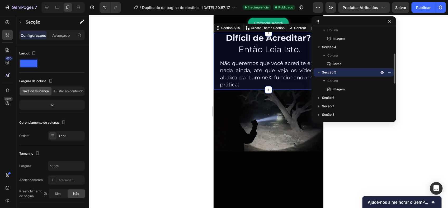
scroll to position [65, 0]
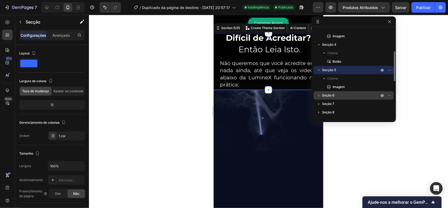
click at [336, 96] on p "Seção 6" at bounding box center [351, 95] width 58 height 5
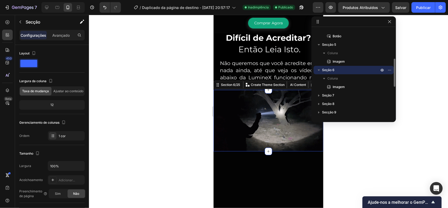
scroll to position [91, 0]
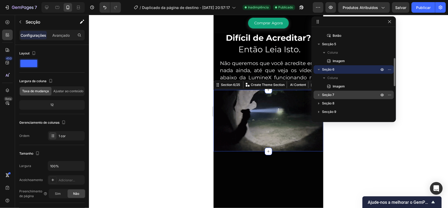
click at [334, 95] on p "Seção 7" at bounding box center [351, 94] width 58 height 5
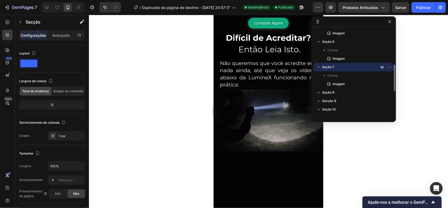
scroll to position [119, 0]
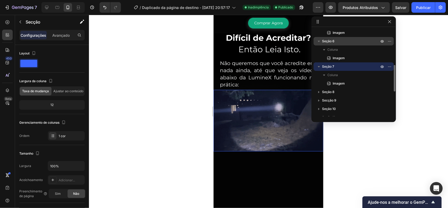
click at [337, 44] on div "Seção 6" at bounding box center [354, 41] width 76 height 8
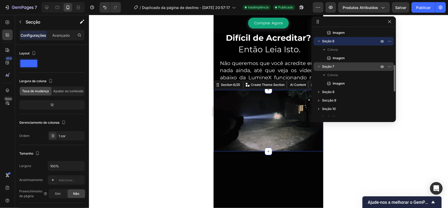
click at [338, 64] on p "Seção 7" at bounding box center [351, 66] width 58 height 5
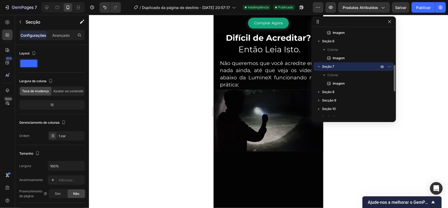
click at [338, 64] on p "Seção 7" at bounding box center [351, 66] width 58 height 5
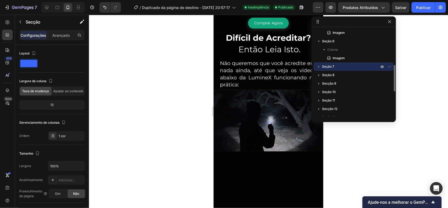
click at [336, 67] on p "Seção 7" at bounding box center [351, 66] width 58 height 5
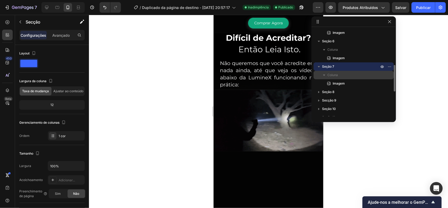
click at [336, 78] on div "Coluna" at bounding box center [354, 75] width 76 height 8
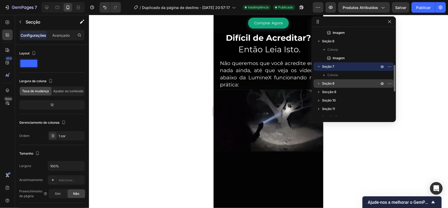
click at [337, 82] on p "Seção 8" at bounding box center [351, 83] width 58 height 5
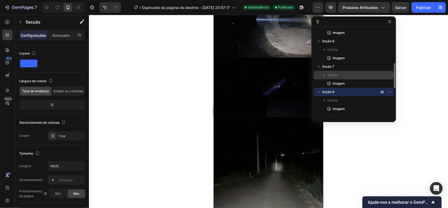
click at [330, 71] on div "Coluna" at bounding box center [354, 75] width 76 height 8
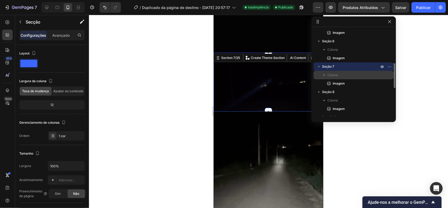
scroll to position [471, 0]
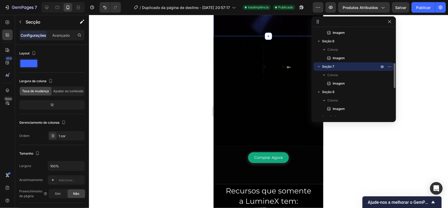
click at [337, 65] on p "Seção 7" at bounding box center [351, 66] width 58 height 5
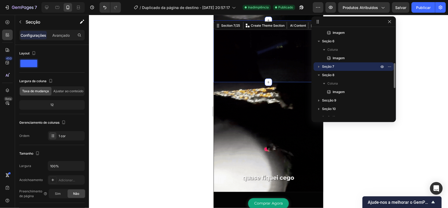
scroll to position [412, 0]
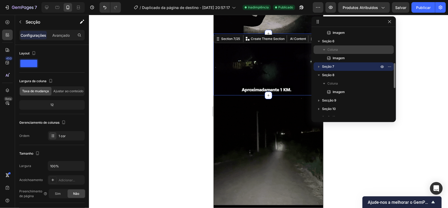
click at [331, 45] on div "Coluna" at bounding box center [354, 49] width 76 height 8
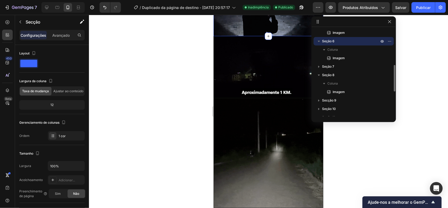
click at [332, 40] on span "Seção 6" at bounding box center [328, 41] width 12 height 5
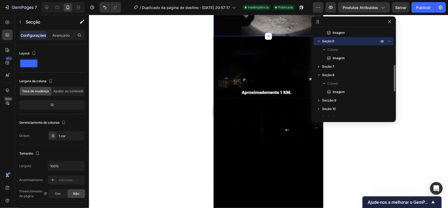
scroll to position [354, 0]
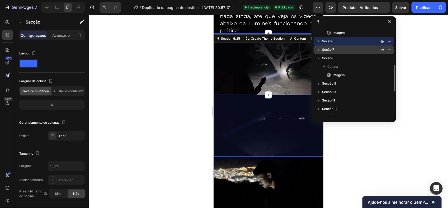
click at [337, 48] on p "Seção 7" at bounding box center [351, 49] width 58 height 5
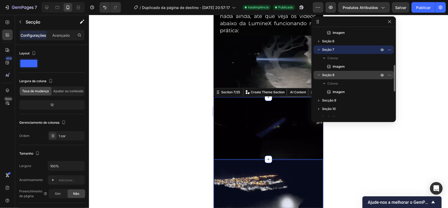
click at [337, 75] on p "Seção 8" at bounding box center [351, 74] width 58 height 5
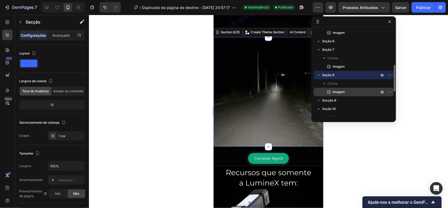
scroll to position [471, 0]
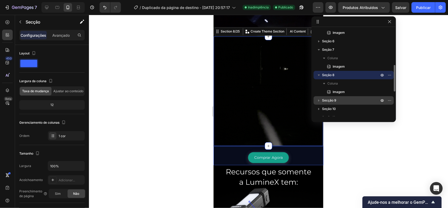
click at [337, 98] on p "Secção 9" at bounding box center [351, 100] width 58 height 5
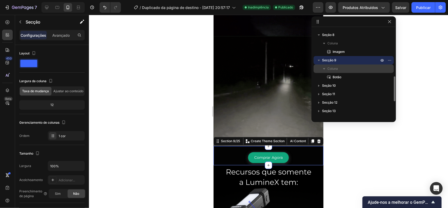
scroll to position [160, 0]
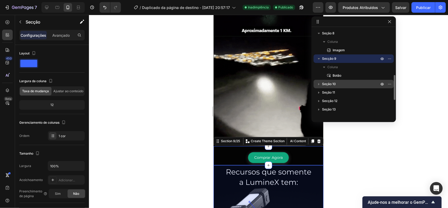
click at [338, 83] on p "Seção 10" at bounding box center [351, 83] width 58 height 5
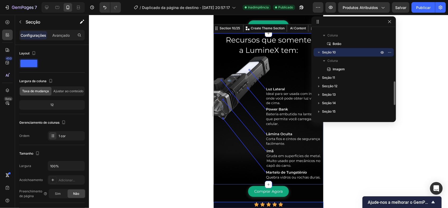
scroll to position [205, 0]
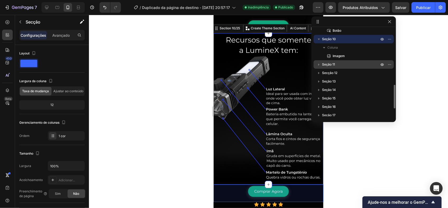
click at [339, 63] on p "Seção 11" at bounding box center [351, 64] width 58 height 5
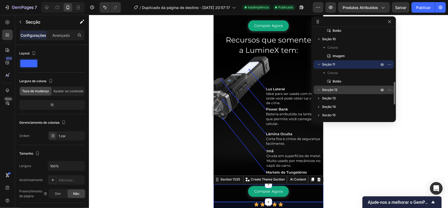
click at [338, 89] on p "Secção 12" at bounding box center [351, 89] width 58 height 5
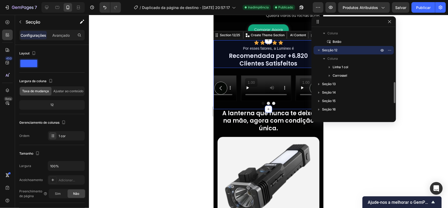
scroll to position [246, 0]
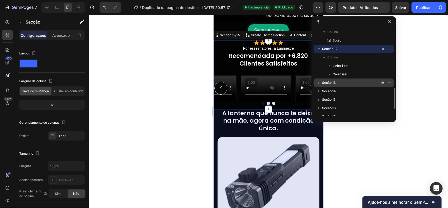
click at [338, 78] on div "Seção 13" at bounding box center [354, 82] width 76 height 8
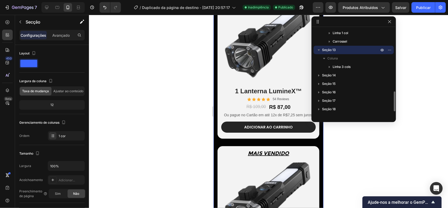
scroll to position [280, 0]
click at [341, 71] on div "Seção 14" at bounding box center [354, 74] width 76 height 8
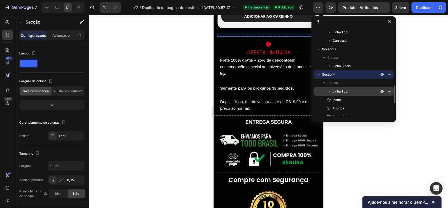
scroll to position [1370, 0]
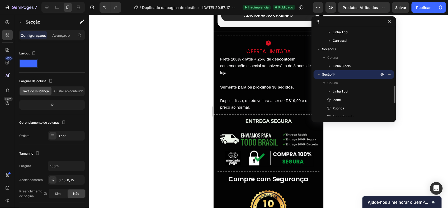
click at [351, 73] on p "Seção 14" at bounding box center [351, 74] width 58 height 5
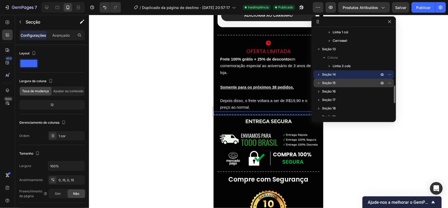
click at [336, 80] on p "Seção 15" at bounding box center [351, 82] width 58 height 5
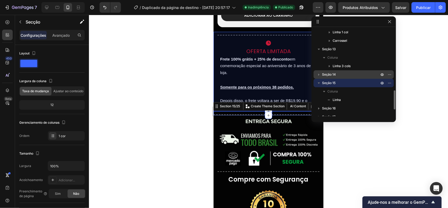
click at [337, 75] on p "Seção 14" at bounding box center [351, 74] width 58 height 5
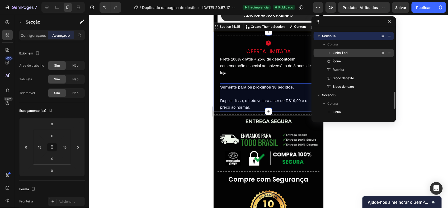
scroll to position [319, 0]
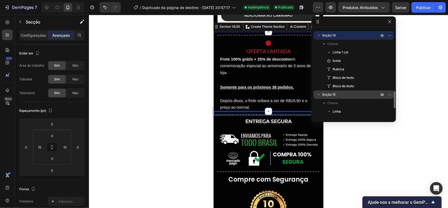
click at [341, 97] on p "Seção 15" at bounding box center [351, 94] width 58 height 5
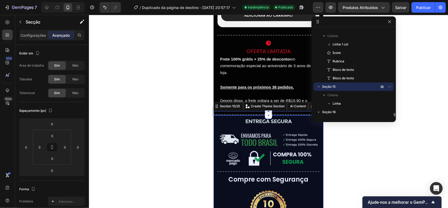
scroll to position [344, 0]
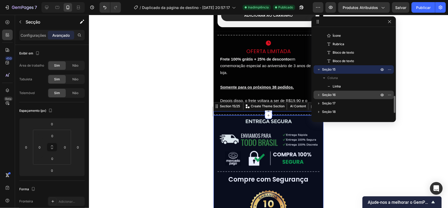
click at [341, 94] on p "Seção 16" at bounding box center [351, 94] width 58 height 5
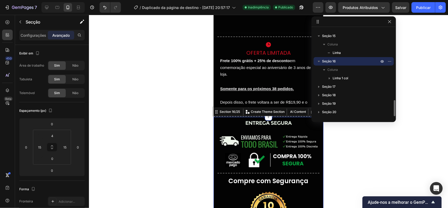
scroll to position [1453, 0]
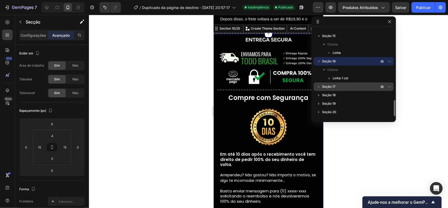
click at [338, 86] on p "Seção 17" at bounding box center [351, 86] width 58 height 5
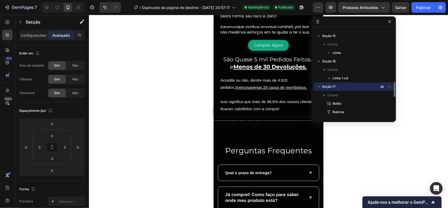
scroll to position [367, 0]
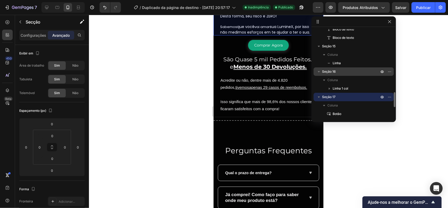
click at [337, 73] on p "Seção 16" at bounding box center [351, 71] width 58 height 5
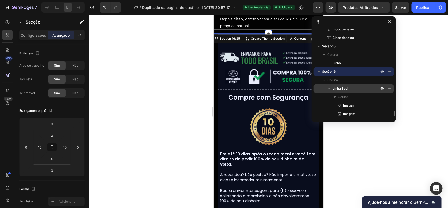
scroll to position [394, 0]
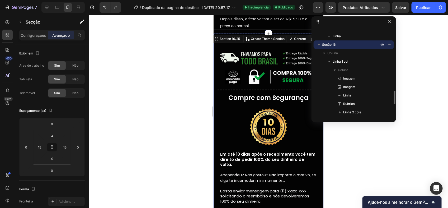
click at [320, 45] on icon "button" at bounding box center [318, 44] width 5 height 5
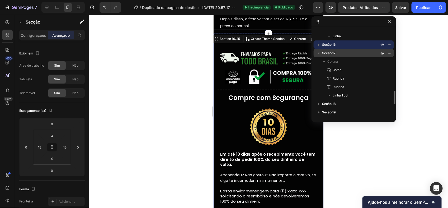
click at [321, 53] on icon "button" at bounding box center [318, 52] width 5 height 5
click at [335, 54] on p "Seção 17" at bounding box center [351, 53] width 58 height 5
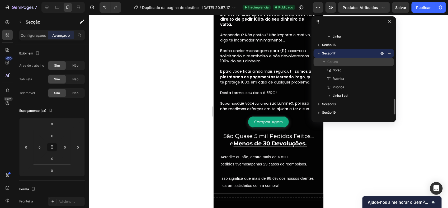
scroll to position [1670, 0]
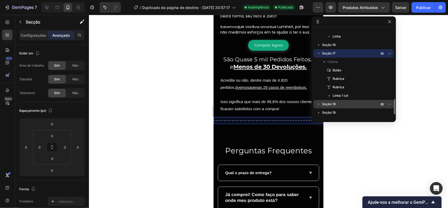
click at [335, 102] on span "Seção 18" at bounding box center [329, 103] width 14 height 5
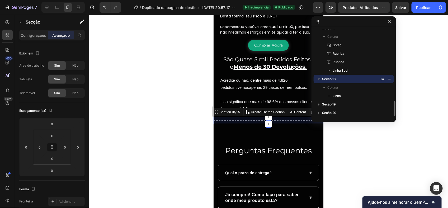
scroll to position [420, 0]
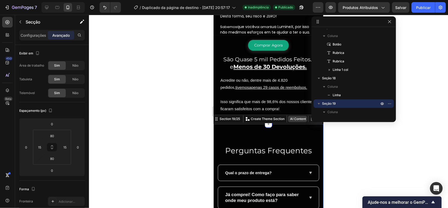
click at [288, 115] on button "AI Content" at bounding box center [297, 118] width 19 height 6
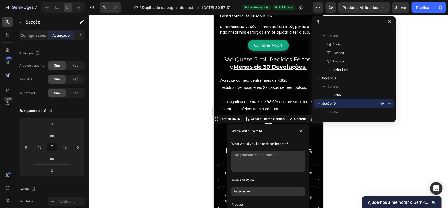
click at [278, 105] on p "Isso significa que mais de 98,6% dos nossos clientes ficaram satisfeitos com a …" at bounding box center [268, 105] width 96 height 14
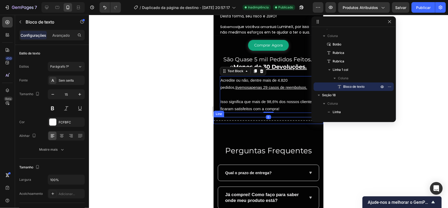
click at [277, 117] on div "Title Line" at bounding box center [268, 120] width 110 height 7
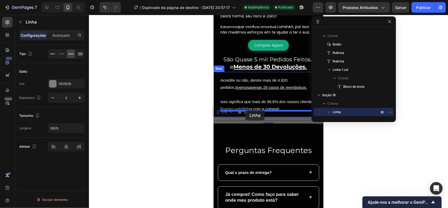
drag, startPoint x: 229, startPoint y: 110, endPoint x: 245, endPoint y: 110, distance: 16.4
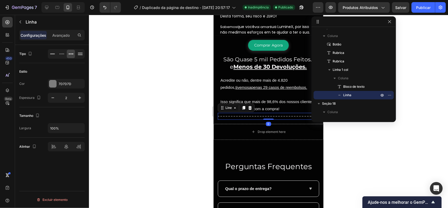
click at [344, 139] on div at bounding box center [268, 111] width 359 height 193
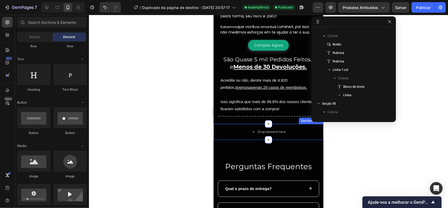
click at [293, 124] on div "Drop element here Section 18/25" at bounding box center [268, 132] width 110 height 16
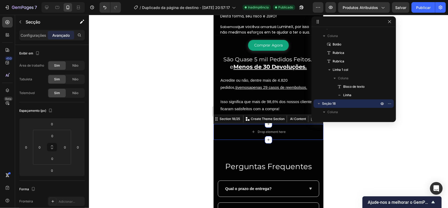
click at [354, 139] on div at bounding box center [268, 111] width 359 height 193
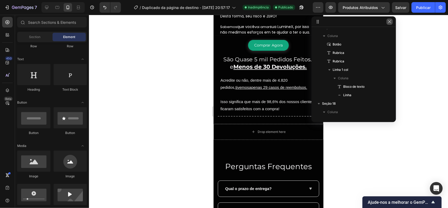
click at [387, 24] on button "button" at bounding box center [389, 21] width 6 height 6
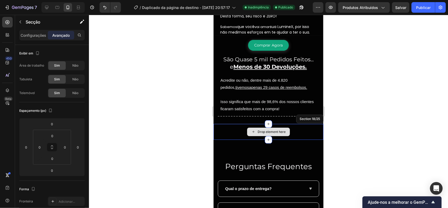
click at [311, 124] on div "Drop element here" at bounding box center [268, 132] width 110 height 16
click at [305, 128] on div "Drop element here" at bounding box center [268, 132] width 110 height 16
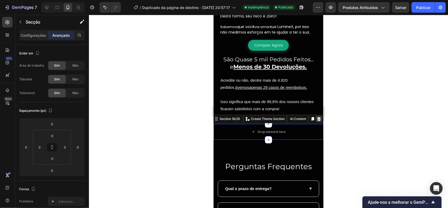
click at [317, 117] on icon at bounding box center [318, 119] width 3 height 4
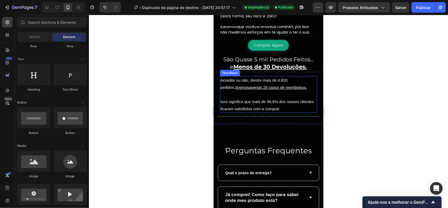
scroll to position [1616, 0]
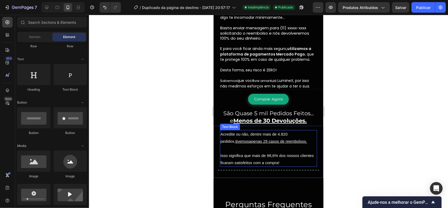
click at [306, 166] on div "Title Line" at bounding box center [267, 169] width 101 height 7
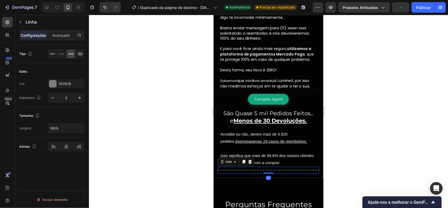
drag, startPoint x: 250, startPoint y: 159, endPoint x: 260, endPoint y: 157, distance: 10.8
click at [250, 159] on icon at bounding box center [250, 161] width 4 height 4
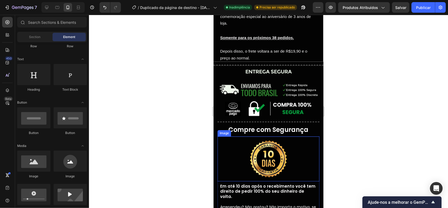
scroll to position [1420, 0]
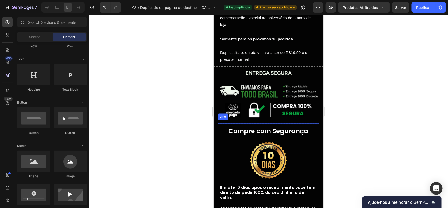
click at [301, 122] on div at bounding box center [268, 122] width 102 height 1
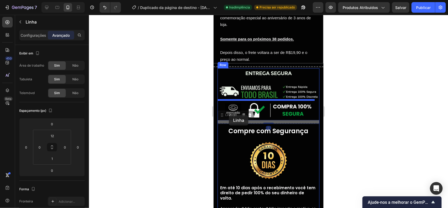
drag, startPoint x: 227, startPoint y: 111, endPoint x: 229, endPoint y: 115, distance: 4.2
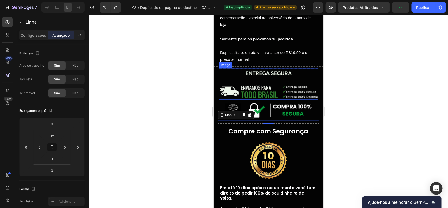
click at [284, 66] on div at bounding box center [268, 66] width 110 height 1
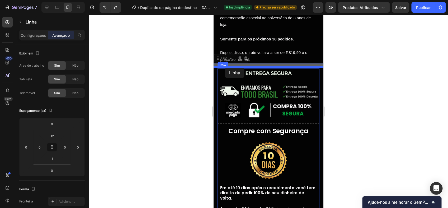
drag, startPoint x: 225, startPoint y: 59, endPoint x: 556, endPoint y: 95, distance: 333.0
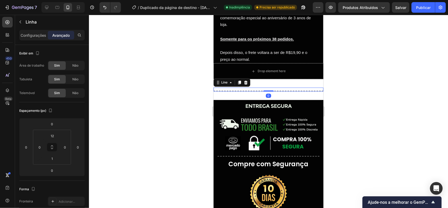
click at [355, 82] on div at bounding box center [268, 111] width 359 height 193
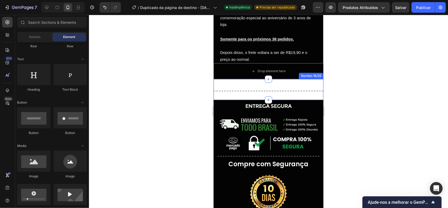
click at [305, 73] on div "Section 16/25" at bounding box center [311, 75] width 22 height 5
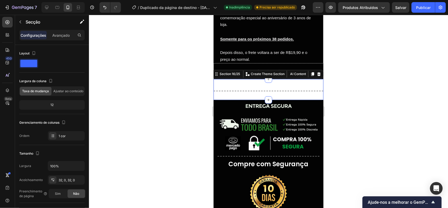
click at [312, 65] on div "Drop element here" at bounding box center [268, 71] width 110 height 16
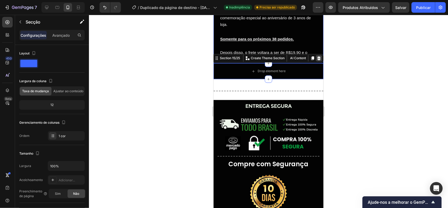
click at [316, 57] on icon at bounding box center [318, 58] width 4 height 4
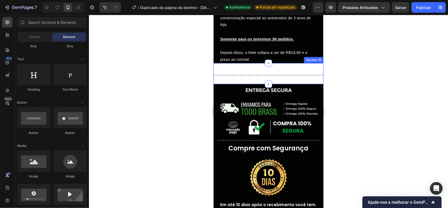
click at [313, 67] on div "Title Line Section 15" at bounding box center [268, 73] width 110 height 21
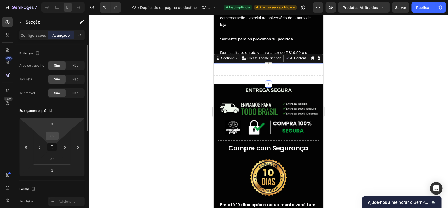
click at [53, 135] on input "32" at bounding box center [52, 136] width 11 height 8
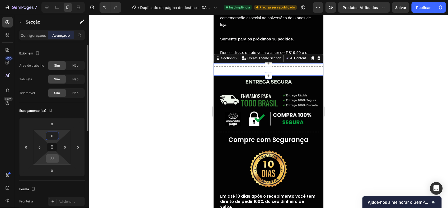
type input "0"
click at [53, 162] on input "32" at bounding box center [52, 158] width 11 height 8
type input "0"
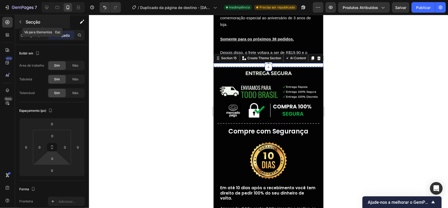
click at [40, 28] on div "Secção" at bounding box center [42, 22] width 55 height 14
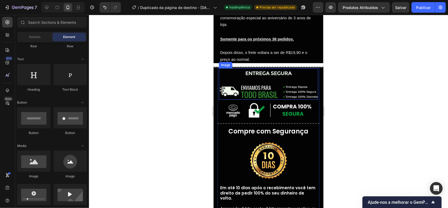
click at [221, 65] on div "Title Line" at bounding box center [268, 65] width 110 height 4
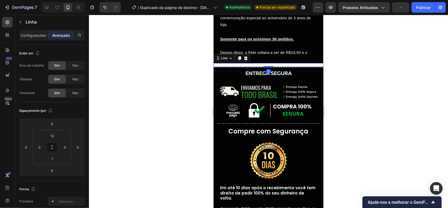
click at [28, 30] on div "Configurações Avançado" at bounding box center [51, 35] width 65 height 11
click at [32, 32] on div "Configurações" at bounding box center [33, 35] width 26 height 8
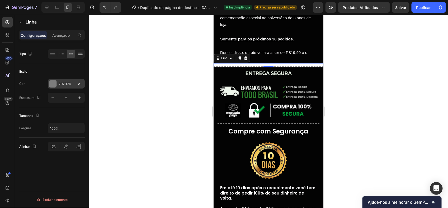
click at [58, 82] on div "7D7D7D" at bounding box center [66, 84] width 37 height 10
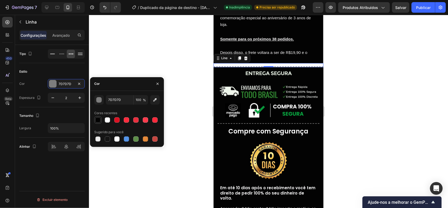
click at [97, 121] on div at bounding box center [97, 119] width 5 height 5
type input "030303"
click at [191, 106] on div at bounding box center [268, 111] width 359 height 193
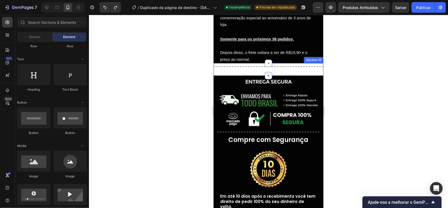
click at [268, 73] on div at bounding box center [267, 75] width 7 height 7
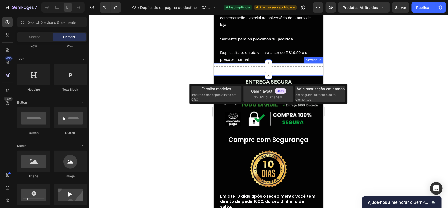
click at [242, 70] on div "Title Line Section 15" at bounding box center [268, 69] width 110 height 12
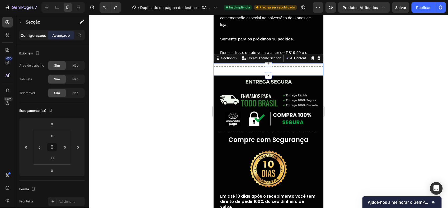
click at [41, 34] on p "Configurações" at bounding box center [34, 35] width 26 height 6
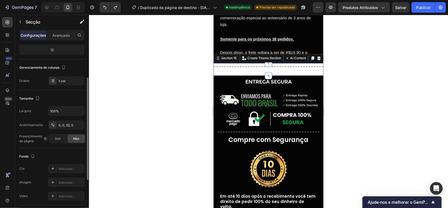
scroll to position [55, 0]
click at [54, 167] on icon at bounding box center [53, 168] width 4 height 4
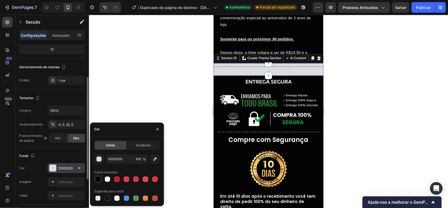
click at [97, 178] on div at bounding box center [97, 178] width 5 height 5
type input "030303"
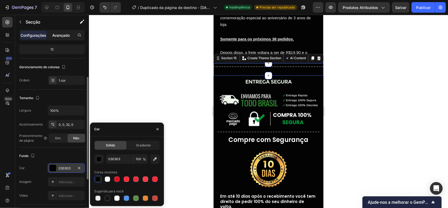
click at [55, 32] on p "Avançado" at bounding box center [60, 35] width 17 height 6
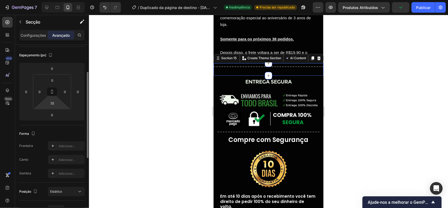
click at [54, 0] on html "7 / Duplicado da página de destino - [DATE] 20:57:17 Inadimplência Precisa ser …" at bounding box center [224, 0] width 448 height 0
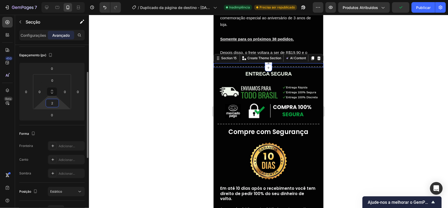
type input "0"
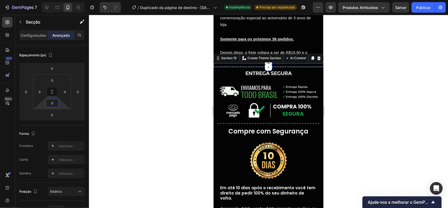
click at [141, 82] on div at bounding box center [268, 111] width 359 height 193
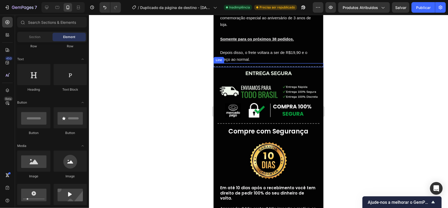
click at [284, 63] on div "Title Line" at bounding box center [268, 65] width 110 height 4
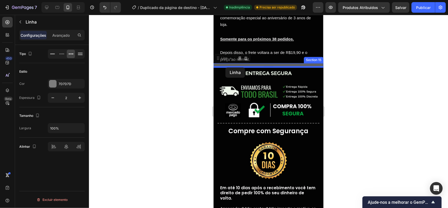
drag, startPoint x: 224, startPoint y: 58, endPoint x: 225, endPoint y: 67, distance: 8.8
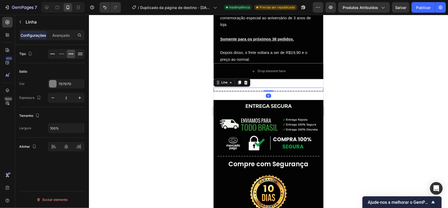
click at [350, 71] on div at bounding box center [268, 111] width 359 height 193
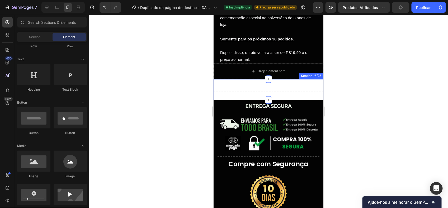
click at [302, 95] on div "Title Line Section 16/25" at bounding box center [268, 89] width 110 height 21
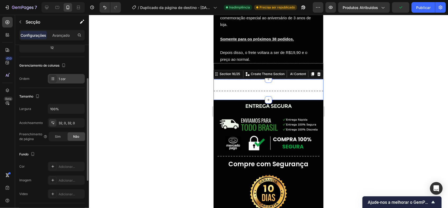
scroll to position [57, 0]
click at [68, 164] on div "Adicionar..." at bounding box center [71, 166] width 25 height 5
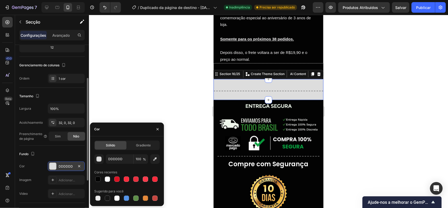
click at [97, 170] on font "Cores recentes" at bounding box center [105, 172] width 23 height 5
click at [98, 178] on div at bounding box center [97, 178] width 5 height 5
type input "030303"
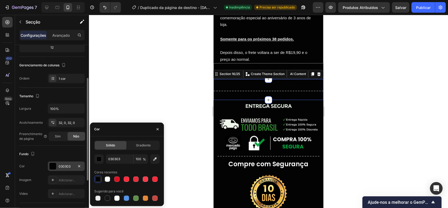
click at [184, 34] on div at bounding box center [268, 111] width 359 height 193
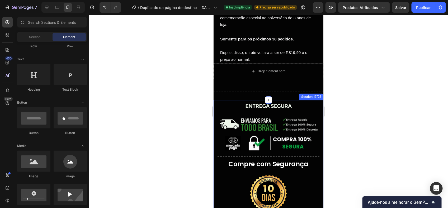
click at [314, 99] on div "Image Image Title Line Compre com Segurança Heading Image Em até 10 dias após o…" at bounding box center [268, 208] width 110 height 219
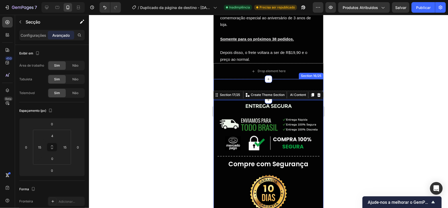
click at [295, 84] on div "Title Line Section 16/25" at bounding box center [268, 89] width 110 height 21
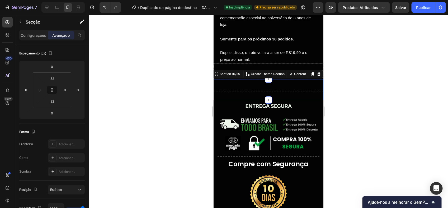
click at [238, 87] on div "Title Line" at bounding box center [268, 89] width 110 height 4
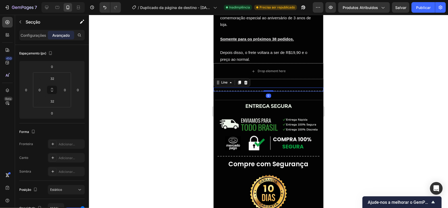
scroll to position [0, 0]
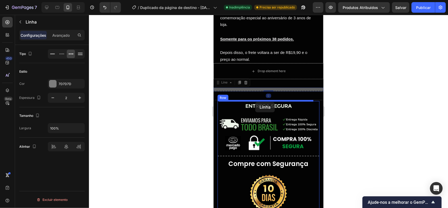
drag, startPoint x: 217, startPoint y: 82, endPoint x: 255, endPoint y: 102, distance: 43.0
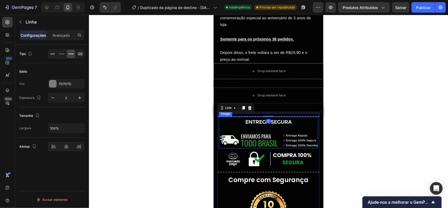
click at [338, 127] on div at bounding box center [268, 111] width 359 height 193
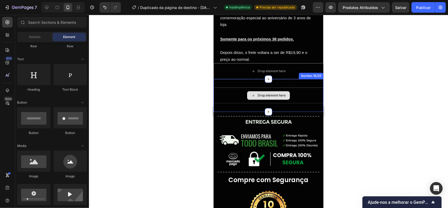
click at [302, 102] on div "Drop element here" at bounding box center [268, 95] width 110 height 16
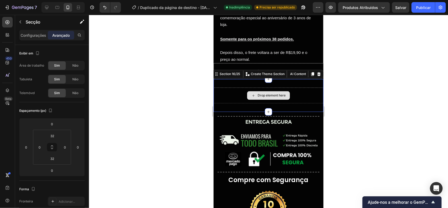
click at [295, 84] on div "Drop element here Section 16/25 You can create reusable sections Create Theme S…" at bounding box center [268, 95] width 110 height 33
click at [316, 72] on icon at bounding box center [318, 74] width 4 height 4
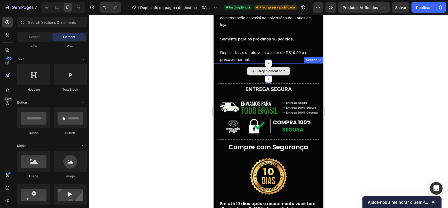
click at [304, 68] on div "Drop element here" at bounding box center [268, 71] width 110 height 16
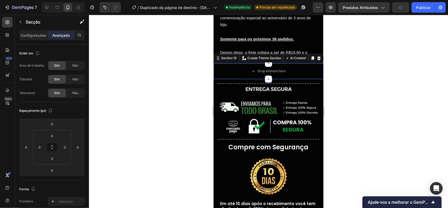
click at [315, 61] on div "Section 15 You can create reusable sections Create Theme Section AI Content Wri…" at bounding box center [268, 58] width 110 height 8
click at [317, 58] on icon at bounding box center [318, 58] width 3 height 4
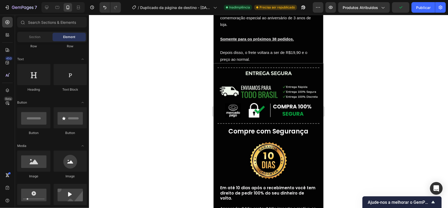
click at [337, 61] on div at bounding box center [268, 111] width 359 height 193
click at [297, 66] on div "Title Line" at bounding box center [268, 66] width 102 height 4
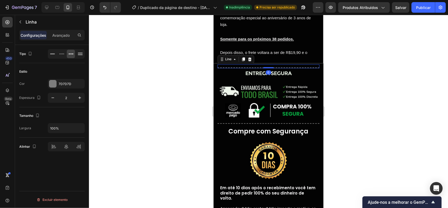
click at [357, 75] on div at bounding box center [268, 111] width 359 height 193
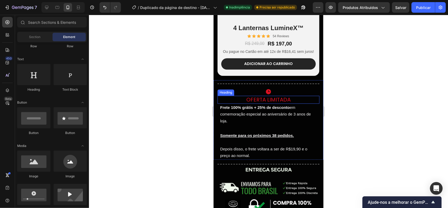
scroll to position [1320, 0]
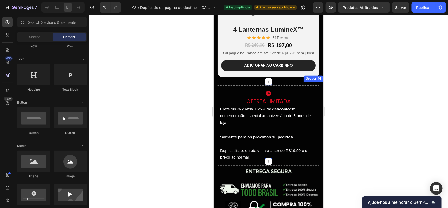
click at [293, 91] on div "Title Line Row Icon Oferta Limitada Heading Frete 100% grátis + 25% de desconto…" at bounding box center [268, 121] width 102 height 79
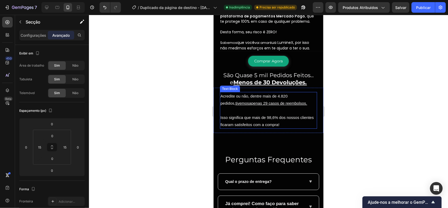
scroll to position [1655, 0]
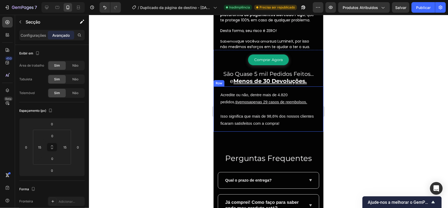
drag, startPoint x: 347, startPoint y: 110, endPoint x: 108, endPoint y: 103, distance: 239.2
click at [347, 110] on div at bounding box center [268, 111] width 359 height 193
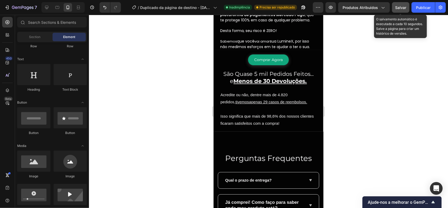
click at [399, 11] on button "Salvar" at bounding box center [400, 7] width 17 height 11
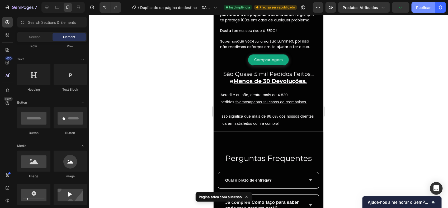
click at [418, 11] on button "Publicar" at bounding box center [422, 7] width 23 height 11
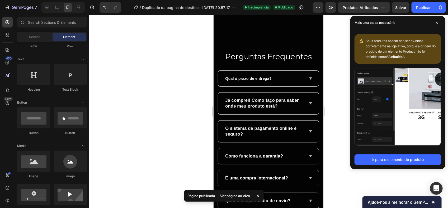
scroll to position [2038, 0]
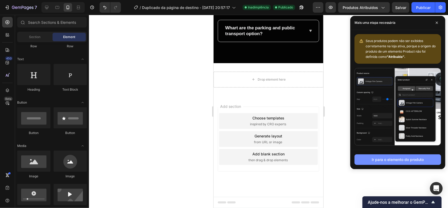
click at [393, 159] on font "Ir para o elemento do produto" at bounding box center [398, 160] width 52 height 6
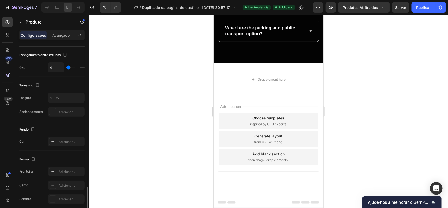
scroll to position [136, 0]
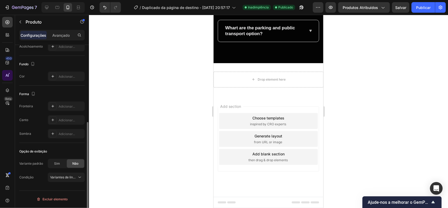
click at [6, 75] on icon at bounding box center [7, 75] width 2 height 3
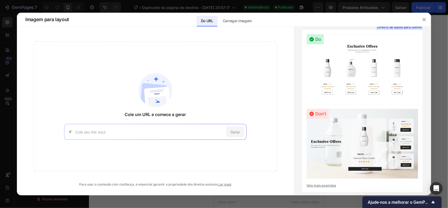
click at [8, 58] on div at bounding box center [224, 104] width 448 height 208
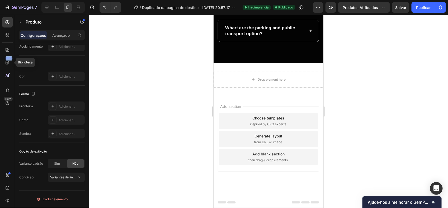
click at [8, 58] on div "450" at bounding box center [9, 58] width 8 height 4
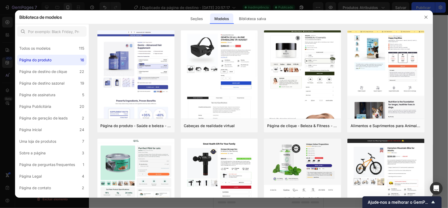
drag, startPoint x: 8, startPoint y: 58, endPoint x: 8, endPoint y: 47, distance: 10.8
click at [8, 47] on div at bounding box center [224, 104] width 448 height 208
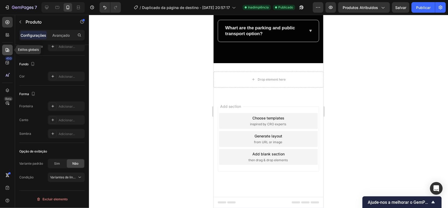
click at [7, 47] on icon at bounding box center [7, 49] width 5 height 5
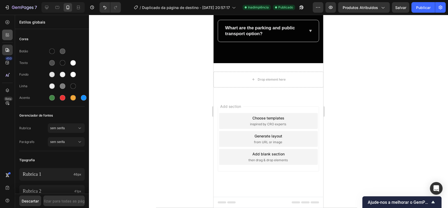
click at [8, 38] on div at bounding box center [7, 35] width 11 height 11
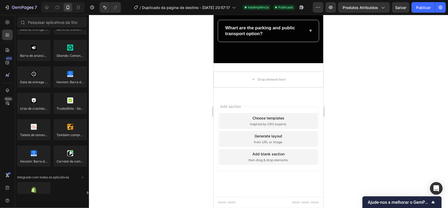
scroll to position [1504, 0]
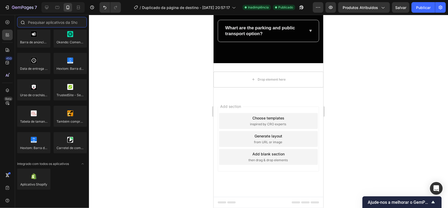
click at [61, 21] on input "text" at bounding box center [52, 22] width 70 height 11
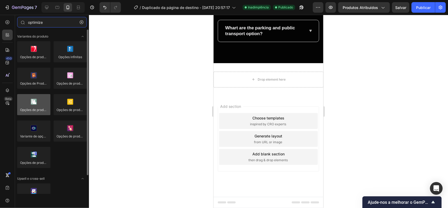
type input "optimizer"
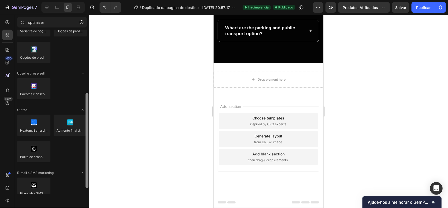
scroll to position [107, 0]
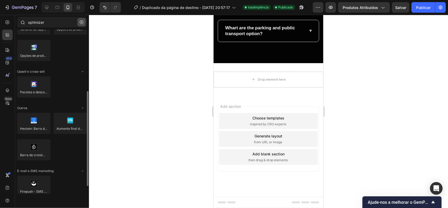
type input "optimizer"
click at [81, 22] on icon "button" at bounding box center [82, 22] width 4 height 4
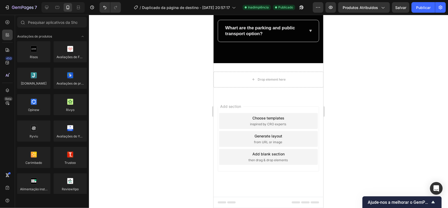
click at [341, 119] on div at bounding box center [268, 111] width 359 height 193
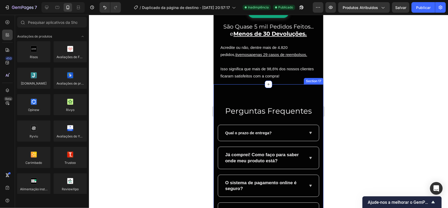
scroll to position [1700, 0]
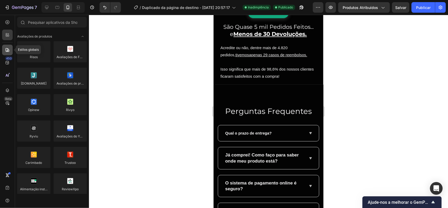
click at [7, 51] on icon at bounding box center [6, 50] width 1 height 1
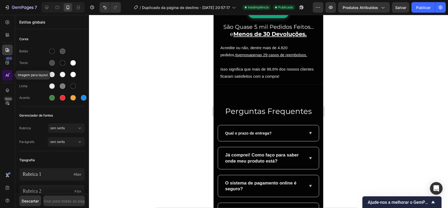
click at [7, 75] on icon at bounding box center [7, 75] width 2 height 3
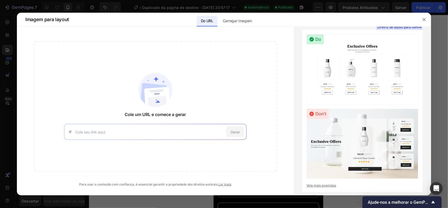
click at [9, 63] on div at bounding box center [224, 104] width 448 height 208
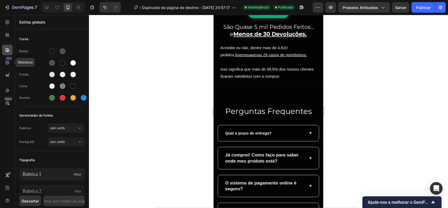
click at [6, 54] on div at bounding box center [7, 50] width 11 height 11
click at [8, 45] on div at bounding box center [7, 50] width 11 height 11
click at [7, 37] on div at bounding box center [7, 35] width 11 height 11
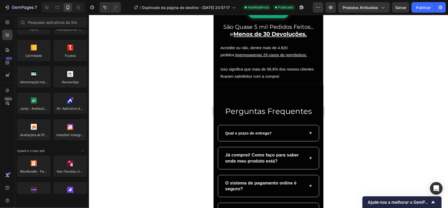
scroll to position [0, 0]
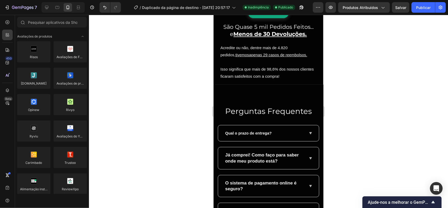
drag, startPoint x: 12, startPoint y: 5, endPoint x: 399, endPoint y: -34, distance: 388.7
click at [399, 0] on html "7 / Duplicado da página de destino - 22 de setembro, 20:57:17 Inadimplência Pub…" at bounding box center [224, 0] width 448 height 0
click at [401, 12] on button "Salvar" at bounding box center [400, 7] width 17 height 11
click at [426, 10] on font "Publicar" at bounding box center [423, 8] width 15 height 6
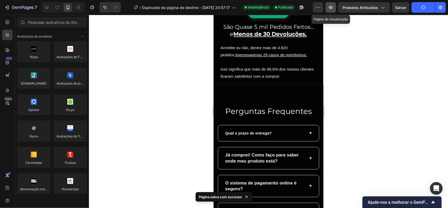
click at [332, 9] on icon "button" at bounding box center [330, 7] width 5 height 5
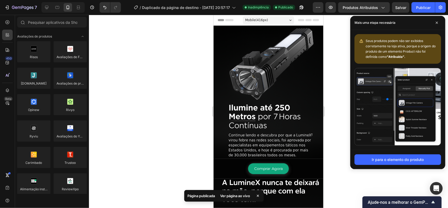
click at [297, 23] on div "Header" at bounding box center [267, 20] width 101 height 11
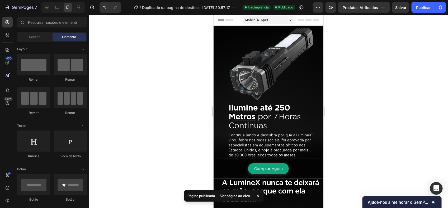
click at [228, 22] on span "Header" at bounding box center [229, 19] width 12 height 5
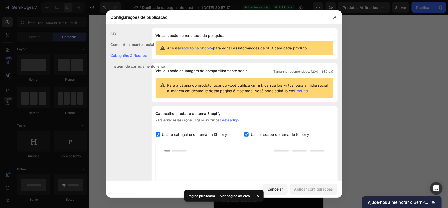
scroll to position [77, 0]
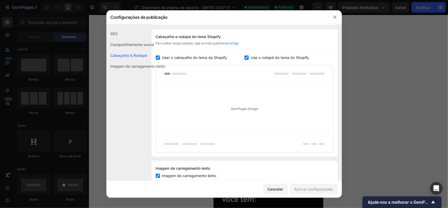
click at [162, 56] on span "Usar o cabeçalho do tema da Shopify" at bounding box center [194, 57] width 65 height 6
checkbox input "false"
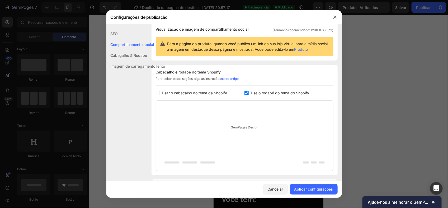
scroll to position [42, 0]
drag, startPoint x: 300, startPoint y: 189, endPoint x: 152, endPoint y: 57, distance: 197.9
click at [196, 97] on div "Configurações de publicação SEO Compartilhamento social Cabeçalho & Rodapé Imag…" at bounding box center [223, 103] width 235 height 187
click at [135, 53] on div "Cabeçalho & Rodapé" at bounding box center [135, 55] width 59 height 11
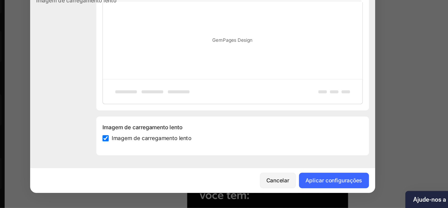
scroll to position [0, 0]
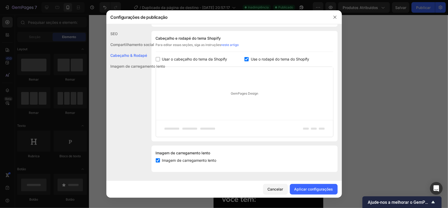
click at [179, 160] on span "Imagem de carregamento lento" at bounding box center [189, 160] width 54 height 6
click at [203, 163] on span "Imagem de carregamento lento" at bounding box center [189, 160] width 54 height 6
checkbox input "true"
click at [317, 188] on font "Aplicar configurações" at bounding box center [313, 189] width 39 height 6
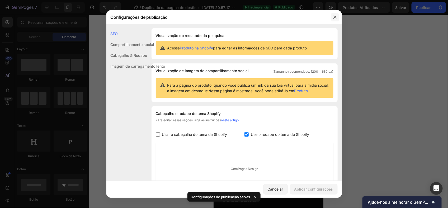
click at [335, 20] on button "button" at bounding box center [335, 17] width 8 height 8
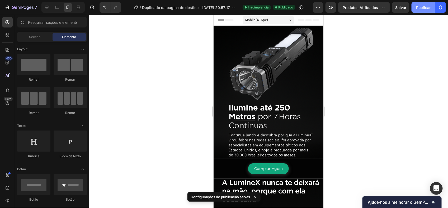
click at [414, 8] on button "Publicar" at bounding box center [422, 7] width 23 height 11
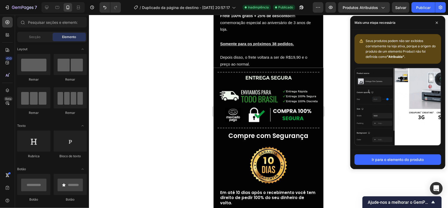
scroll to position [1403, 0]
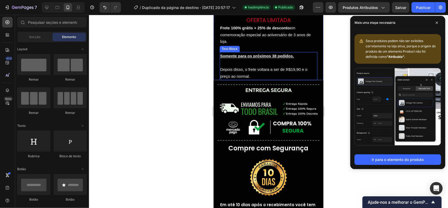
click at [263, 55] on u "Somente para os próximos 38 pedidos." at bounding box center [257, 55] width 74 height 4
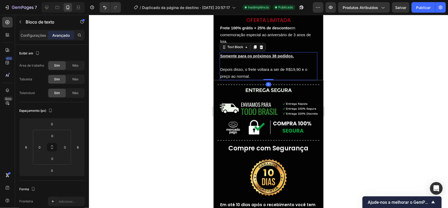
click at [263, 55] on u "Somente para os próximos 38 pedidos." at bounding box center [257, 55] width 74 height 4
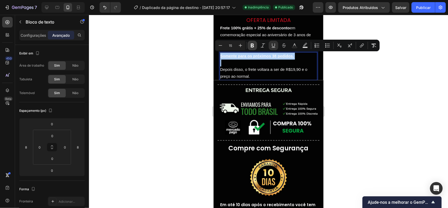
click at [251, 44] on icon "Barra de ferramentas contextual do editor" at bounding box center [252, 45] width 5 height 5
click at [271, 47] on button "Underline" at bounding box center [274, 46] width 10 height 10
click at [354, 81] on div at bounding box center [268, 111] width 359 height 193
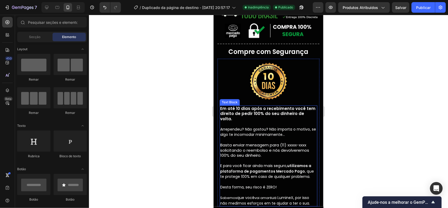
scroll to position [1526, 0]
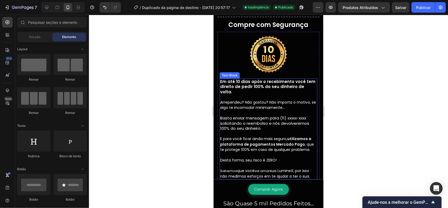
click at [277, 108] on p "Arrependeu? Não gostou? Não importa o motivo, se algo te incomodar minimamente……" at bounding box center [268, 138] width 97 height 79
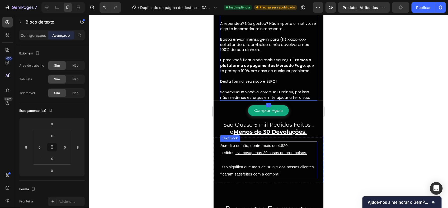
scroll to position [1605, 0]
click at [279, 150] on u "apenas 29 casos de reembolsos." at bounding box center [278, 152] width 58 height 4
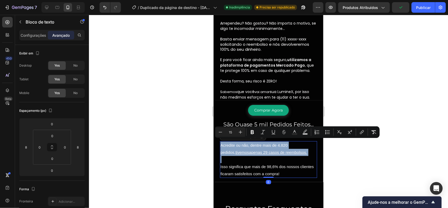
scroll to position [136, 0]
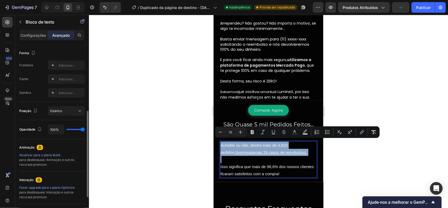
click at [285, 151] on p "Acredite ou não, dentre mais de 4.820 pedidos, tivemos apenas 29 casos de reemb…" at bounding box center [268, 148] width 96 height 14
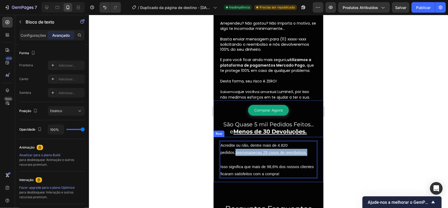
drag, startPoint x: 295, startPoint y: 152, endPoint x: 216, endPoint y: 150, distance: 79.2
click at [216, 150] on div "Acredite ou não, dentre mais de 4.820 pedidos, tivemos apenas 29 casos de reemb…" at bounding box center [268, 158] width 110 height 45
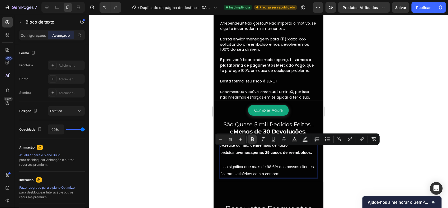
click at [397, 165] on div at bounding box center [268, 111] width 359 height 193
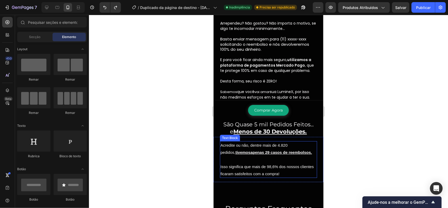
click at [277, 150] on u "apenas 29 casos de reembolsos." at bounding box center [280, 152] width 61 height 4
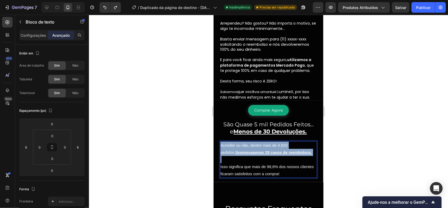
click at [277, 150] on u "apenas 29 casos de reembolsos." at bounding box center [280, 152] width 61 height 4
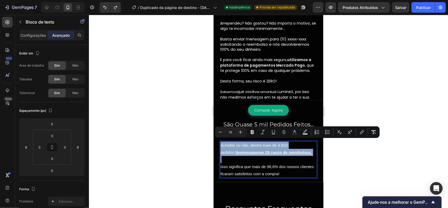
click at [277, 150] on u "apenas 29 casos de reembolsos." at bounding box center [280, 152] width 61 height 4
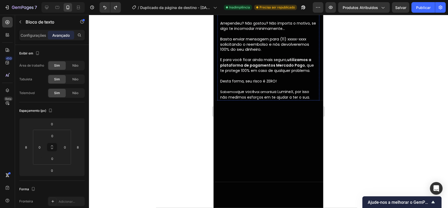
scroll to position [1488, 0]
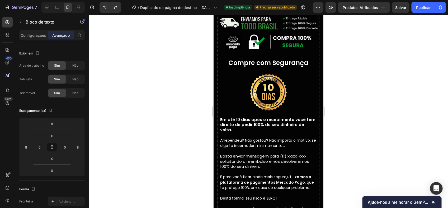
type input "16"
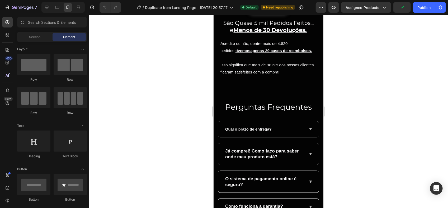
scroll to position [1173, 0]
click at [281, 34] on h2 "São Quase 5 mil Pedidos Feitos... e Menos de 30 Devoluções." at bounding box center [268, 26] width 110 height 16
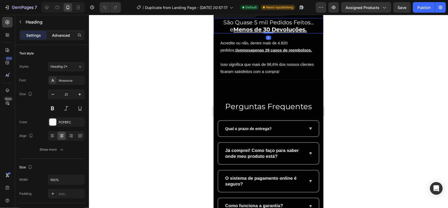
click at [60, 36] on p "Advanced" at bounding box center [61, 35] width 18 height 6
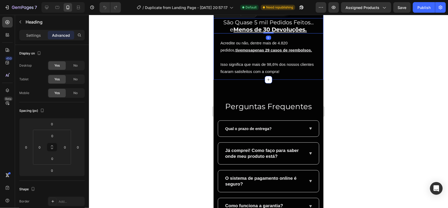
click at [297, 14] on div "Comprar Agora Button" at bounding box center [268, 7] width 110 height 11
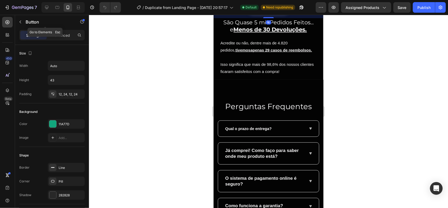
click at [62, 29] on div "Button" at bounding box center [45, 22] width 60 height 15
click at [64, 39] on div "Advanced" at bounding box center [61, 35] width 26 height 8
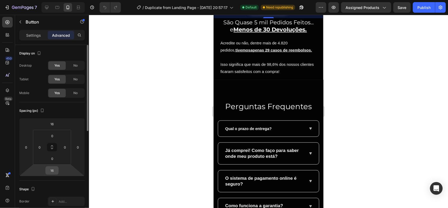
click at [56, 172] on input "16" at bounding box center [52, 170] width 11 height 8
type input "18"
click at [54, 125] on input "16" at bounding box center [52, 124] width 11 height 8
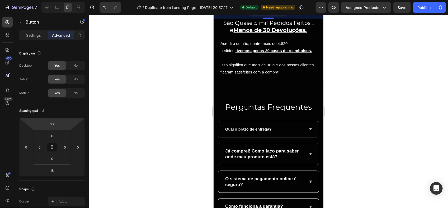
click at [444, 80] on div at bounding box center [268, 111] width 359 height 193
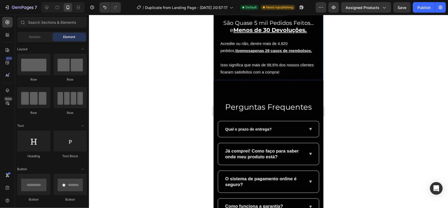
click at [289, 34] on h2 "São Quase 5 mil Pedidos Feitos... e Menos de 30 Devoluções." at bounding box center [268, 26] width 110 height 16
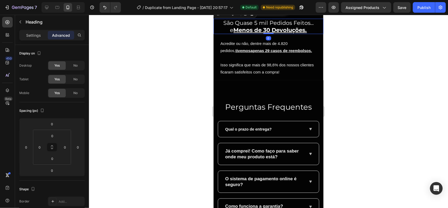
click at [247, 34] on h2 "São Quase 5 mil Pedidos Feitos... e Menos de 30 Devoluções." at bounding box center [268, 26] width 110 height 16
click at [247, 34] on p "São Quase 5 mil Pedidos Feitos... e Menos de 30 Devoluções." at bounding box center [268, 26] width 109 height 15
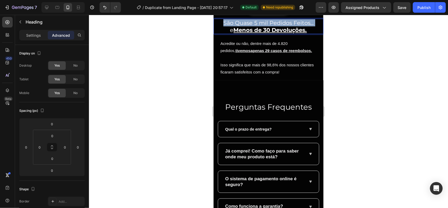
click at [247, 34] on p "São Quase 5 mil Pedidos Feitos... e Menos de 30 Devoluções." at bounding box center [268, 26] width 109 height 15
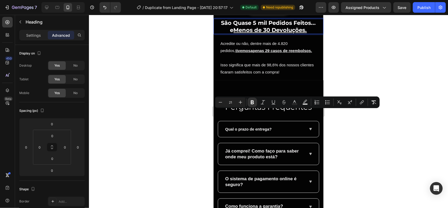
click at [327, 144] on div at bounding box center [268, 111] width 359 height 193
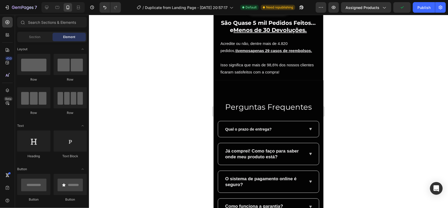
click at [423, 0] on div "7 / Duplicate from Landing Page - [DATE] 20:57:17 Default Need republishing Pre…" at bounding box center [224, 0] width 448 height 0
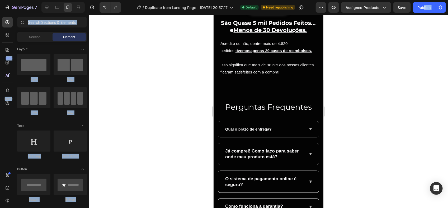
click at [423, 13] on div "7 / Duplicate from Landing Page - [DATE] 20:57:17 Default Need republishing Pre…" at bounding box center [224, 7] width 448 height 15
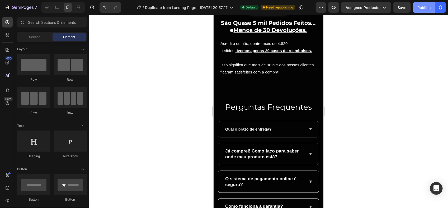
click at [421, 6] on div "Publish" at bounding box center [423, 8] width 13 height 6
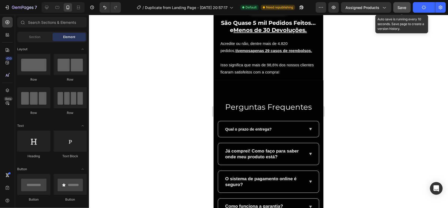
click at [404, 4] on button "Save" at bounding box center [401, 7] width 17 height 11
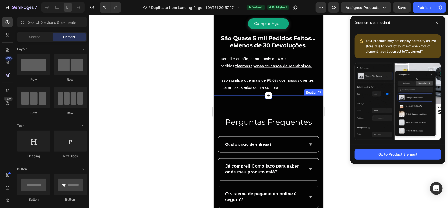
scroll to position [1249, 0]
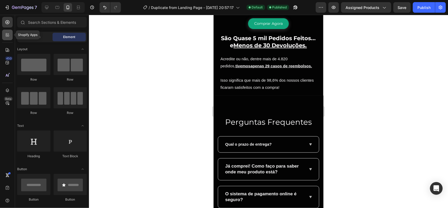
click at [3, 34] on div at bounding box center [7, 35] width 11 height 11
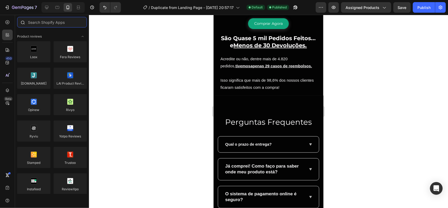
click at [54, 24] on input "text" at bounding box center [52, 22] width 70 height 11
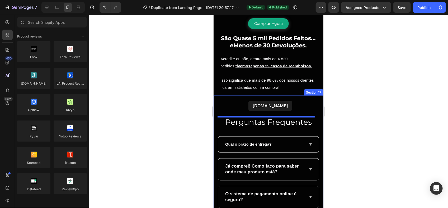
drag, startPoint x: 252, startPoint y: 87, endPoint x: 248, endPoint y: 100, distance: 14.4
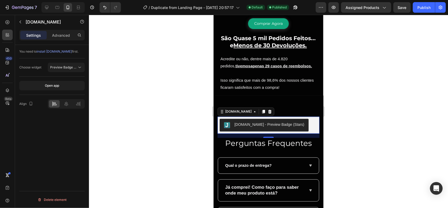
click at [67, 73] on div "Choose widget Preview Badge (Stars)" at bounding box center [51, 67] width 65 height 18
click at [262, 112] on icon at bounding box center [263, 112] width 3 height 4
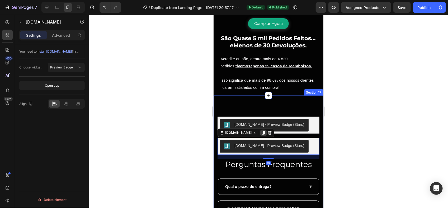
click at [261, 131] on icon at bounding box center [263, 132] width 4 height 4
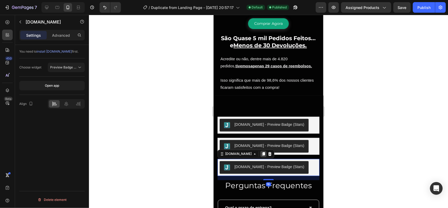
click at [262, 152] on icon at bounding box center [263, 154] width 3 height 4
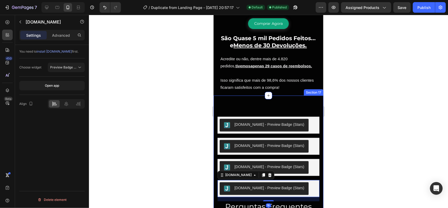
click at [250, 130] on button "[DOMAIN_NAME] - Preview Badge (Stars)" at bounding box center [263, 125] width 89 height 13
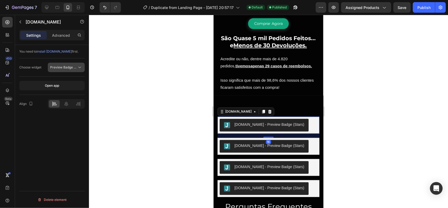
click at [69, 69] on span "Preview Badge (Stars)" at bounding box center [63, 67] width 27 height 5
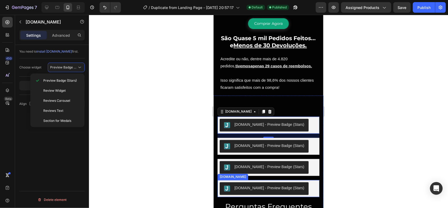
click at [270, 190] on div "[DOMAIN_NAME] - Preview Badge (Stars)" at bounding box center [269, 188] width 70 height 6
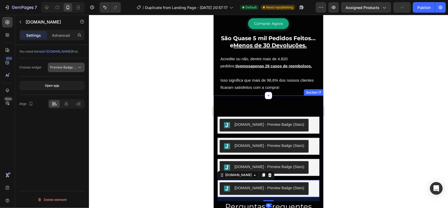
click at [70, 70] on button "Preview Badge (Stars)" at bounding box center [66, 68] width 37 height 10
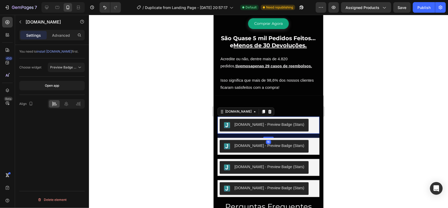
click at [286, 124] on div "[DOMAIN_NAME] - Preview Badge (Stars)" at bounding box center [269, 125] width 70 height 6
click at [262, 112] on icon at bounding box center [263, 112] width 3 height 4
click at [259, 117] on div "[DOMAIN_NAME] - Preview Badge (Stars)" at bounding box center [268, 124] width 102 height 17
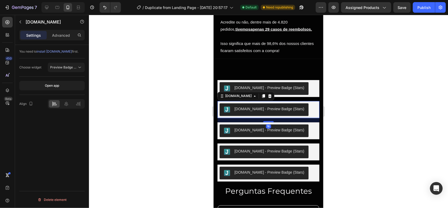
click at [266, 109] on div "[DOMAIN_NAME] - Preview Badge (Stars)" at bounding box center [269, 109] width 70 height 6
click at [65, 65] on span "Preview Badge (Stars)" at bounding box center [67, 67] width 34 height 4
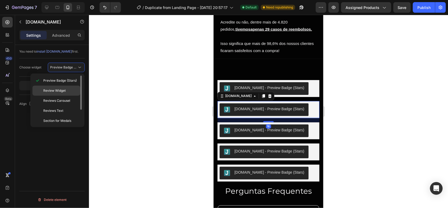
click at [69, 90] on p "Review Widget" at bounding box center [60, 90] width 35 height 5
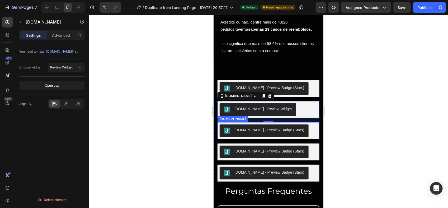
click at [242, 131] on div "[DOMAIN_NAME] - Preview Badge (Stars)" at bounding box center [269, 130] width 70 height 6
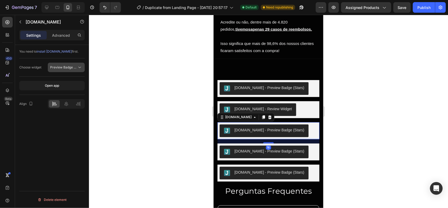
click at [79, 67] on icon at bounding box center [79, 67] width 5 height 5
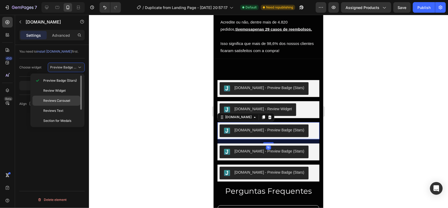
click at [72, 101] on p "Reviews Carousel" at bounding box center [60, 100] width 35 height 5
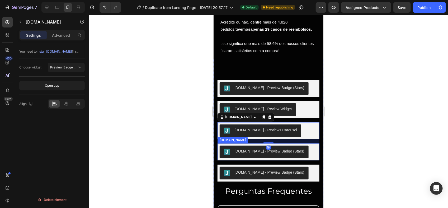
click at [238, 150] on div "[DOMAIN_NAME] - Preview Badge (Stars)" at bounding box center [269, 151] width 70 height 6
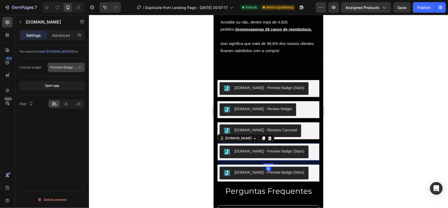
click at [74, 65] on span "Preview Badge (Stars)" at bounding box center [67, 67] width 34 height 4
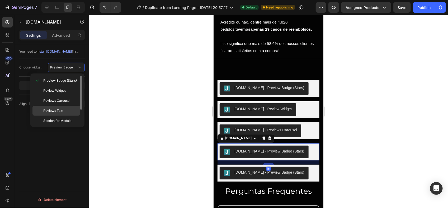
click at [70, 107] on div "Reviews Text" at bounding box center [56, 111] width 48 height 10
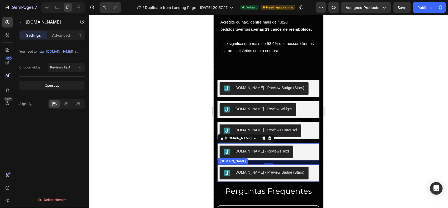
click at [241, 176] on button "[DOMAIN_NAME] - Preview Badge (Stars)" at bounding box center [263, 172] width 89 height 13
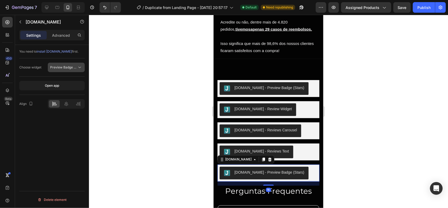
click at [69, 68] on span "Preview Badge (Stars)" at bounding box center [67, 67] width 34 height 4
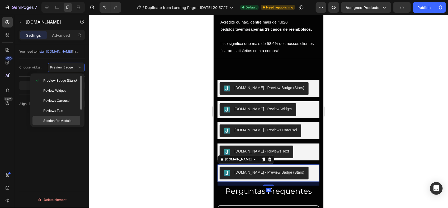
click at [70, 117] on div "Section for Medals" at bounding box center [56, 121] width 48 height 10
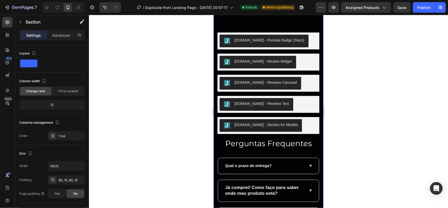
scroll to position [1333, 0]
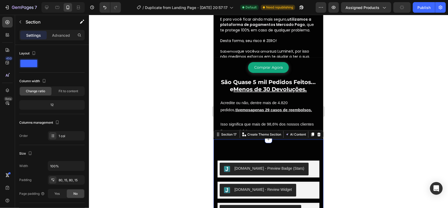
scroll to position [1204, 0]
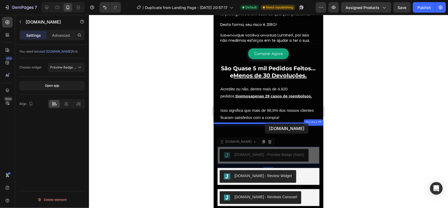
drag, startPoint x: 219, startPoint y: 149, endPoint x: 264, endPoint y: 123, distance: 52.7
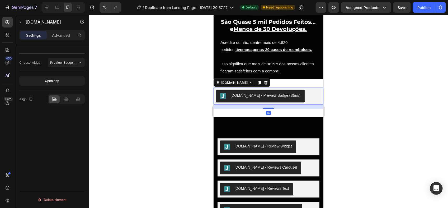
scroll to position [1262, 0]
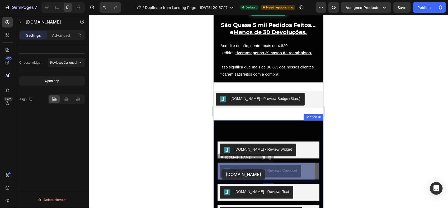
drag, startPoint x: 220, startPoint y: 156, endPoint x: 221, endPoint y: 169, distance: 13.3
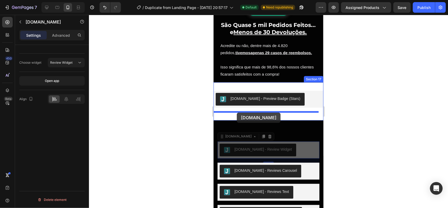
drag, startPoint x: 219, startPoint y: 147, endPoint x: 236, endPoint y: 112, distance: 38.8
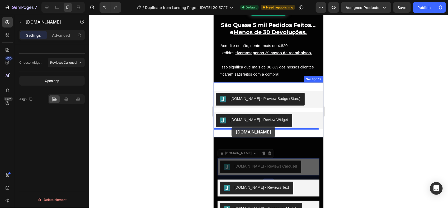
drag, startPoint x: 220, startPoint y: 165, endPoint x: 231, endPoint y: 127, distance: 39.2
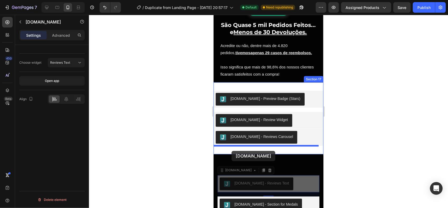
drag, startPoint x: 221, startPoint y: 186, endPoint x: 231, endPoint y: 150, distance: 37.2
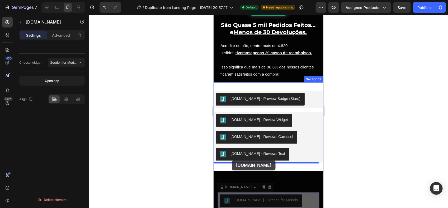
drag, startPoint x: 219, startPoint y: 199, endPoint x: 231, endPoint y: 161, distance: 40.1
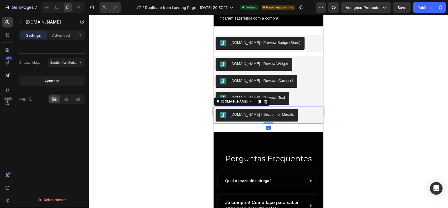
scroll to position [1319, 0]
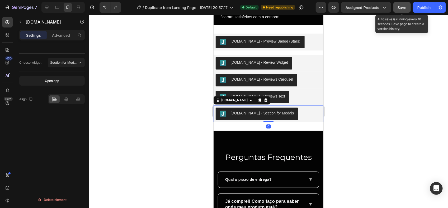
click at [399, 8] on span "Save" at bounding box center [402, 7] width 9 height 4
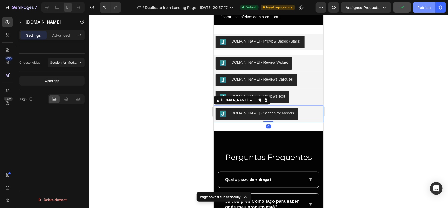
click at [416, 10] on button "Publish" at bounding box center [424, 7] width 22 height 11
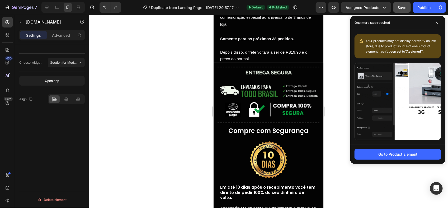
scroll to position [979, 0]
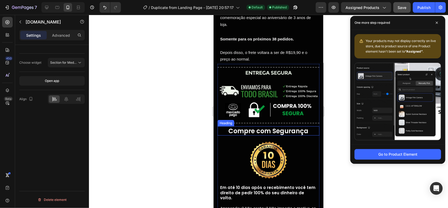
click at [259, 127] on strong "Compre com Segurança" at bounding box center [268, 130] width 80 height 9
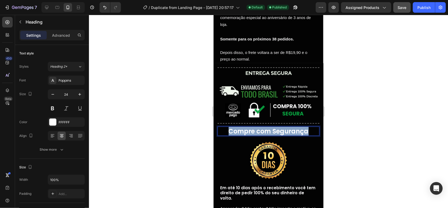
click at [250, 129] on strong "Compre com Segurança" at bounding box center [268, 130] width 80 height 9
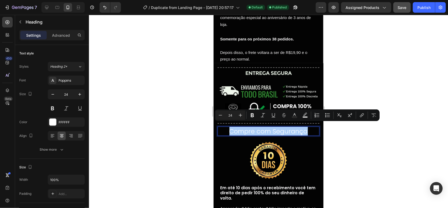
click at [236, 142] on div at bounding box center [268, 160] width 102 height 45
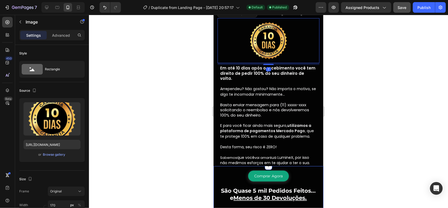
scroll to position [1144, 0]
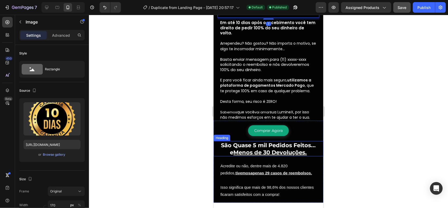
click at [258, 141] on strong "São Quase 5 mil Pedidos Feitos..." at bounding box center [268, 144] width 95 height 7
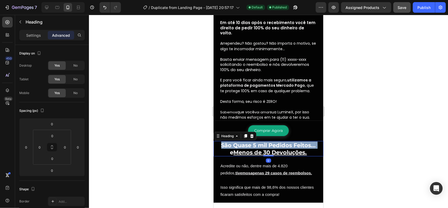
click at [258, 141] on strong "São Quase 5 mil Pedidos Feitos..." at bounding box center [268, 144] width 95 height 7
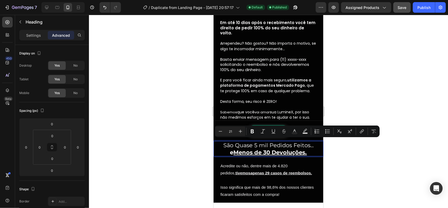
click at [230, 150] on strong "e Menos de 30 Devoluções." at bounding box center [268, 152] width 77 height 7
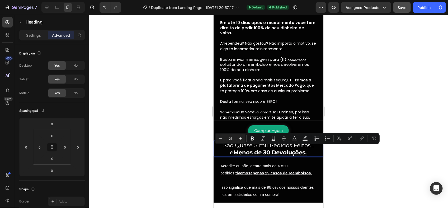
click at [385, 77] on div at bounding box center [268, 111] width 359 height 193
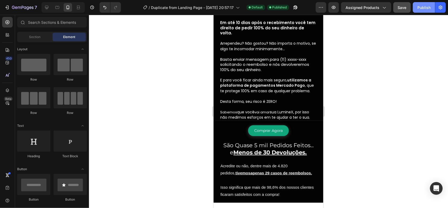
click at [421, 3] on button "Publish" at bounding box center [424, 7] width 22 height 11
